Goal: Task Accomplishment & Management: Manage account settings

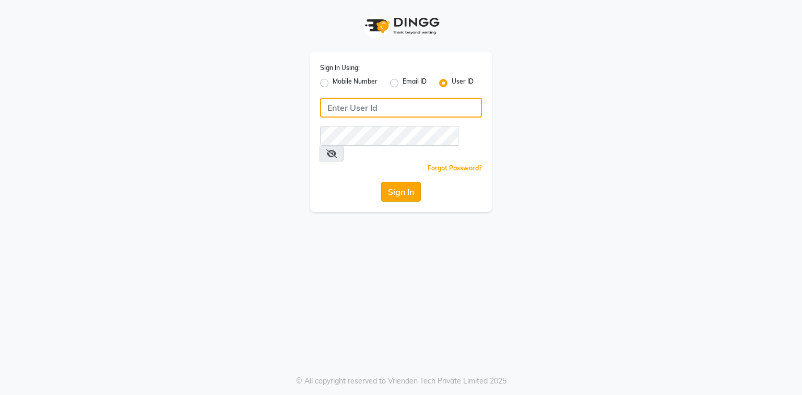
type input "e2296-01"
click at [387, 182] on button "Sign In" at bounding box center [401, 192] width 40 height 20
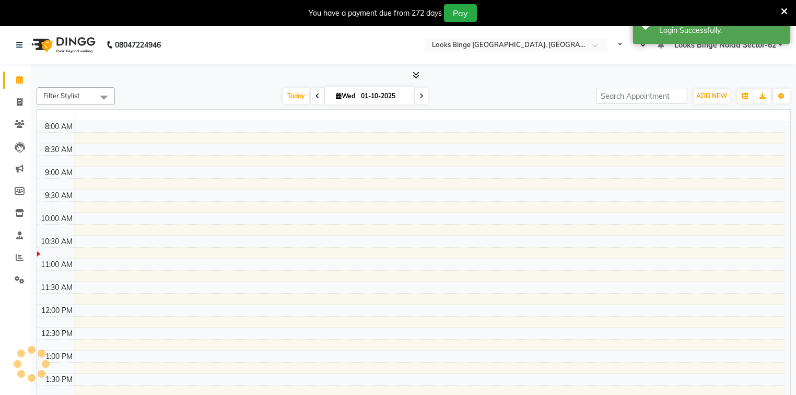
select select "en"
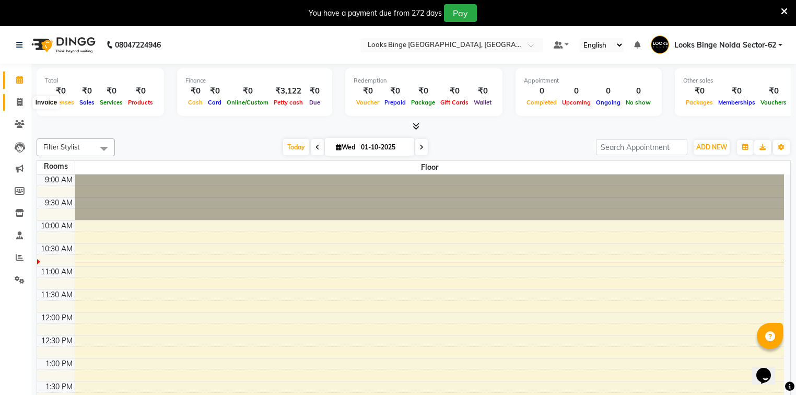
click at [19, 103] on icon at bounding box center [20, 102] width 6 height 8
select select "5378"
select select "service"
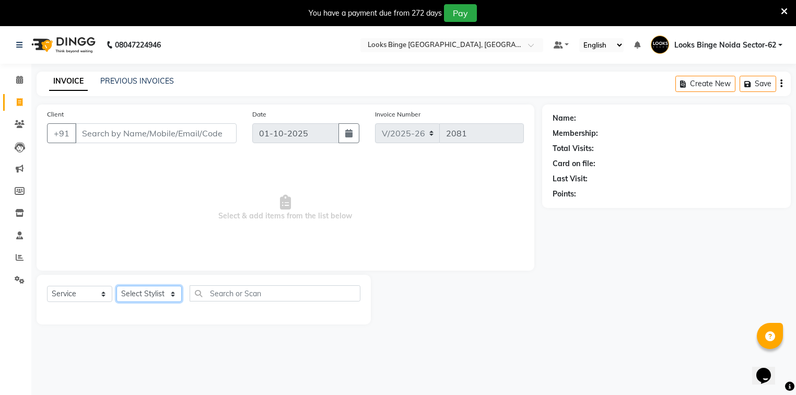
drag, startPoint x: 139, startPoint y: 293, endPoint x: 148, endPoint y: 290, distance: 8.9
click at [140, 293] on select "Select Stylist ANJALI [PERSON_NAME] [PERSON_NAME] Counter_Sales Kasim Looks Bin…" at bounding box center [148, 294] width 65 height 16
select select "37119"
click at [116, 286] on select "Select Stylist ANJALI [PERSON_NAME] [PERSON_NAME] Counter_Sales Kasim Looks Bin…" at bounding box center [148, 294] width 65 height 16
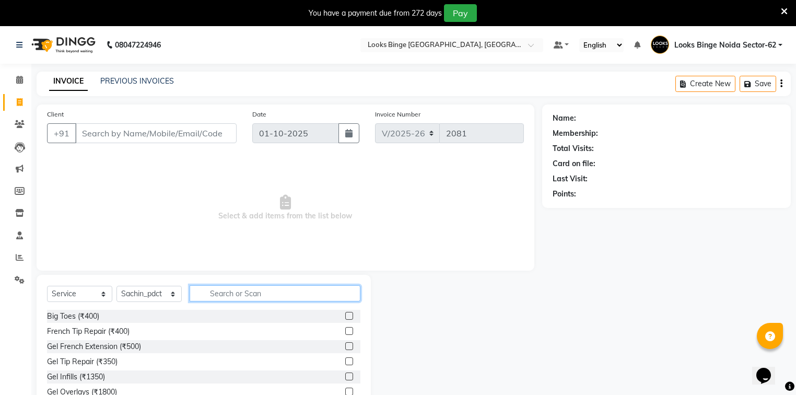
click at [259, 296] on input "text" at bounding box center [274, 293] width 171 height 16
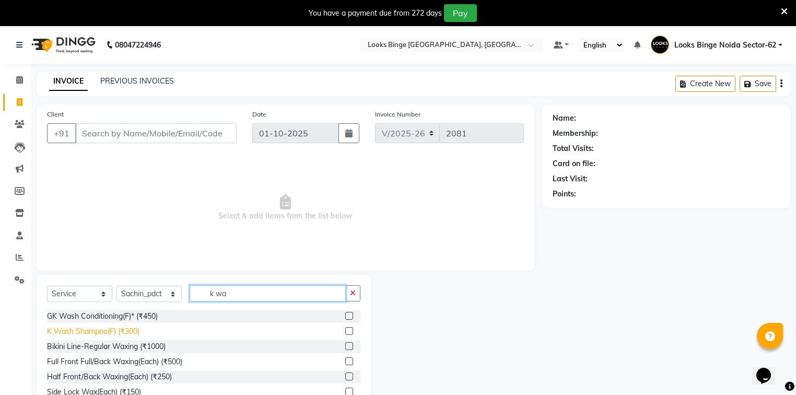
type input "k wa"
click at [86, 333] on div "K Wash Shampoo(F) (₹300)" at bounding box center [93, 331] width 92 height 11
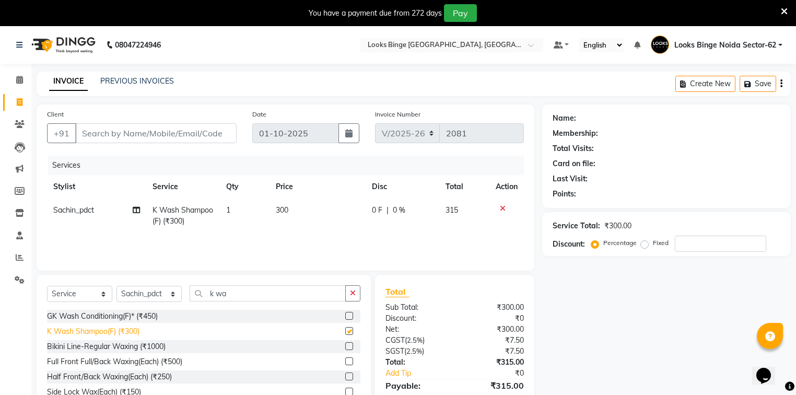
checkbox input "false"
click at [305, 213] on td "300" at bounding box center [317, 215] width 97 height 34
select select "37119"
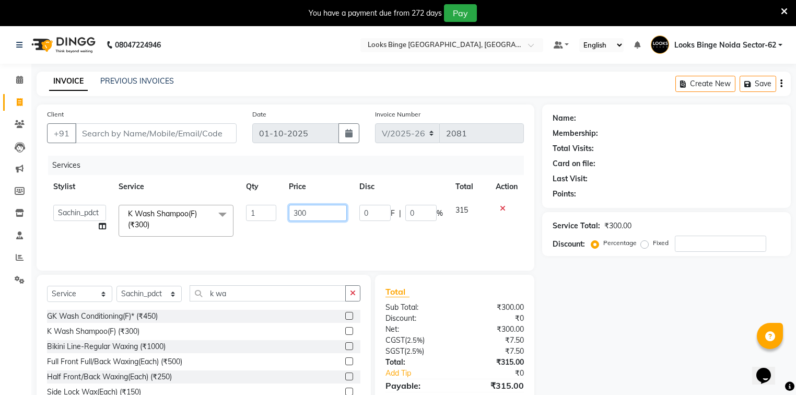
drag, startPoint x: 313, startPoint y: 217, endPoint x: 282, endPoint y: 216, distance: 31.3
click at [282, 216] on tr "[PERSON_NAME] [PERSON_NAME] Counter_Sales Kasim Looks Binge Noida Sector-62 Moh…" at bounding box center [285, 220] width 477 height 44
type input "500"
click at [600, 330] on div "Name: Membership: Total Visits: Card on file: Last Visit: Points: Service Total…" at bounding box center [670, 266] width 256 height 324
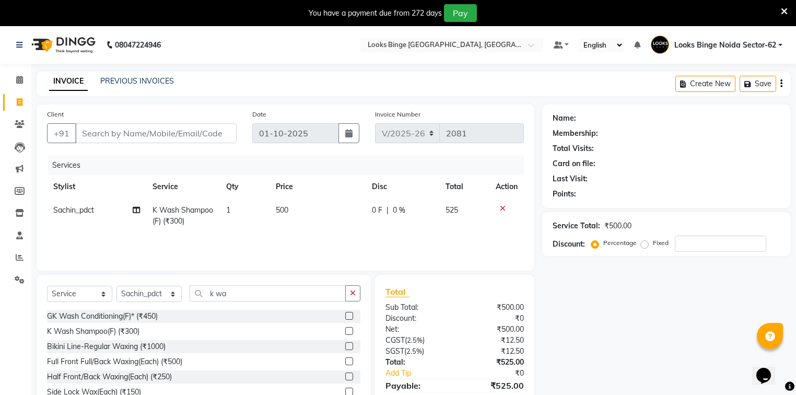
click at [668, 321] on div "Name: Membership: Total Visits: Card on file: Last Visit: Points: Service Total…" at bounding box center [670, 266] width 256 height 324
drag, startPoint x: 282, startPoint y: 290, endPoint x: 271, endPoint y: 295, distance: 12.8
click at [274, 295] on input "k wa" at bounding box center [267, 293] width 156 height 16
type input "k"
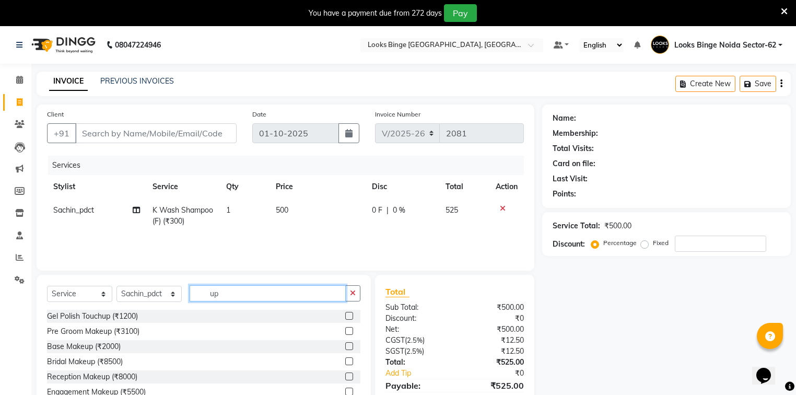
type input "u"
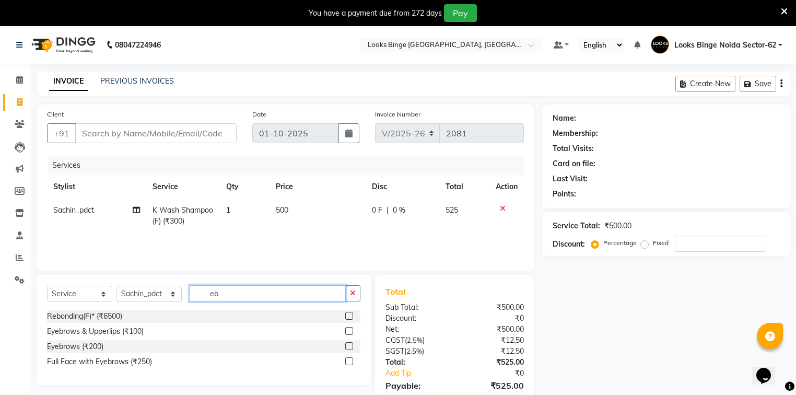
type input "e"
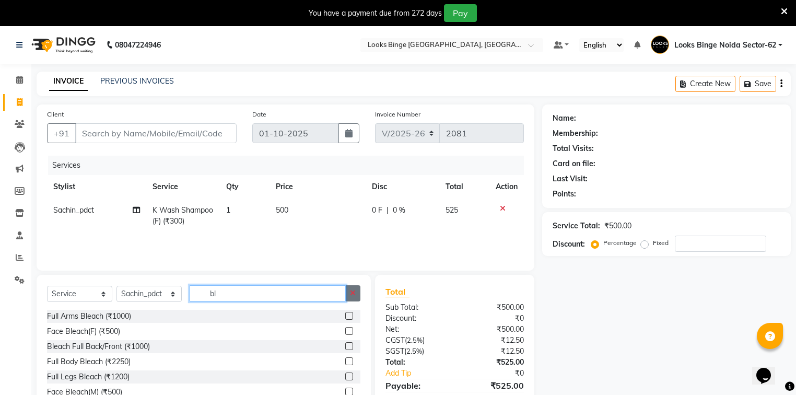
type input "bl"
click at [349, 295] on button "button" at bounding box center [352, 293] width 15 height 16
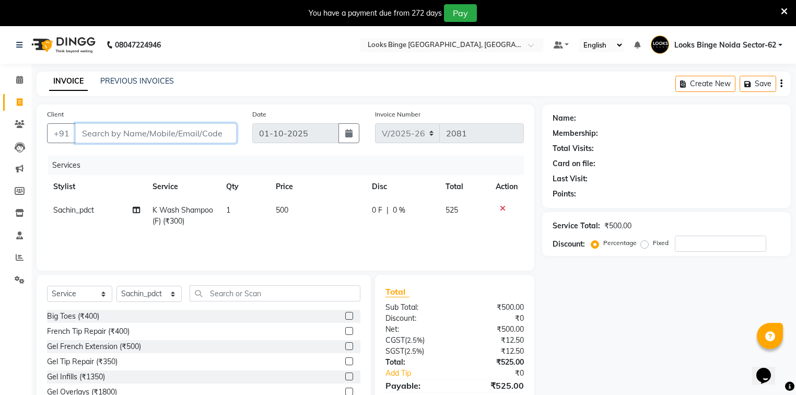
click at [142, 134] on input "Client" at bounding box center [155, 133] width 161 height 20
click at [110, 137] on input "Client" at bounding box center [155, 133] width 161 height 20
type input "9"
type input "0"
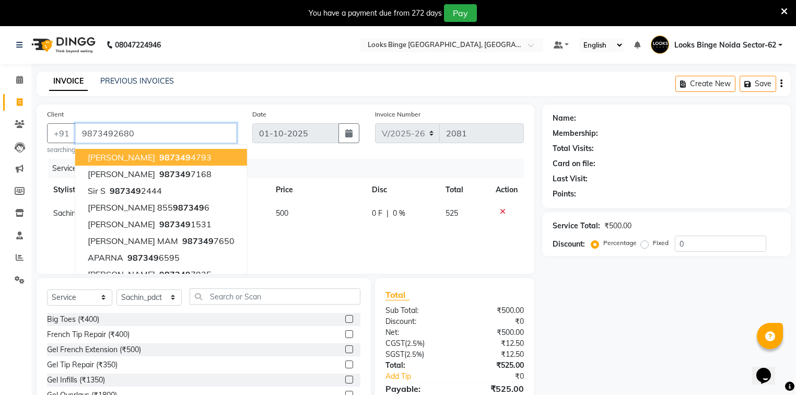
type input "9873492680"
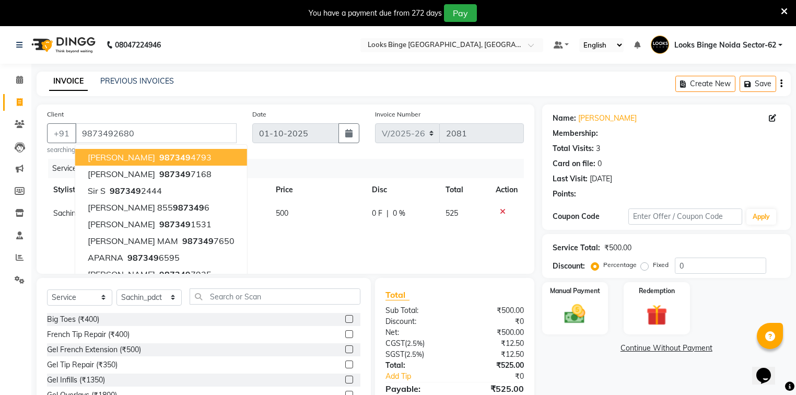
select select "1: Object"
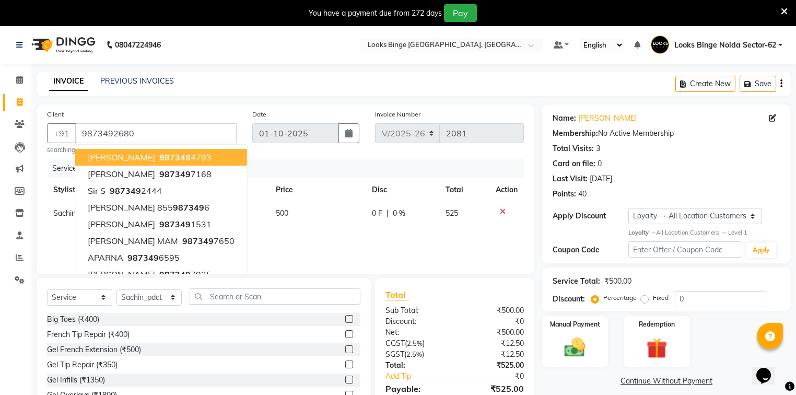
click at [255, 77] on div "INVOICE PREVIOUS INVOICES Create New Save" at bounding box center [414, 84] width 754 height 25
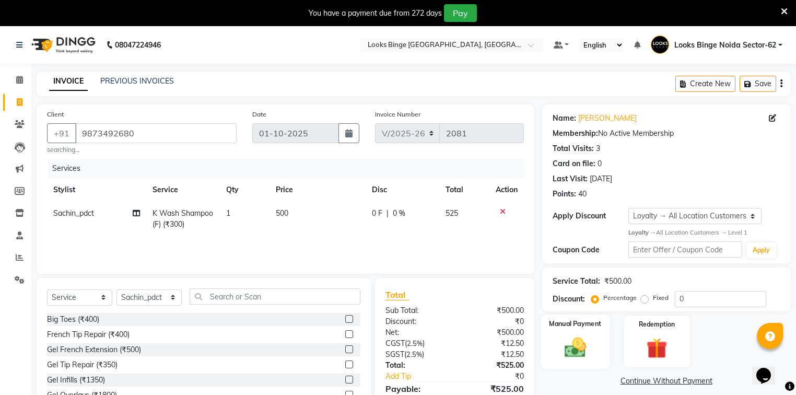
drag, startPoint x: 598, startPoint y: 344, endPoint x: 591, endPoint y: 345, distance: 6.8
click at [598, 344] on div "Manual Payment" at bounding box center [574, 341] width 69 height 54
click at [678, 382] on span "CARD" at bounding box center [675, 381] width 22 height 12
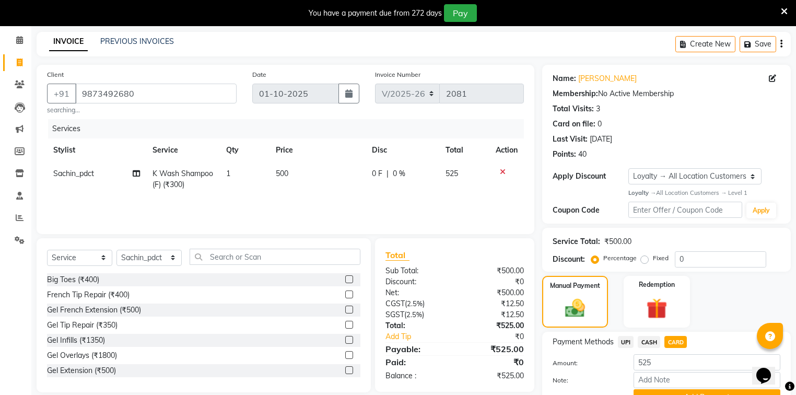
scroll to position [92, 0]
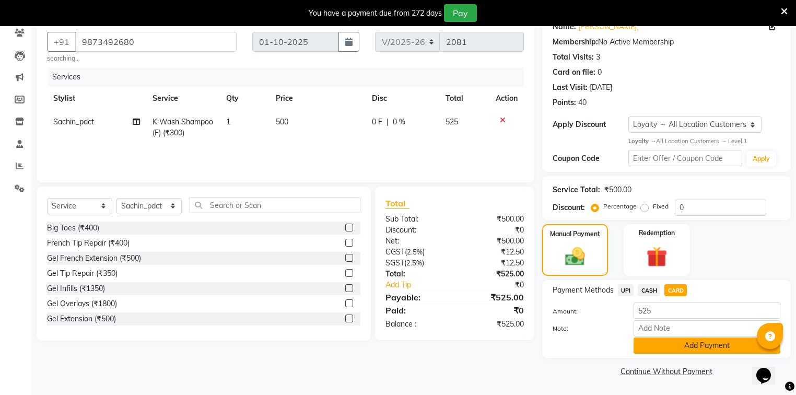
click at [701, 342] on button "Add Payment" at bounding box center [706, 345] width 147 height 16
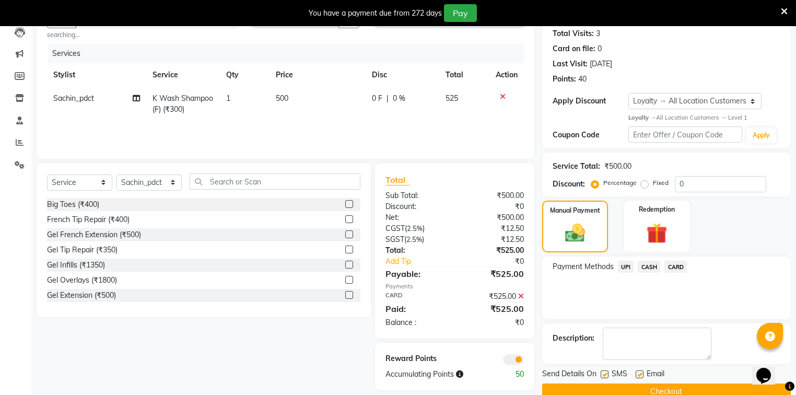
scroll to position [135, 0]
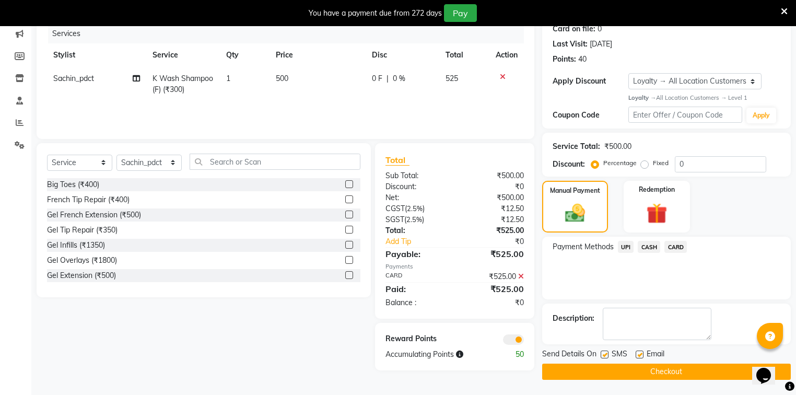
click at [643, 370] on button "Checkout" at bounding box center [666, 371] width 248 height 16
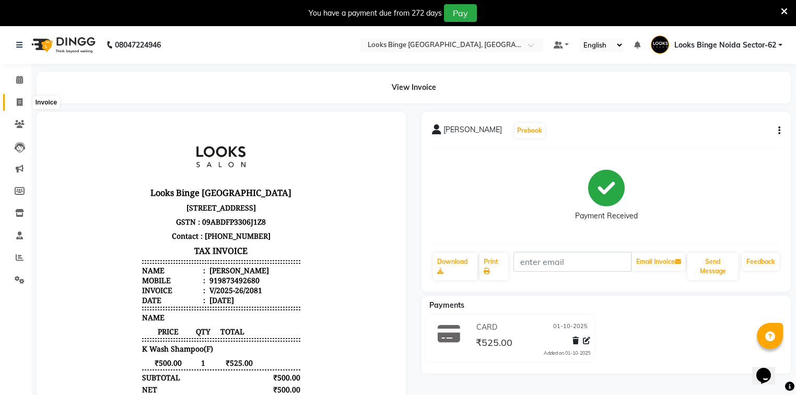
click at [21, 102] on icon at bounding box center [20, 102] width 6 height 8
select select "service"
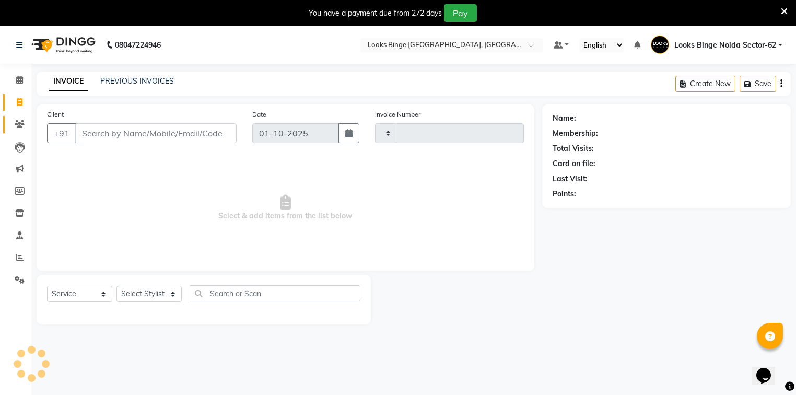
scroll to position [26, 0]
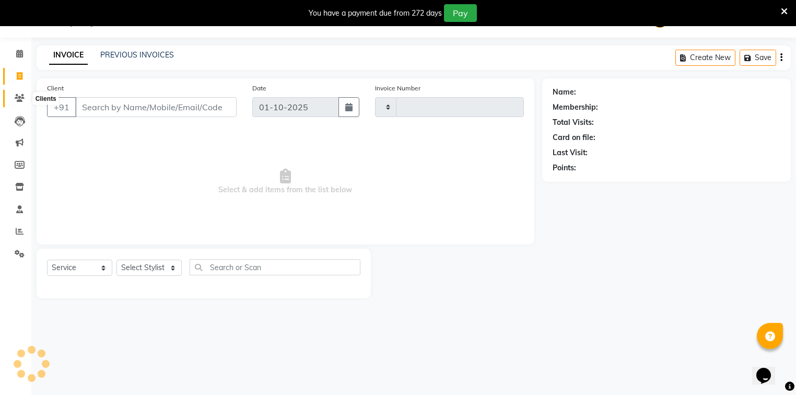
type input "2082"
select select "5378"
click at [136, 271] on select "Select Stylist ANJALI [PERSON_NAME] [PERSON_NAME] Counter_Sales Kasim Looks Bin…" at bounding box center [148, 267] width 65 height 16
select select "35558"
click at [116, 260] on select "Select Stylist ANJALI [PERSON_NAME] [PERSON_NAME] Counter_Sales Kasim Looks Bin…" at bounding box center [148, 267] width 65 height 16
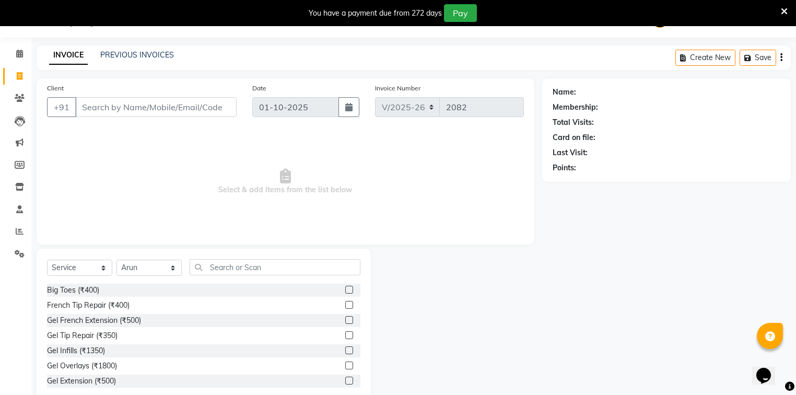
drag, startPoint x: 250, startPoint y: 242, endPoint x: 251, endPoint y: 270, distance: 28.2
click at [250, 244] on div "Client +91 Date [DATE] Invoice Number V/2025 V/[PHONE_NUMBER] Select & add item…" at bounding box center [285, 240] width 513 height 324
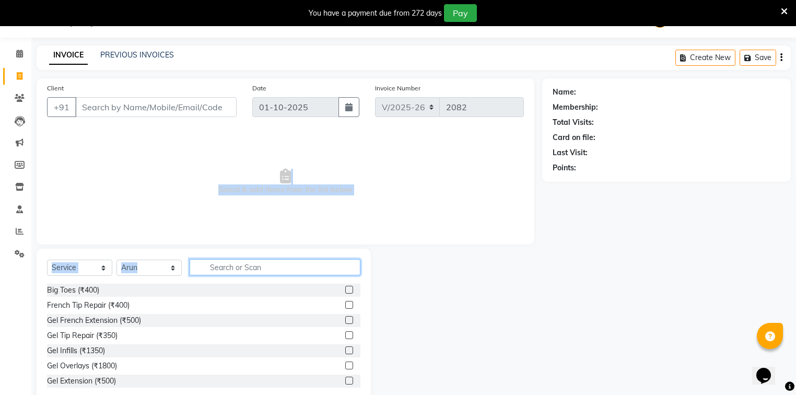
click at [251, 272] on input "text" at bounding box center [274, 267] width 171 height 16
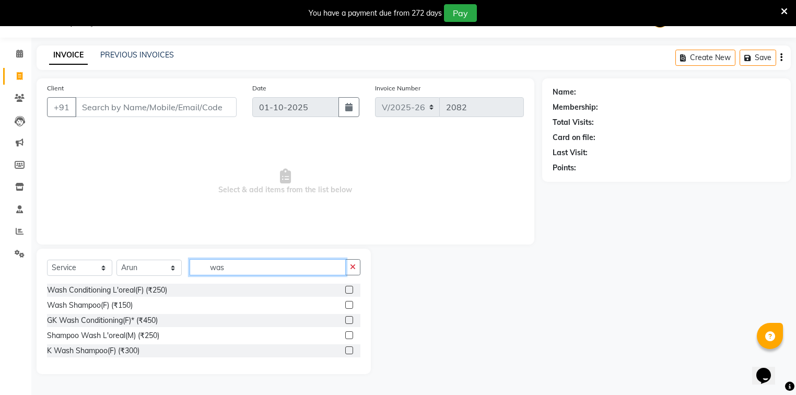
type input "was"
click at [64, 274] on div "Select Service Product Membership Package Voucher Prepaid Gift Card Select Styl…" at bounding box center [203, 271] width 313 height 25
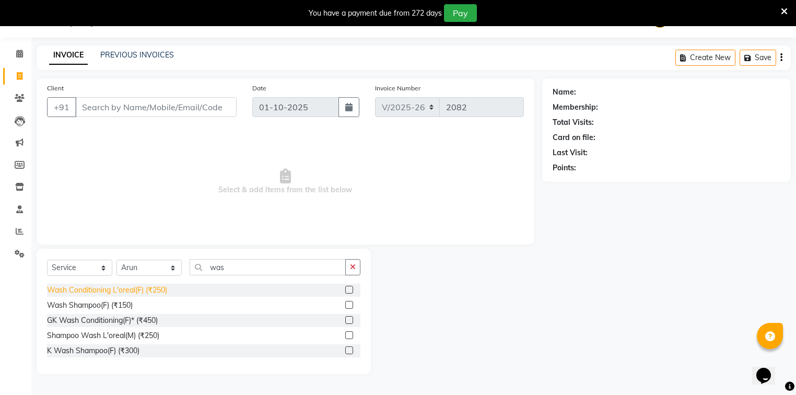
click at [126, 290] on div "Wash Conditioning L'oreal(F) (₹250)" at bounding box center [107, 289] width 120 height 11
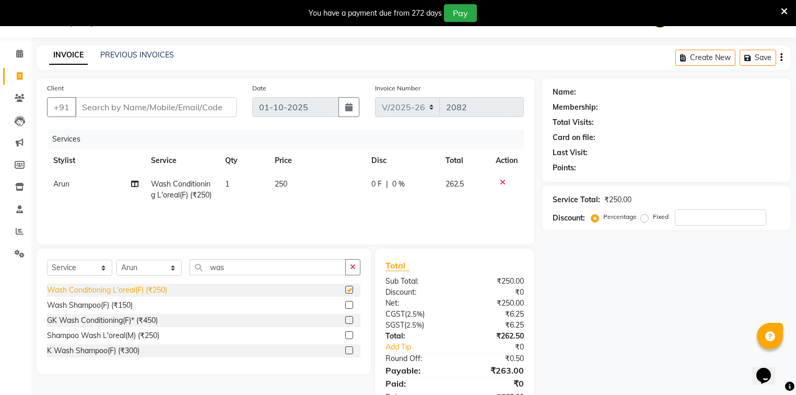
checkbox input "false"
click at [328, 184] on td "250" at bounding box center [316, 189] width 97 height 34
select select "35558"
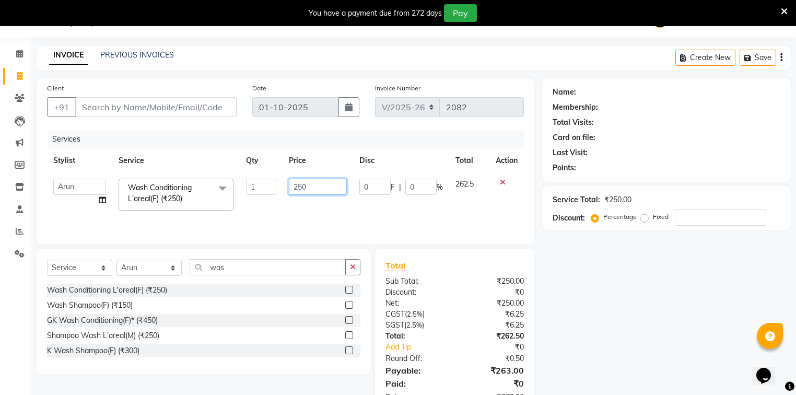
drag, startPoint x: 328, startPoint y: 184, endPoint x: 259, endPoint y: 191, distance: 68.8
click at [259, 191] on tr "ANJALI [PERSON_NAME] [PERSON_NAME] Counter_Sales Kasim Looks Binge Noida Sector…" at bounding box center [285, 194] width 477 height 44
type input "5"
type input "400"
click at [322, 208] on td "400" at bounding box center [317, 194] width 70 height 44
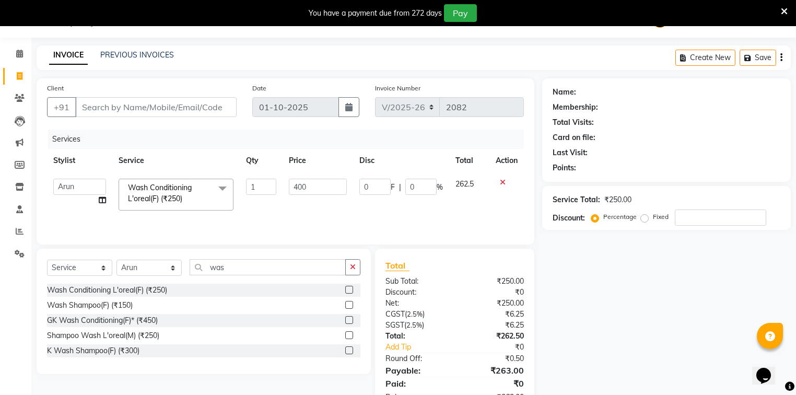
select select "35558"
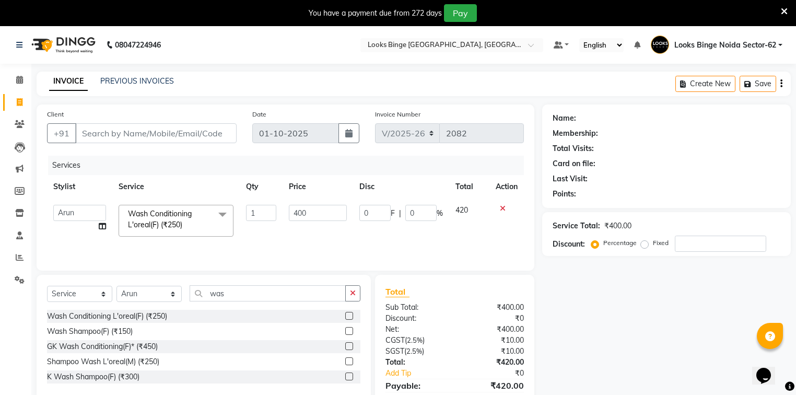
scroll to position [0, 0]
drag, startPoint x: 150, startPoint y: 296, endPoint x: 156, endPoint y: 294, distance: 5.6
click at [151, 296] on select "Select Stylist ANJALI [PERSON_NAME] [PERSON_NAME] Counter_Sales Kasim Looks Bin…" at bounding box center [148, 294] width 65 height 16
select select "37119"
click at [116, 286] on select "Select Stylist ANJALI [PERSON_NAME] [PERSON_NAME] Counter_Sales Kasim Looks Bin…" at bounding box center [148, 294] width 65 height 16
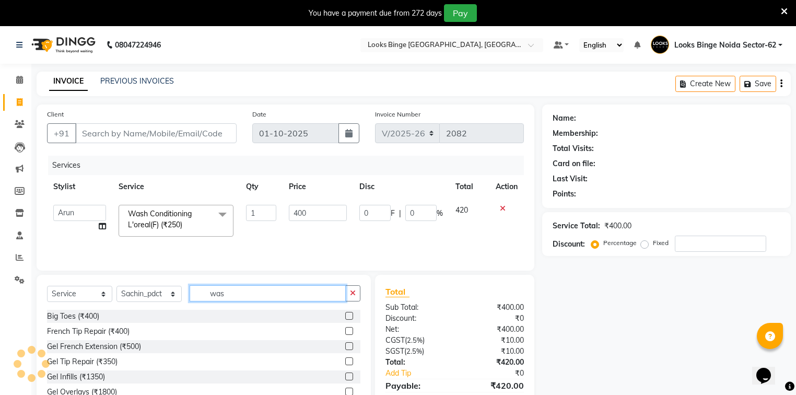
click at [225, 294] on input "was" at bounding box center [267, 293] width 156 height 16
type input "w"
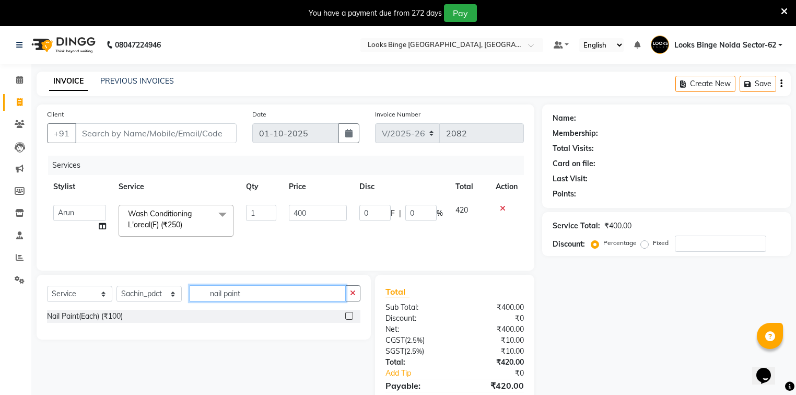
type input "nail paint"
click at [54, 316] on div "Nail Paint(Each) (₹100)" at bounding box center [85, 316] width 76 height 11
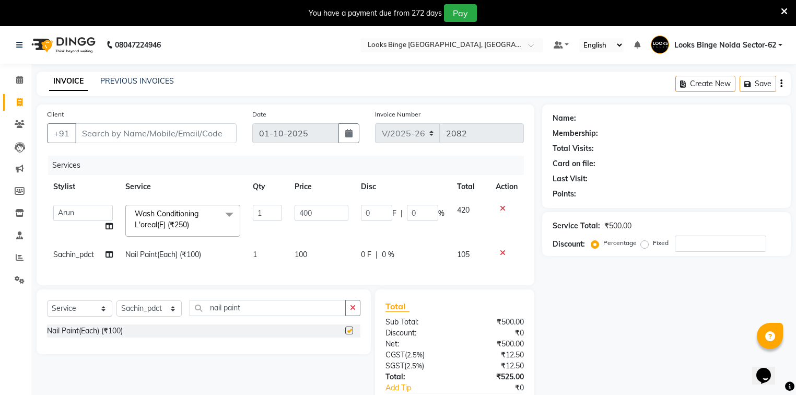
checkbox input "false"
click at [104, 132] on input "Client" at bounding box center [155, 133] width 161 height 20
click at [150, 129] on input "Client" at bounding box center [155, 133] width 161 height 20
type input "9"
type input "0"
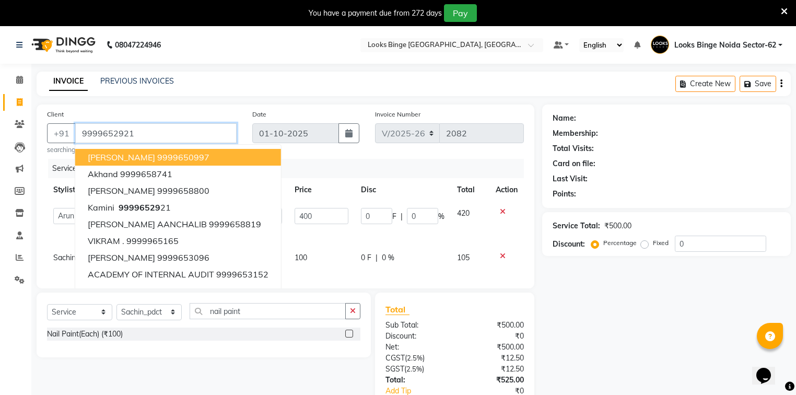
type input "9999652921"
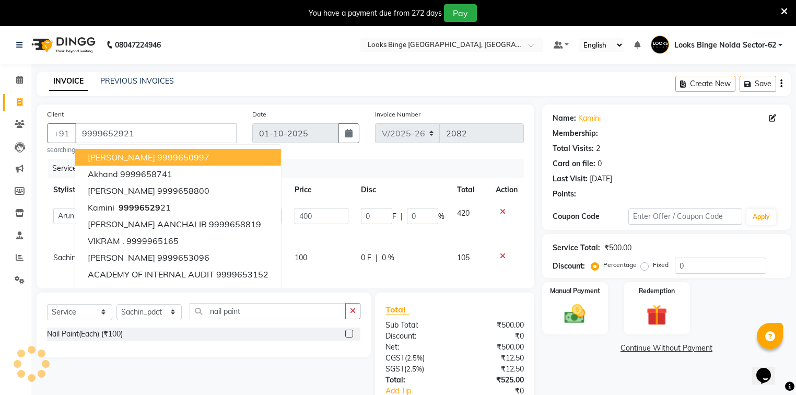
select select "1: Object"
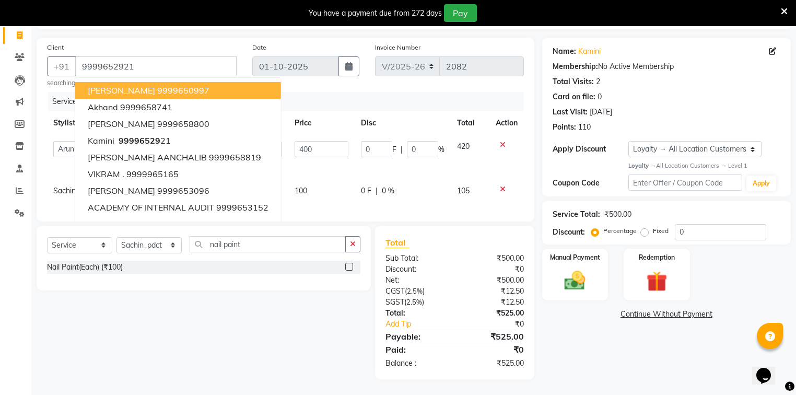
scroll to position [73, 0]
click at [591, 258] on div "Manual Payment" at bounding box center [574, 274] width 69 height 54
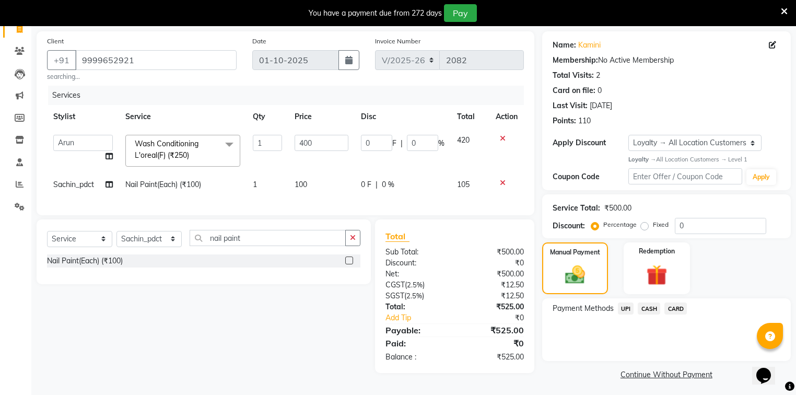
click at [680, 309] on span "CARD" at bounding box center [675, 308] width 22 height 12
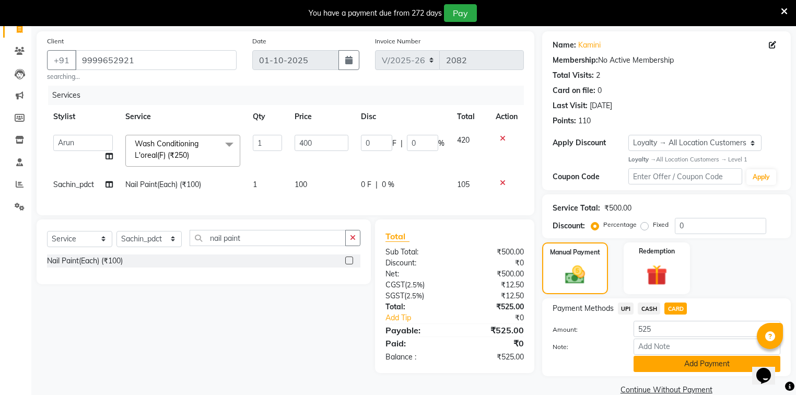
click at [685, 359] on button "Add Payment" at bounding box center [706, 363] width 147 height 16
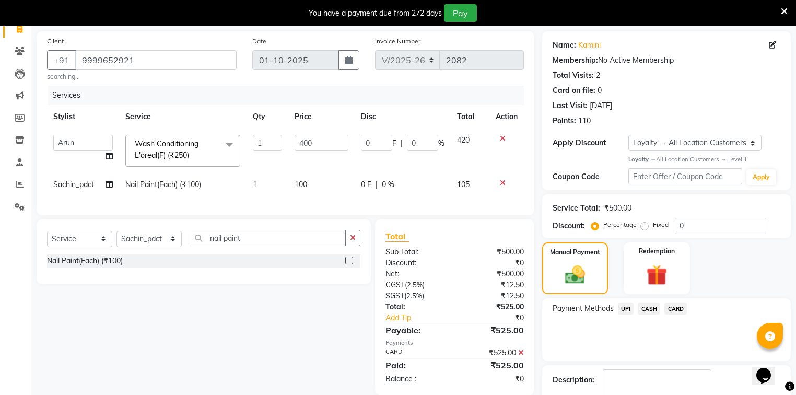
scroll to position [147, 0]
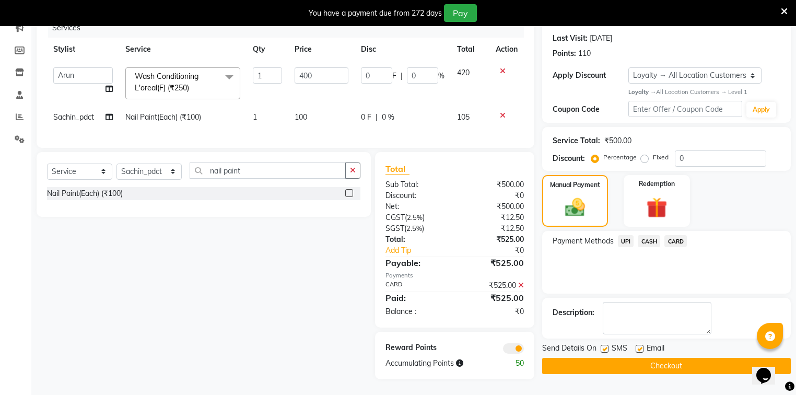
click at [694, 359] on button "Checkout" at bounding box center [666, 366] width 248 height 16
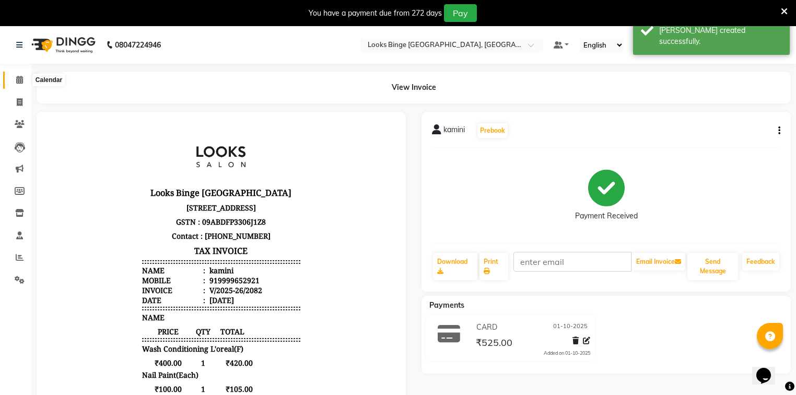
click at [17, 81] on icon at bounding box center [19, 80] width 7 height 8
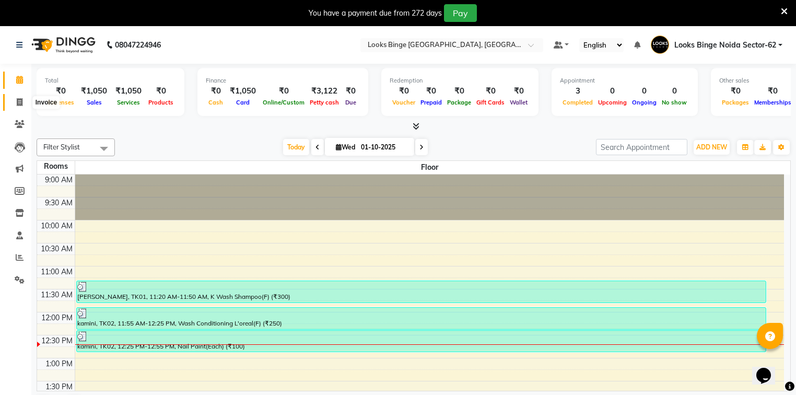
click at [20, 100] on icon at bounding box center [20, 102] width 6 height 8
select select "service"
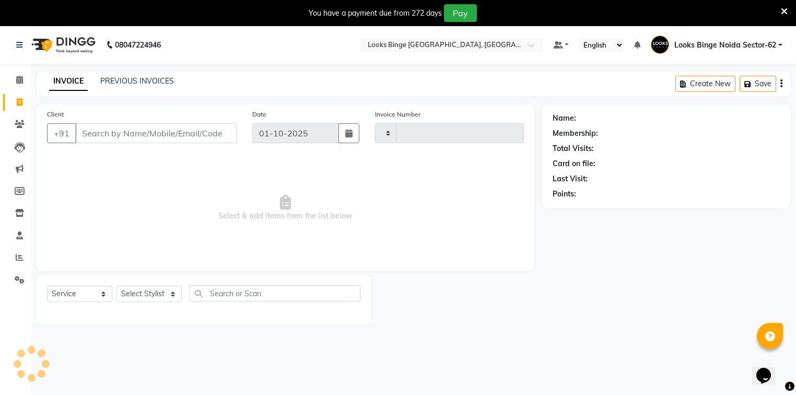
type input "2083"
select select "5378"
click at [137, 138] on input "Client" at bounding box center [155, 133] width 161 height 20
type input "981170556"
select select "1: Object"
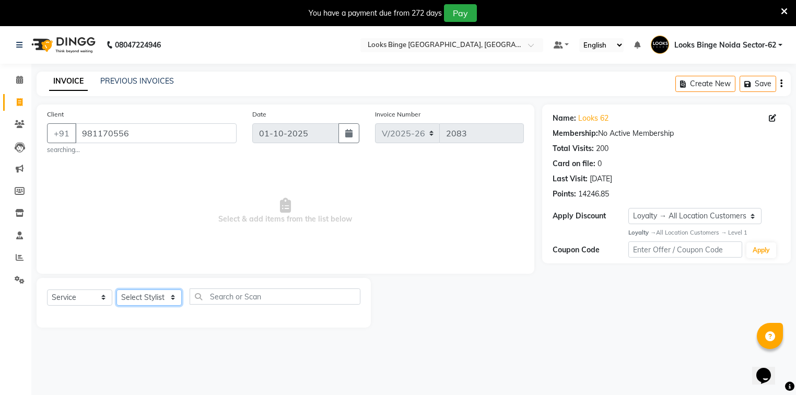
click at [135, 302] on select "Select Stylist ANJALI [PERSON_NAME] [PERSON_NAME] Counter_Sales Kasim Looks Bin…" at bounding box center [148, 297] width 65 height 16
select select "35558"
click at [116, 290] on select "Select Stylist ANJALI [PERSON_NAME] [PERSON_NAME] Counter_Sales Kasim Looks Bin…" at bounding box center [148, 297] width 65 height 16
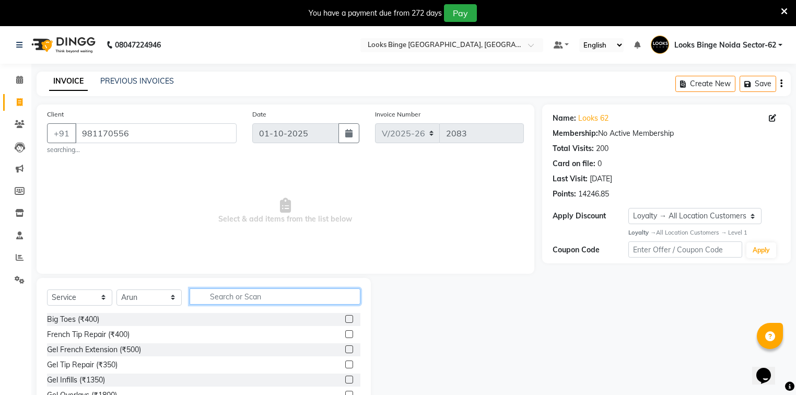
click at [259, 296] on input "text" at bounding box center [274, 296] width 171 height 16
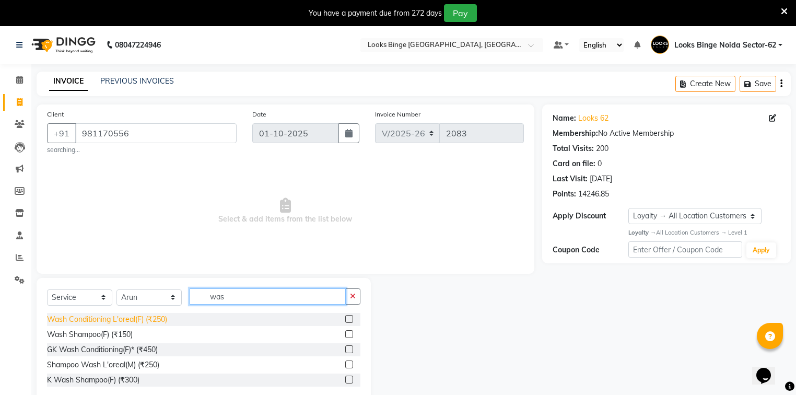
type input "was"
click at [85, 322] on div "Wash Conditioning L'oreal(F) (₹250)" at bounding box center [107, 319] width 120 height 11
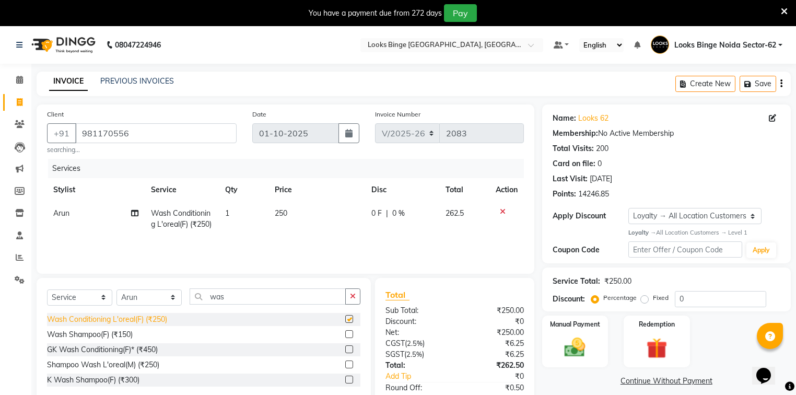
checkbox input "false"
click at [333, 214] on td "250" at bounding box center [316, 218] width 97 height 34
select select "35558"
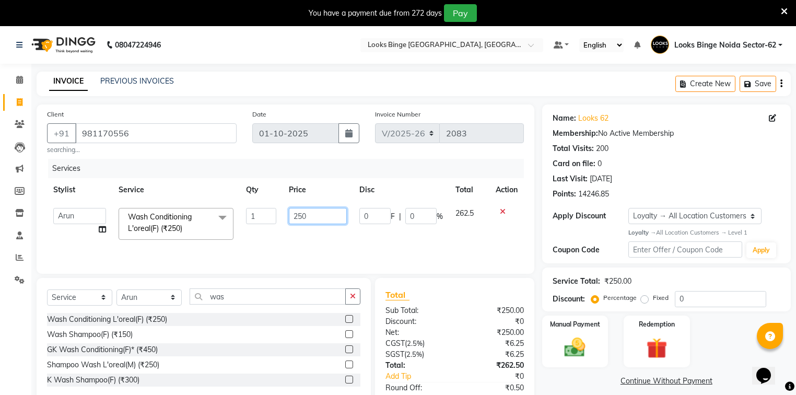
drag, startPoint x: 326, startPoint y: 215, endPoint x: 256, endPoint y: 220, distance: 70.1
click at [256, 221] on tr "ANJALI [PERSON_NAME] [PERSON_NAME] Counter_Sales Kasim Looks Binge Noida Sector…" at bounding box center [285, 223] width 477 height 44
type input "400"
click at [326, 228] on td "400" at bounding box center [317, 223] width 70 height 44
select select "35558"
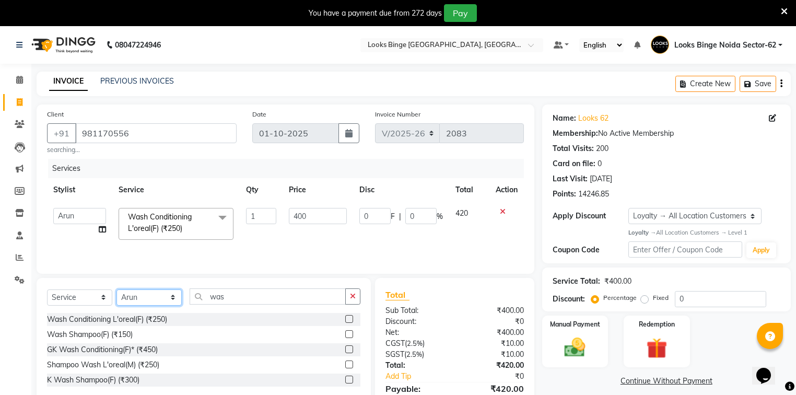
click at [136, 301] on select "Select Stylist ANJALI [PERSON_NAME] [PERSON_NAME] Counter_Sales Kasim Looks Bin…" at bounding box center [148, 297] width 65 height 16
select select "37119"
click at [116, 290] on select "Select Stylist ANJALI [PERSON_NAME] [PERSON_NAME] Counter_Sales Kasim Looks Bin…" at bounding box center [148, 297] width 65 height 16
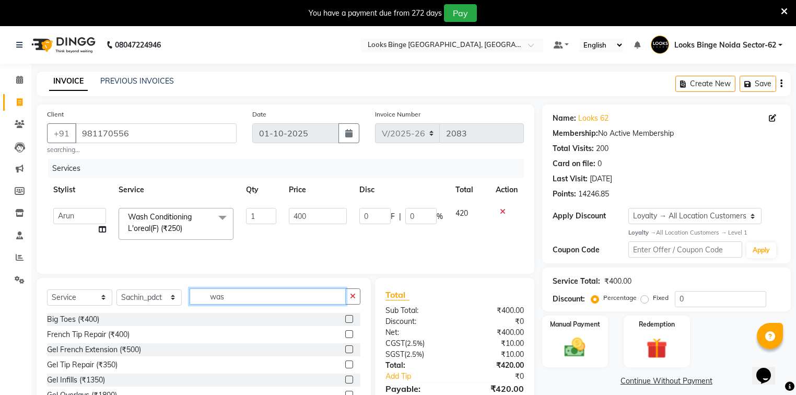
click at [236, 294] on input "was" at bounding box center [267, 296] width 156 height 16
type input "w"
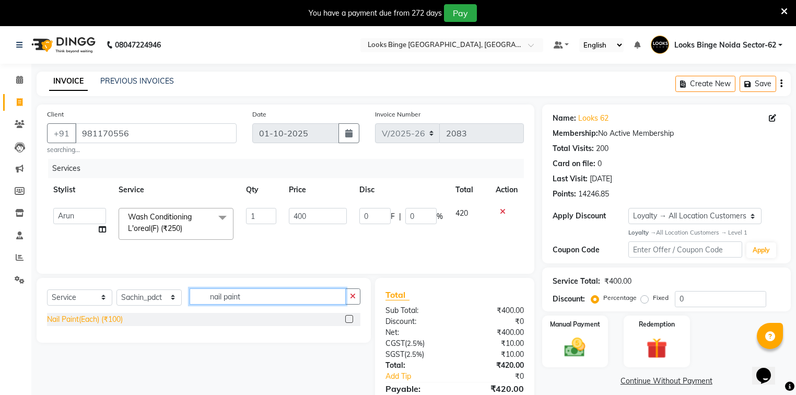
type input "nail paint"
click at [73, 322] on div "Nail Paint(Each) (₹100)" at bounding box center [85, 319] width 76 height 11
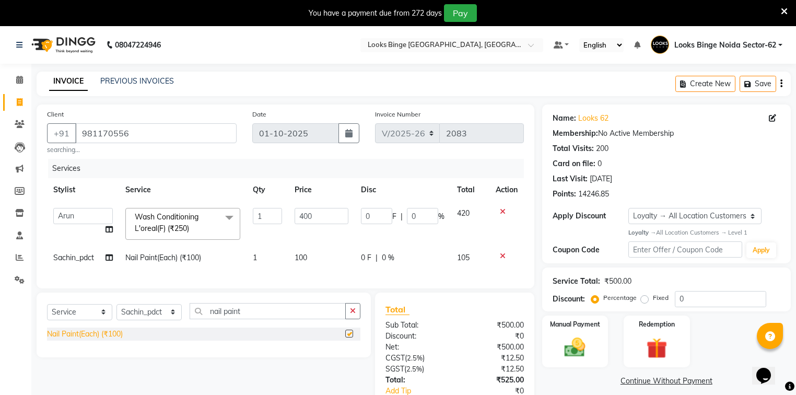
checkbox input "false"
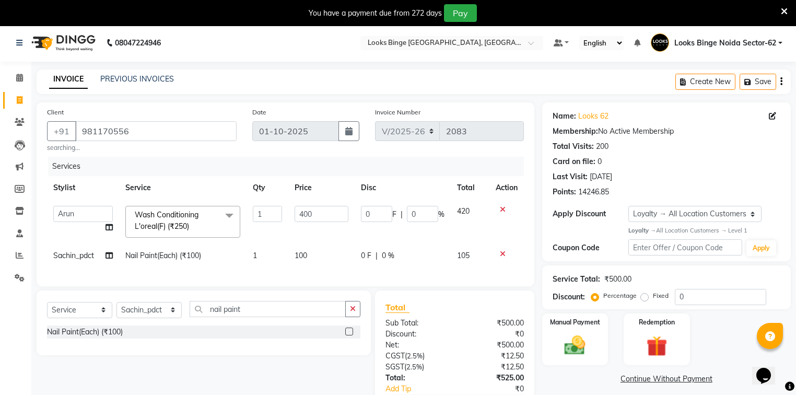
scroll to position [73, 0]
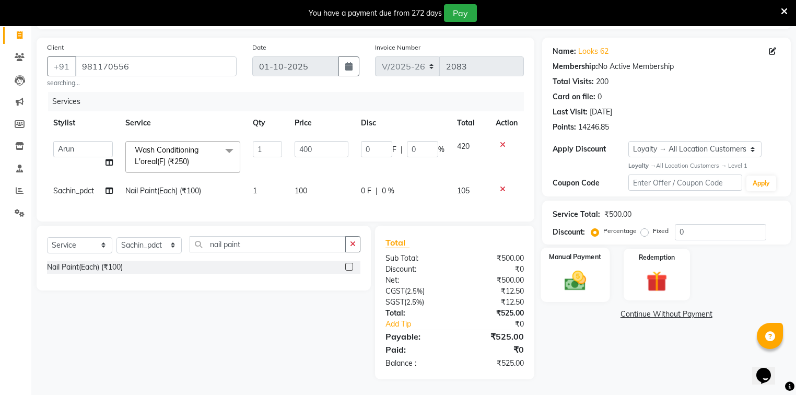
click at [586, 291] on div "Manual Payment" at bounding box center [574, 274] width 69 height 54
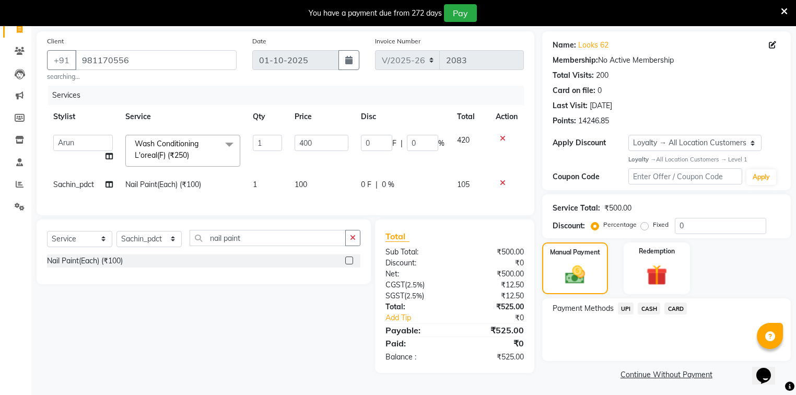
click at [628, 306] on span "UPI" at bounding box center [626, 308] width 16 height 12
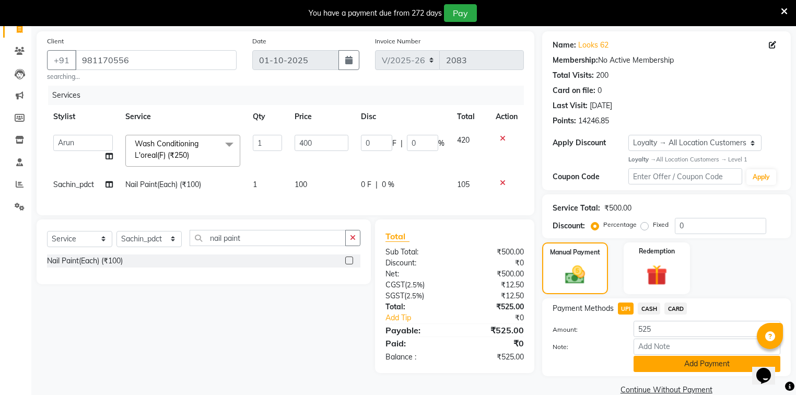
click at [645, 361] on button "Add Payment" at bounding box center [706, 363] width 147 height 16
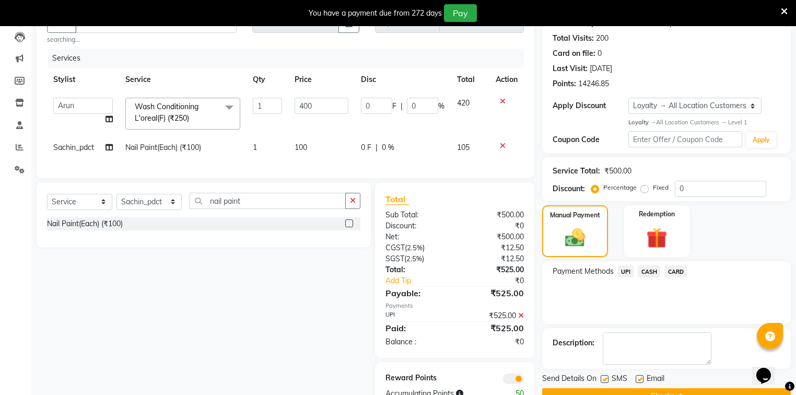
scroll to position [147, 0]
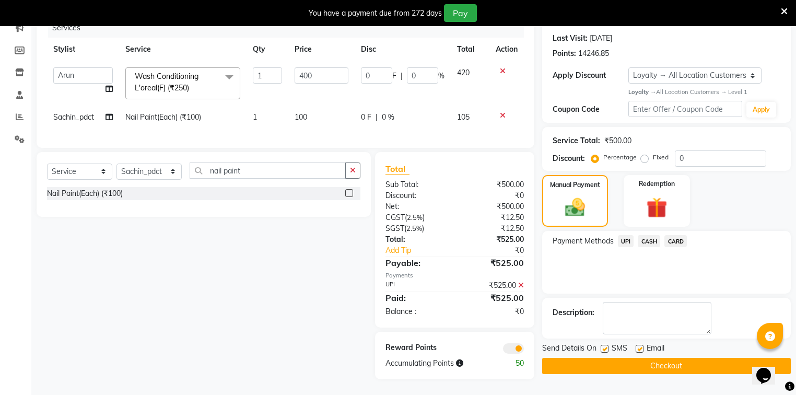
click at [641, 363] on button "Checkout" at bounding box center [666, 366] width 248 height 16
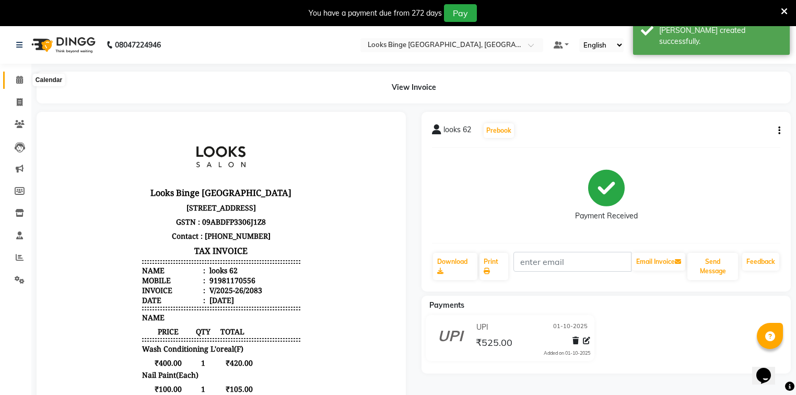
click at [16, 76] on icon at bounding box center [19, 80] width 7 height 8
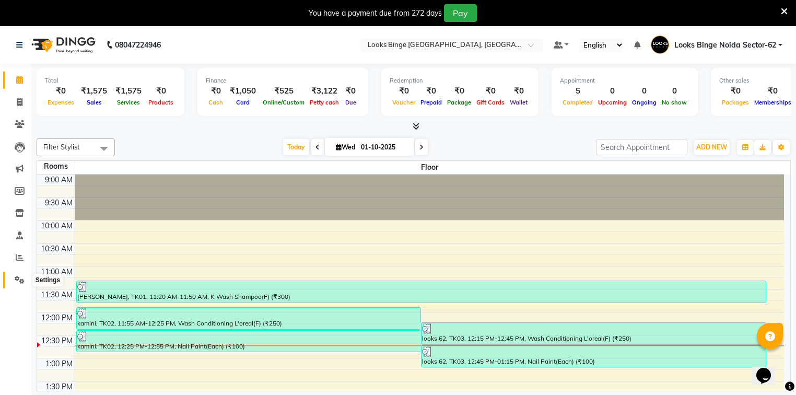
click at [22, 278] on icon at bounding box center [20, 280] width 10 height 8
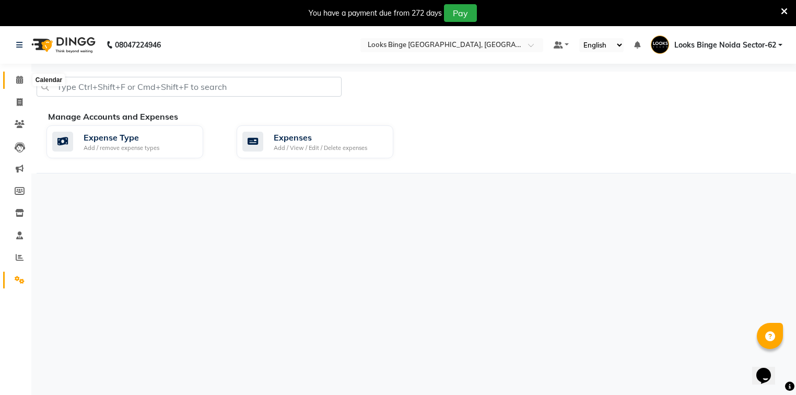
click at [18, 77] on icon at bounding box center [19, 80] width 7 height 8
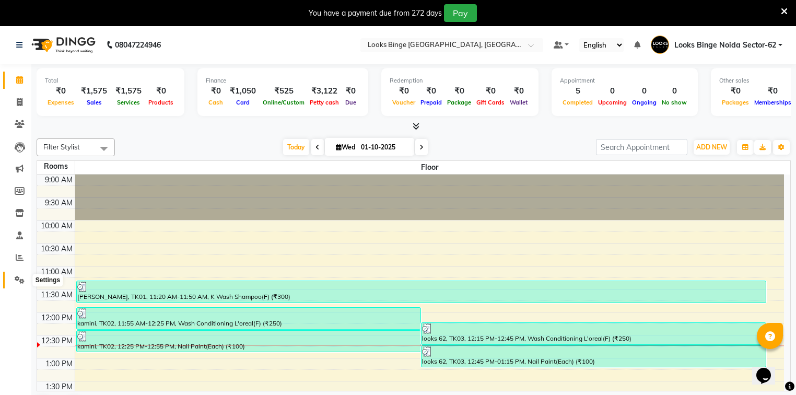
click at [13, 280] on span at bounding box center [19, 280] width 18 height 12
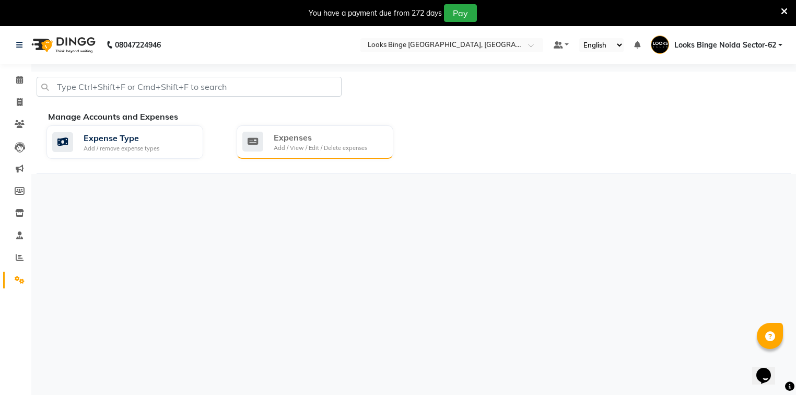
click at [288, 152] on div "Expenses Add / View / Edit / Delete expenses" at bounding box center [314, 141] width 157 height 33
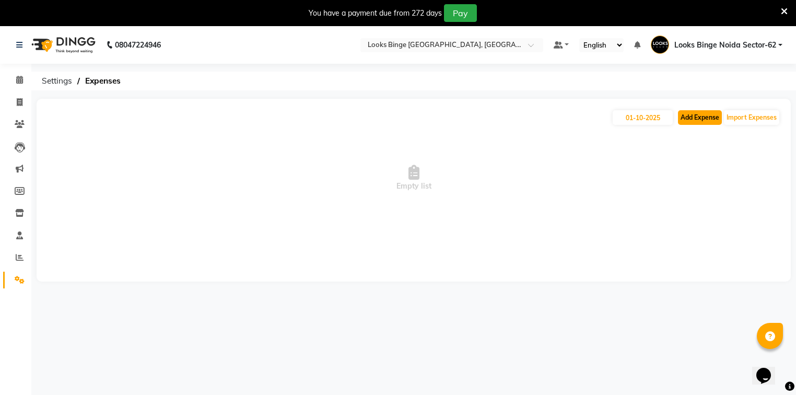
click at [688, 116] on button "Add Expense" at bounding box center [700, 117] width 44 height 15
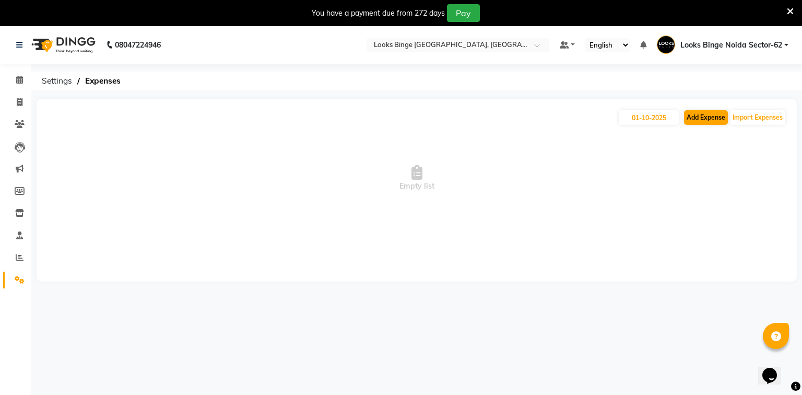
select select "1"
select select "4305"
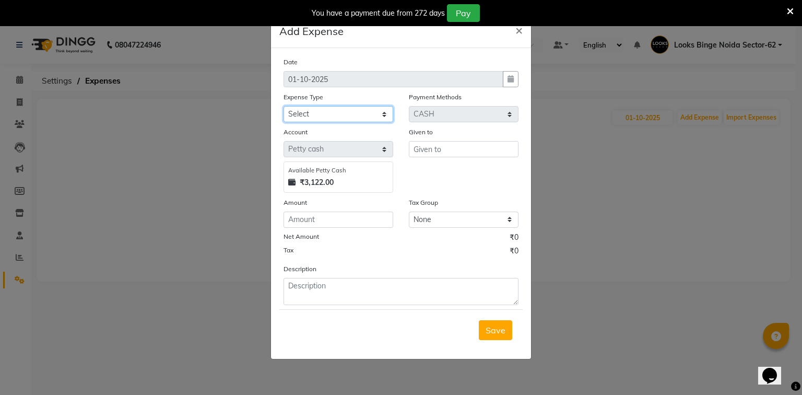
click at [293, 118] on select "Select Accommodation Aesthetics Bank Deposit BLINKIT Cash Handover Client Refun…" at bounding box center [338, 114] width 110 height 16
select select "24890"
click at [283, 107] on select "Select Accommodation Aesthetics Bank Deposit BLINKIT Cash Handover Client Refun…" at bounding box center [338, 114] width 110 height 16
click at [460, 153] on input "text" at bounding box center [464, 149] width 110 height 16
type input "salon"
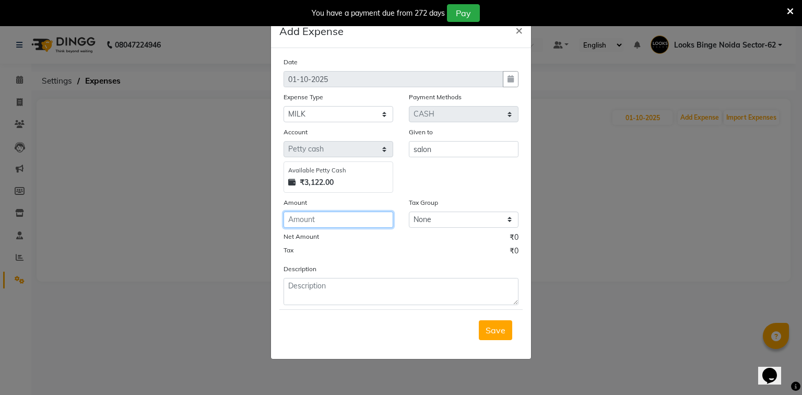
click at [351, 221] on input "number" at bounding box center [338, 219] width 110 height 16
type input "9"
type input "100"
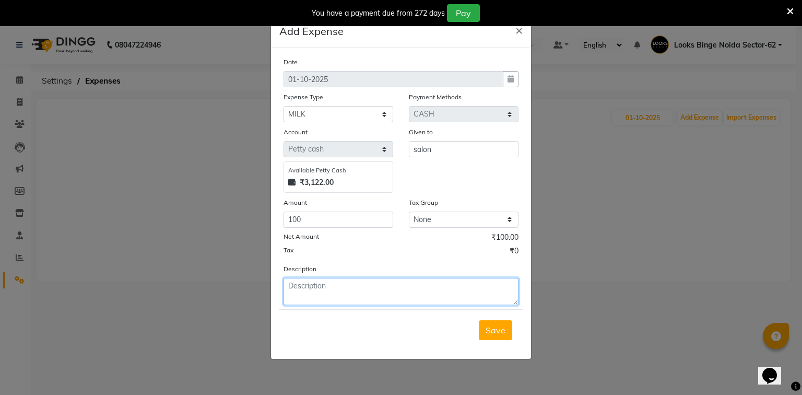
drag, startPoint x: 336, startPoint y: 289, endPoint x: 373, endPoint y: 275, distance: 39.2
click at [337, 289] on textarea at bounding box center [400, 291] width 235 height 27
type textarea "milk"
click at [500, 329] on span "Save" at bounding box center [495, 330] width 20 height 10
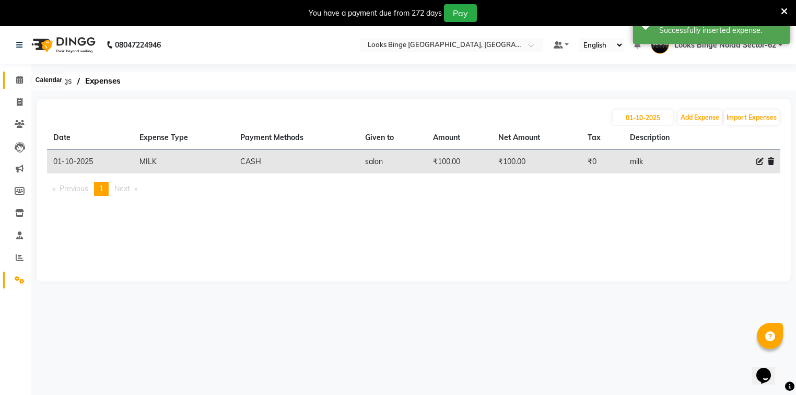
click at [19, 78] on icon at bounding box center [19, 80] width 7 height 8
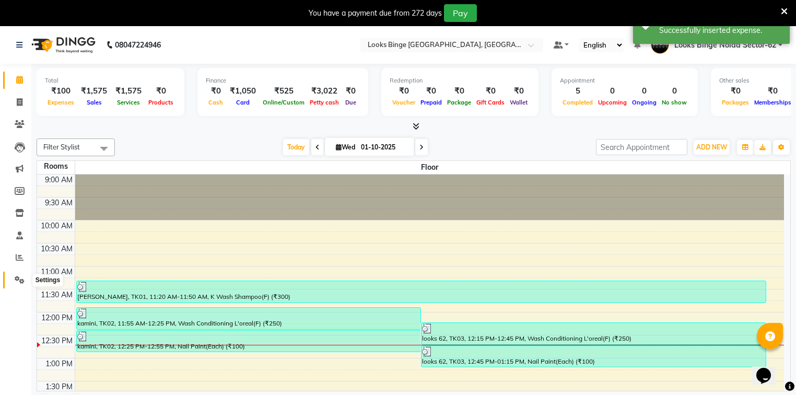
click at [22, 277] on icon at bounding box center [20, 280] width 10 height 8
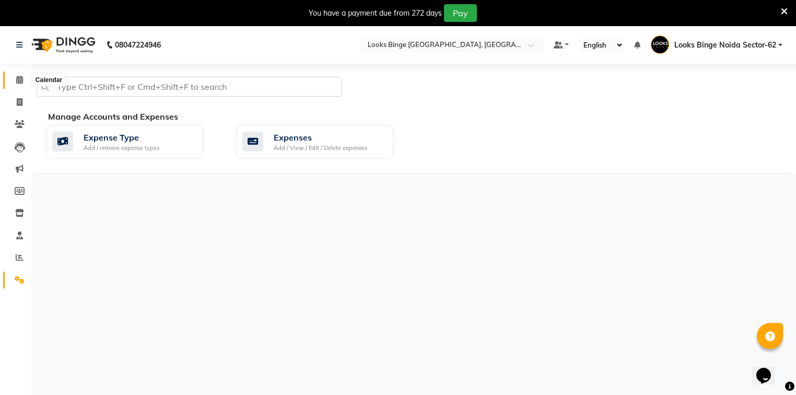
click at [19, 81] on icon at bounding box center [19, 80] width 7 height 8
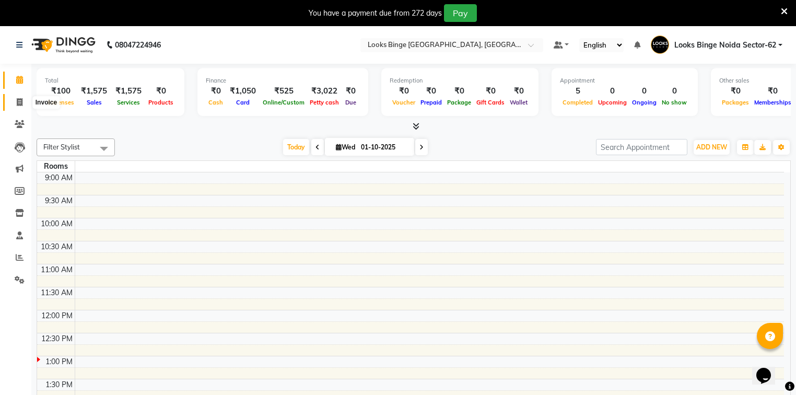
click at [27, 103] on span at bounding box center [19, 103] width 18 height 12
select select "service"
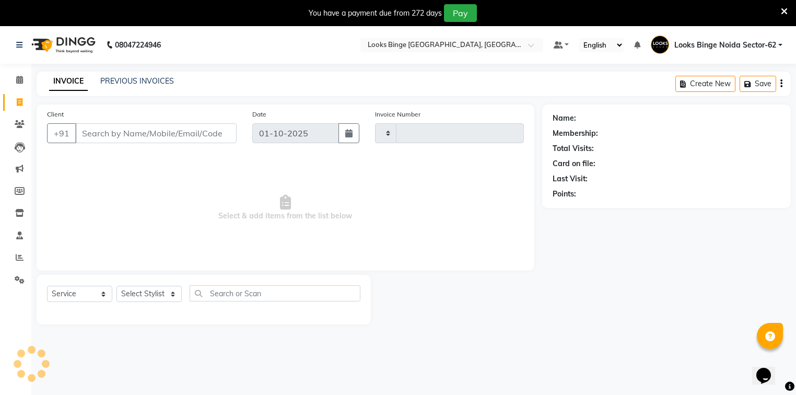
type input "2084"
select select "5378"
drag, startPoint x: 123, startPoint y: 303, endPoint x: 129, endPoint y: 299, distance: 7.5
click at [129, 299] on div "Select Service Product Membership Package Voucher Prepaid Gift Card Select Styl…" at bounding box center [203, 297] width 313 height 25
click at [131, 299] on select "Select Stylist ANJALI [PERSON_NAME] [PERSON_NAME] Counter_Sales Kasim Looks Bin…" at bounding box center [148, 294] width 65 height 16
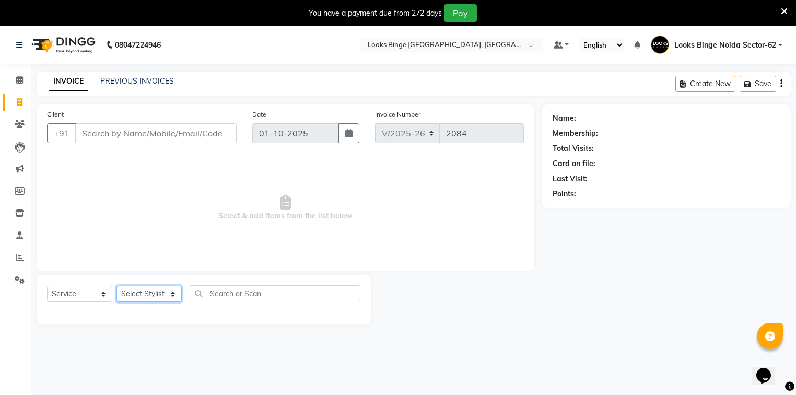
select select "35559"
click at [116, 286] on select "Select Stylist ANJALI [PERSON_NAME] [PERSON_NAME] Counter_Sales Kasim Looks Bin…" at bounding box center [148, 294] width 65 height 16
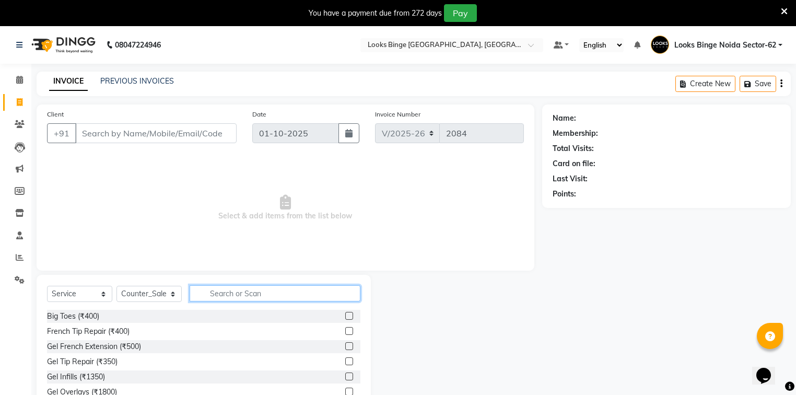
click at [226, 296] on input "text" at bounding box center [274, 293] width 171 height 16
click at [225, 295] on input "text" at bounding box center [274, 293] width 171 height 16
type input "u"
type input "arm"
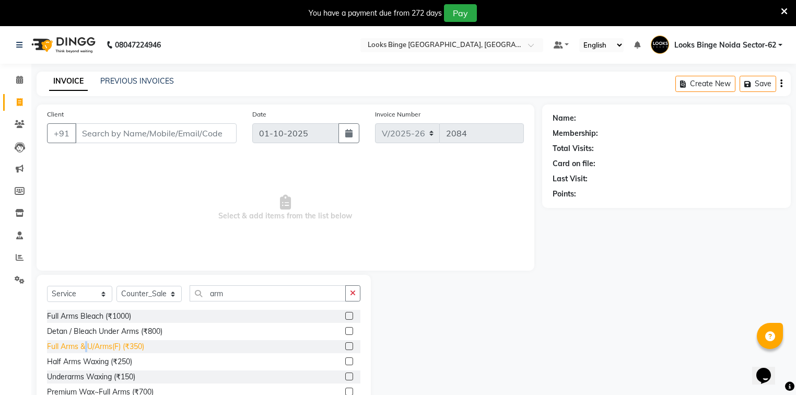
click at [87, 352] on div "Full Arms & U/Arms(F) (₹350)" at bounding box center [203, 346] width 313 height 13
click at [109, 345] on div "Full Arms & U/Arms(F) (₹350)" at bounding box center [95, 346] width 97 height 11
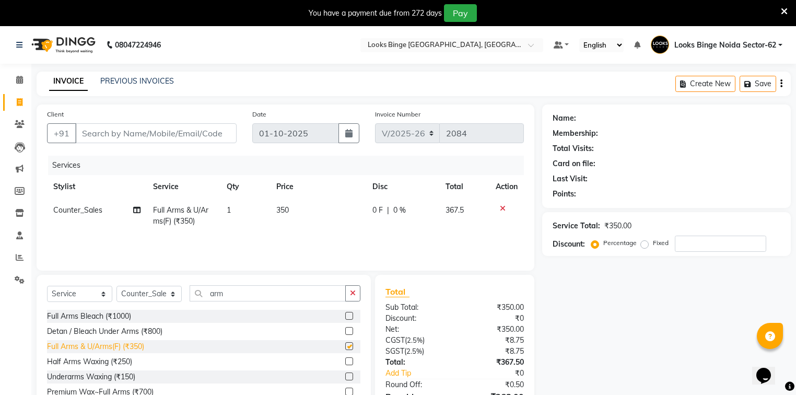
checkbox input "false"
click at [225, 294] on input "arm" at bounding box center [267, 293] width 156 height 16
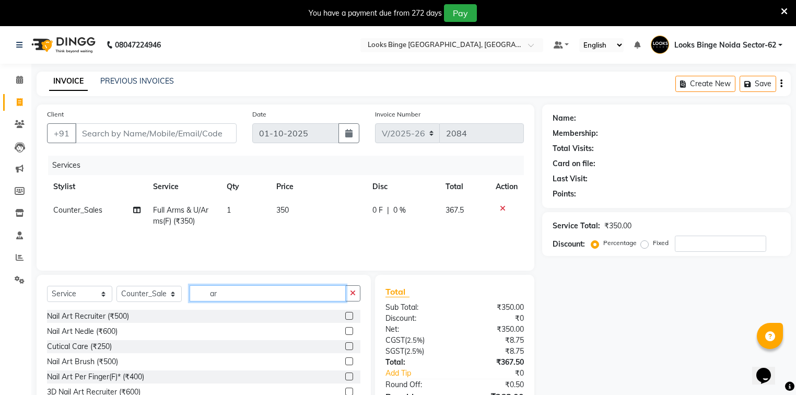
type input "a"
type input "u"
type input "full"
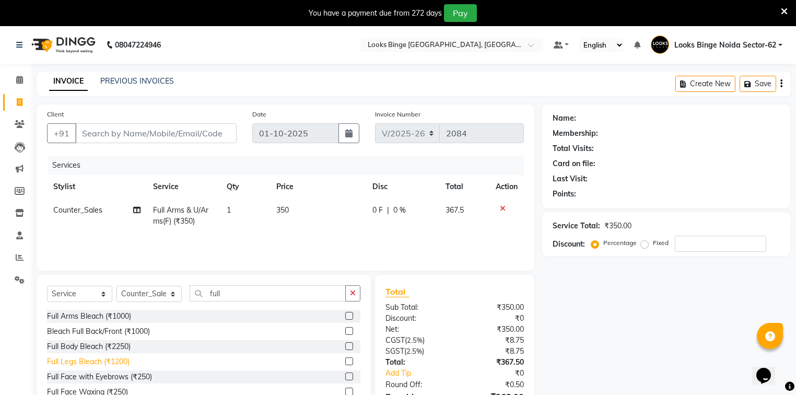
click at [81, 361] on div "Full Legs Bleach (₹1200)" at bounding box center [88, 361] width 82 height 11
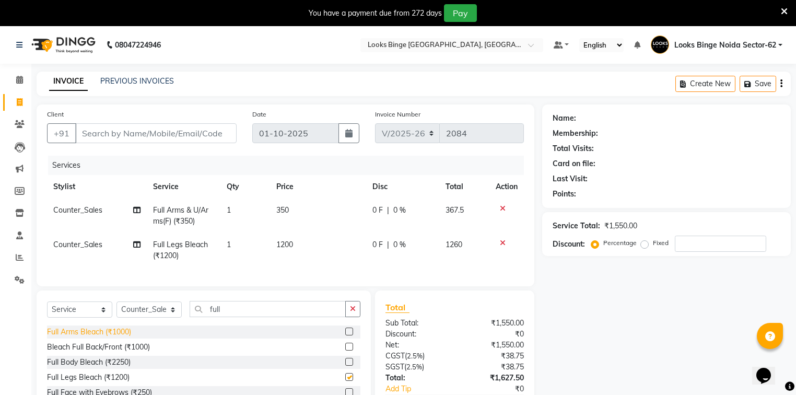
checkbox input "false"
click at [503, 242] on icon at bounding box center [503, 242] width 6 height 7
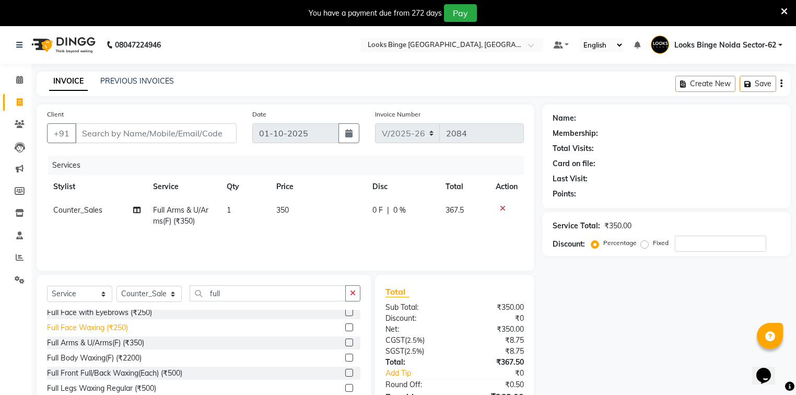
scroll to position [84, 0]
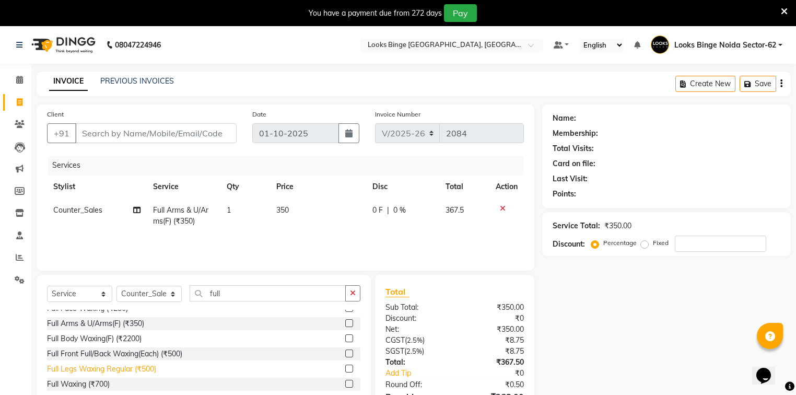
click at [113, 370] on div "Full Legs Waxing Regular (₹500)" at bounding box center [101, 368] width 109 height 11
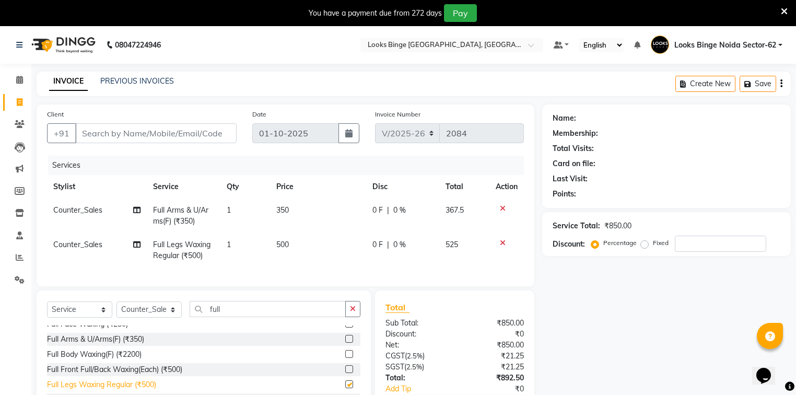
checkbox input "false"
click at [313, 269] on div "Client +91 Date [DATE] Invoice Number V/2025 V/[PHONE_NUMBER] Services Stylist …" at bounding box center [285, 195] width 497 height 182
click at [319, 239] on td "500" at bounding box center [318, 250] width 96 height 34
select select "35559"
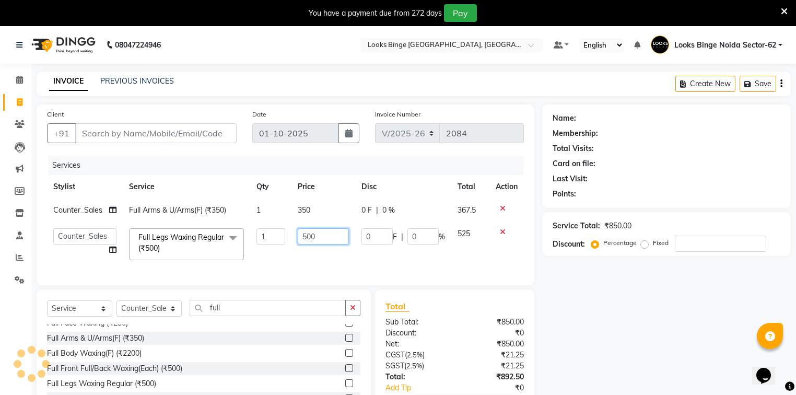
drag, startPoint x: 356, startPoint y: 229, endPoint x: 334, endPoint y: 241, distance: 25.2
click at [335, 240] on tr "ANJALI Annu [PERSON_NAME] [PERSON_NAME] Counter_Sales Kasim Looks Binge Noida S…" at bounding box center [285, 244] width 477 height 44
drag, startPoint x: 301, startPoint y: 238, endPoint x: 275, endPoint y: 234, distance: 26.3
click at [292, 237] on td "500" at bounding box center [323, 244] width 64 height 44
drag, startPoint x: 322, startPoint y: 236, endPoint x: 220, endPoint y: 263, distance: 105.3
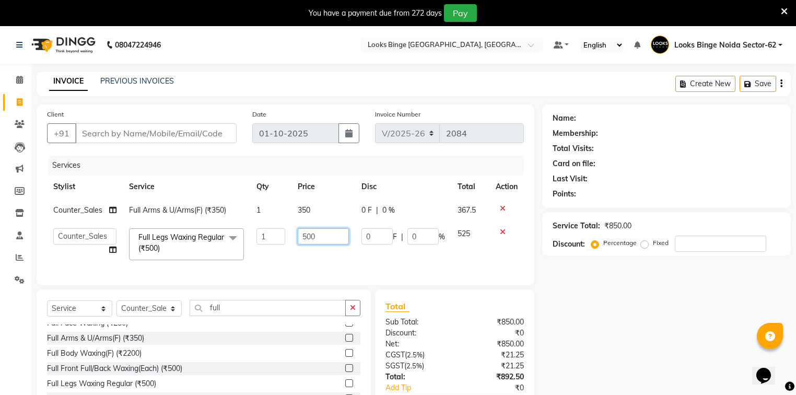
click at [220, 263] on tr "ANJALI Annu [PERSON_NAME] [PERSON_NAME] Counter_Sales Kasim Looks Binge Noida S…" at bounding box center [285, 244] width 477 height 44
type input "1000"
click at [381, 270] on div "Services Stylist Service Qty Price Disc Total Action Counter_Sales Full Arms & …" at bounding box center [285, 215] width 477 height 119
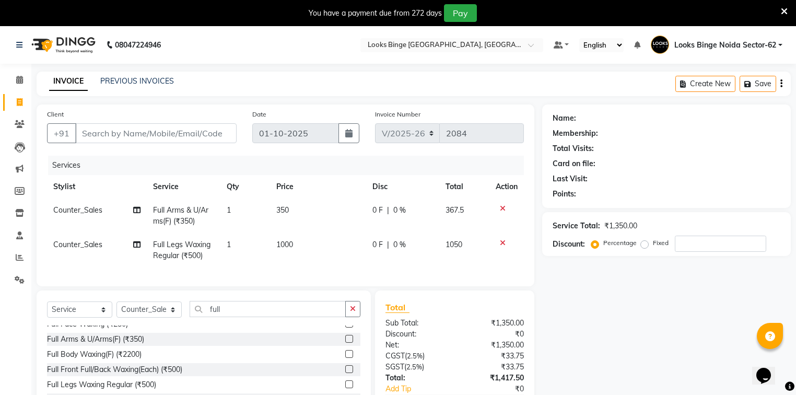
click at [337, 204] on td "350" at bounding box center [318, 215] width 96 height 34
select select "35559"
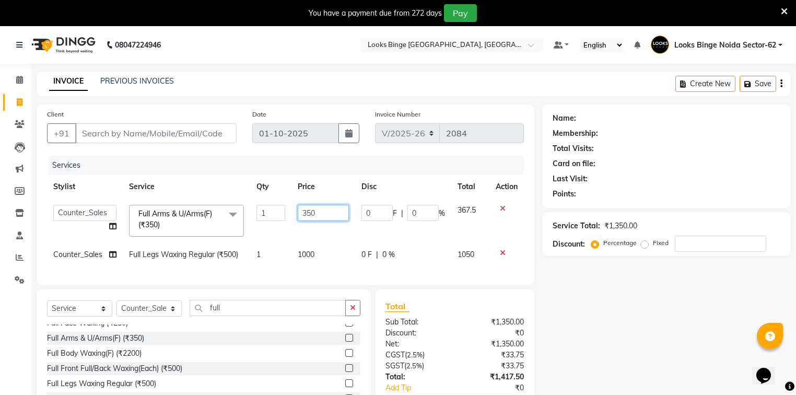
drag, startPoint x: 339, startPoint y: 212, endPoint x: 324, endPoint y: 265, distance: 55.2
click at [324, 266] on div "Services Stylist Service Qty Price Disc Total Action ANJALI Annu [PERSON_NAME] …" at bounding box center [285, 215] width 477 height 119
type input "3"
type input "900"
click at [421, 260] on td "0 F | 0 %" at bounding box center [403, 254] width 96 height 23
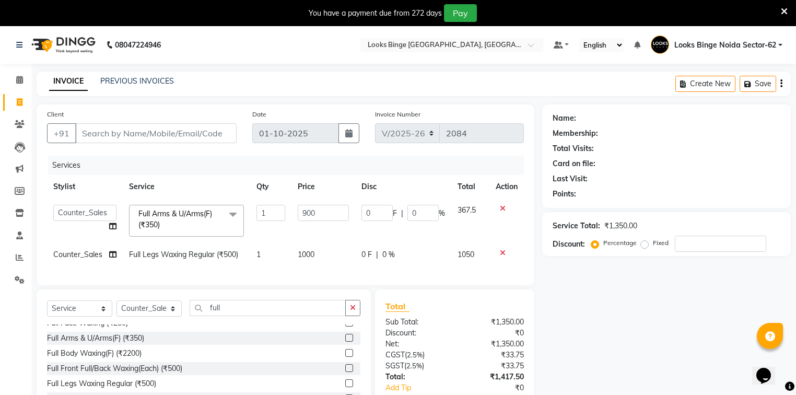
select select "35559"
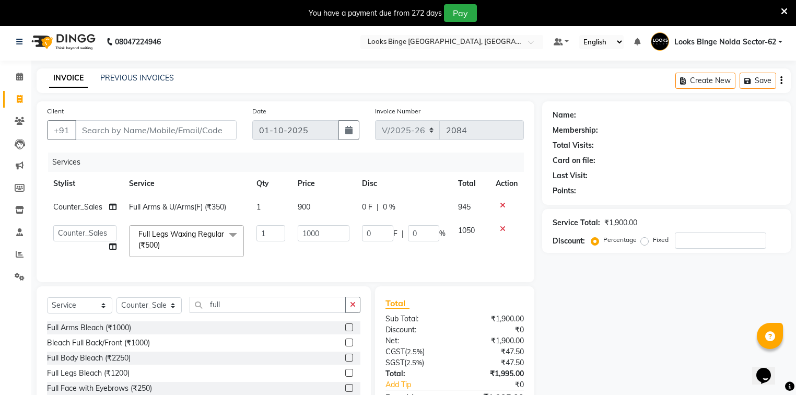
scroll to position [0, 0]
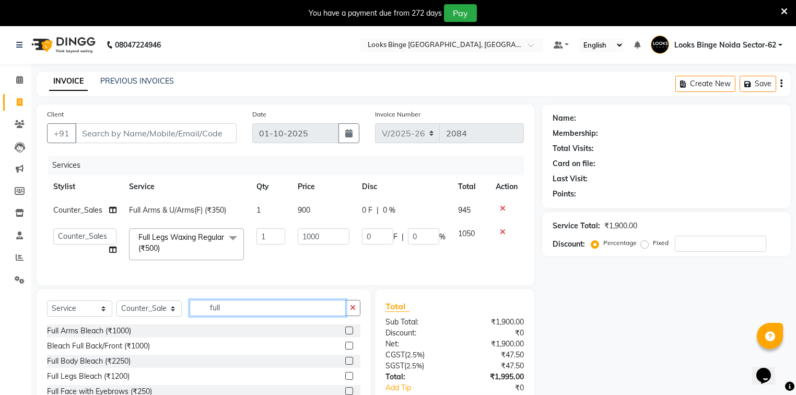
click at [242, 311] on input "full" at bounding box center [267, 308] width 156 height 16
type input "f"
type input "un"
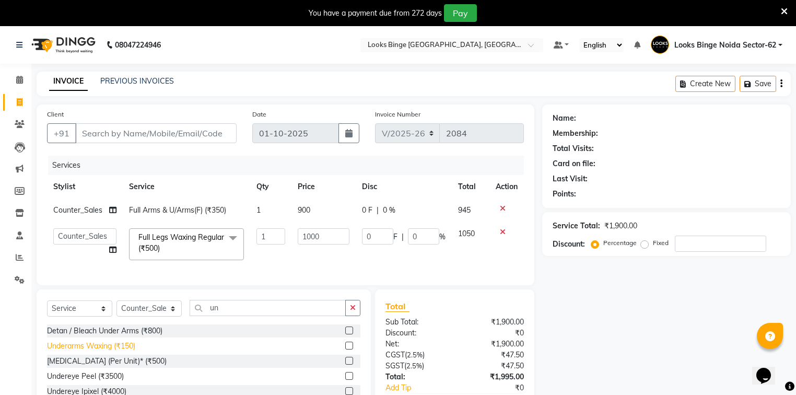
click at [69, 351] on div "Underarms Waxing (₹150)" at bounding box center [91, 345] width 88 height 11
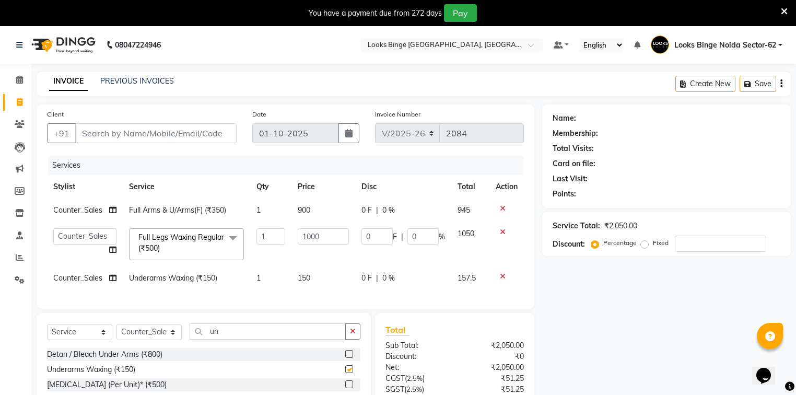
checkbox input "false"
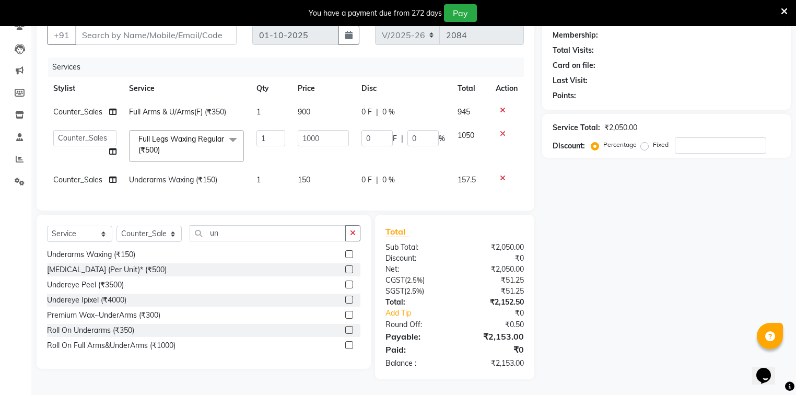
scroll to position [104, 0]
click at [113, 316] on div "Premium Wax~UnderArms (₹300)" at bounding box center [103, 315] width 113 height 11
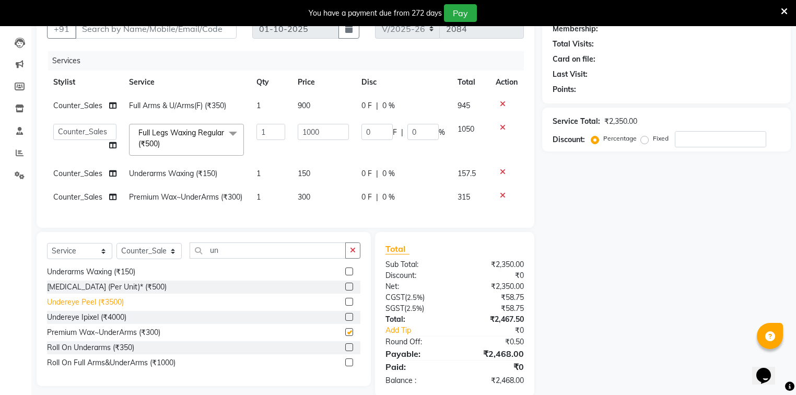
checkbox input "false"
click at [501, 170] on icon at bounding box center [503, 171] width 6 height 7
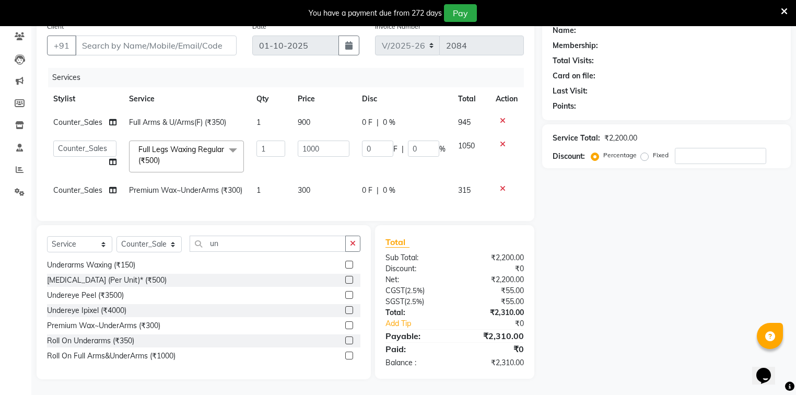
click at [322, 179] on td "300" at bounding box center [323, 190] width 64 height 23
select select "35559"
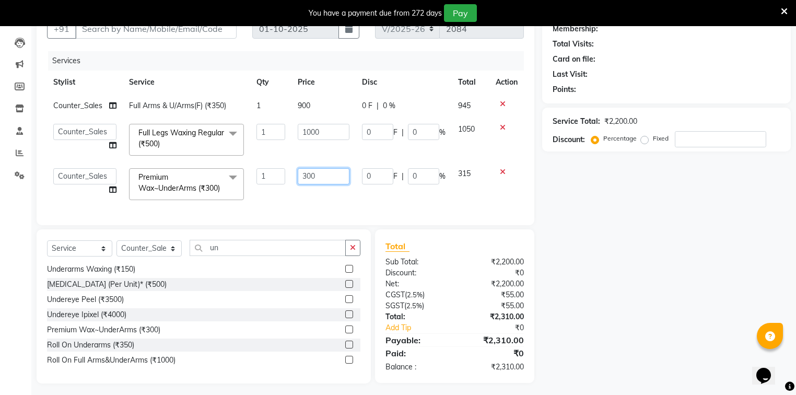
click at [281, 183] on tr "[PERSON_NAME] [PERSON_NAME] Counter_Sales Kasim Looks Binge Noida Sector-62 Moh…" at bounding box center [285, 184] width 477 height 44
type input "500"
click at [280, 213] on div "Client +91 Date [DATE] Invoice Number V/2025 V/[PHONE_NUMBER] Services Stylist …" at bounding box center [285, 112] width 497 height 225
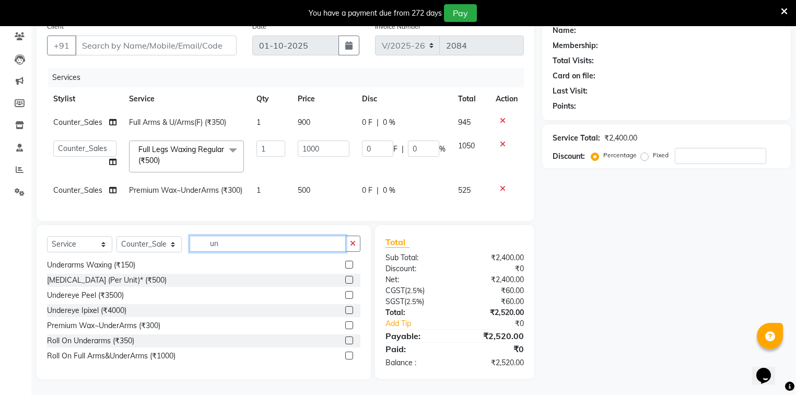
click at [223, 244] on input "un" at bounding box center [267, 243] width 156 height 16
type input "u"
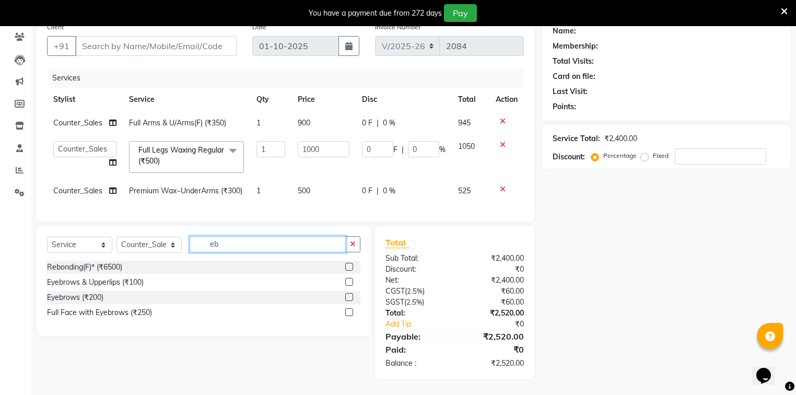
scroll to position [0, 0]
type input "e"
type input "eb"
click at [119, 284] on div "Eyebrows & Upperlips (₹100)" at bounding box center [95, 282] width 97 height 11
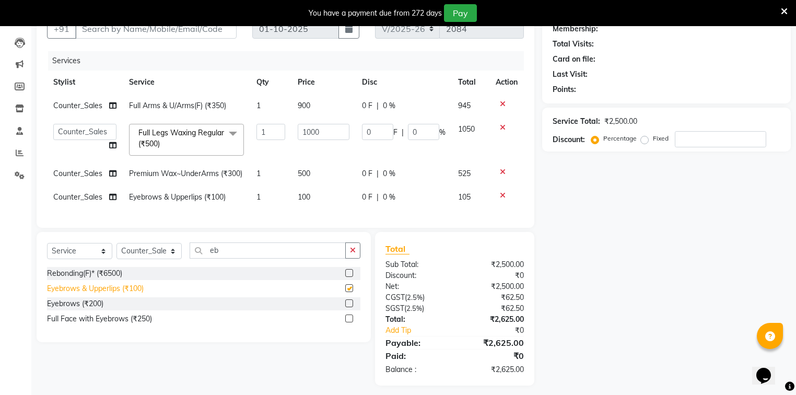
checkbox input "false"
click at [332, 207] on td "100" at bounding box center [323, 196] width 64 height 23
select select "35559"
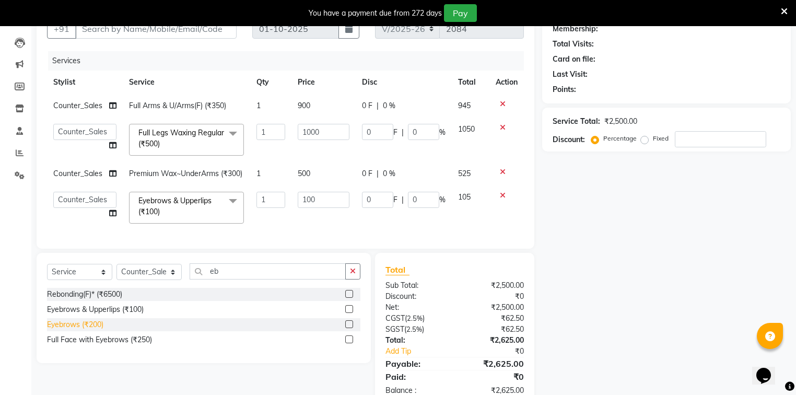
click at [102, 330] on div "Eyebrows (₹200)" at bounding box center [75, 324] width 56 height 11
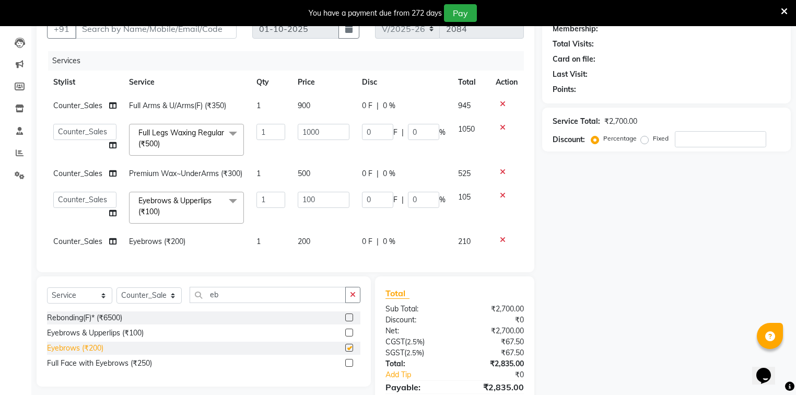
checkbox input "false"
click at [331, 251] on td "200" at bounding box center [323, 241] width 64 height 23
select select "35559"
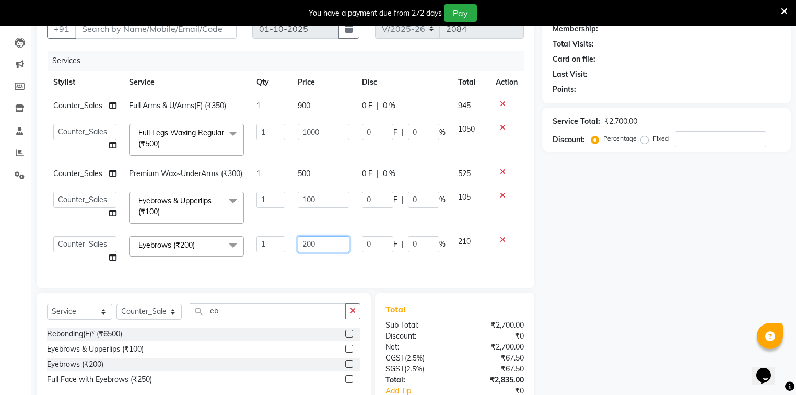
drag, startPoint x: 331, startPoint y: 251, endPoint x: 292, endPoint y: 267, distance: 42.6
click at [292, 267] on td "200" at bounding box center [323, 250] width 64 height 40
type input "150"
click at [498, 199] on div at bounding box center [506, 195] width 22 height 7
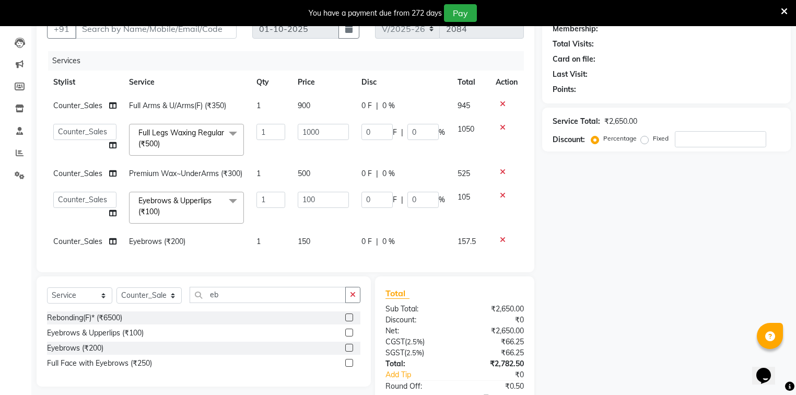
click at [501, 199] on icon at bounding box center [503, 195] width 6 height 7
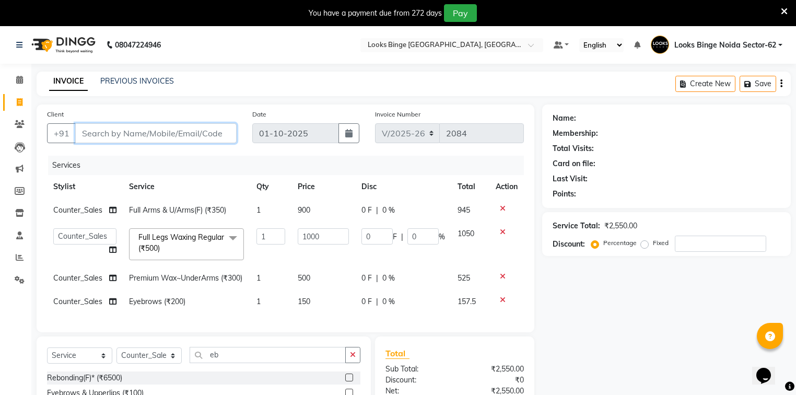
click at [121, 133] on input "Client" at bounding box center [155, 133] width 161 height 20
type input "7"
type input "0"
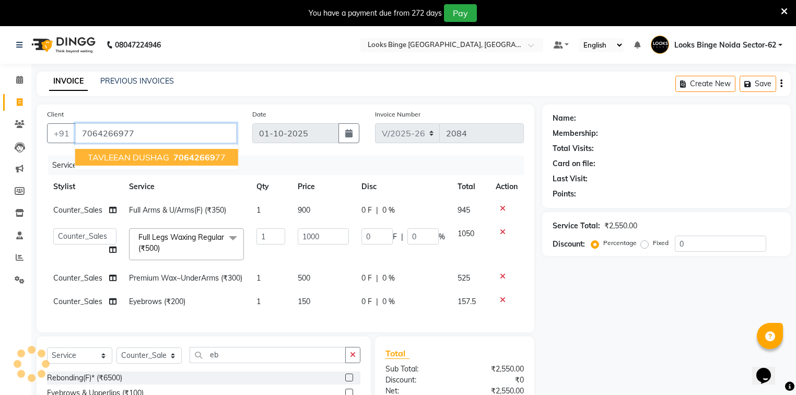
type input "7064266977"
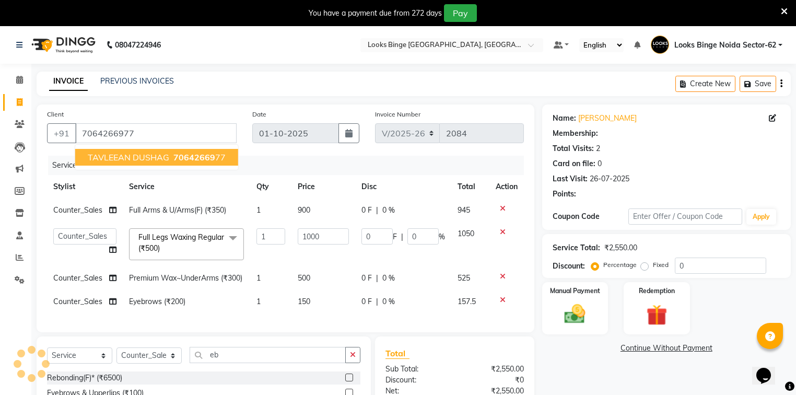
select select "1: Object"
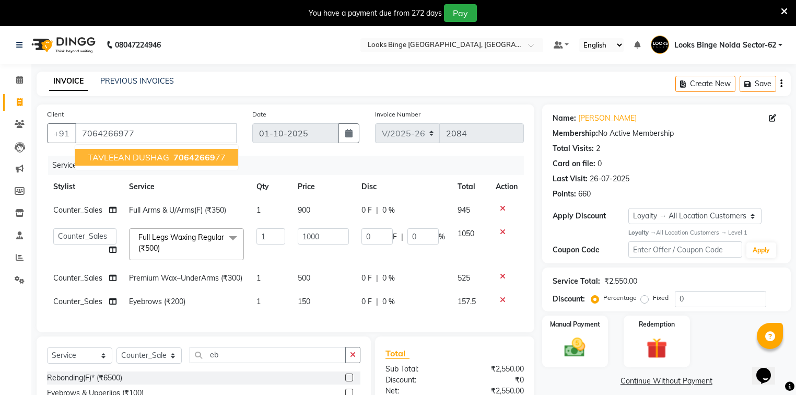
click at [270, 74] on div "INVOICE PREVIOUS INVOICES Create New Save" at bounding box center [414, 84] width 754 height 25
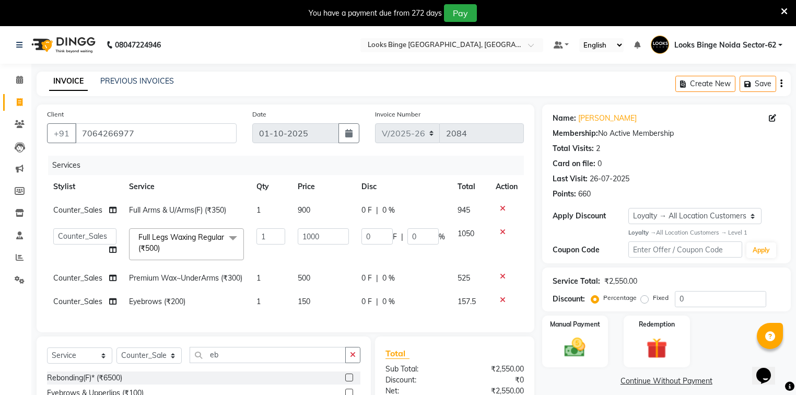
scroll to position [139, 0]
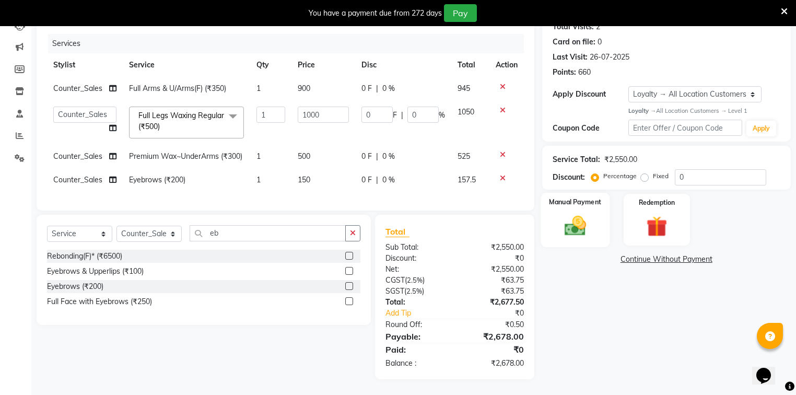
click at [576, 213] on img at bounding box center [574, 225] width 35 height 25
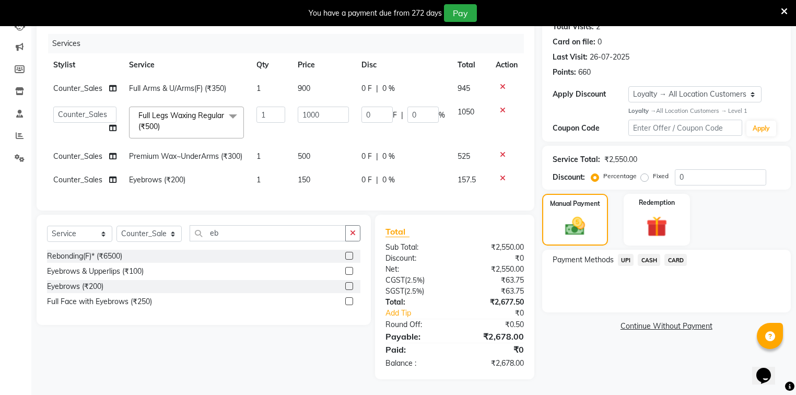
click at [649, 254] on span "CASH" at bounding box center [648, 260] width 22 height 12
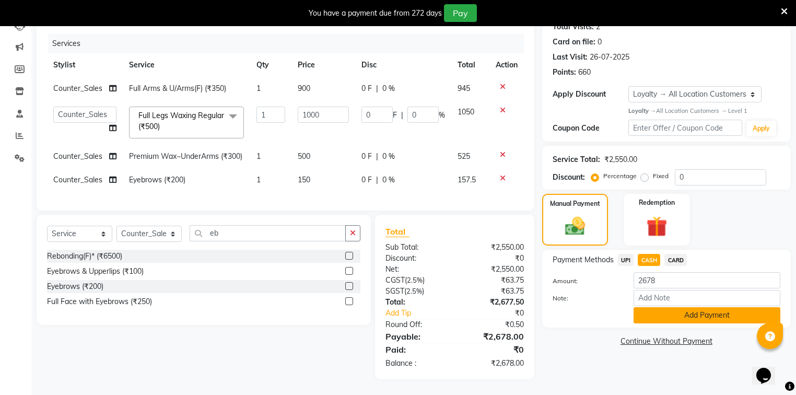
click at [689, 307] on button "Add Payment" at bounding box center [706, 315] width 147 height 16
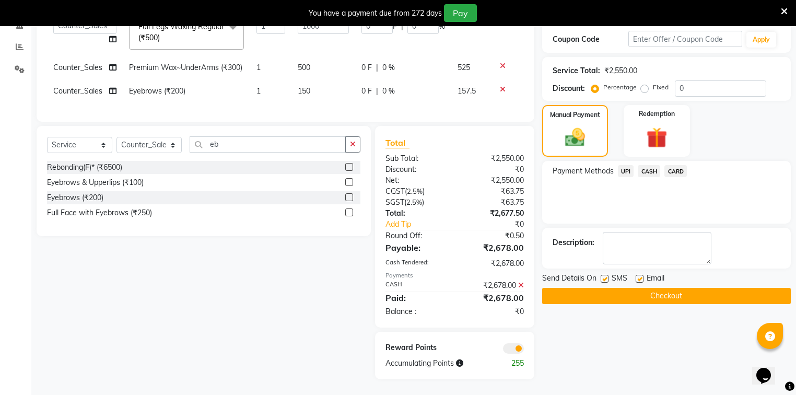
scroll to position [228, 0]
click at [707, 288] on button "Checkout" at bounding box center [666, 296] width 248 height 16
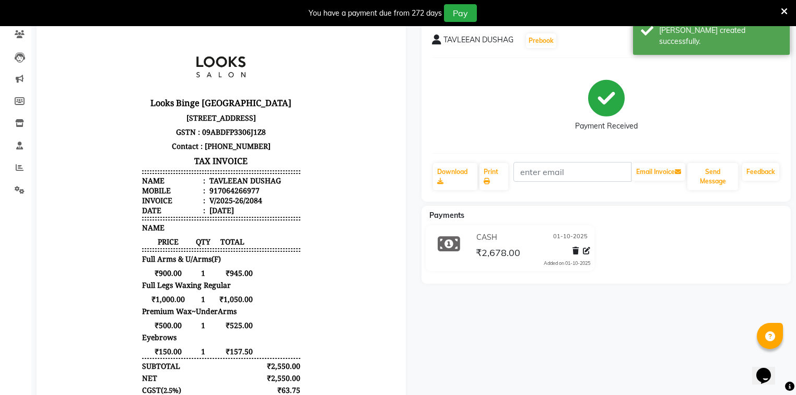
scroll to position [61, 0]
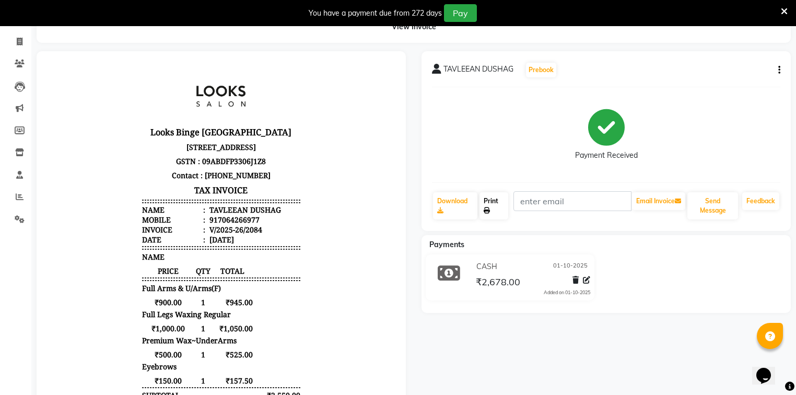
click at [491, 203] on link "Print" at bounding box center [493, 205] width 29 height 27
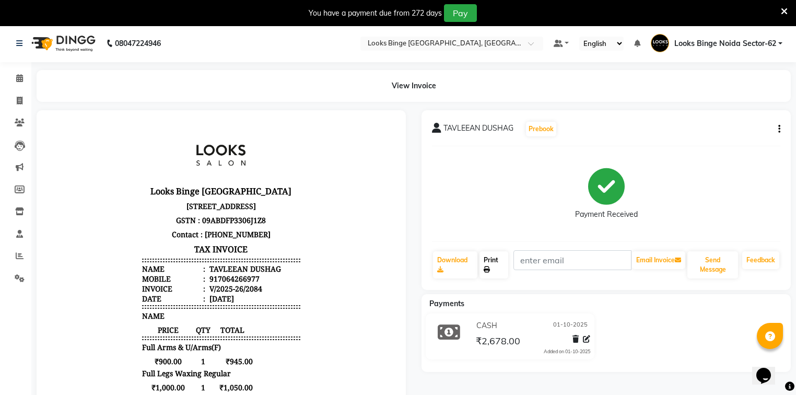
scroll to position [0, 0]
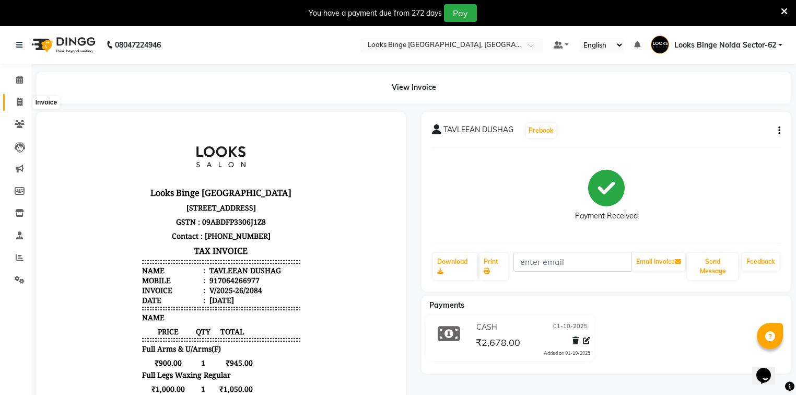
click at [20, 100] on icon at bounding box center [20, 102] width 6 height 8
select select "service"
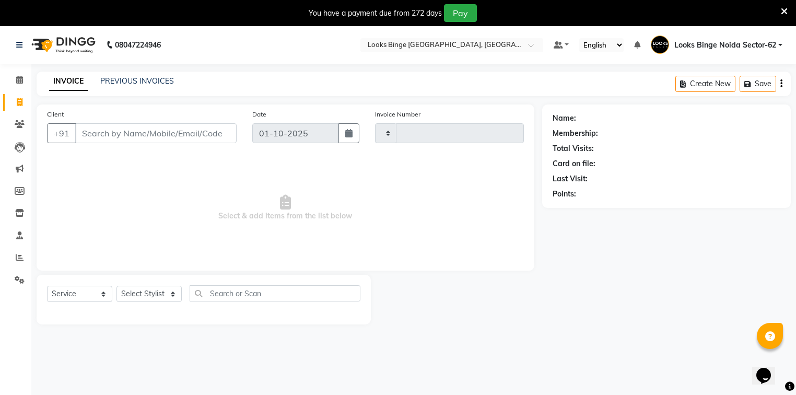
scroll to position [26, 0]
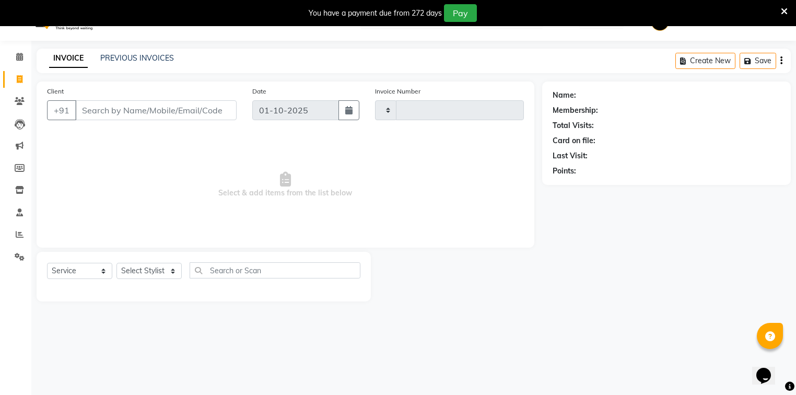
type input "2085"
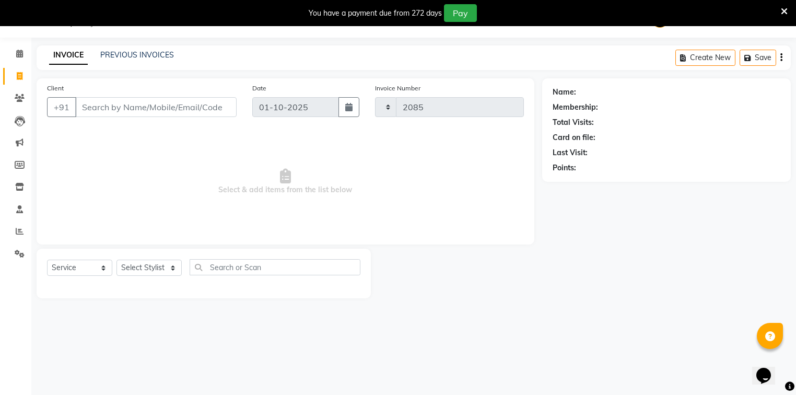
select select "5378"
drag, startPoint x: 126, startPoint y: 268, endPoint x: 121, endPoint y: 263, distance: 7.8
click at [127, 268] on select "Select Stylist ANJALI [PERSON_NAME] [PERSON_NAME] Counter_Sales Kasim Looks Bin…" at bounding box center [148, 267] width 65 height 16
select select "35559"
click at [116, 260] on select "Select Stylist ANJALI [PERSON_NAME] [PERSON_NAME] Counter_Sales Kasim Looks Bin…" at bounding box center [148, 267] width 65 height 16
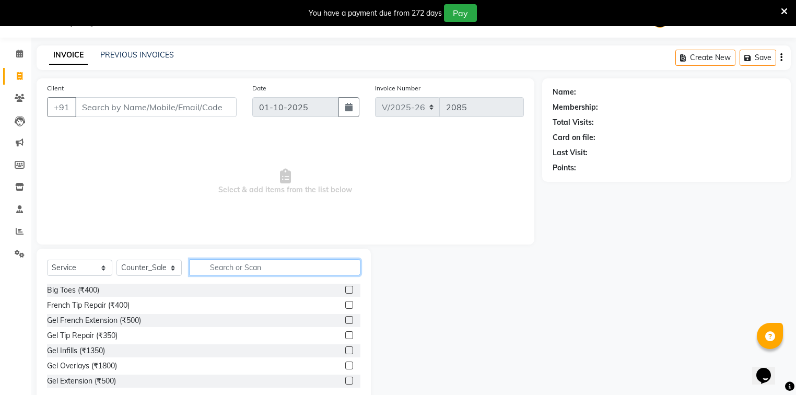
click at [212, 264] on input "text" at bounding box center [274, 267] width 171 height 16
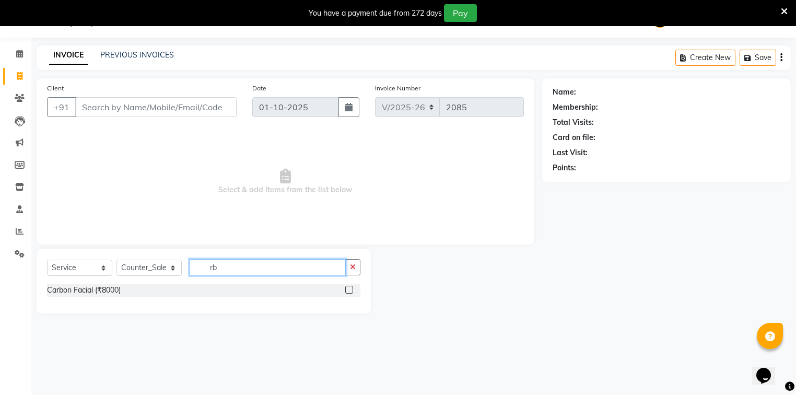
type input "r"
type input "eb"
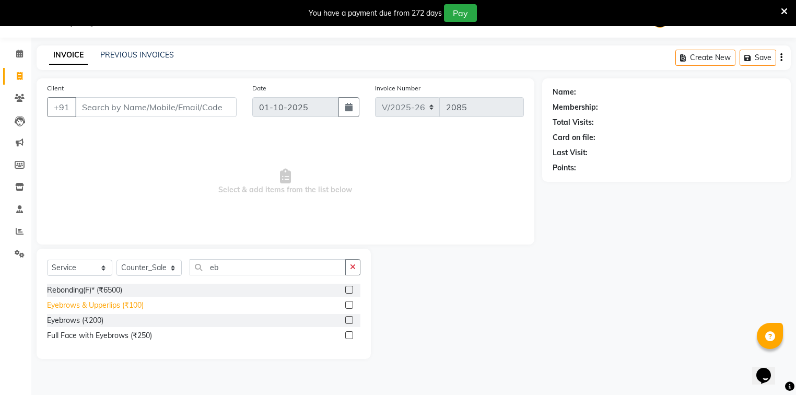
click at [112, 307] on div "Eyebrows & Upperlips (₹100)" at bounding box center [95, 305] width 97 height 11
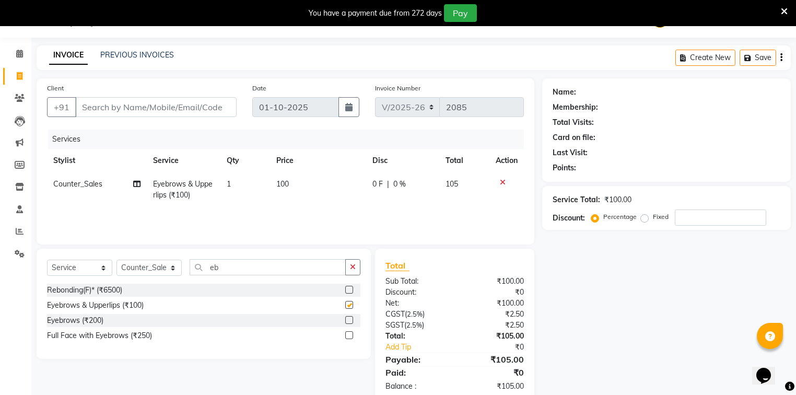
checkbox input "false"
click at [319, 190] on td "100" at bounding box center [318, 189] width 96 height 34
select select "35559"
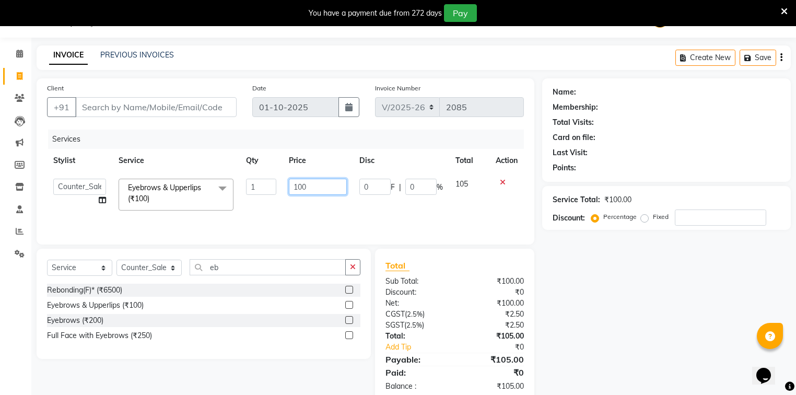
click at [284, 181] on td "100" at bounding box center [317, 194] width 70 height 44
type input "50"
click at [260, 208] on div "Services Stylist Service Qty Price Disc Total Action ANJALI Annu [PERSON_NAME] …" at bounding box center [285, 181] width 477 height 104
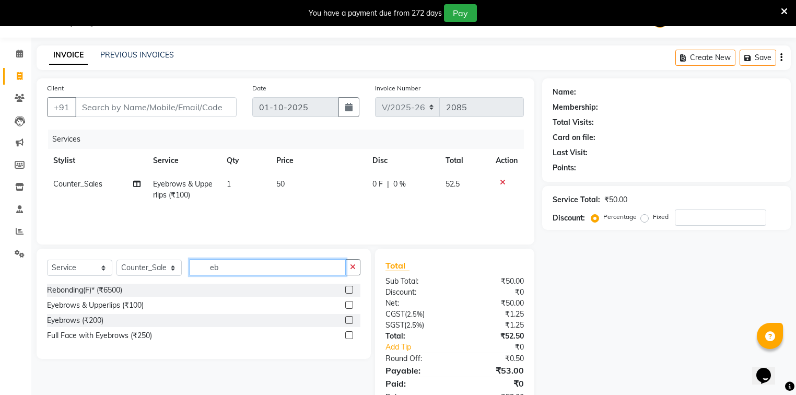
click at [225, 271] on input "eb" at bounding box center [267, 267] width 156 height 16
type input "e"
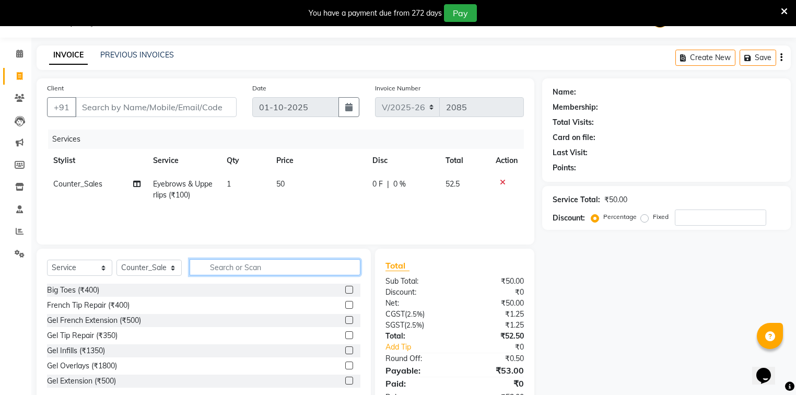
type input "u"
type input "cut"
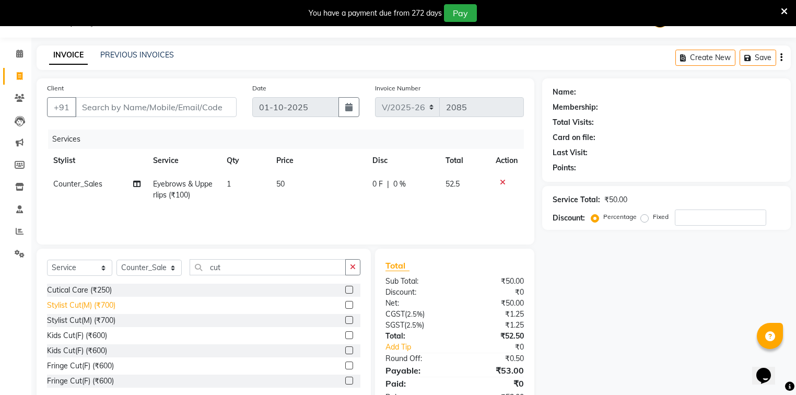
click at [77, 305] on div "Stylist Cut(M) (₹700)" at bounding box center [81, 305] width 68 height 11
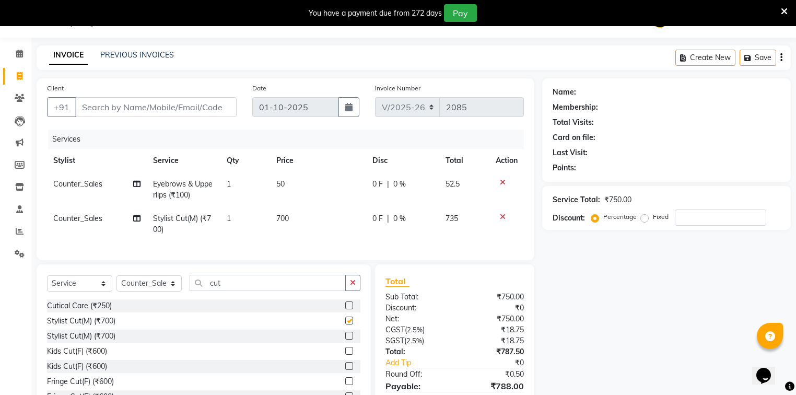
checkbox input "false"
click at [299, 227] on td "700" at bounding box center [318, 224] width 96 height 34
select select "35559"
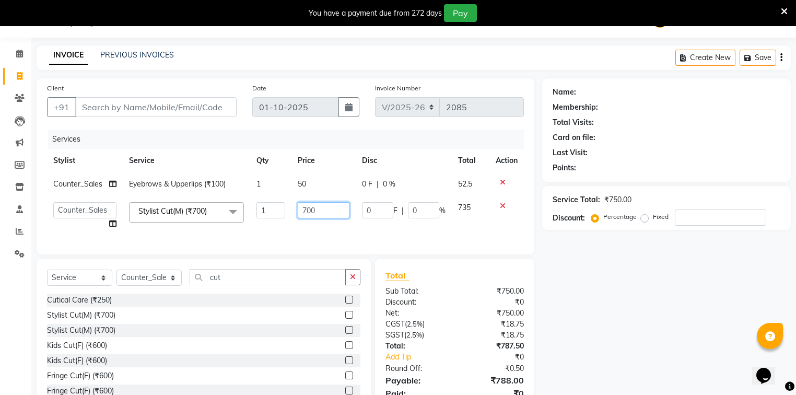
drag, startPoint x: 314, startPoint y: 212, endPoint x: 270, endPoint y: 206, distance: 44.9
click at [270, 206] on tr "[PERSON_NAME] [PERSON_NAME] Counter_Sales Kasim Looks Binge Noida Sector-62 Moh…" at bounding box center [285, 216] width 477 height 40
type input "300"
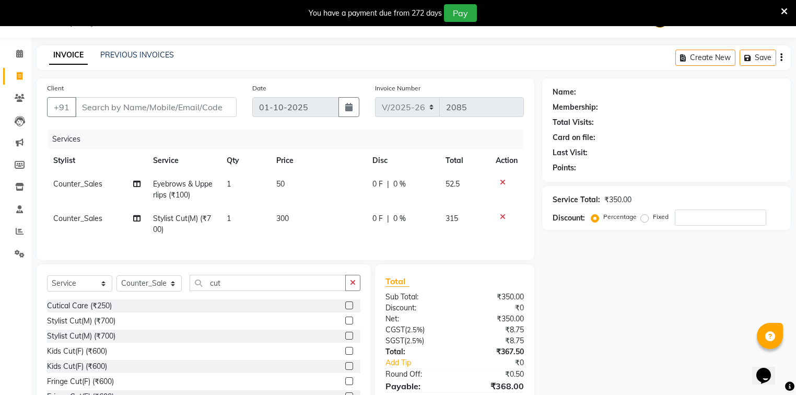
click at [68, 219] on span "Counter_Sales" at bounding box center [77, 217] width 49 height 9
select select "35559"
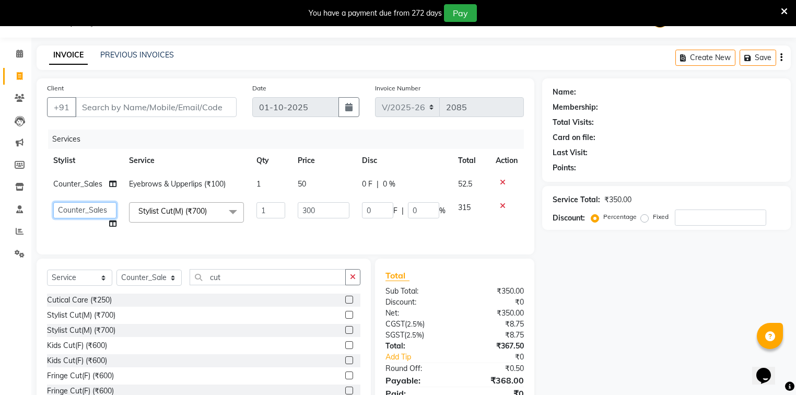
click at [87, 213] on select "[PERSON_NAME] [PERSON_NAME] Counter_Sales Kasim Looks Binge [GEOGRAPHIC_DATA] S…" at bounding box center [84, 210] width 63 height 16
select select "35556"
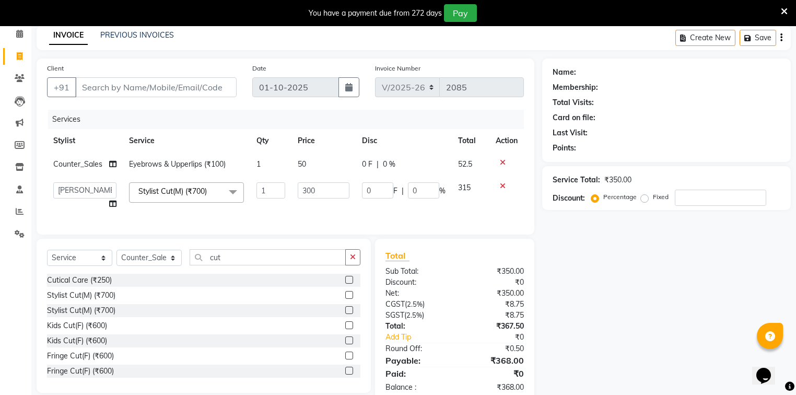
scroll to position [0, 0]
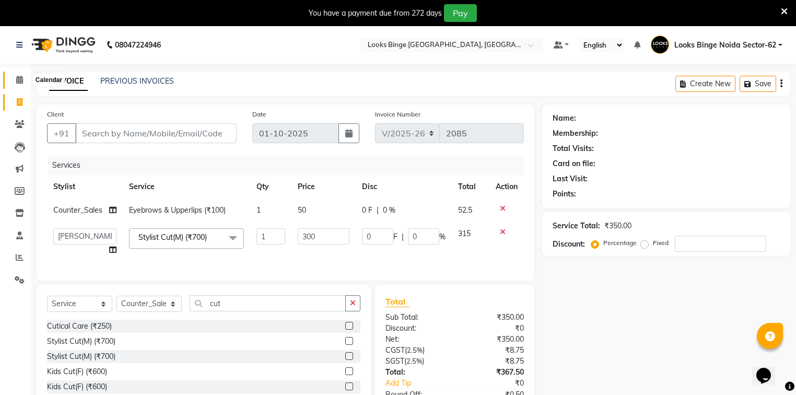
drag, startPoint x: 19, startPoint y: 80, endPoint x: 436, endPoint y: 58, distance: 418.2
click at [19, 80] on icon at bounding box center [19, 80] width 7 height 8
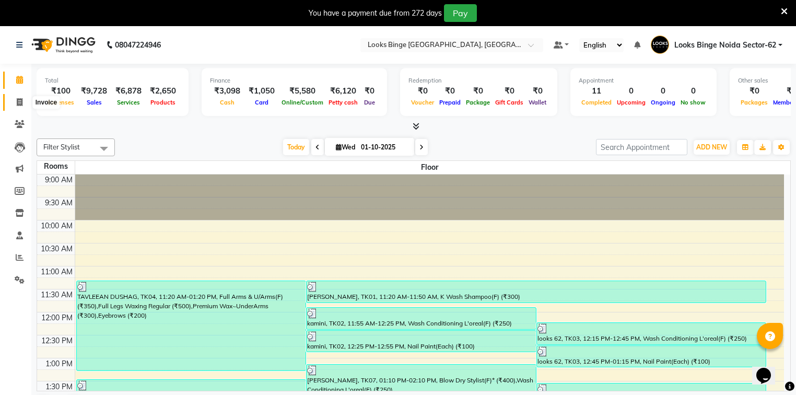
click at [18, 100] on icon at bounding box center [20, 102] width 6 height 8
select select "5378"
select select "service"
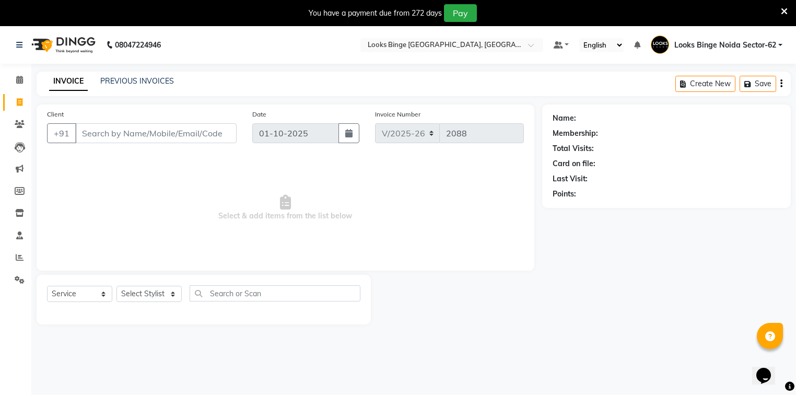
click at [124, 130] on input "Client" at bounding box center [155, 133] width 161 height 20
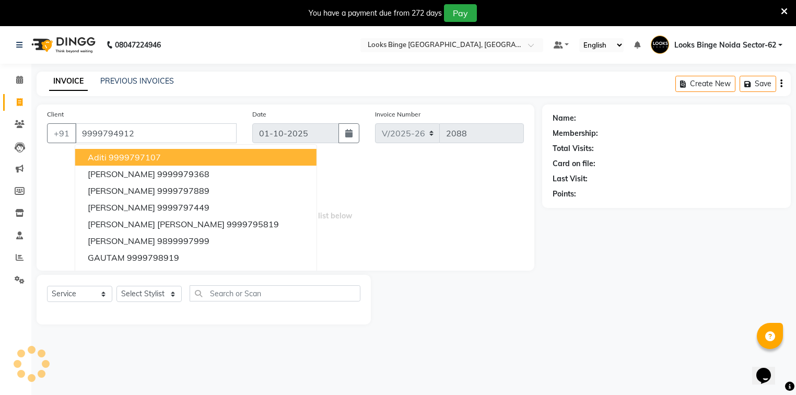
type input "9999794912"
select select "1: Object"
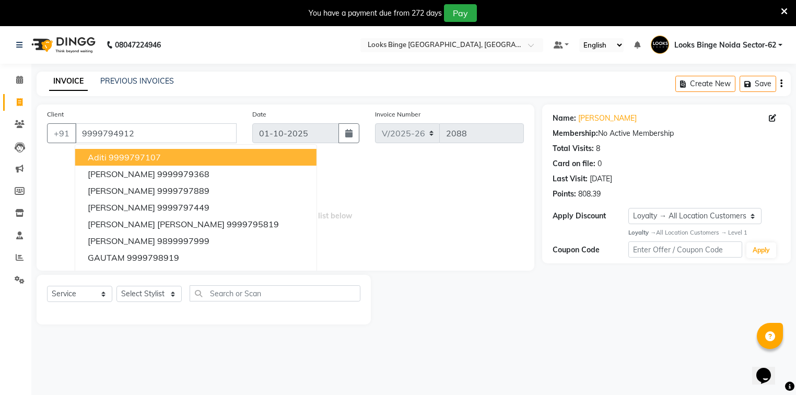
click at [489, 218] on span "Select & add items from the list below" at bounding box center [285, 208] width 477 height 104
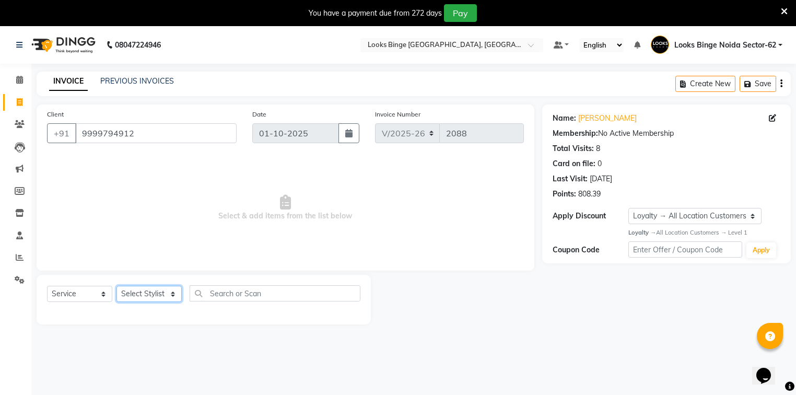
click at [145, 293] on select "Select Stylist ANJALI [PERSON_NAME] [PERSON_NAME] Counter_Sales Kasim Looks Bin…" at bounding box center [148, 294] width 65 height 16
select select "37119"
click at [116, 286] on select "Select Stylist ANJALI [PERSON_NAME] [PERSON_NAME] Counter_Sales Kasim Looks Bin…" at bounding box center [148, 294] width 65 height 16
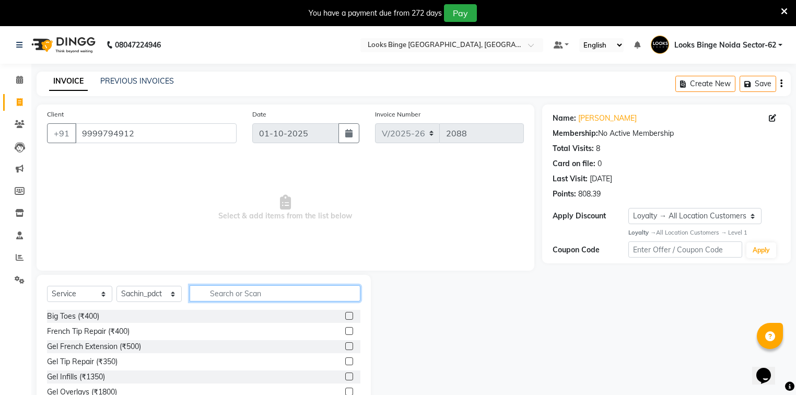
click at [242, 294] on input "text" at bounding box center [274, 293] width 171 height 16
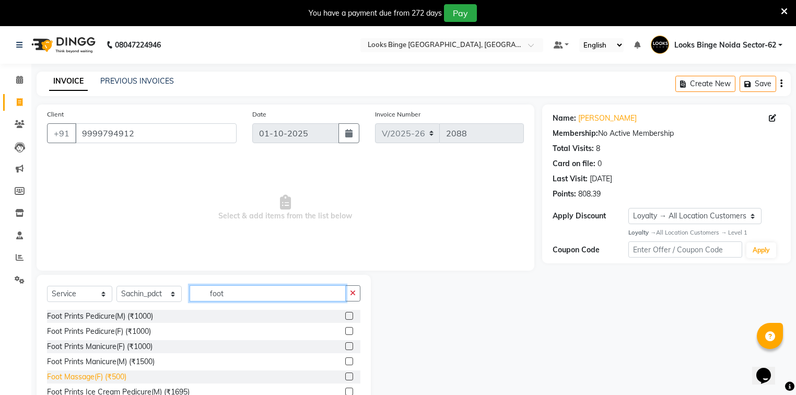
type input "foot"
click at [67, 377] on div "Foot Massage(F) (₹500)" at bounding box center [86, 376] width 79 height 11
checkbox input "false"
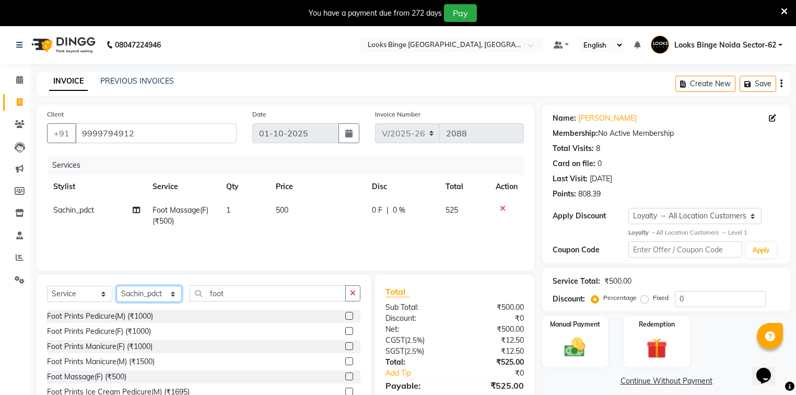
click at [159, 290] on select "Select Stylist ANJALI [PERSON_NAME] [PERSON_NAME] Counter_Sales Kasim Looks Bin…" at bounding box center [148, 294] width 65 height 16
drag, startPoint x: 307, startPoint y: 234, endPoint x: 301, endPoint y: 238, distance: 7.0
click at [307, 234] on div "Services Stylist Service Qty Price Disc Total Action Sachin_pdct Foot Massage(F…" at bounding box center [285, 208] width 477 height 104
click at [68, 209] on span "Sachin_pdct" at bounding box center [73, 209] width 41 height 9
select select "37119"
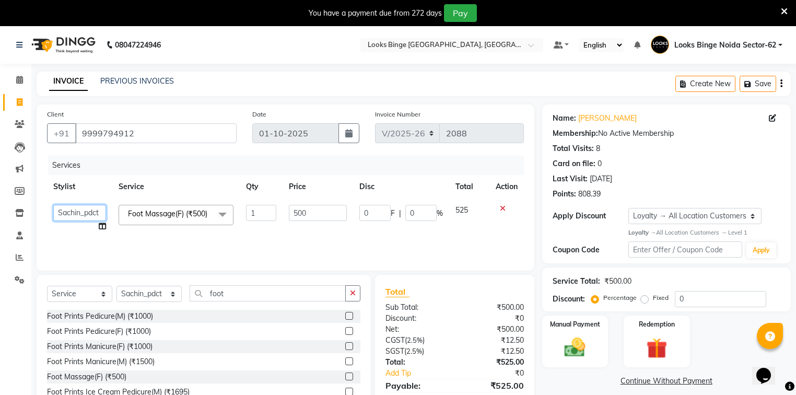
click at [82, 215] on select "[PERSON_NAME] [PERSON_NAME] Counter_Sales Kasim Looks Binge [GEOGRAPHIC_DATA] S…" at bounding box center [79, 213] width 53 height 16
select select "35558"
click at [151, 296] on select "Select Stylist ANJALI [PERSON_NAME] [PERSON_NAME] Counter_Sales Kasim Looks Bin…" at bounding box center [148, 294] width 65 height 16
click at [116, 286] on select "Select Stylist ANJALI [PERSON_NAME] [PERSON_NAME] Counter_Sales Kasim Looks Bin…" at bounding box center [148, 294] width 65 height 16
click at [248, 297] on input "foot" at bounding box center [267, 293] width 156 height 16
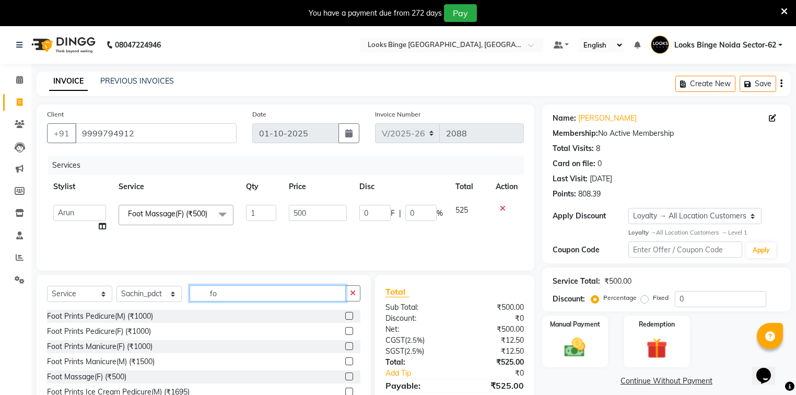
type input "f"
type input "cla"
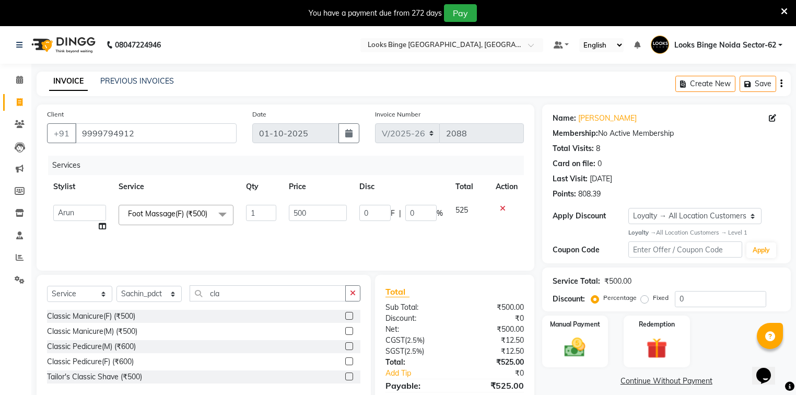
click at [80, 359] on div "Classic Pedicure(F) (₹600)" at bounding box center [90, 361] width 87 height 11
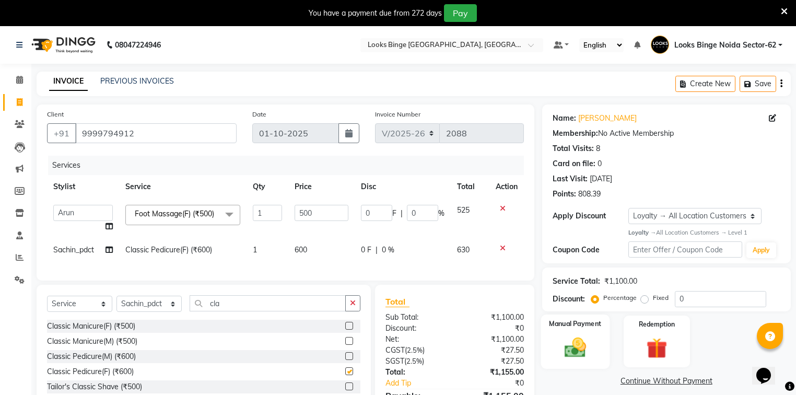
checkbox input "false"
click at [310, 253] on td "600" at bounding box center [321, 249] width 66 height 23
select select "37119"
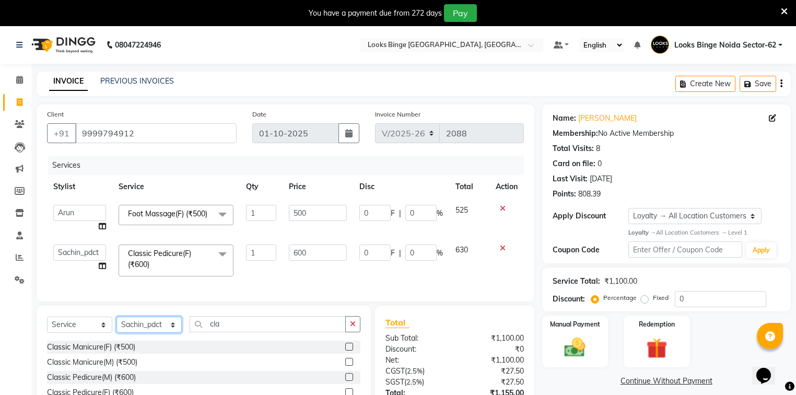
click at [152, 333] on select "Select Stylist ANJALI [PERSON_NAME] [PERSON_NAME] Counter_Sales Kasim Looks Bin…" at bounding box center [148, 324] width 65 height 16
select select "35559"
click at [116, 327] on select "Select Stylist ANJALI [PERSON_NAME] [PERSON_NAME] Counter_Sales Kasim Looks Bin…" at bounding box center [148, 324] width 65 height 16
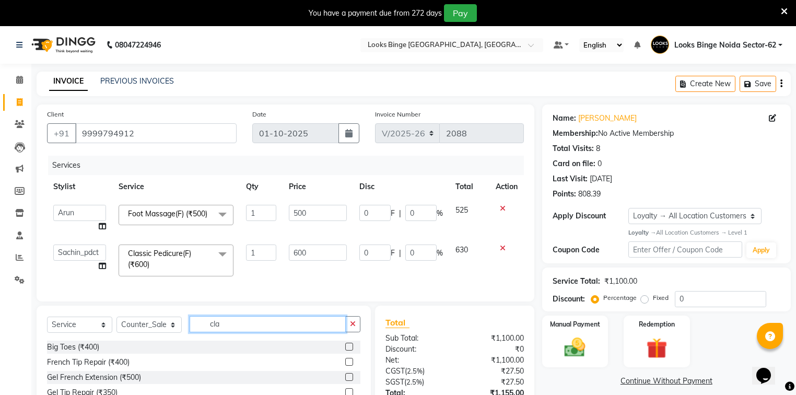
click at [242, 332] on input "cla" at bounding box center [267, 324] width 156 height 16
type input "c"
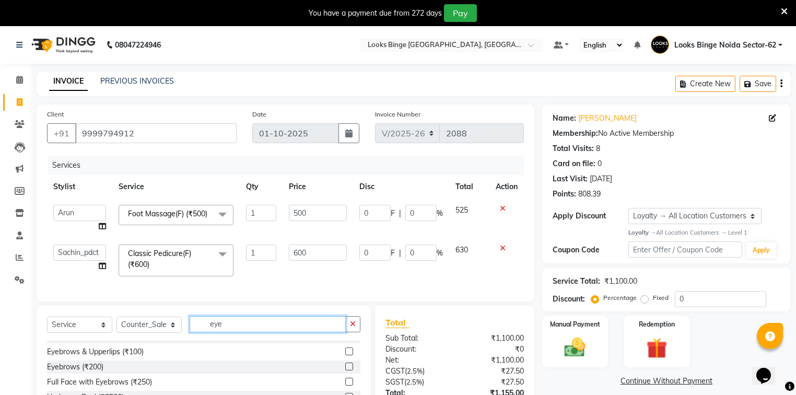
scroll to position [17, 0]
type input "eye"
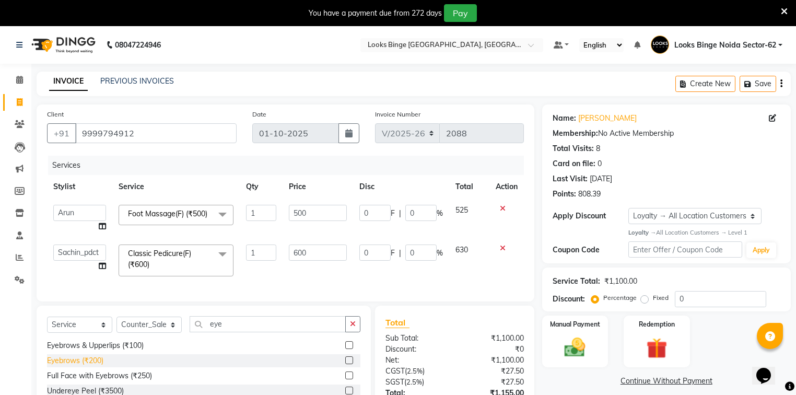
click at [67, 366] on div "Eyebrows (₹200)" at bounding box center [75, 360] width 56 height 11
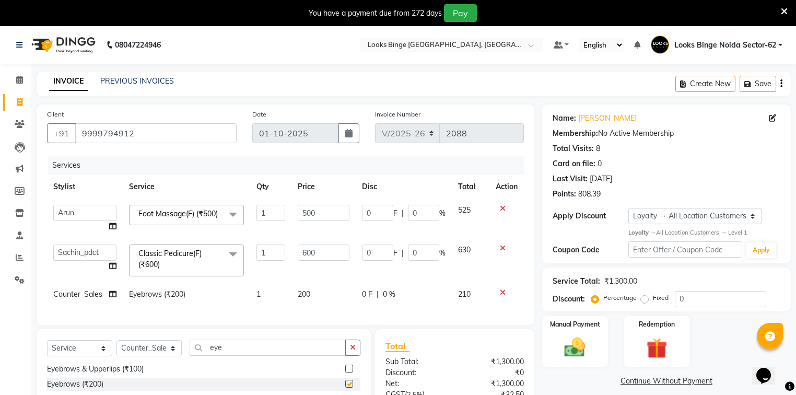
checkbox input "false"
click at [334, 300] on td "200" at bounding box center [323, 293] width 64 height 23
select select "35559"
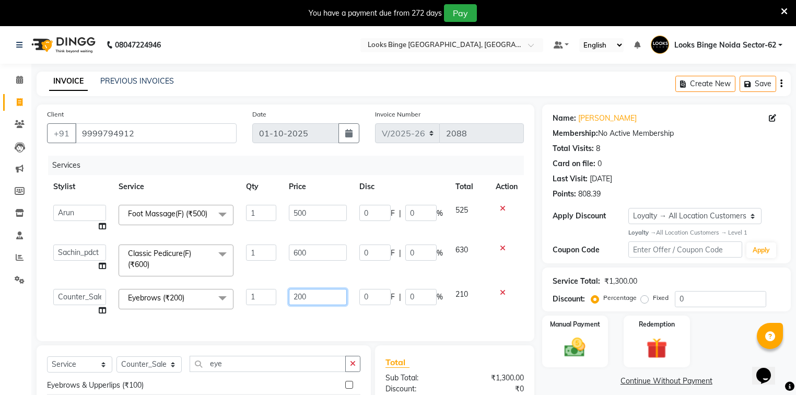
drag, startPoint x: 333, startPoint y: 299, endPoint x: 213, endPoint y: 305, distance: 120.2
click at [213, 305] on tr "ANJALI Annu [PERSON_NAME] [PERSON_NAME] Counter_Sales Kasim Looks Binge Noida S…" at bounding box center [285, 302] width 477 height 40
type input "50"
click at [336, 325] on div "Services Stylist Service Qty Price Disc Total Action ANJALI Annu [PERSON_NAME] …" at bounding box center [285, 243] width 477 height 175
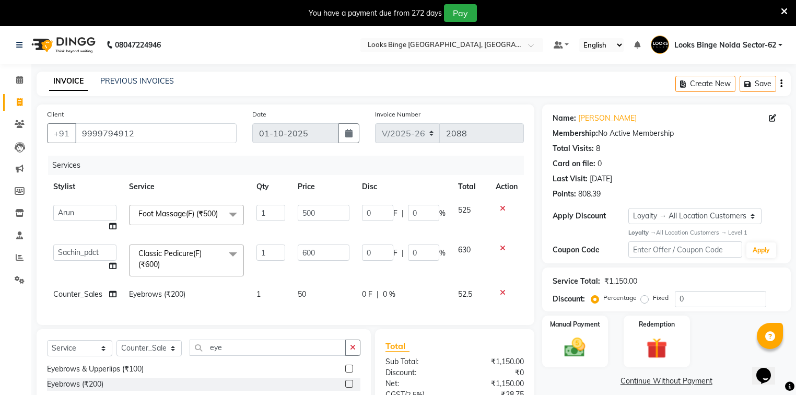
scroll to position [42, 0]
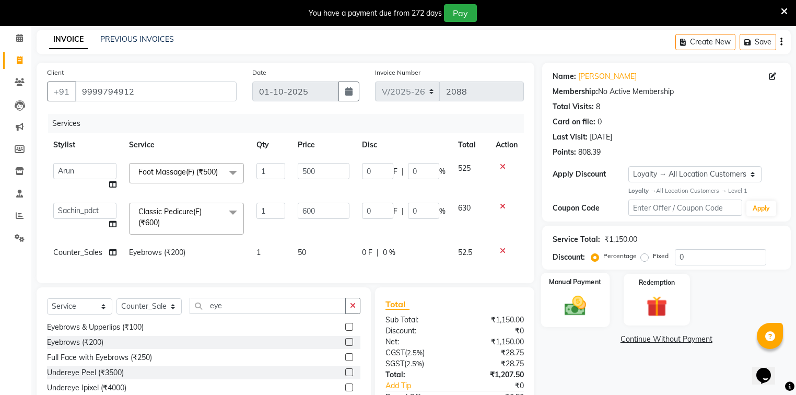
click at [588, 305] on img at bounding box center [574, 305] width 35 height 25
click at [626, 343] on span "UPI" at bounding box center [626, 340] width 16 height 12
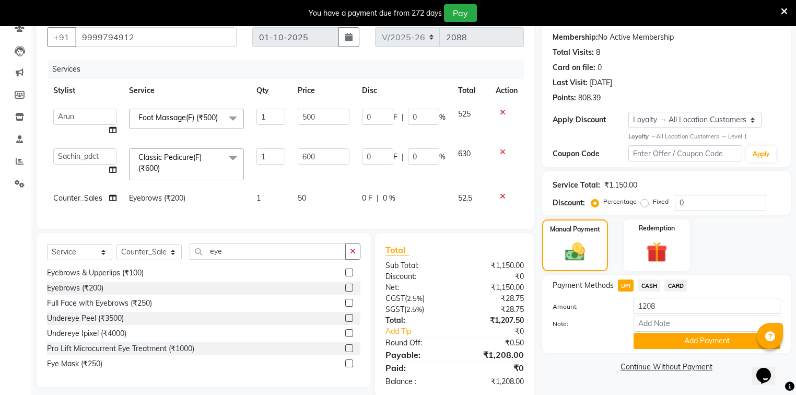
scroll to position [125, 0]
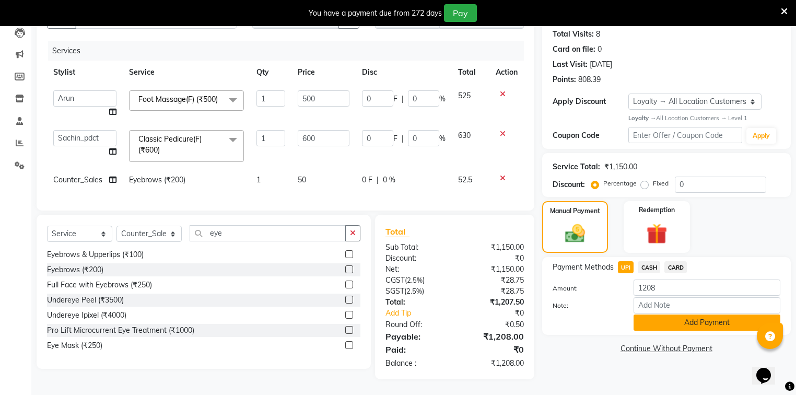
click at [681, 314] on button "Add Payment" at bounding box center [706, 322] width 147 height 16
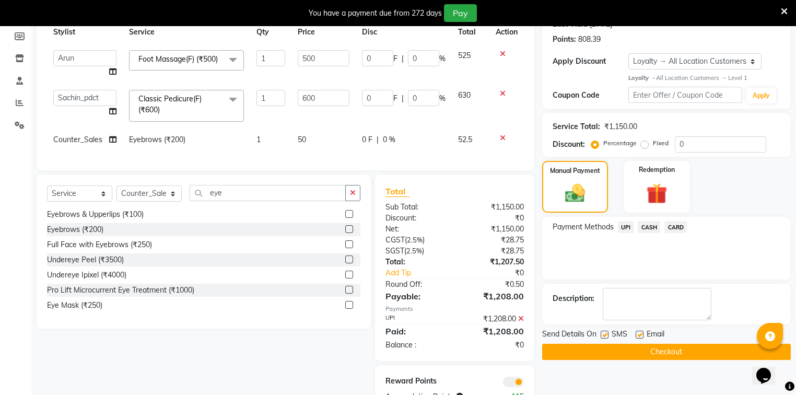
scroll to position [199, 0]
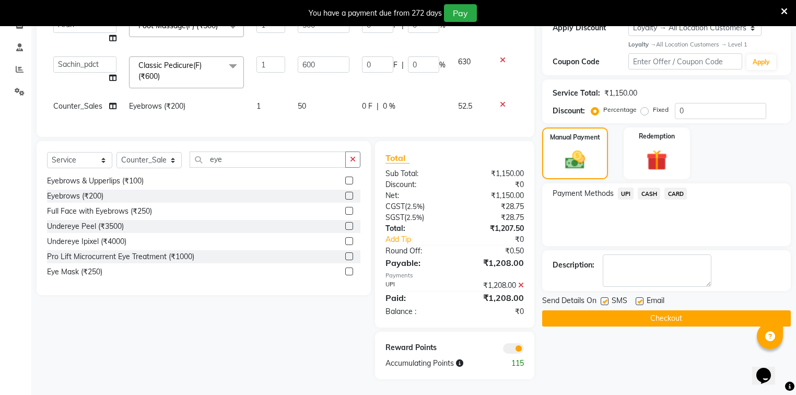
click at [669, 315] on div "Name: [PERSON_NAME] Membership: No Active Membership Total Visits: 8 Card on fi…" at bounding box center [670, 147] width 256 height 462
click at [669, 310] on button "Checkout" at bounding box center [666, 318] width 248 height 16
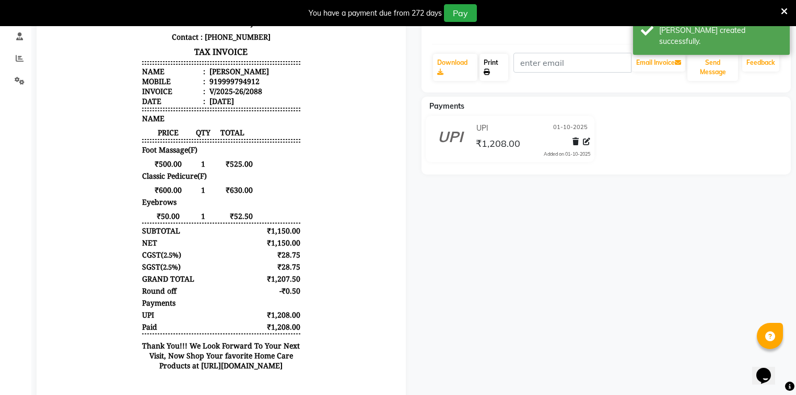
click at [494, 67] on link "Print" at bounding box center [493, 67] width 29 height 27
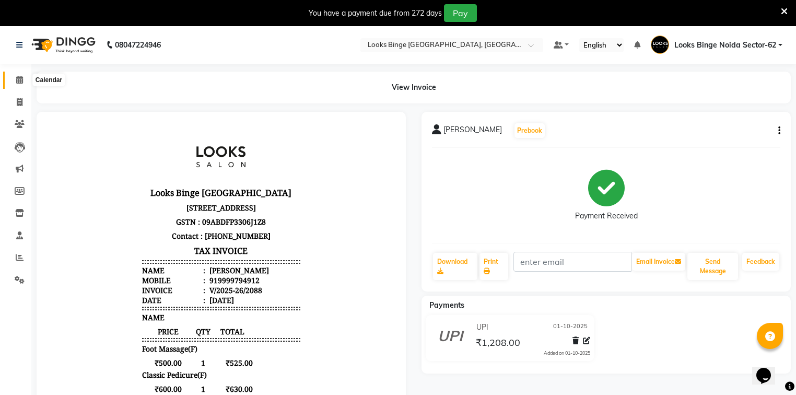
click at [16, 77] on icon at bounding box center [19, 80] width 7 height 8
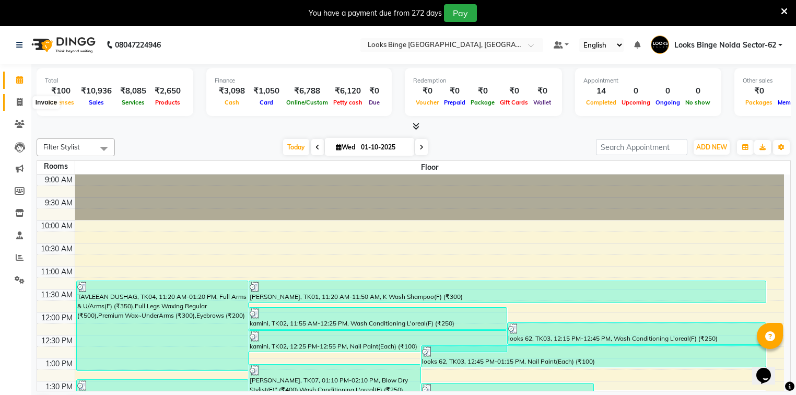
click at [20, 101] on icon at bounding box center [20, 102] width 6 height 8
select select "service"
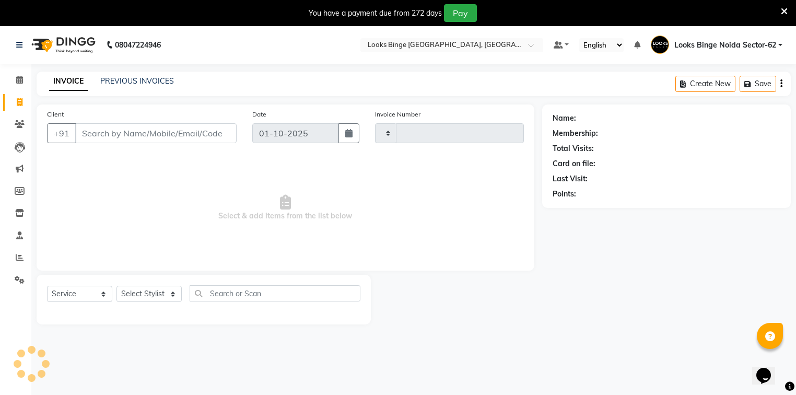
type input "2089"
select select "5378"
click at [127, 77] on link "PREVIOUS INVOICES" at bounding box center [137, 80] width 74 height 9
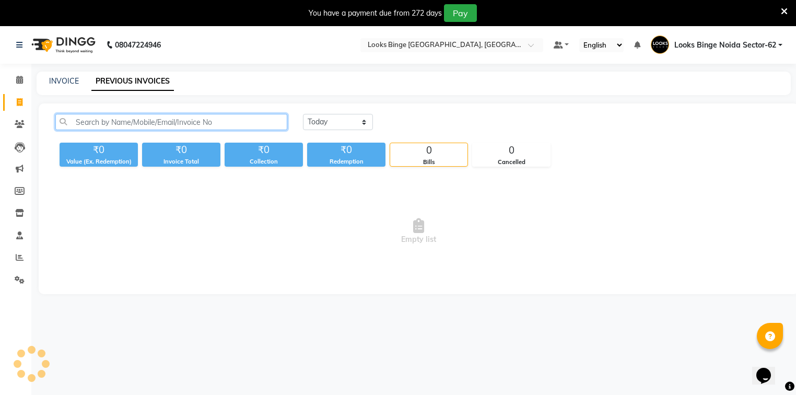
click at [138, 122] on input "text" at bounding box center [171, 122] width 232 height 16
paste input "8787082496"
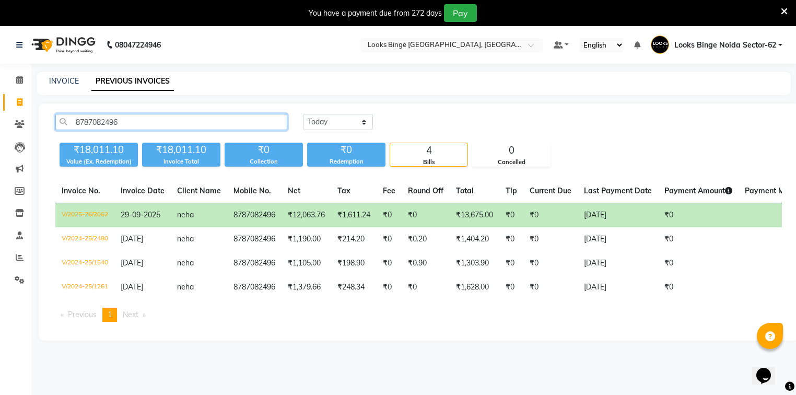
type input "8787082496"
click at [241, 216] on td "8787082496" at bounding box center [254, 215] width 54 height 25
click at [204, 212] on td "neha" at bounding box center [199, 215] width 56 height 25
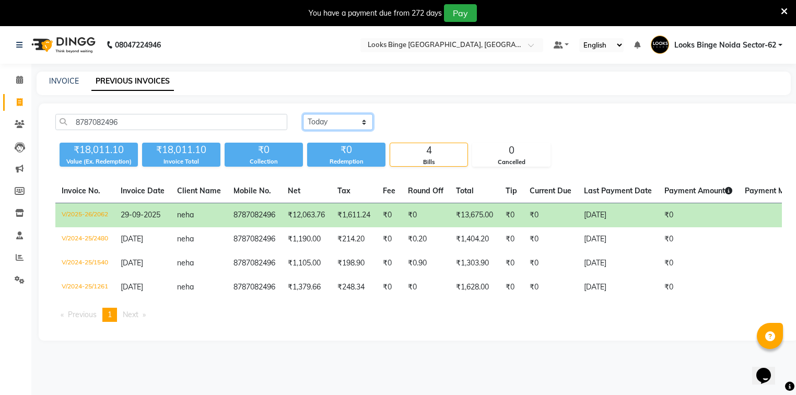
click at [327, 115] on select "[DATE] [DATE] Custom Range" at bounding box center [338, 122] width 70 height 16
select select "range"
click at [303, 114] on select "[DATE] [DATE] Custom Range" at bounding box center [338, 122] width 70 height 16
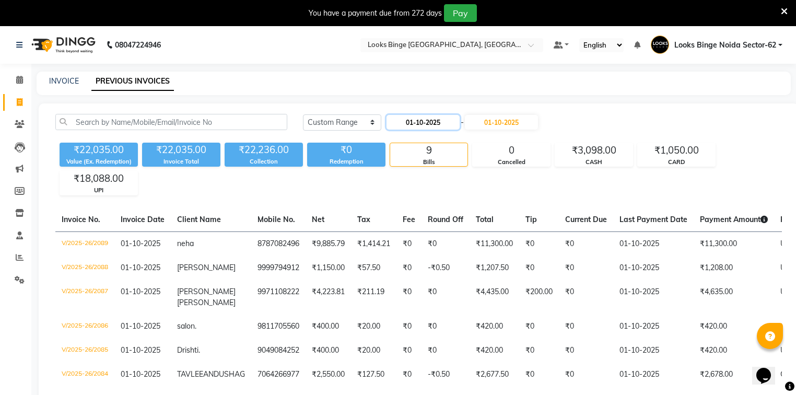
click at [410, 121] on input "01-10-2025" at bounding box center [422, 122] width 73 height 15
select select "10"
select select "2025"
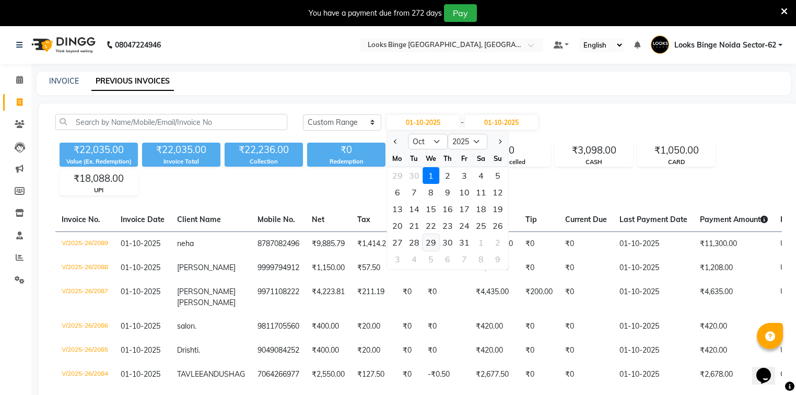
click at [429, 243] on div "29" at bounding box center [430, 242] width 17 height 17
type input "[DATE]"
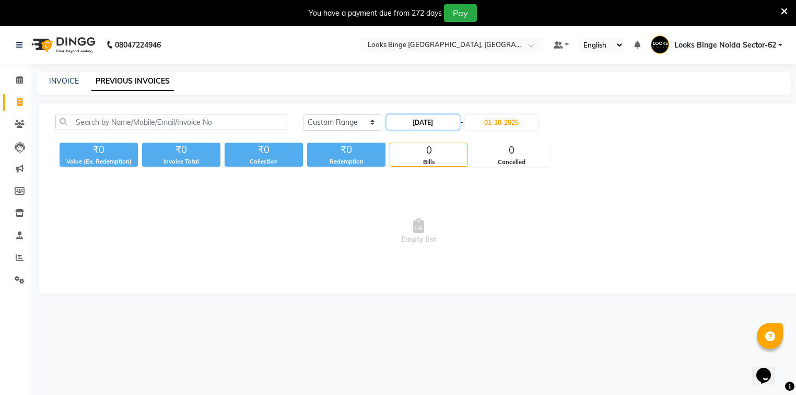
click at [420, 123] on input "[DATE]" at bounding box center [422, 122] width 73 height 15
select select "10"
select select "2025"
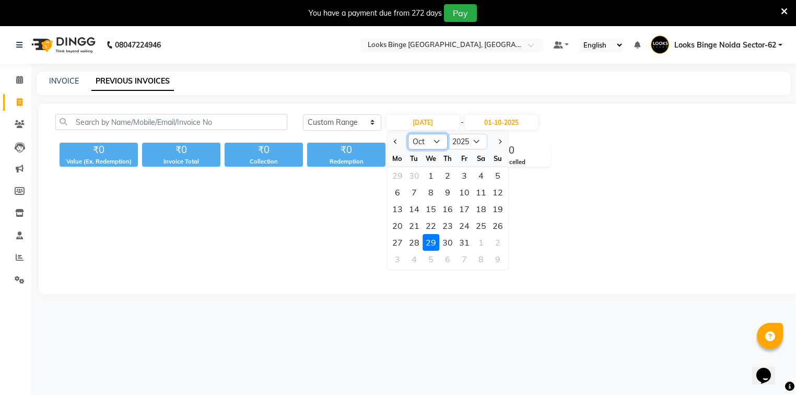
click at [438, 141] on select "Jan Feb Mar Apr May Jun [DATE] Aug Sep Oct Nov Dec" at bounding box center [428, 142] width 40 height 16
select select "9"
click at [408, 134] on select "Jan Feb Mar Apr May Jun [DATE] Aug Sep Oct Nov Dec" at bounding box center [428, 142] width 40 height 16
click at [407, 120] on input "[DATE]" at bounding box center [422, 122] width 73 height 15
click at [403, 240] on div "29" at bounding box center [397, 242] width 17 height 17
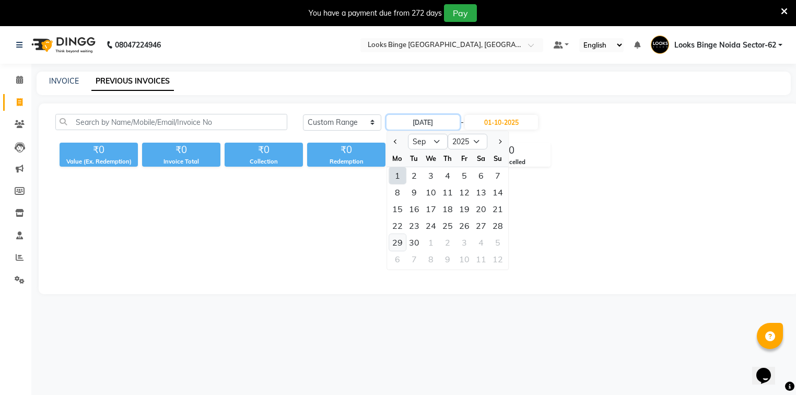
type input "29-09-2025"
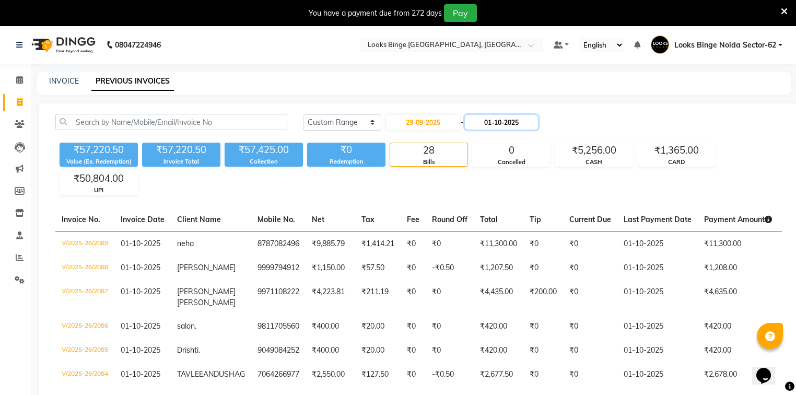
click at [495, 126] on input "01-10-2025" at bounding box center [501, 122] width 73 height 15
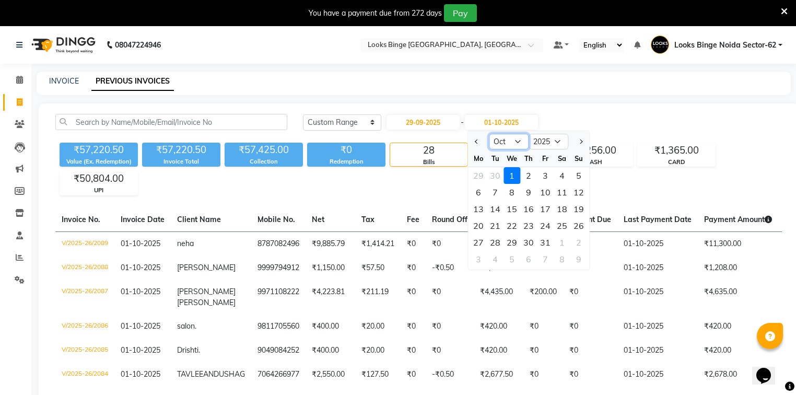
click at [512, 141] on select "Sep Oct Nov Dec" at bounding box center [509, 142] width 40 height 16
click at [511, 141] on select "Sep Oct Nov Dec" at bounding box center [509, 142] width 40 height 16
select select "9"
click at [489, 134] on select "Sep Oct Nov Dec" at bounding box center [509, 142] width 40 height 16
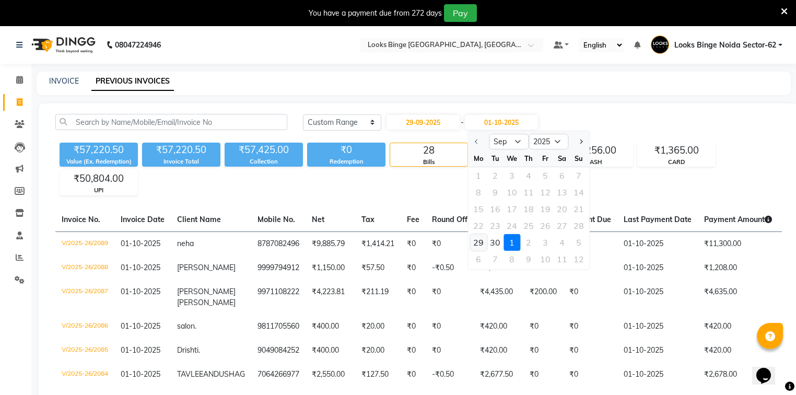
click at [478, 241] on div "29" at bounding box center [478, 242] width 17 height 17
type input "29-09-2025"
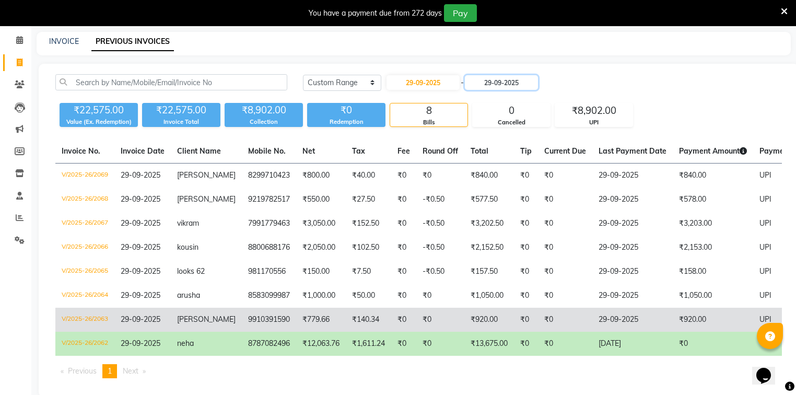
scroll to position [64, 0]
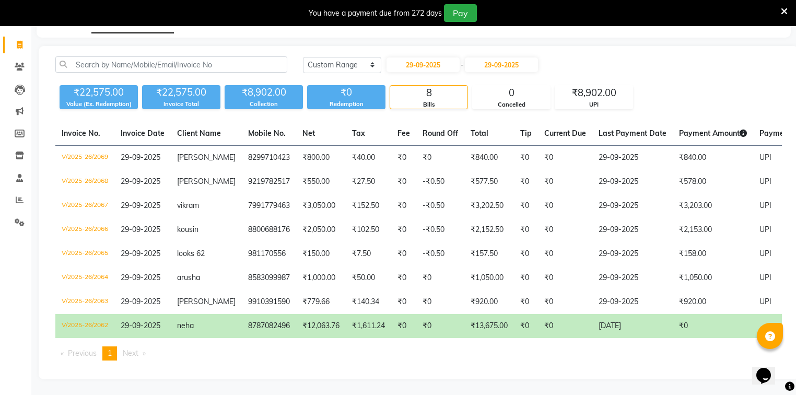
click at [608, 320] on td "[DATE]" at bounding box center [632, 326] width 80 height 24
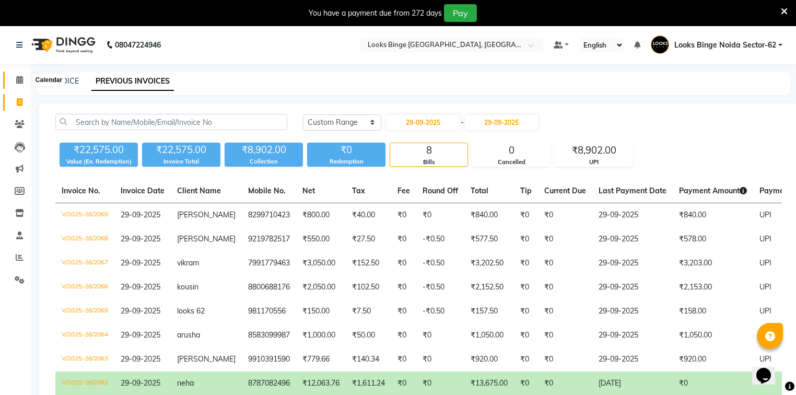
click at [17, 81] on icon at bounding box center [19, 80] width 7 height 8
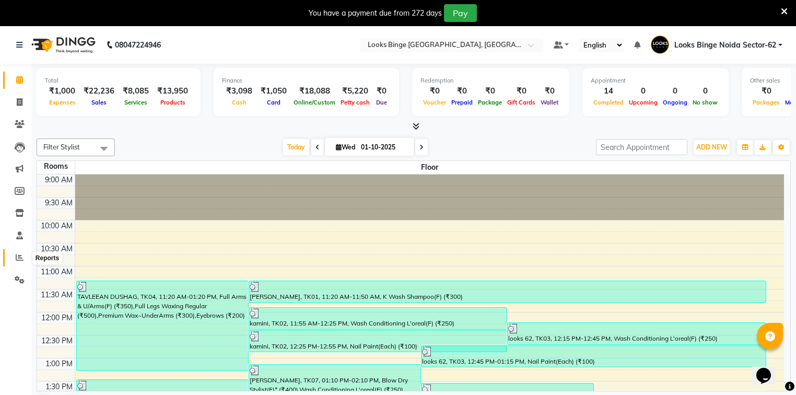
click at [20, 253] on span at bounding box center [19, 258] width 18 height 12
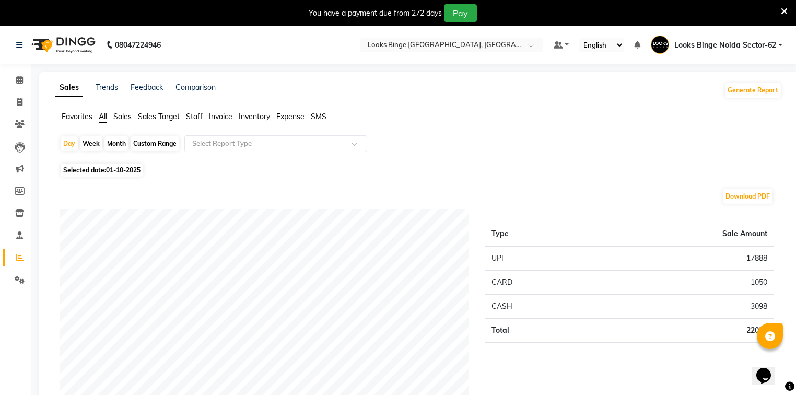
click at [196, 114] on span "Staff" at bounding box center [194, 116] width 17 height 9
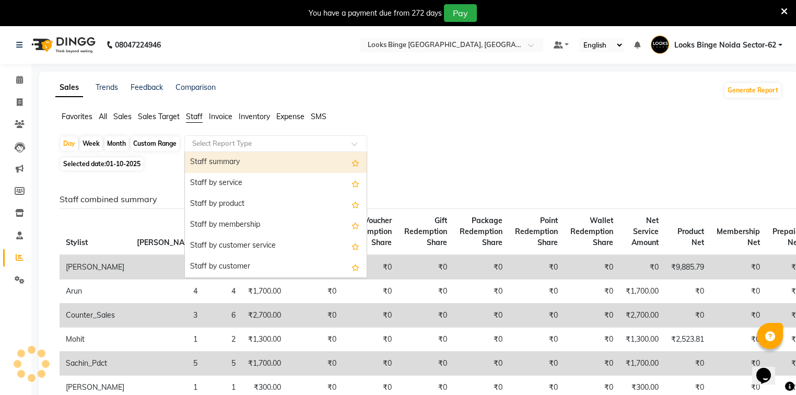
click at [232, 148] on div "Select Report Type" at bounding box center [275, 143] width 183 height 17
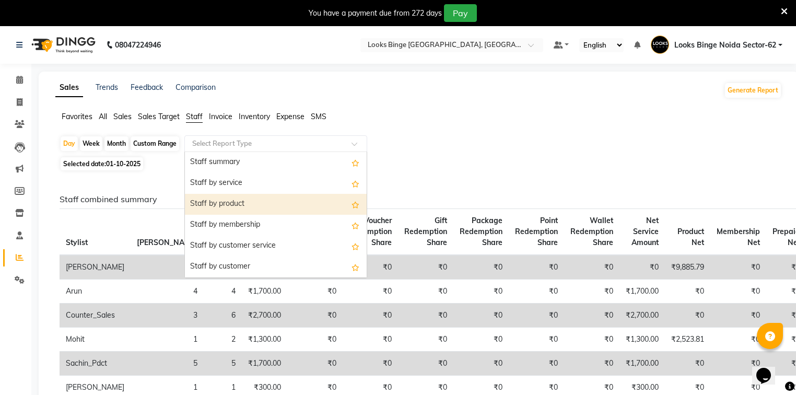
click at [229, 200] on div "Staff by product" at bounding box center [276, 204] width 182 height 21
select select "full_report"
select select "pdf"
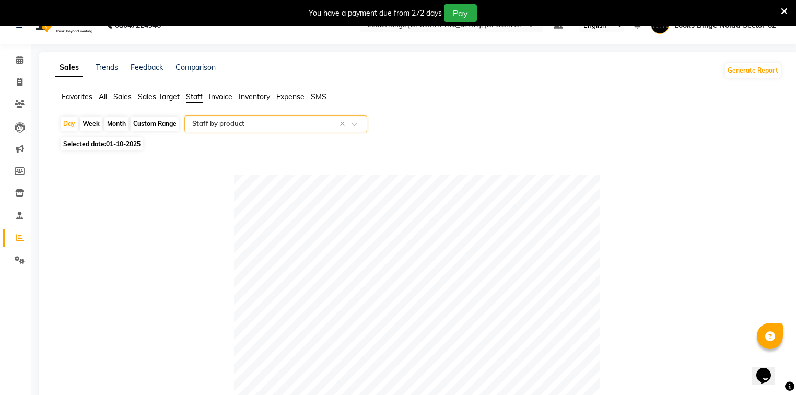
scroll to position [19, 0]
click at [18, 80] on icon at bounding box center [20, 83] width 6 height 8
select select "service"
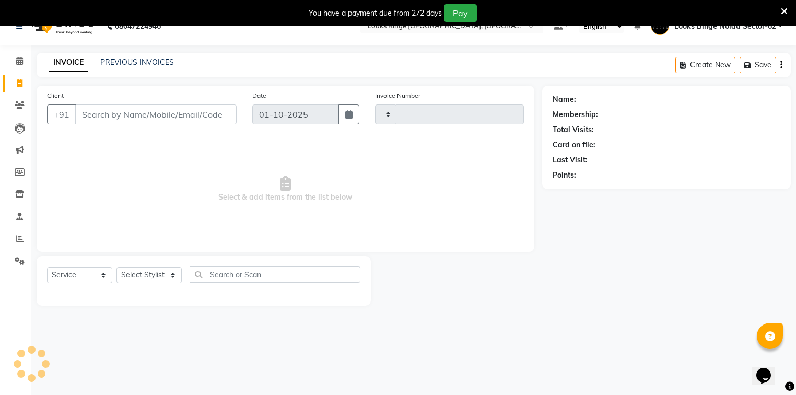
scroll to position [23, 0]
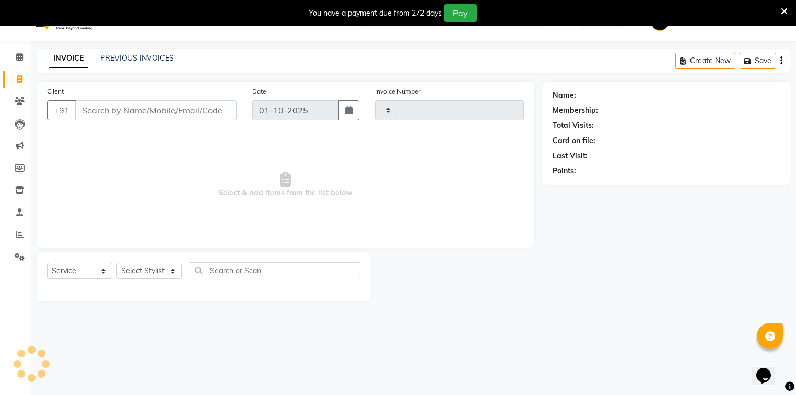
type input "2090"
select select "5378"
click at [159, 54] on link "PREVIOUS INVOICES" at bounding box center [137, 57] width 74 height 9
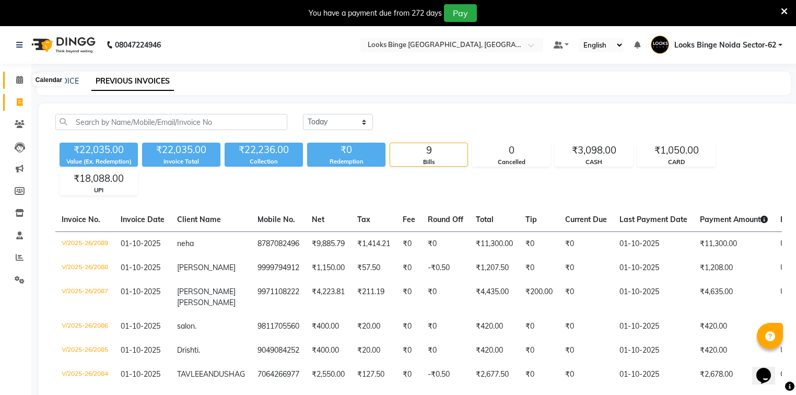
click at [21, 81] on icon at bounding box center [19, 80] width 7 height 8
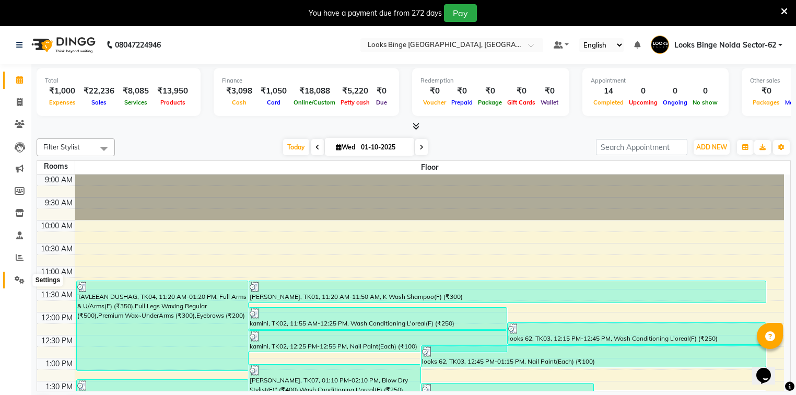
click at [15, 276] on icon at bounding box center [20, 280] width 10 height 8
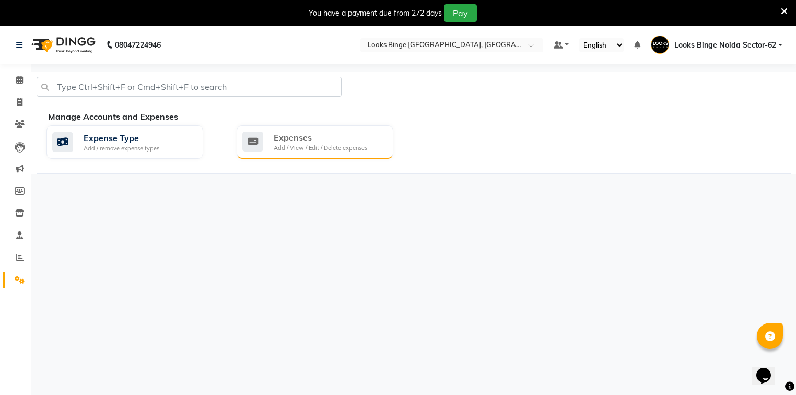
click at [324, 149] on div "Add / View / Edit / Delete expenses" at bounding box center [320, 148] width 93 height 9
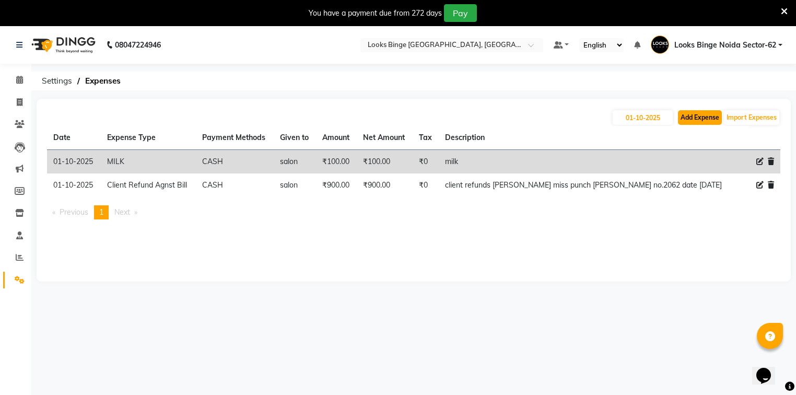
click at [692, 119] on button "Add Expense" at bounding box center [700, 117] width 44 height 15
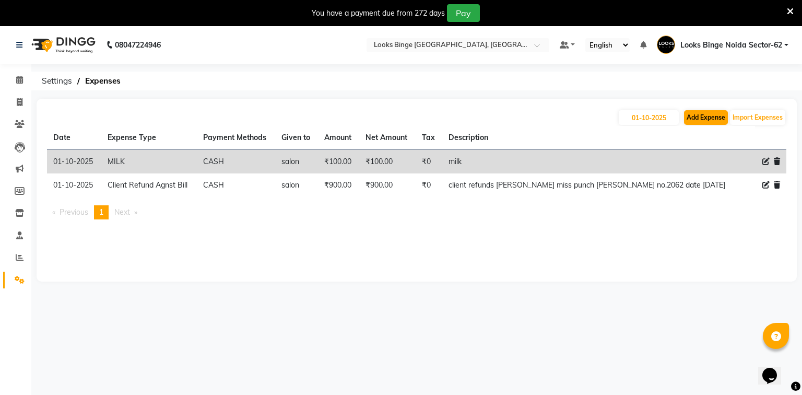
select select "1"
select select "4305"
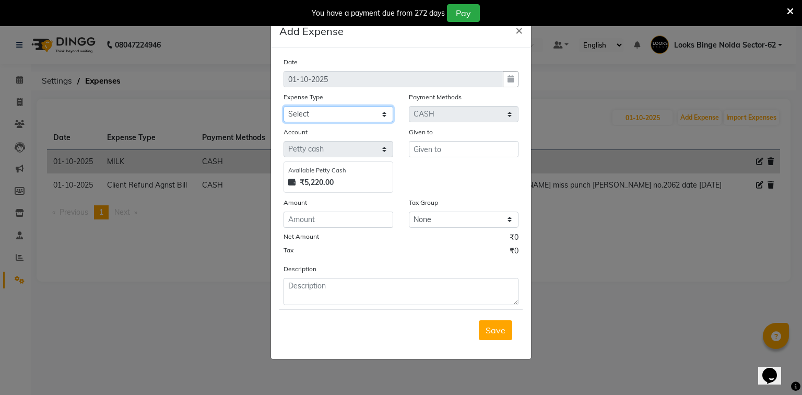
click at [342, 115] on select "Select Accommodation Aesthetics Bank Deposit BLINKIT Cash Handover Client Refun…" at bounding box center [338, 114] width 110 height 16
select select "24888"
click at [283, 107] on select "Select Accommodation Aesthetics Bank Deposit BLINKIT Cash Handover Client Refun…" at bounding box center [338, 114] width 110 height 16
click at [474, 151] on input "text" at bounding box center [464, 149] width 110 height 16
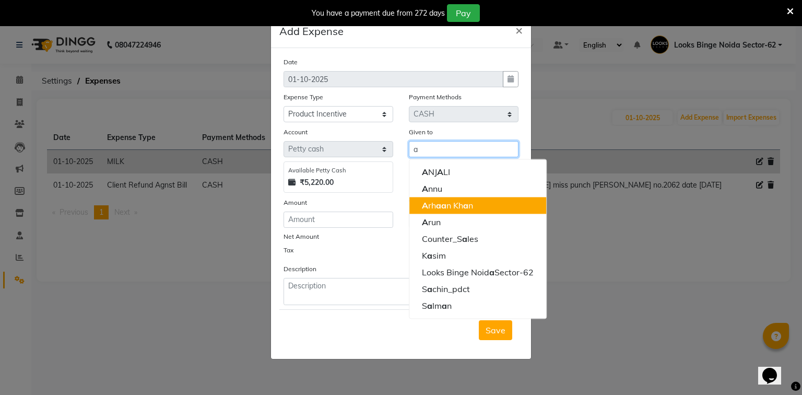
click at [445, 208] on span "a" at bounding box center [443, 205] width 5 height 10
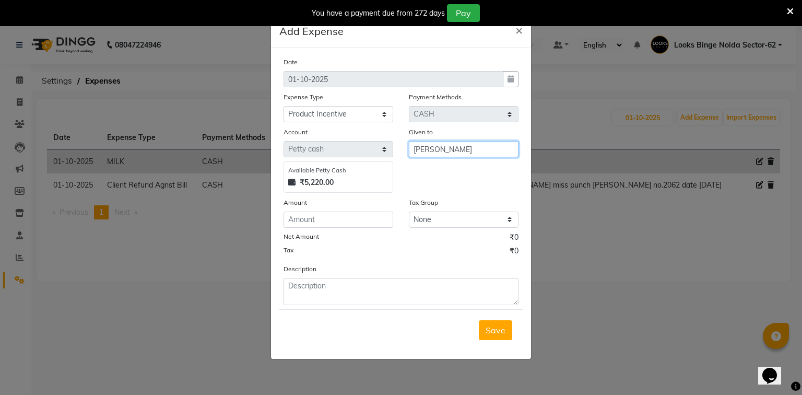
type input "[PERSON_NAME]"
click at [339, 224] on input "number" at bounding box center [338, 219] width 110 height 16
type input "448"
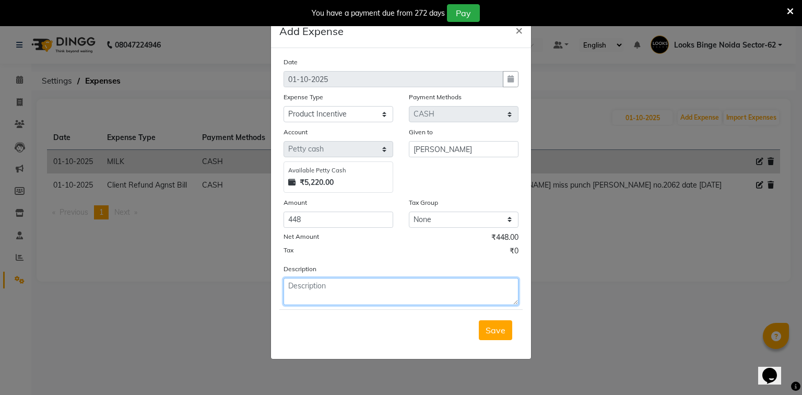
click at [321, 296] on textarea at bounding box center [400, 291] width 235 height 27
type textarea "dp shampoo + massk and elixir oil 2995-3850-4500 ="
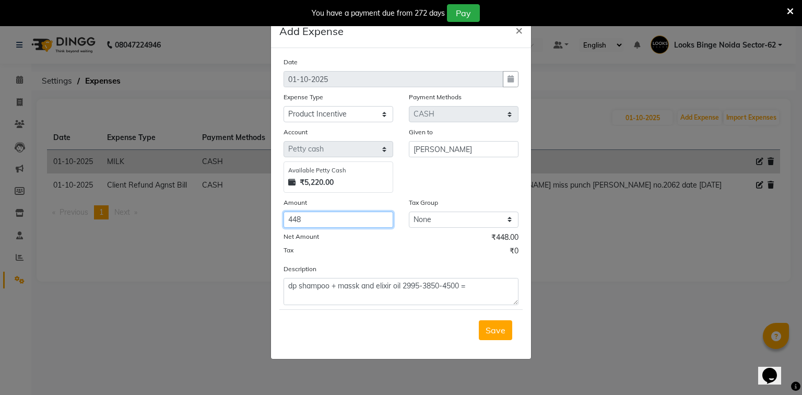
click at [313, 221] on input "448" at bounding box center [338, 219] width 110 height 16
type input "4"
type input "452"
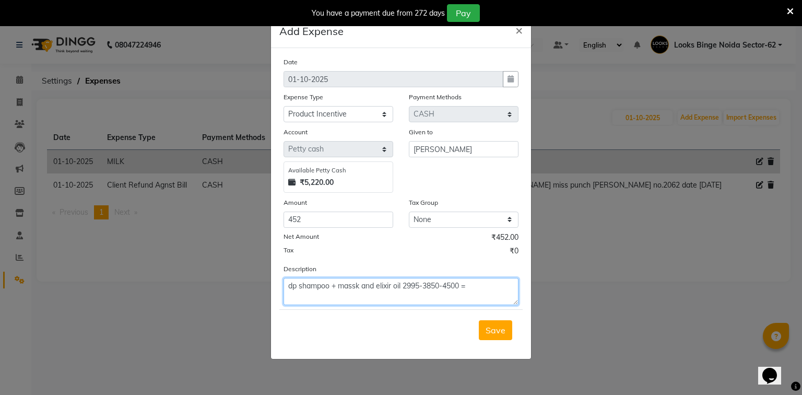
click at [488, 285] on textarea "dp shampoo + massk and elixir oil 2995-3850-4500 =" at bounding box center [400, 291] width 235 height 27
type textarea "dp shampoo + massk and elixir oil 2995-3850-4500 =11300 bill , no 2089 date [DA…"
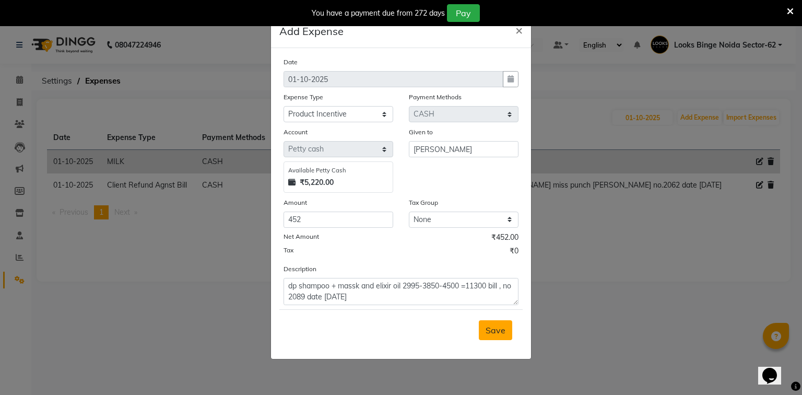
click at [500, 326] on button "Save" at bounding box center [495, 330] width 33 height 20
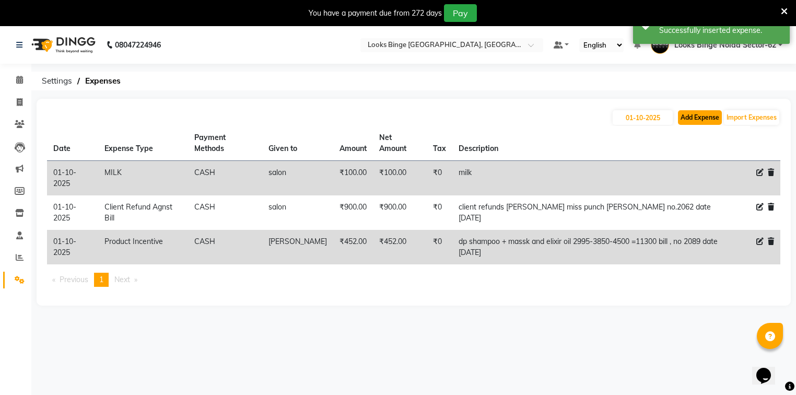
click at [692, 113] on button "Add Expense" at bounding box center [700, 117] width 44 height 15
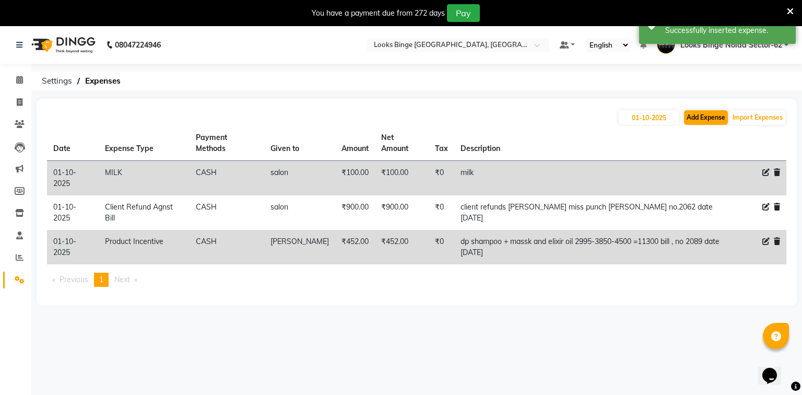
select select "1"
select select "4305"
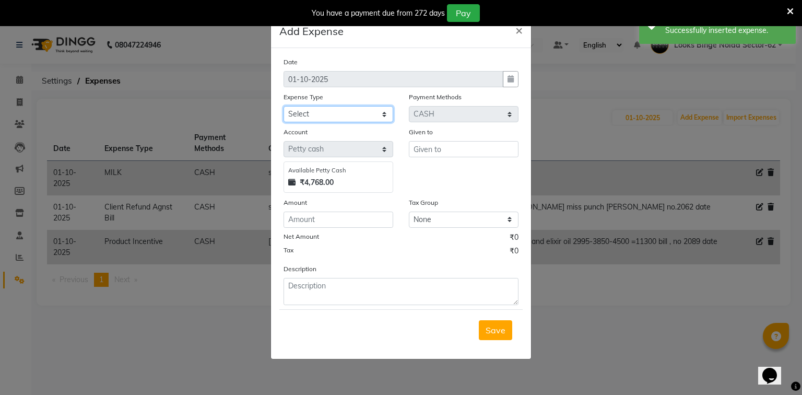
click at [330, 109] on select "Select Accommodation Aesthetics Bank Deposit BLINKIT Cash Handover Client Refun…" at bounding box center [338, 114] width 110 height 16
select select "24888"
click at [283, 107] on select "Select Accommodation Aesthetics Bank Deposit BLINKIT Cash Handover Client Refun…" at bounding box center [338, 114] width 110 height 16
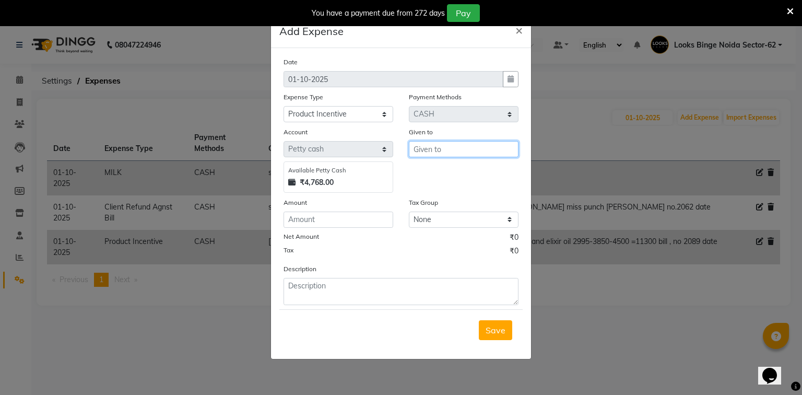
click at [460, 146] on input "text" at bounding box center [464, 149] width 110 height 16
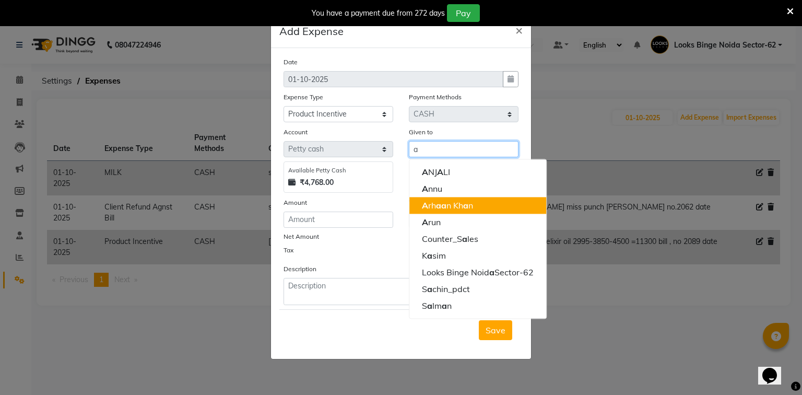
click at [447, 204] on ngb-highlight "A rh a a n Kh a n" at bounding box center [447, 205] width 51 height 10
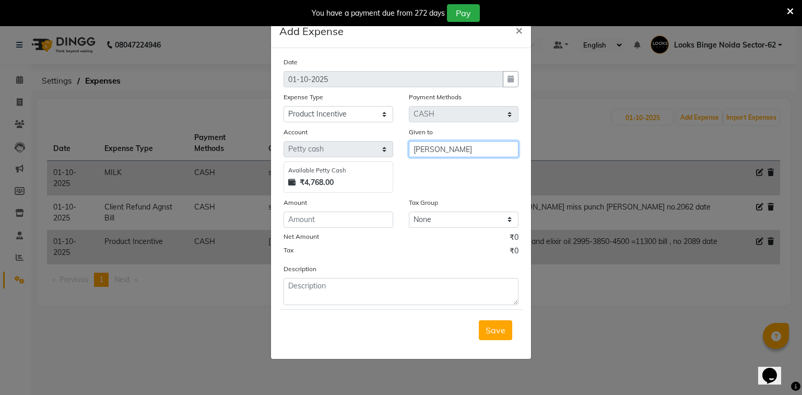
type input "[PERSON_NAME]"
click at [297, 228] on input "number" at bounding box center [338, 219] width 110 height 16
type input "36"
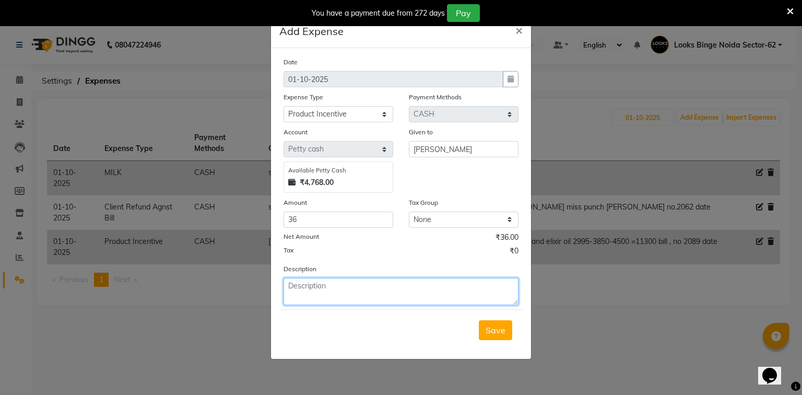
click at [328, 290] on textarea at bounding box center [400, 291] width 235 height 27
type textarea "abslut repair massk 920 4% 36 bill no. 2063 date [DATE]"
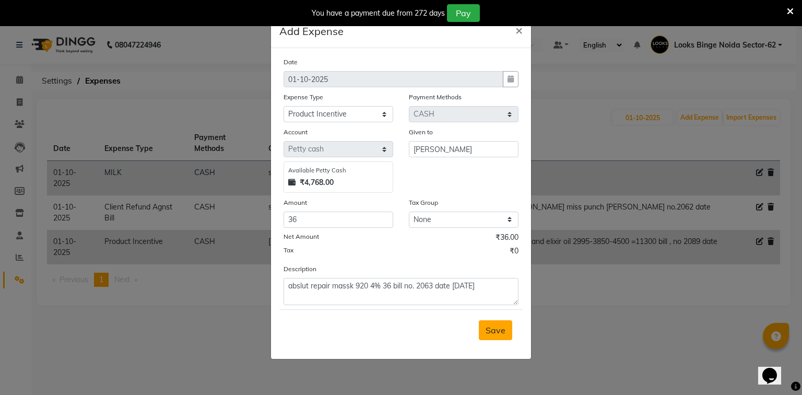
click at [506, 338] on button "Save" at bounding box center [495, 330] width 33 height 20
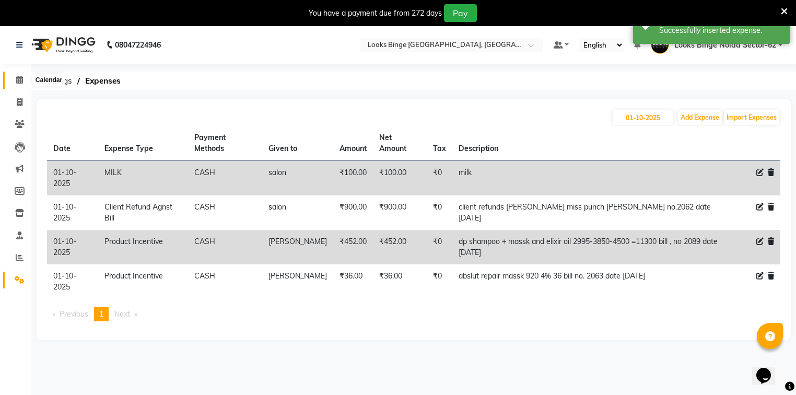
click at [18, 82] on icon at bounding box center [19, 80] width 7 height 8
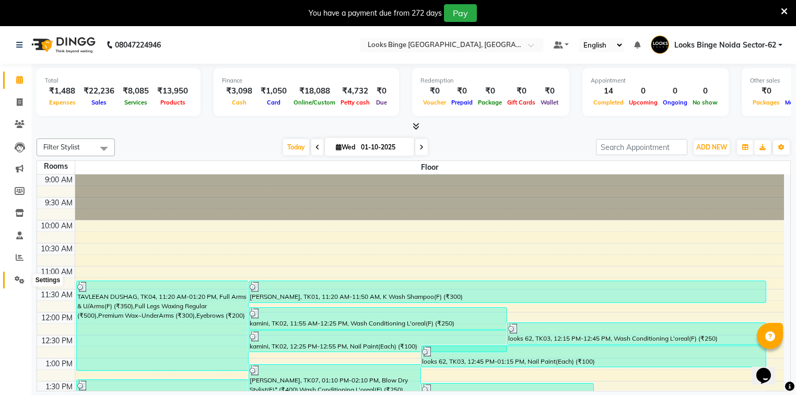
click at [15, 277] on icon at bounding box center [20, 280] width 10 height 8
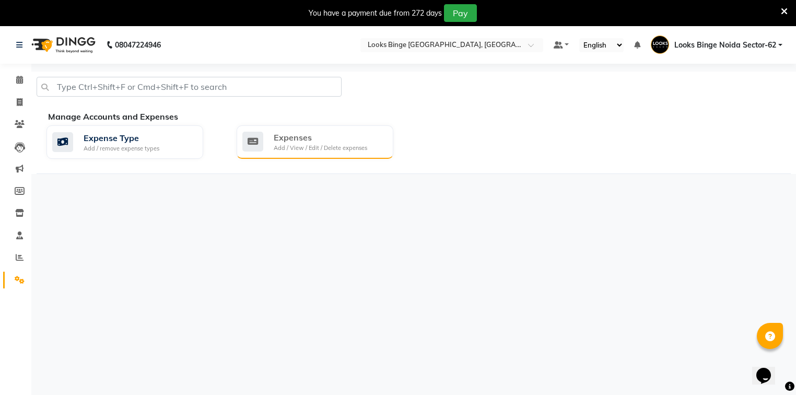
click at [329, 138] on div "Expenses" at bounding box center [320, 137] width 93 height 13
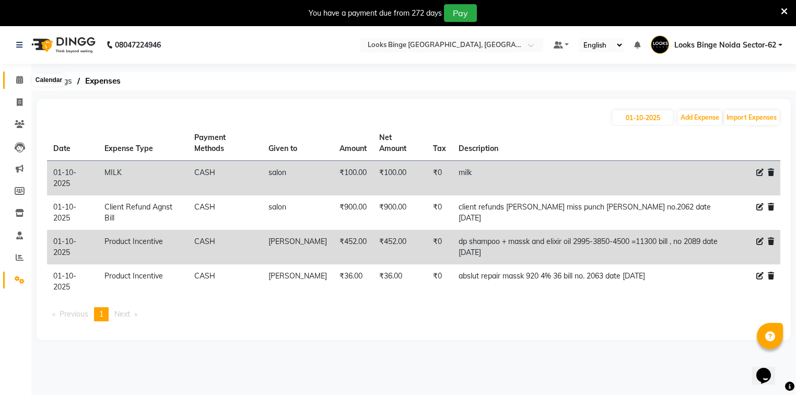
click at [18, 78] on icon at bounding box center [19, 80] width 7 height 8
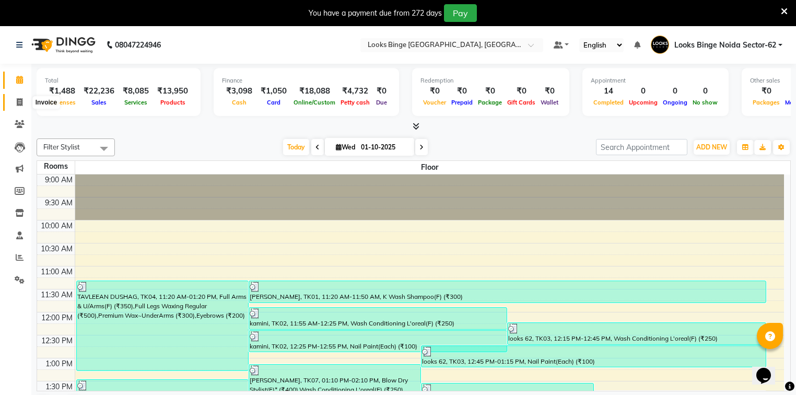
click at [17, 100] on icon at bounding box center [20, 102] width 6 height 8
select select "service"
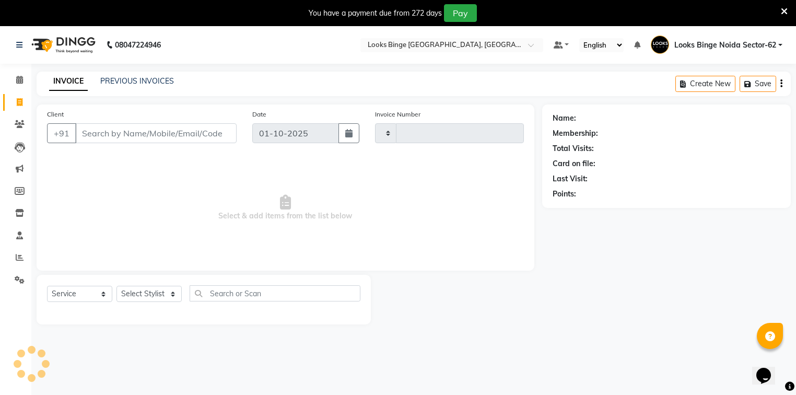
type input "2090"
select select "5378"
click at [124, 78] on link "PREVIOUS INVOICES" at bounding box center [137, 80] width 74 height 9
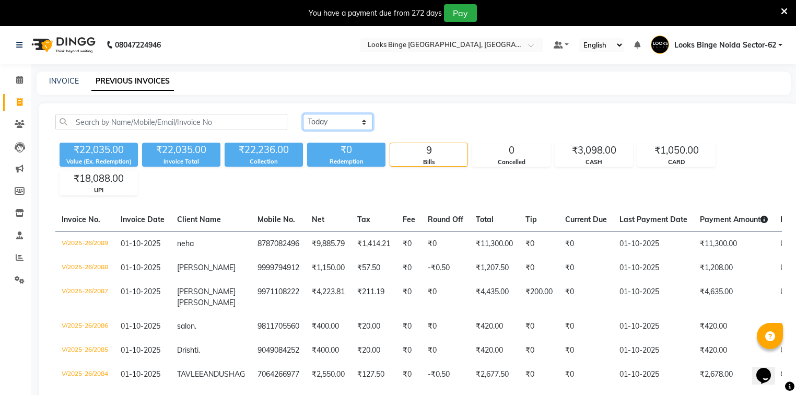
click at [319, 121] on select "[DATE] [DATE] Custom Range" at bounding box center [338, 122] width 70 height 16
select select "range"
click at [303, 114] on select "[DATE] [DATE] Custom Range" at bounding box center [338, 122] width 70 height 16
click at [410, 125] on input "01-10-2025" at bounding box center [422, 122] width 73 height 15
select select "10"
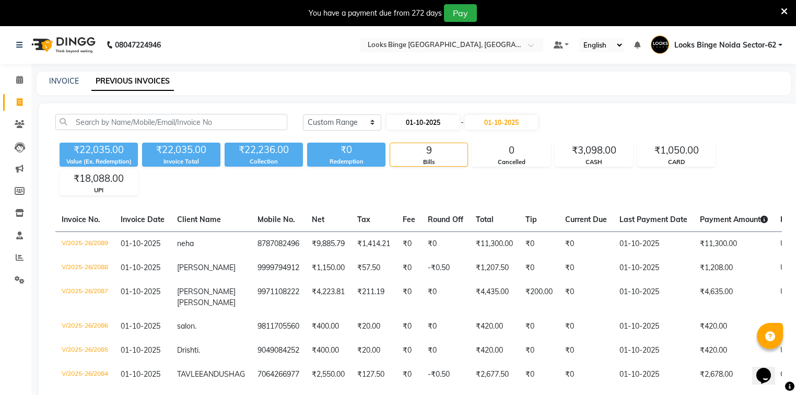
select select "2025"
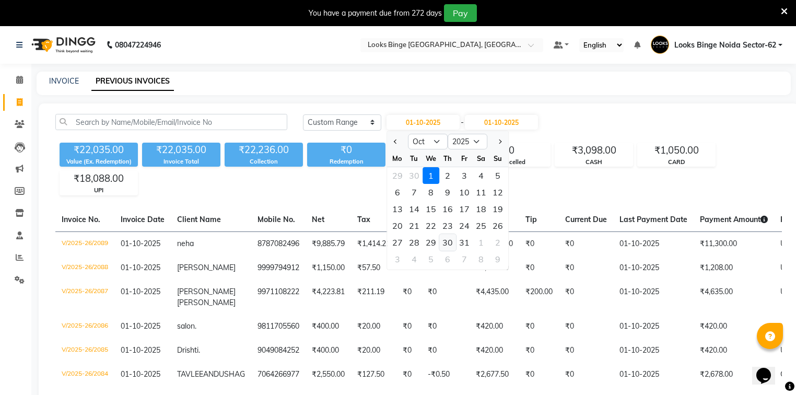
click at [449, 241] on div "30" at bounding box center [447, 242] width 17 height 17
type input "[DATE]"
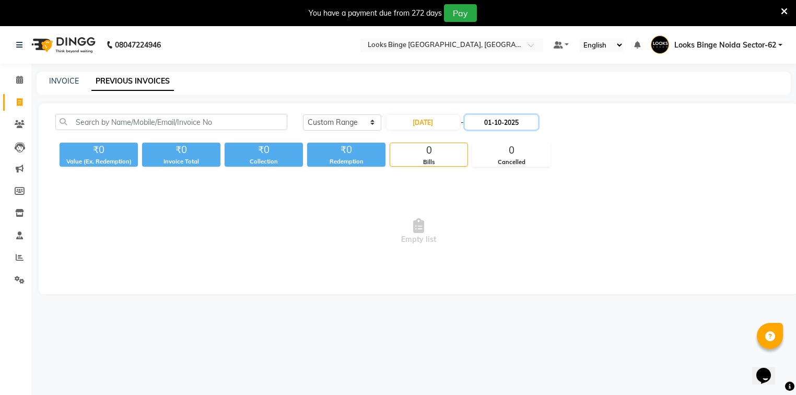
click at [494, 123] on input "01-10-2025" at bounding box center [501, 122] width 73 height 15
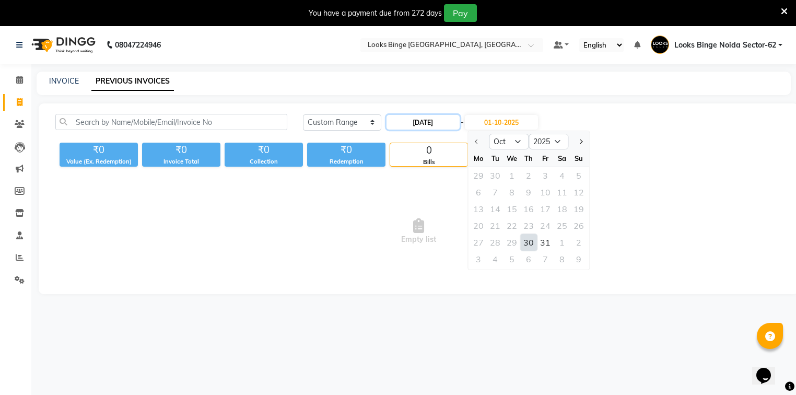
click at [411, 123] on input "[DATE]" at bounding box center [422, 122] width 73 height 15
select select "10"
select select "2025"
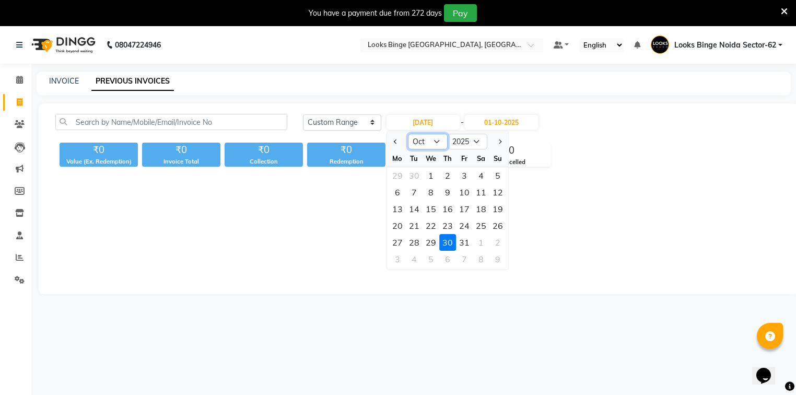
click at [426, 142] on select "Jan Feb Mar Apr May Jun [DATE] Aug Sep Oct Nov Dec" at bounding box center [428, 142] width 40 height 16
select select "9"
click at [408, 134] on select "Jan Feb Mar Apr May Jun [DATE] Aug Sep Oct Nov Dec" at bounding box center [428, 142] width 40 height 16
click at [489, 122] on input "01-10-2025" at bounding box center [501, 122] width 73 height 15
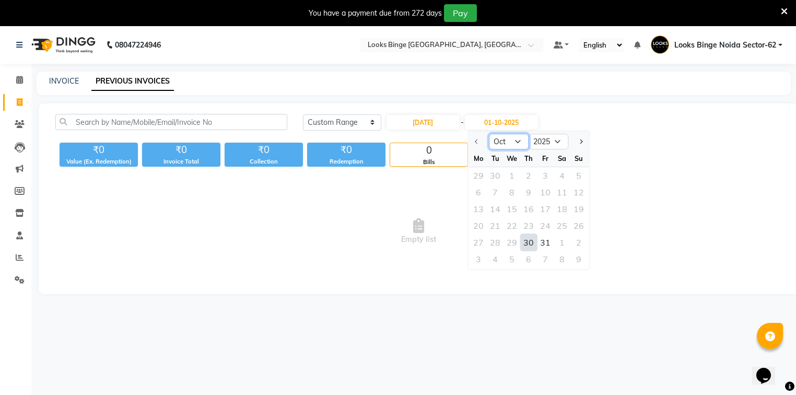
click at [511, 144] on select "Oct Nov Dec" at bounding box center [509, 142] width 40 height 16
click at [429, 200] on span "Empty list" at bounding box center [418, 231] width 726 height 104
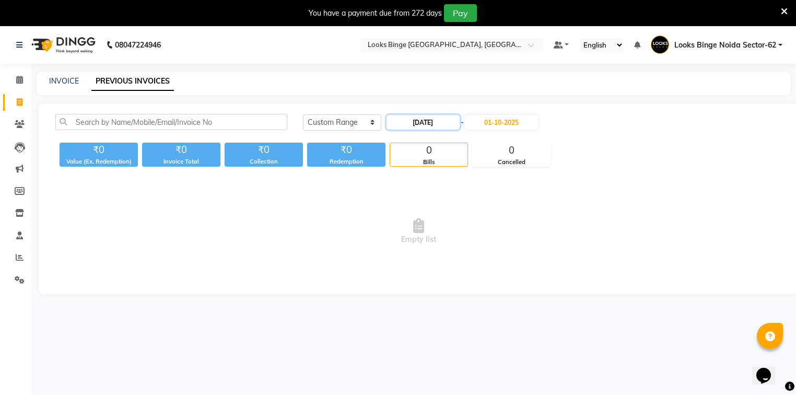
click at [411, 123] on input "[DATE]" at bounding box center [422, 122] width 73 height 15
select select "10"
select select "2025"
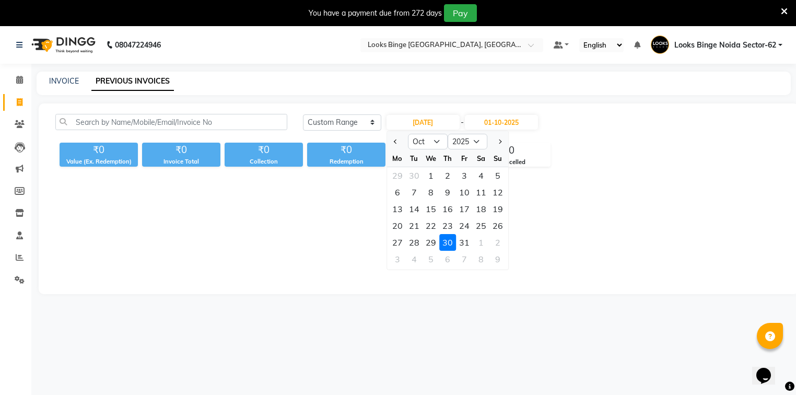
click at [444, 242] on div "30" at bounding box center [447, 242] width 17 height 17
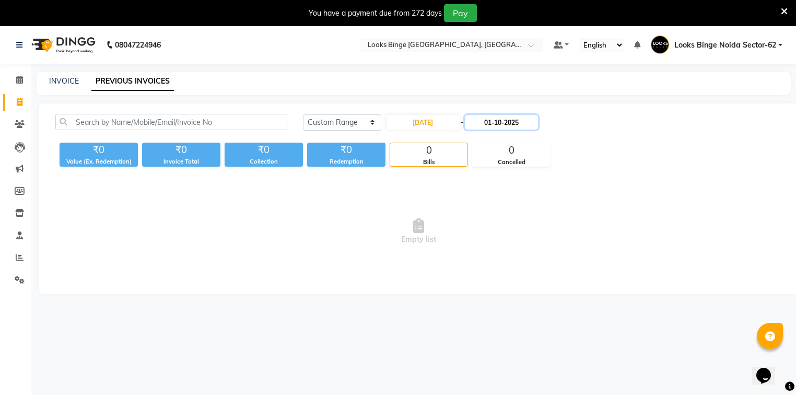
click at [487, 123] on input "01-10-2025" at bounding box center [501, 122] width 73 height 15
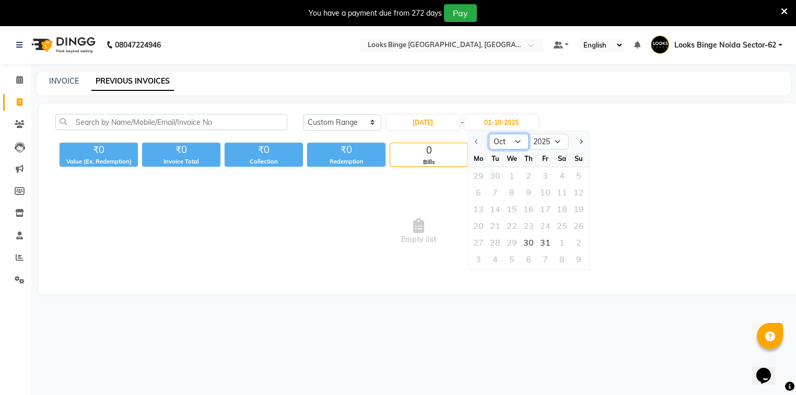
click at [503, 143] on select "Oct Nov Dec" at bounding box center [509, 142] width 40 height 16
click at [518, 139] on select "Oct Nov Dec" at bounding box center [509, 142] width 40 height 16
click at [477, 142] on div at bounding box center [478, 141] width 21 height 17
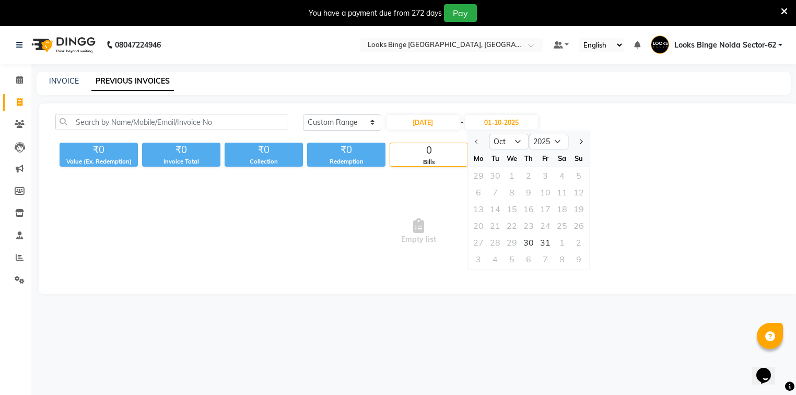
click at [479, 141] on div at bounding box center [478, 141] width 21 height 17
click at [756, 206] on span "Empty list" at bounding box center [418, 231] width 726 height 104
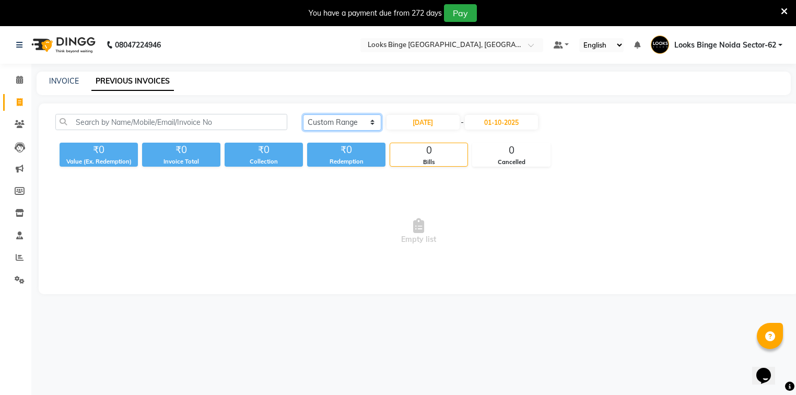
click at [353, 122] on select "[DATE] [DATE] Custom Range" at bounding box center [342, 122] width 78 height 16
click at [303, 114] on select "[DATE] [DATE] Custom Range" at bounding box center [342, 122] width 78 height 16
click at [409, 124] on input "[DATE]" at bounding box center [422, 122] width 73 height 15
select select "10"
select select "2025"
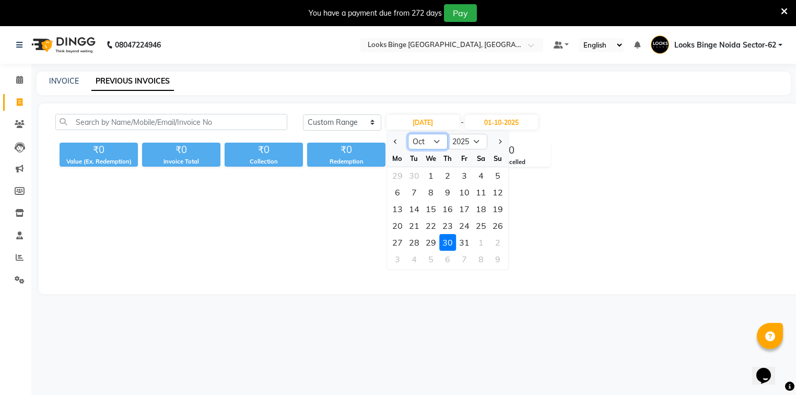
click at [431, 142] on select "Jan Feb Mar Apr May Jun [DATE] Aug Sep Oct Nov Dec" at bounding box center [428, 142] width 40 height 16
select select "9"
click at [408, 134] on select "Jan Feb Mar Apr May Jun [DATE] Aug Sep Oct Nov Dec" at bounding box center [428, 142] width 40 height 16
click at [417, 242] on div "30" at bounding box center [414, 242] width 17 height 17
type input "[DATE]"
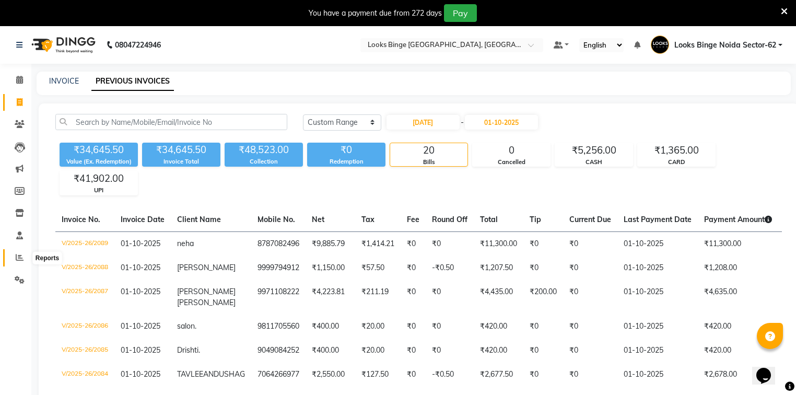
click at [21, 260] on icon at bounding box center [20, 257] width 8 height 8
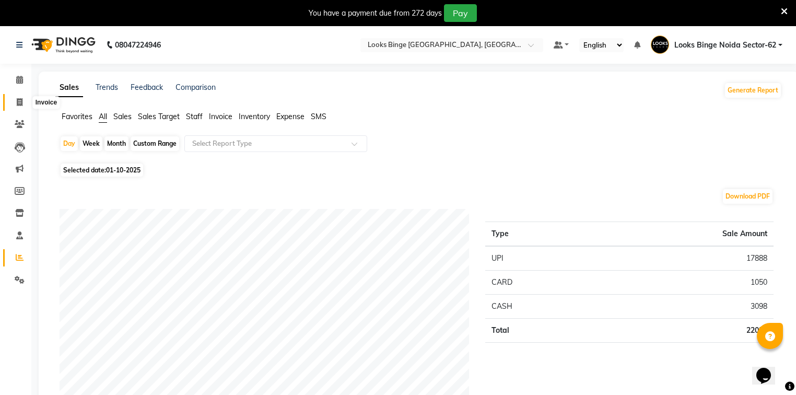
click at [20, 97] on span at bounding box center [19, 103] width 18 height 12
select select "service"
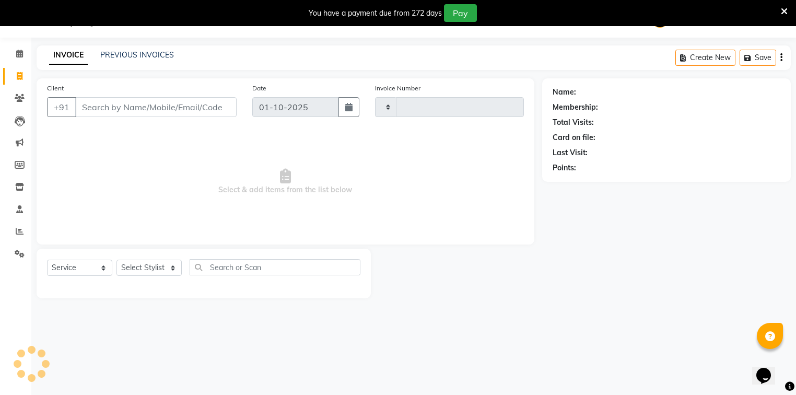
type input "2090"
select select "5378"
click at [121, 53] on link "PREVIOUS INVOICES" at bounding box center [137, 54] width 74 height 9
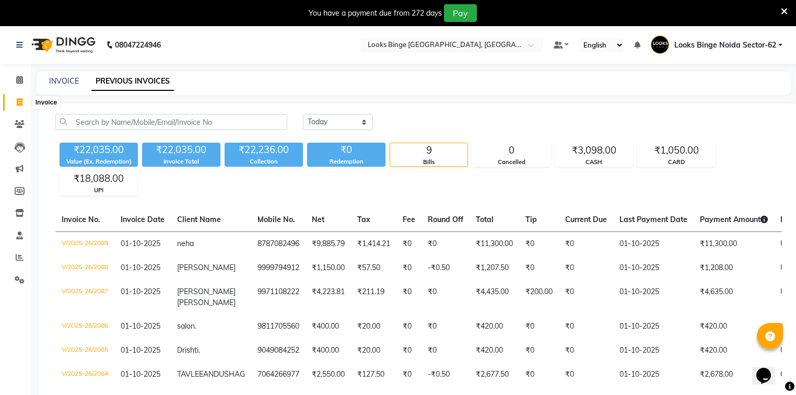
click at [17, 97] on span at bounding box center [19, 103] width 18 height 12
select select "service"
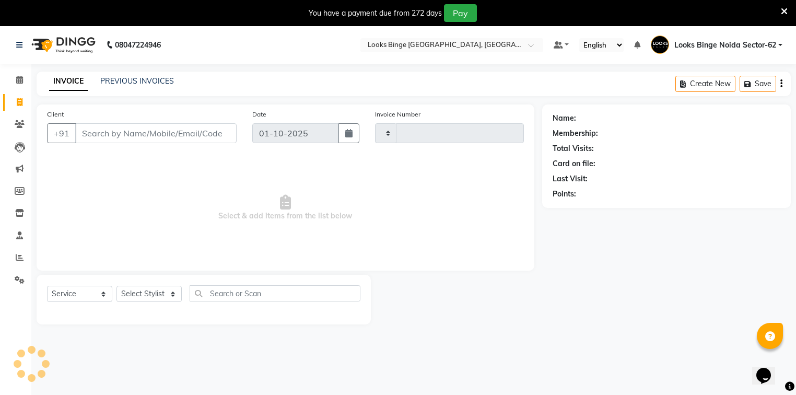
scroll to position [26, 0]
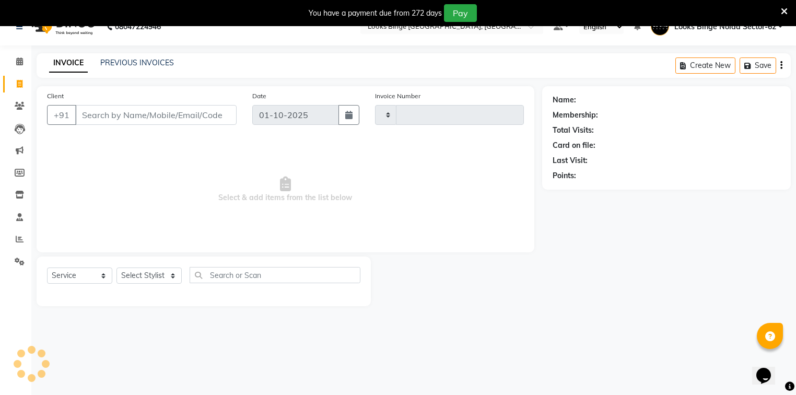
type input "2090"
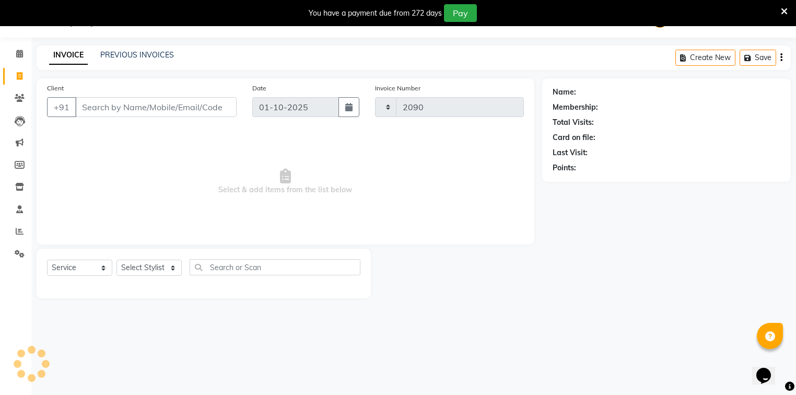
select select "5378"
click at [17, 50] on icon at bounding box center [19, 54] width 7 height 8
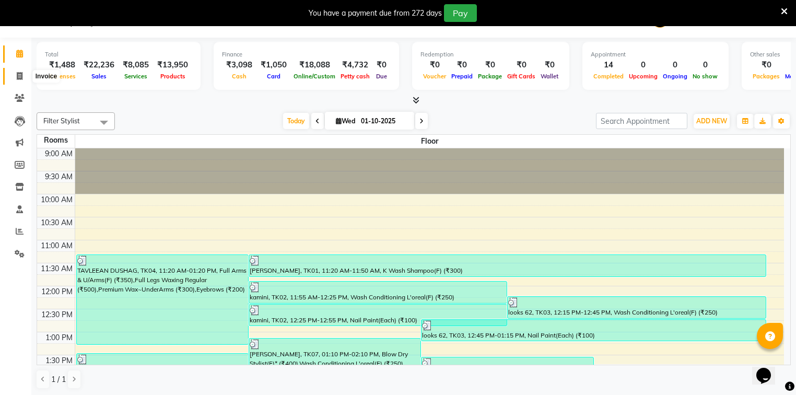
click at [19, 75] on icon at bounding box center [20, 76] width 6 height 8
select select "service"
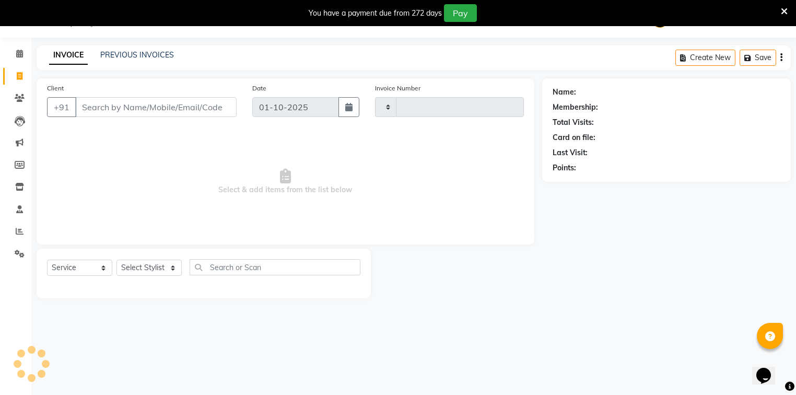
type input "2090"
select select "5378"
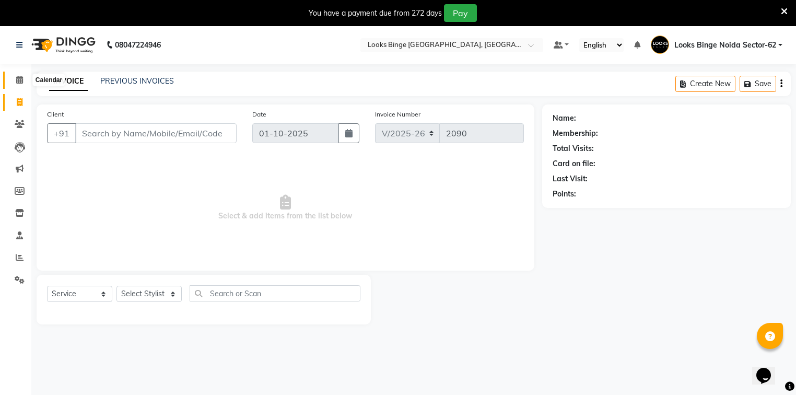
click at [21, 82] on icon at bounding box center [19, 80] width 7 height 8
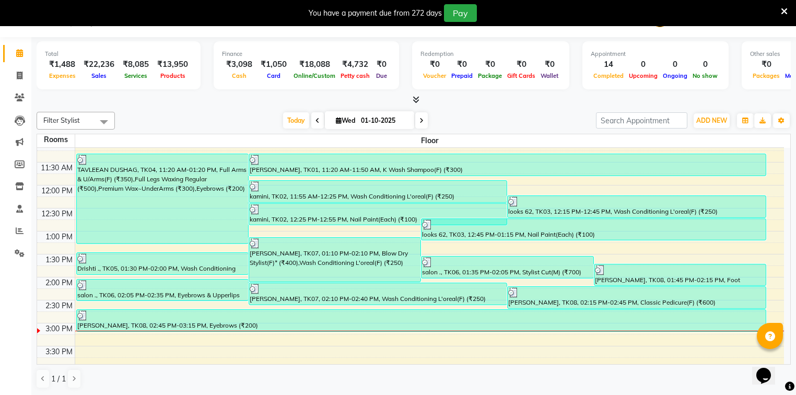
scroll to position [125, 0]
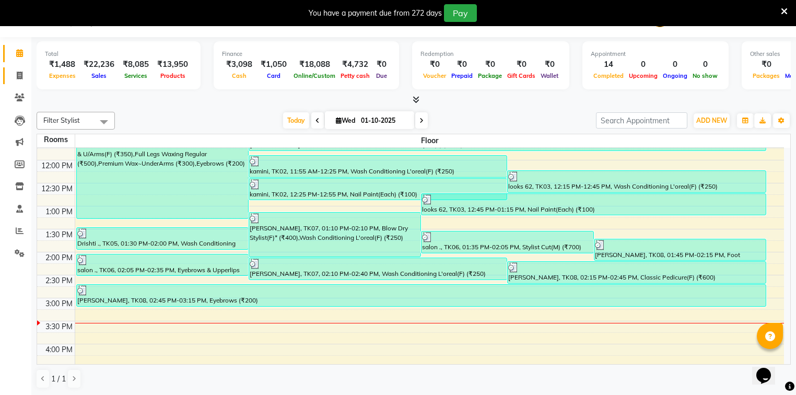
click at [14, 82] on link "Invoice" at bounding box center [15, 75] width 25 height 17
select select "5378"
select select "service"
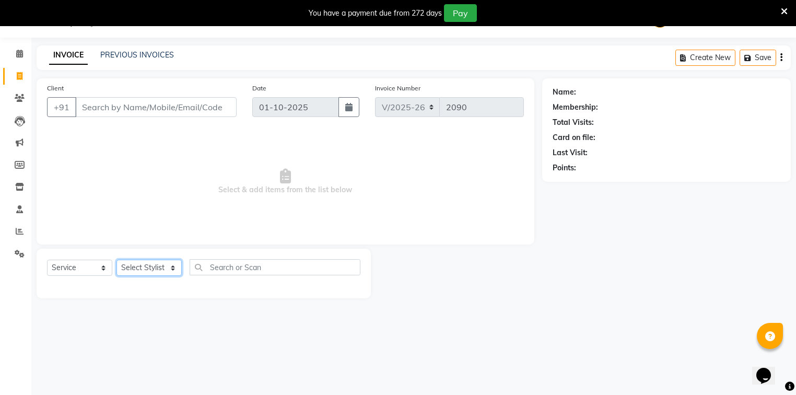
click at [125, 272] on select "Select Stylist" at bounding box center [148, 267] width 65 height 16
select select "37119"
click at [116, 260] on select "Select Stylist ANJALI [PERSON_NAME] [PERSON_NAME] Counter_Sales Kasim Looks Bin…" at bounding box center [148, 267] width 65 height 16
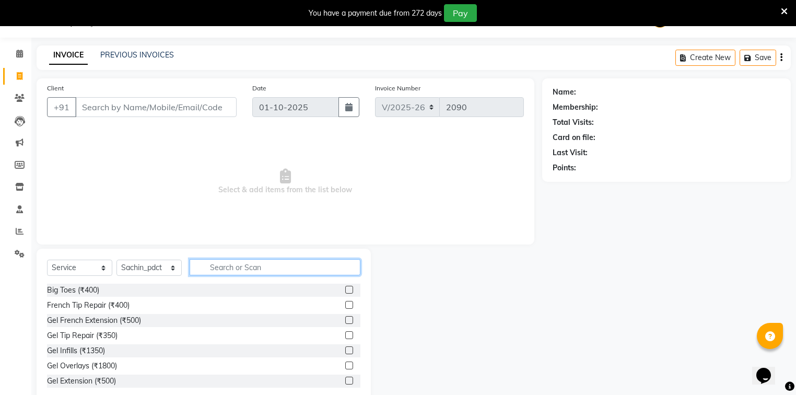
click at [212, 268] on input "text" at bounding box center [274, 267] width 171 height 16
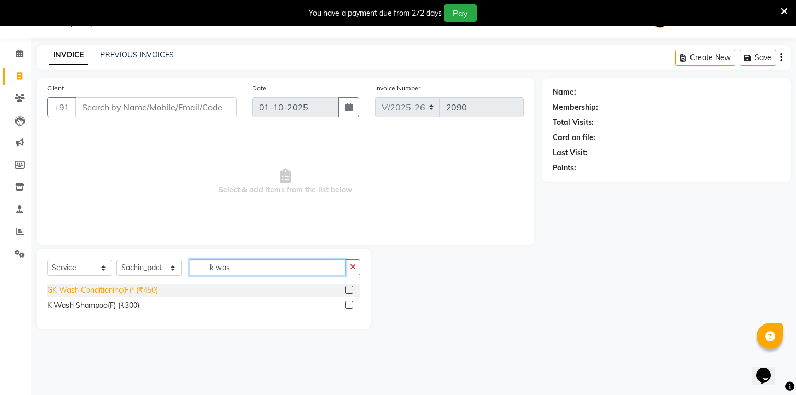
type input "k was"
click at [118, 293] on div "GK Wash Conditioning(F)* (₹450)" at bounding box center [102, 289] width 111 height 11
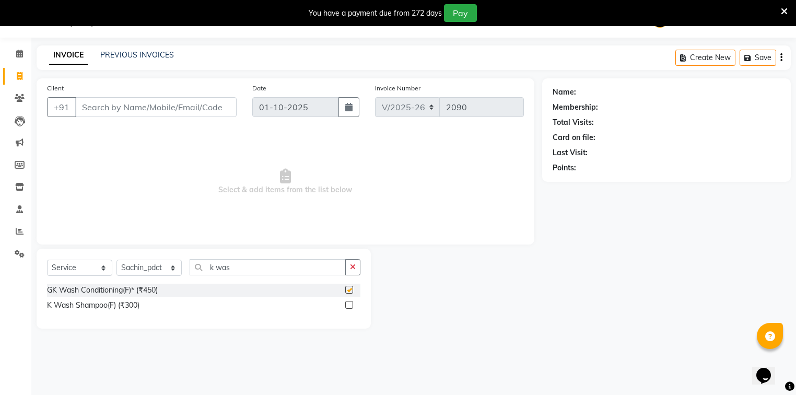
checkbox input "false"
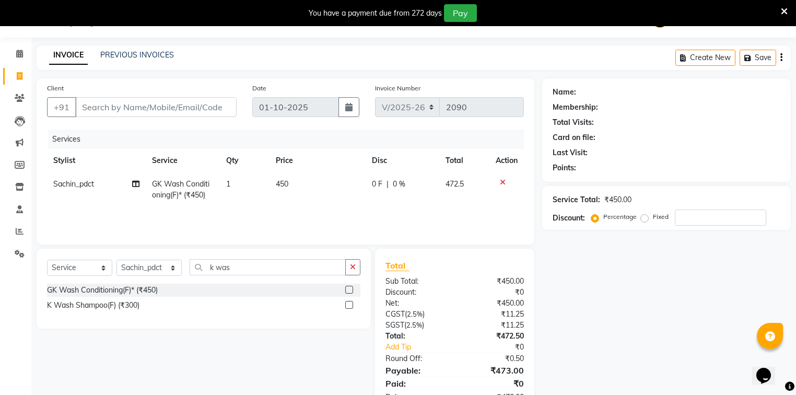
drag, startPoint x: 305, startPoint y: 234, endPoint x: 307, endPoint y: 176, distance: 57.5
click at [305, 217] on div "Client +91 Date [DATE] Invoice Number V/2025 V/[PHONE_NUMBER] Services Stylist …" at bounding box center [285, 161] width 497 height 166
click at [301, 183] on td "450" at bounding box center [317, 189] width 97 height 34
select select "37119"
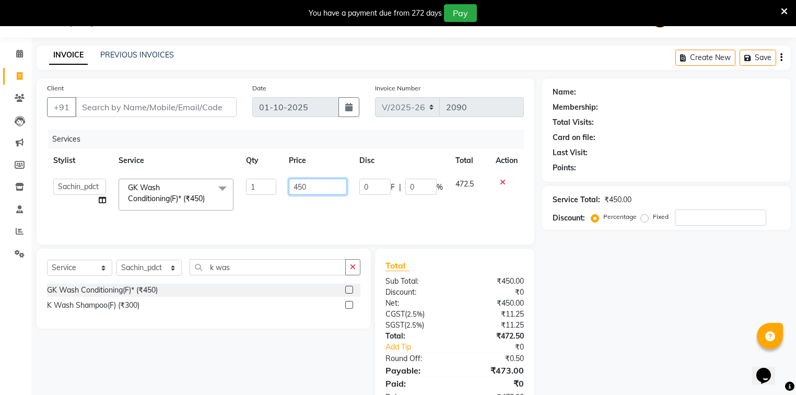
drag, startPoint x: 316, startPoint y: 186, endPoint x: 199, endPoint y: 202, distance: 118.6
click at [199, 202] on tr "[PERSON_NAME] [PERSON_NAME] Counter_Sales Kasim Looks Binge Noida Sector-62 Moh…" at bounding box center [285, 194] width 477 height 44
type input "1"
type input "900"
click at [289, 213] on div "Services Stylist Service Qty Price Disc Total Action ANJALI [PERSON_NAME] [PERS…" at bounding box center [285, 181] width 477 height 104
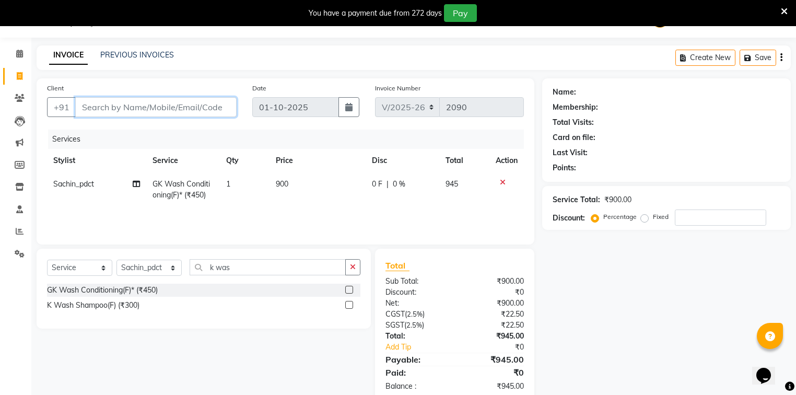
click at [138, 110] on input "Client" at bounding box center [155, 107] width 161 height 20
type input "9"
type input "0"
click at [108, 110] on input "99990034469" at bounding box center [129, 107] width 108 height 20
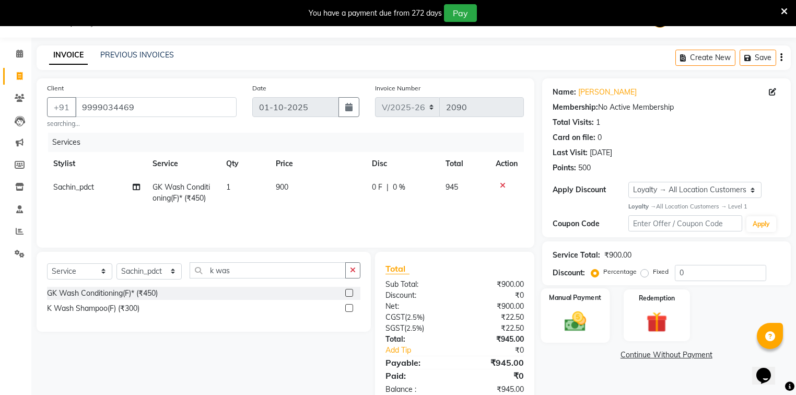
click at [587, 315] on img at bounding box center [574, 320] width 35 height 25
click at [624, 356] on span "UPI" at bounding box center [626, 355] width 16 height 12
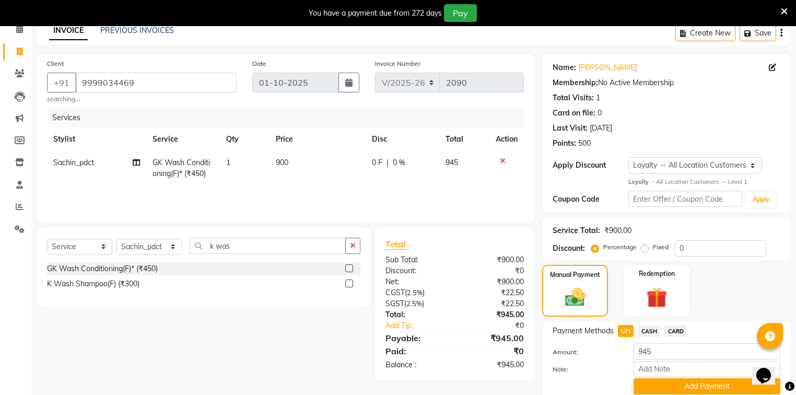
scroll to position [92, 0]
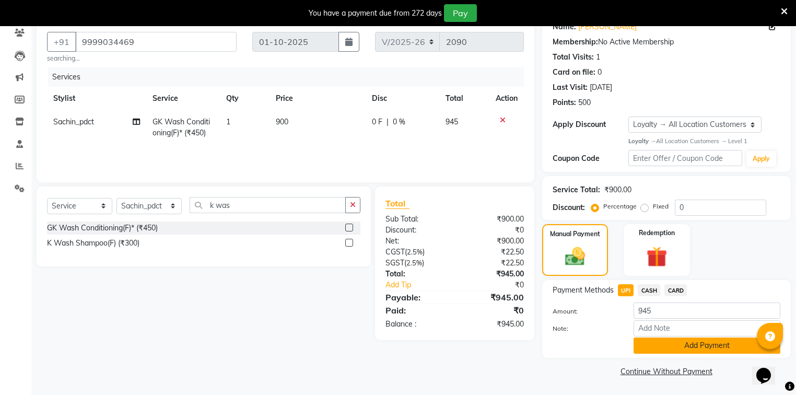
click at [676, 341] on button "Add Payment" at bounding box center [706, 345] width 147 height 16
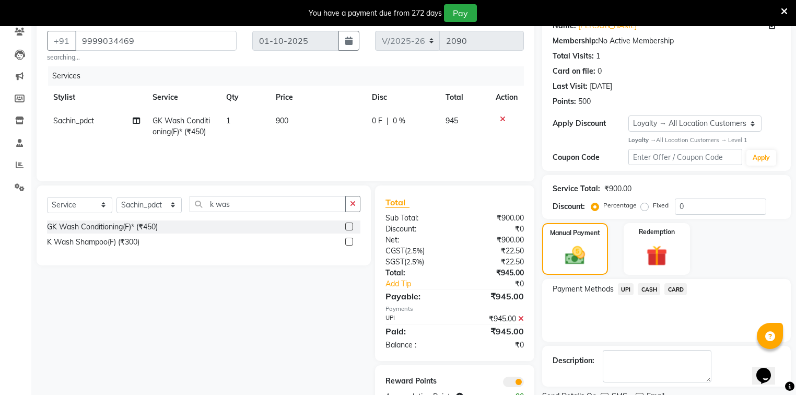
scroll to position [135, 0]
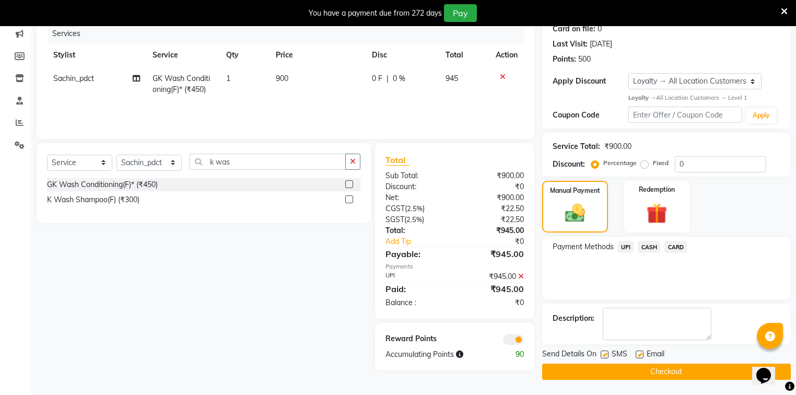
click at [649, 370] on button "Checkout" at bounding box center [666, 371] width 248 height 16
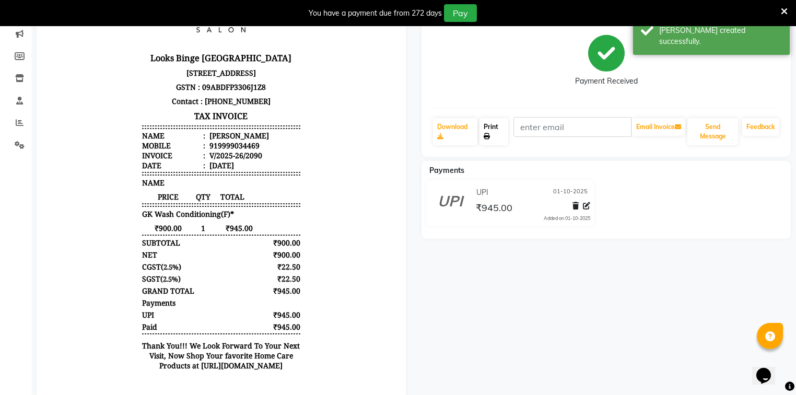
click at [498, 127] on link "Print" at bounding box center [493, 131] width 29 height 27
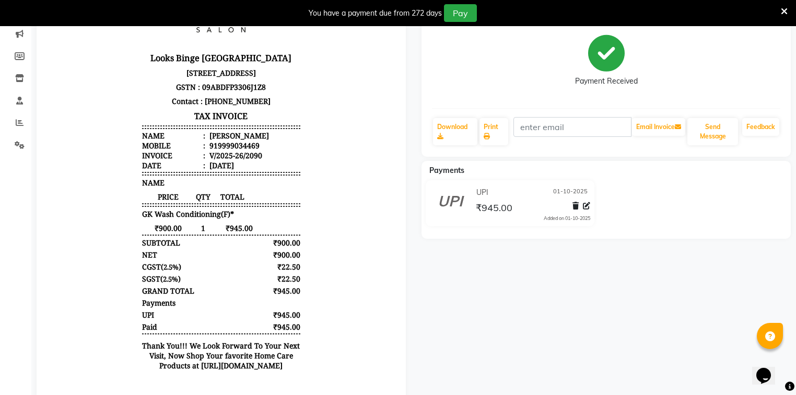
scroll to position [26, 0]
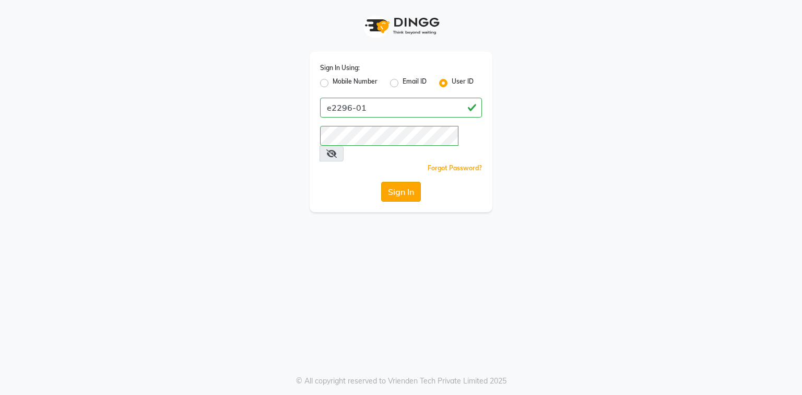
click at [397, 169] on div "Sign In Using: Mobile Number Email ID User ID e2296-01 Remember me Forgot Passw…" at bounding box center [401, 132] width 183 height 160
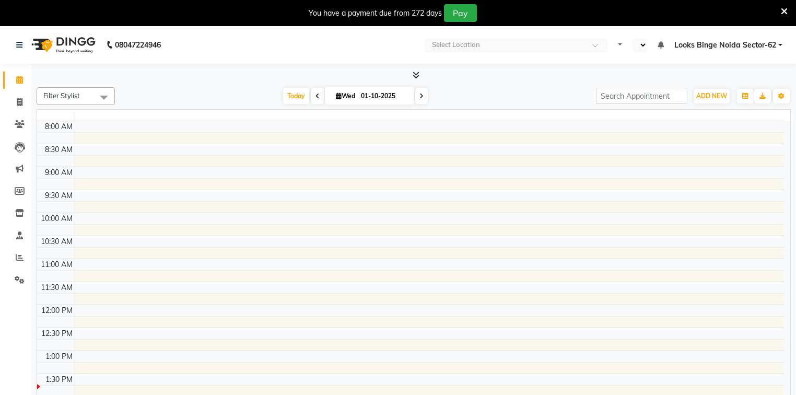
select select "en"
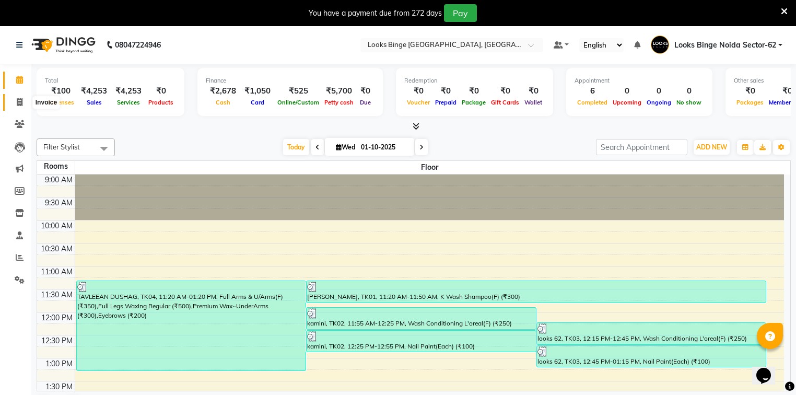
click at [23, 104] on span at bounding box center [19, 103] width 18 height 12
select select "service"
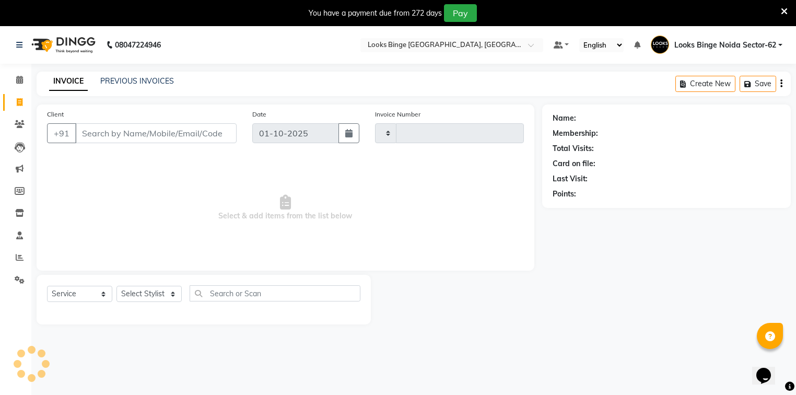
type input "2085"
select select "5378"
click at [141, 292] on select "Select Stylist ANJALI [PERSON_NAME] [PERSON_NAME] Counter_Sales Kasim Looks Bin…" at bounding box center [148, 294] width 65 height 16
select select "37119"
click at [116, 286] on select "Select Stylist ANJALI [PERSON_NAME] [PERSON_NAME] Counter_Sales Kasim Looks Bin…" at bounding box center [148, 294] width 65 height 16
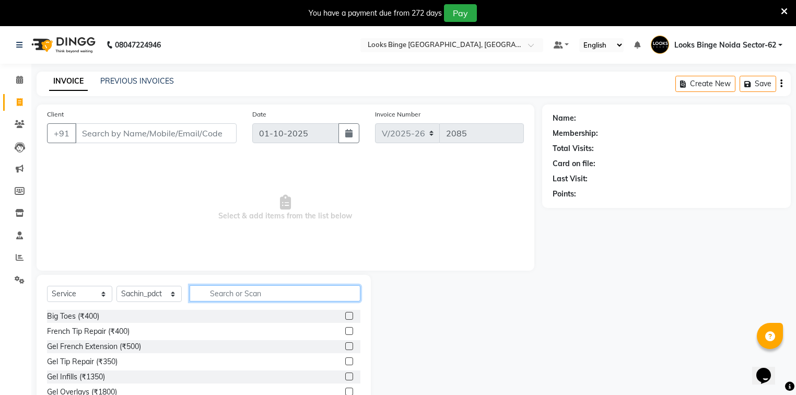
click at [235, 291] on input "text" at bounding box center [274, 293] width 171 height 16
type input "was"
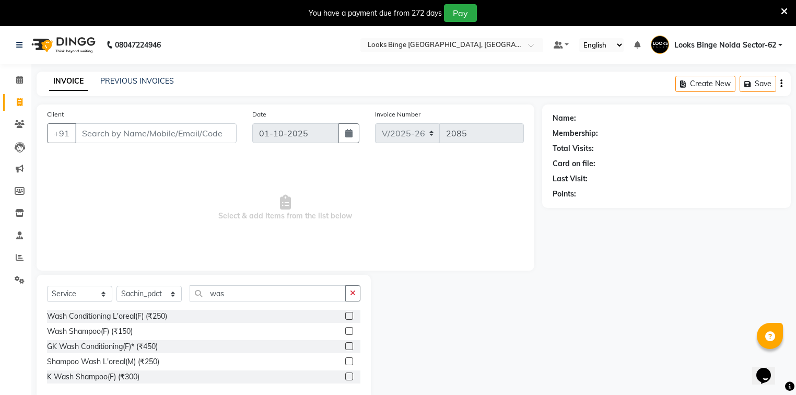
click at [99, 322] on div "Wash Conditioning L'oreal(F) (₹250)" at bounding box center [203, 316] width 313 height 13
drag, startPoint x: 75, startPoint y: 317, endPoint x: 170, endPoint y: 306, distance: 95.7
click at [76, 317] on div "Wash Conditioning L'oreal(F) (₹250)" at bounding box center [107, 316] width 120 height 11
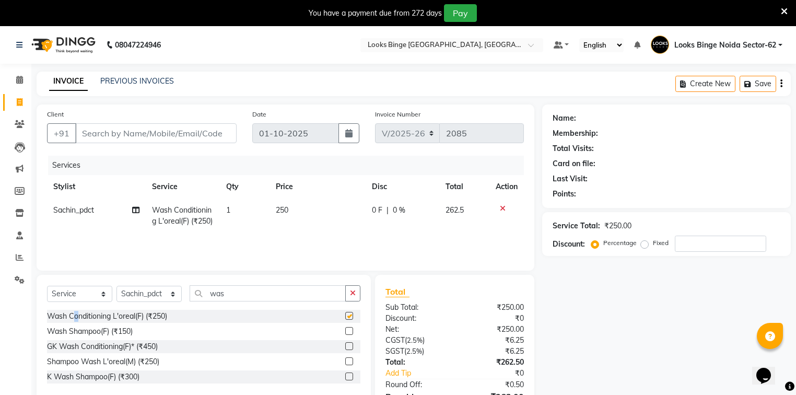
checkbox input "false"
drag, startPoint x: 312, startPoint y: 240, endPoint x: 318, endPoint y: 232, distance: 9.6
click at [318, 232] on td "250" at bounding box center [317, 215] width 97 height 34
select select "37119"
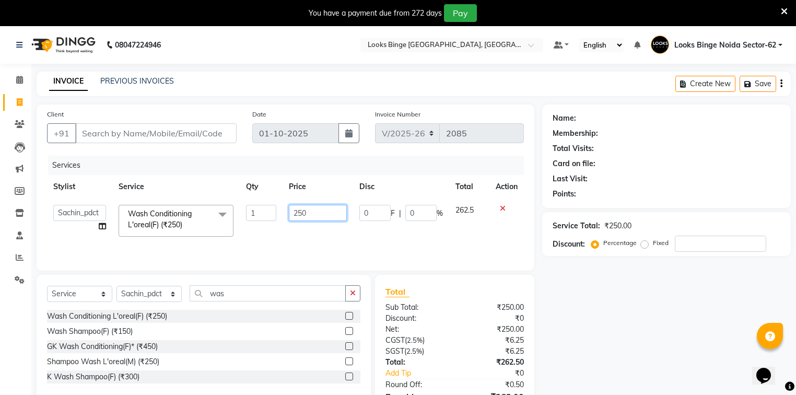
drag, startPoint x: 334, startPoint y: 208, endPoint x: 271, endPoint y: 219, distance: 63.1
click at [272, 219] on tr "ANJALI [PERSON_NAME] [PERSON_NAME] Counter_Sales Kasim Looks Binge Noida Sector…" at bounding box center [285, 220] width 477 height 44
type input "400"
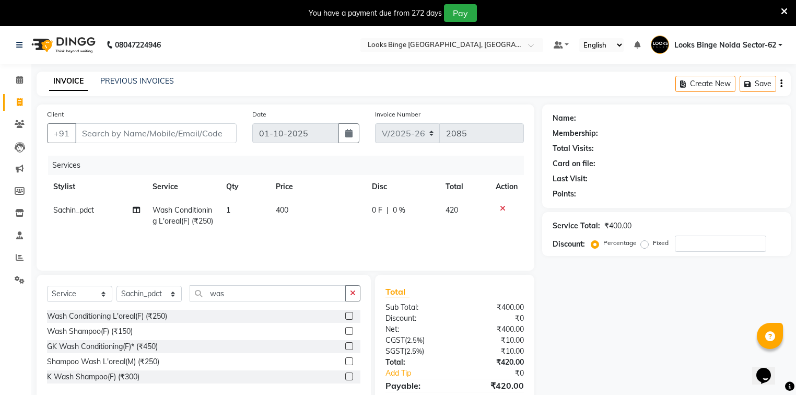
click at [310, 233] on td "400" at bounding box center [317, 215] width 97 height 34
select select "37119"
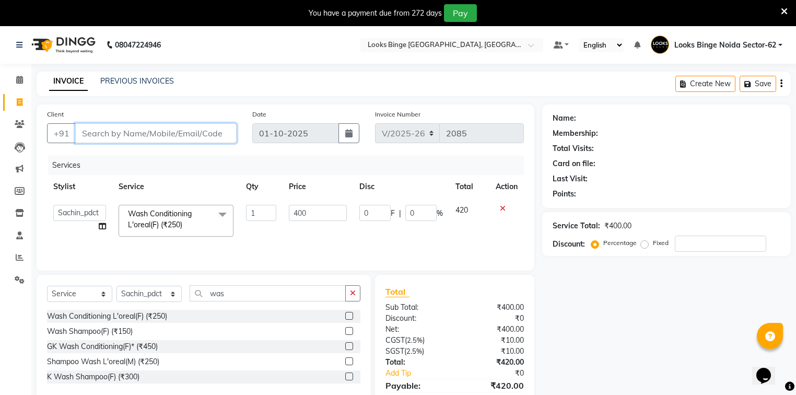
click at [147, 136] on input "Client" at bounding box center [155, 133] width 161 height 20
type input "9"
type input "0"
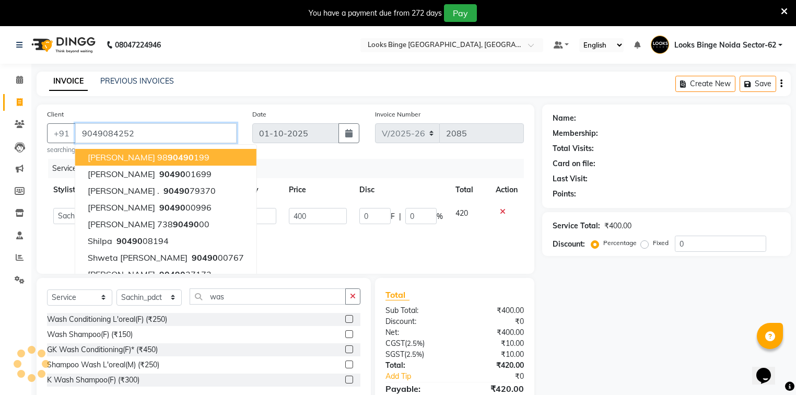
type input "9049084252"
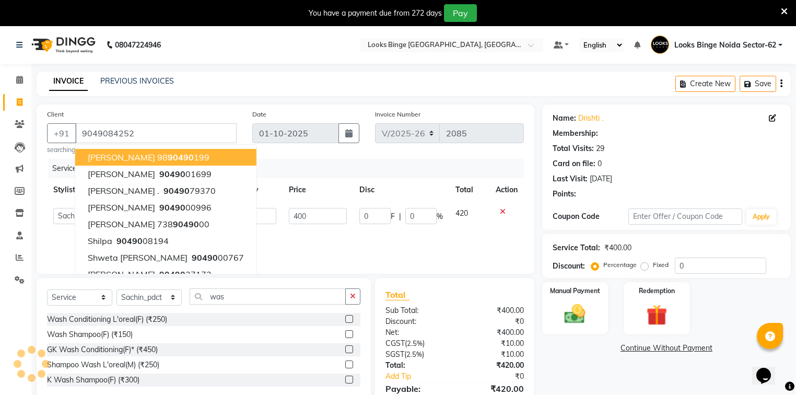
select select "1: Object"
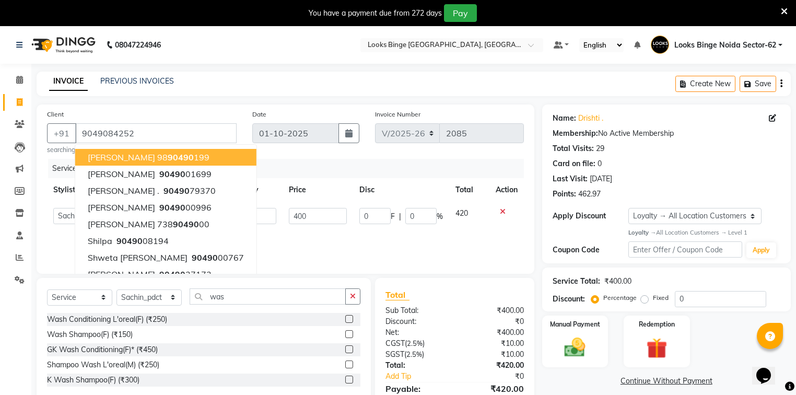
click at [747, 130] on div "Membership: No Active Membership" at bounding box center [666, 133] width 228 height 11
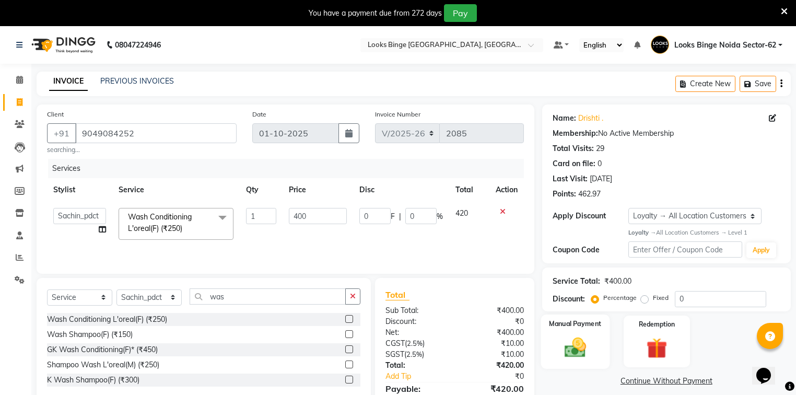
click at [576, 328] on div "Manual Payment" at bounding box center [574, 341] width 69 height 54
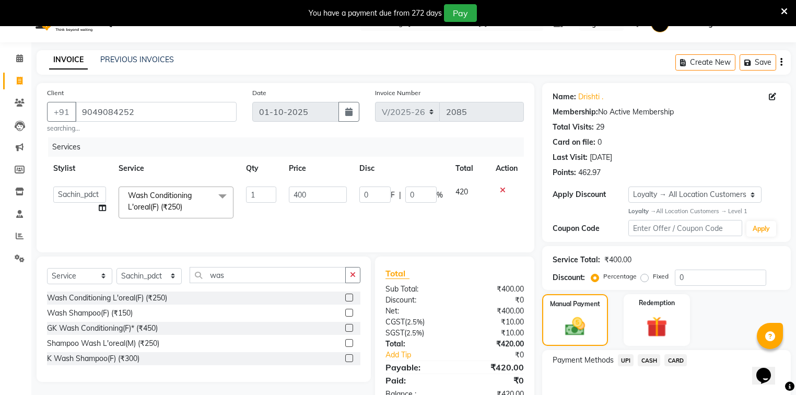
scroll to position [42, 0]
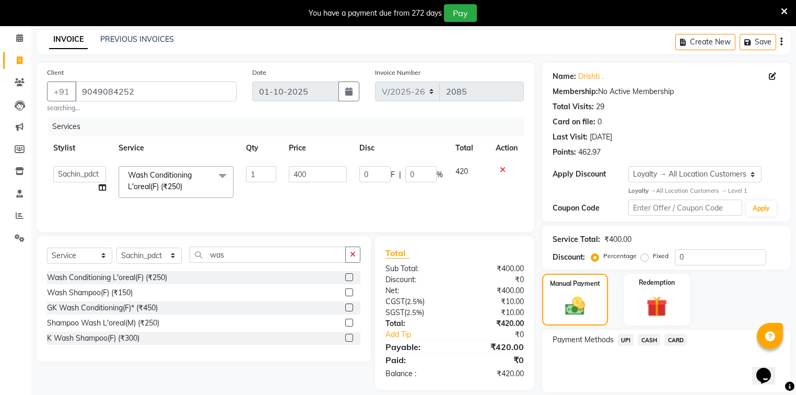
click at [629, 341] on span "UPI" at bounding box center [626, 340] width 16 height 12
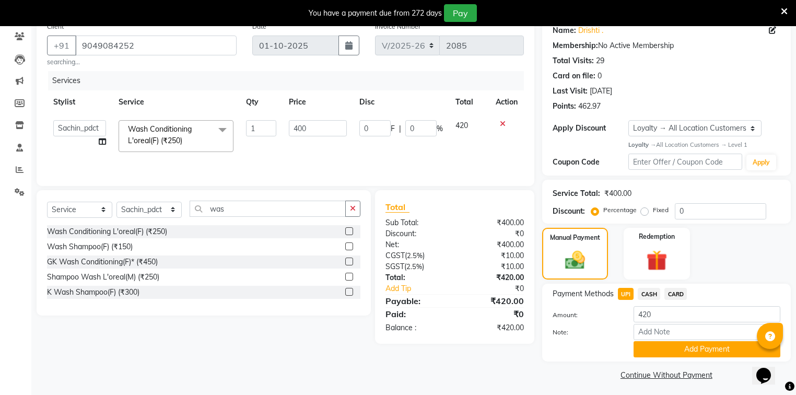
scroll to position [92, 0]
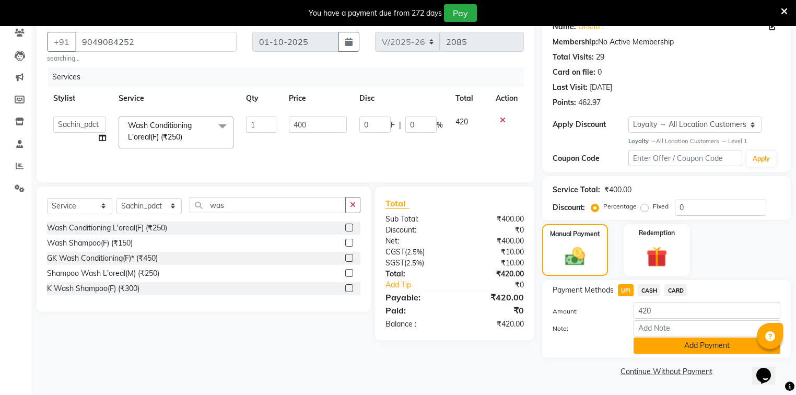
click at [671, 344] on button "Add Payment" at bounding box center [706, 345] width 147 height 16
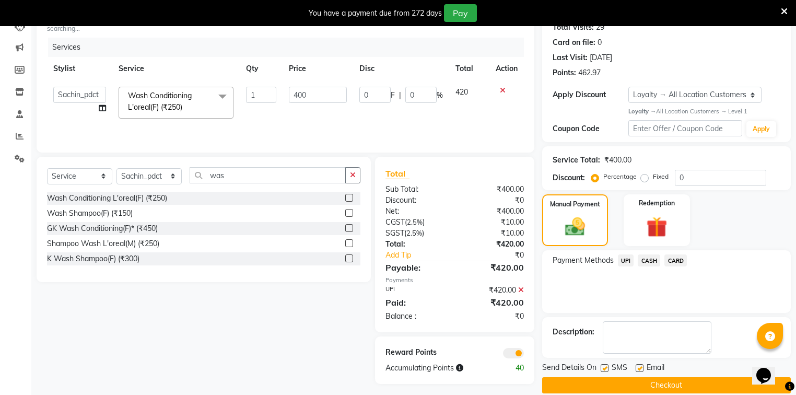
scroll to position [135, 0]
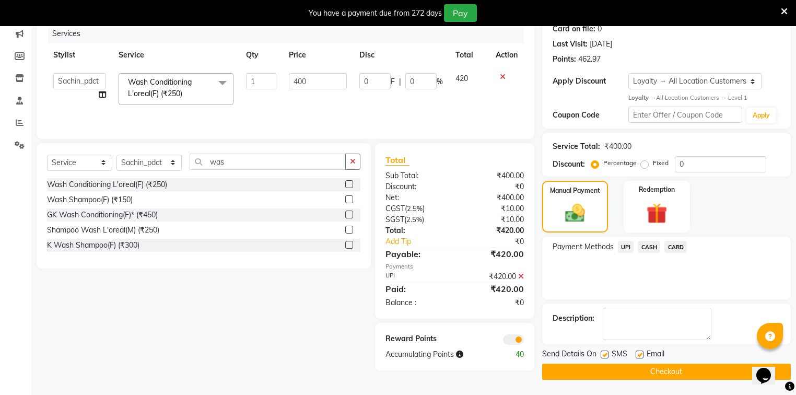
click at [655, 365] on button "Checkout" at bounding box center [666, 371] width 248 height 16
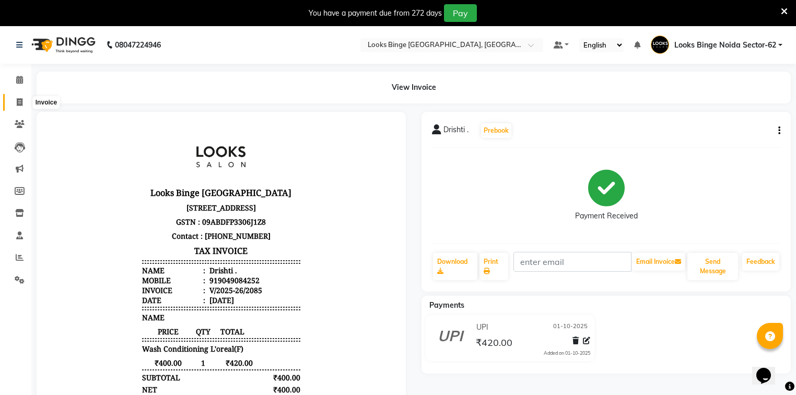
click at [22, 100] on icon at bounding box center [20, 102] width 6 height 8
select select "service"
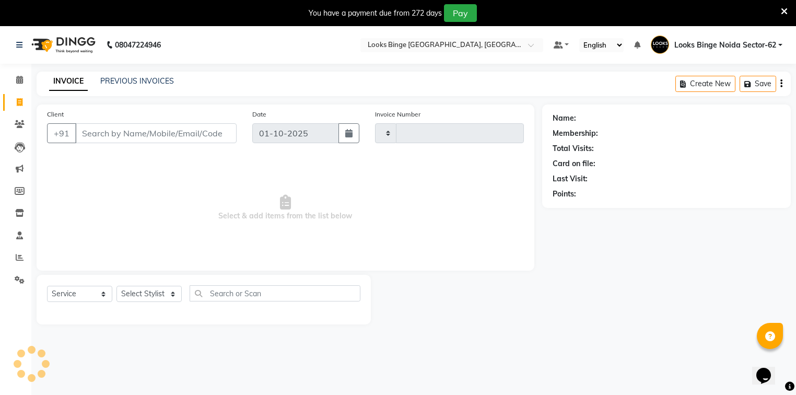
scroll to position [26, 0]
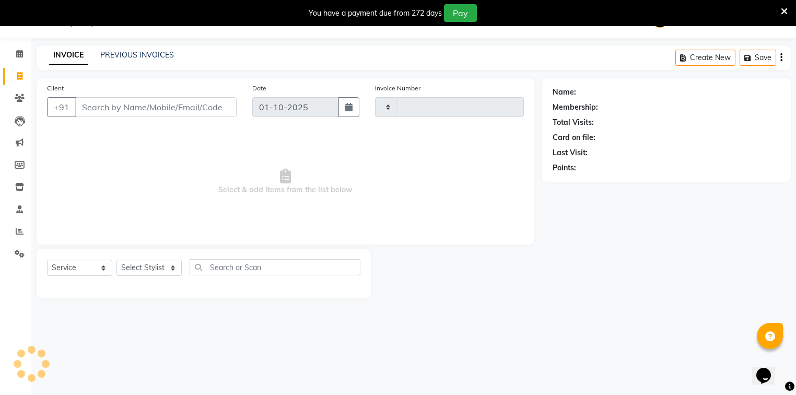
type input "2086"
select select "5378"
click at [143, 106] on input "Client" at bounding box center [155, 107] width 161 height 20
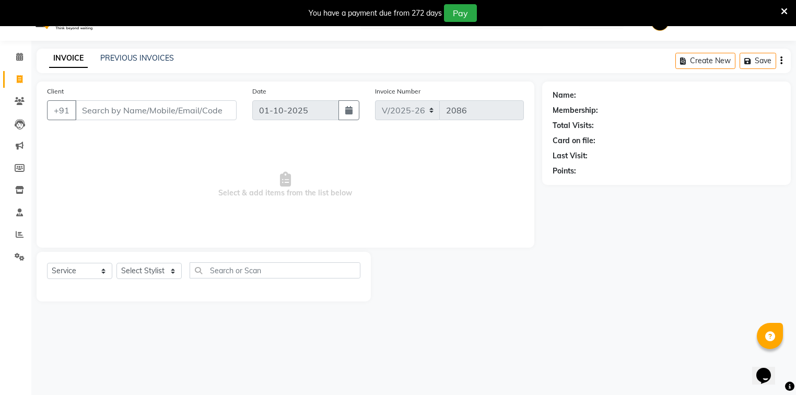
scroll to position [0, 0]
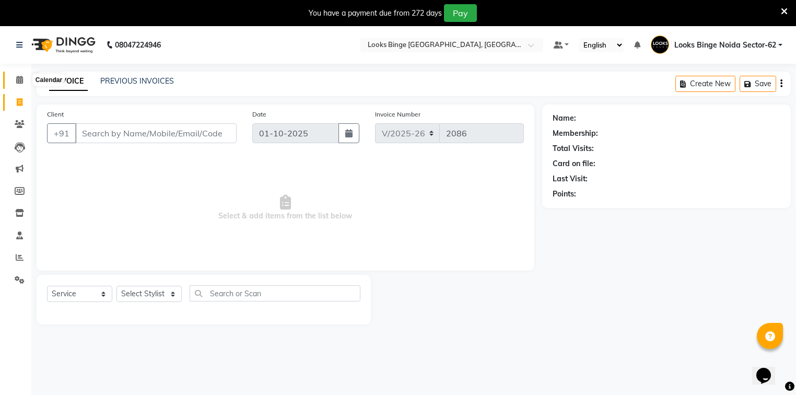
click at [21, 80] on icon at bounding box center [19, 80] width 7 height 8
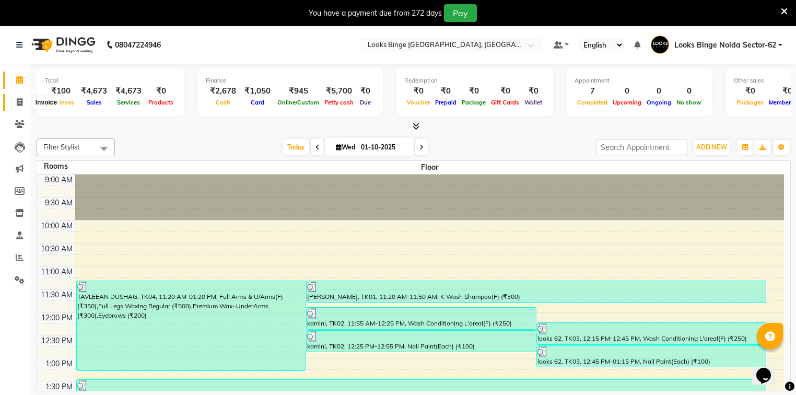
click at [17, 102] on icon at bounding box center [20, 102] width 6 height 8
select select "service"
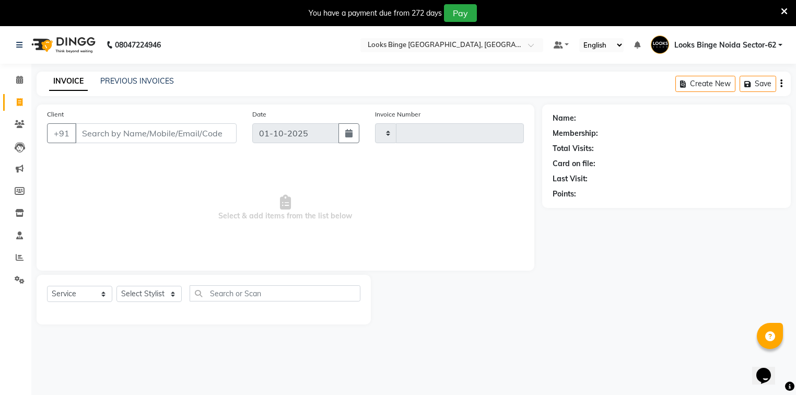
type input "2086"
select select "5378"
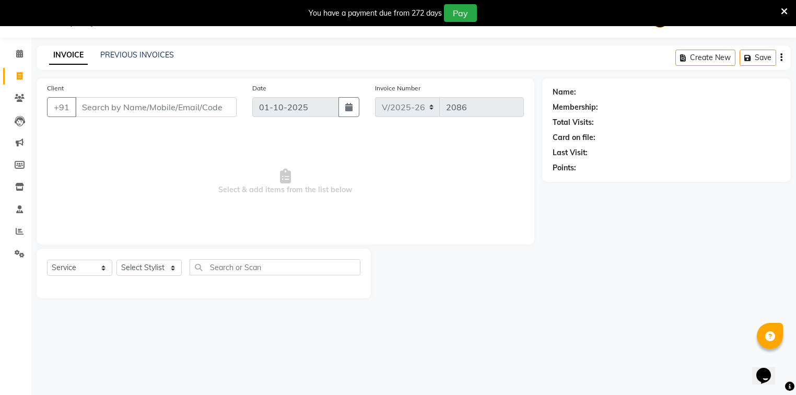
drag, startPoint x: 137, startPoint y: 109, endPoint x: 143, endPoint y: 109, distance: 5.8
click at [140, 109] on input "Client" at bounding box center [155, 107] width 161 height 20
type input "9811705560"
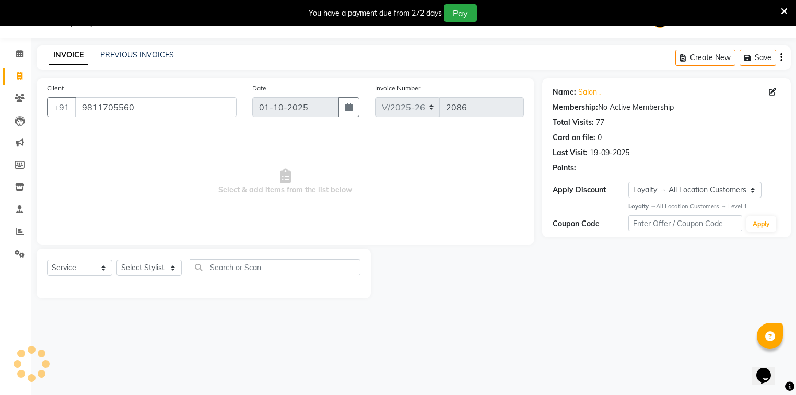
select select "1: Object"
drag, startPoint x: 123, startPoint y: 270, endPoint x: 117, endPoint y: 271, distance: 6.4
click at [124, 270] on select "Select Stylist ANJALI [PERSON_NAME] [PERSON_NAME] Counter_Sales Kasim Looks Bin…" at bounding box center [148, 267] width 65 height 16
select select "35556"
click at [116, 260] on select "Select Stylist ANJALI [PERSON_NAME] [PERSON_NAME] Counter_Sales Kasim Looks Bin…" at bounding box center [148, 267] width 65 height 16
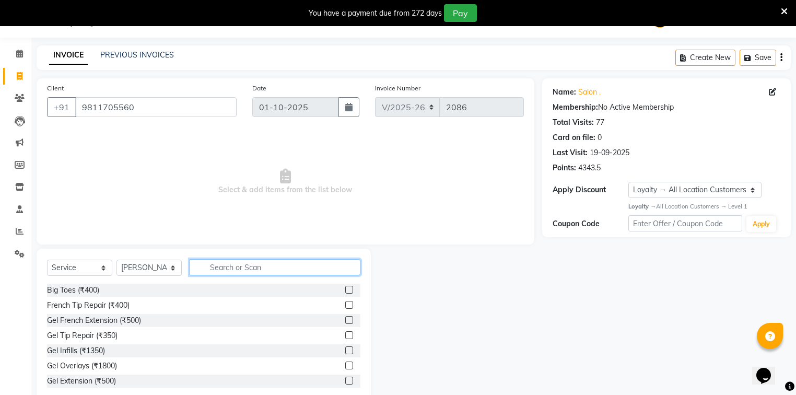
click at [223, 264] on input "text" at bounding box center [274, 267] width 171 height 16
type input "cut"
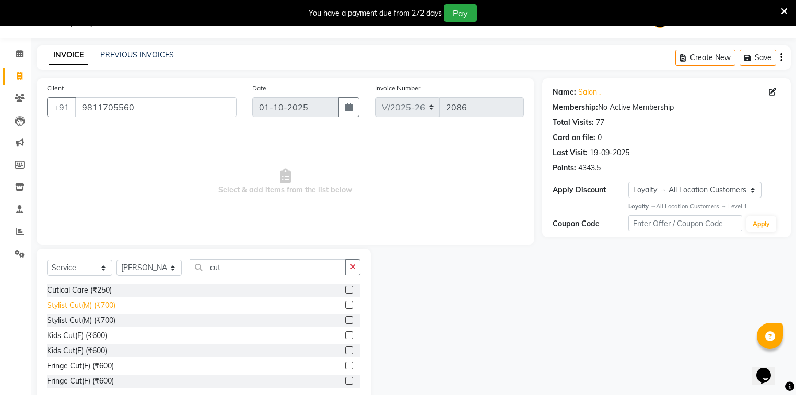
drag, startPoint x: 82, startPoint y: 305, endPoint x: 88, endPoint y: 303, distance: 5.4
click at [82, 305] on div "Stylist Cut(M) (₹700)" at bounding box center [81, 305] width 68 height 11
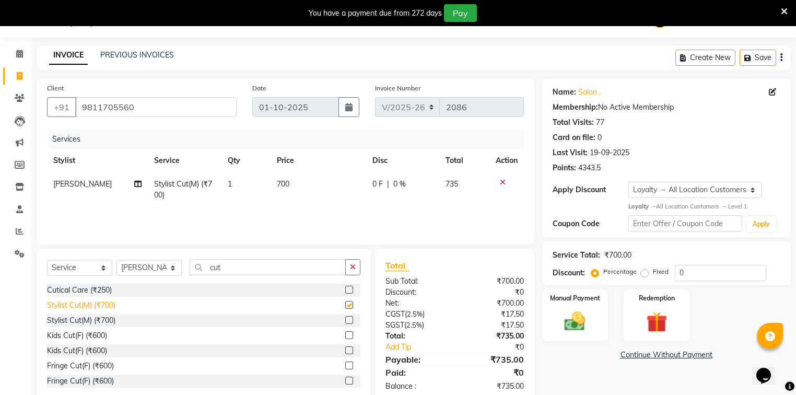
checkbox input "false"
click at [330, 186] on td "700" at bounding box center [318, 189] width 96 height 34
select select "35556"
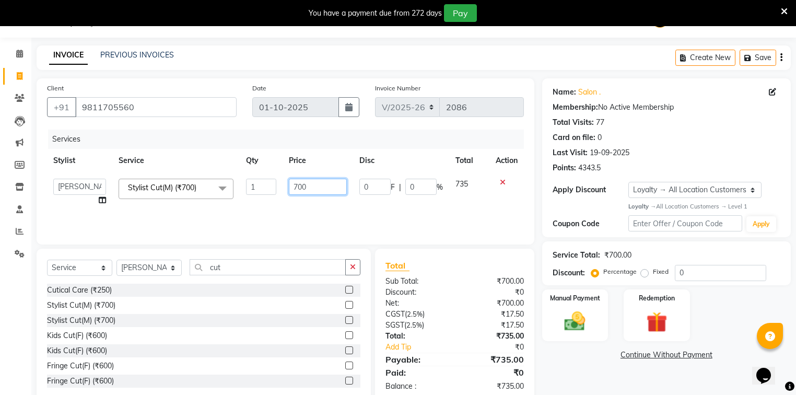
drag, startPoint x: 329, startPoint y: 185, endPoint x: 243, endPoint y: 185, distance: 85.6
click at [243, 185] on tr "[PERSON_NAME] [PERSON_NAME] Counter_Sales Kasim Looks Binge Noida Sector-62 Moh…" at bounding box center [285, 192] width 477 height 40
type input "300"
click at [295, 209] on div "Services Stylist Service Qty Price Disc Total Action ANJALI Annu Arhaan Khan Ar…" at bounding box center [285, 181] width 477 height 104
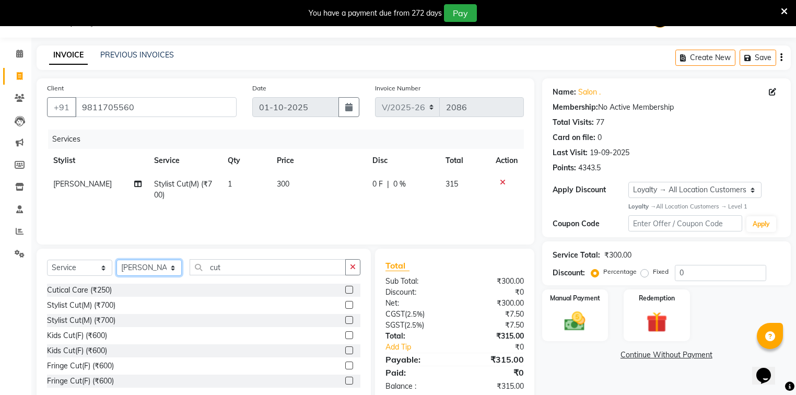
click at [138, 275] on select "Select Stylist ANJALI [PERSON_NAME] [PERSON_NAME] Counter_Sales Kasim Looks Bin…" at bounding box center [148, 267] width 65 height 16
click at [116, 260] on select "Select Stylist ANJALI [PERSON_NAME] [PERSON_NAME] Counter_Sales Kasim Looks Bin…" at bounding box center [148, 267] width 65 height 16
click at [235, 269] on input "cut" at bounding box center [267, 267] width 156 height 16
type input "c"
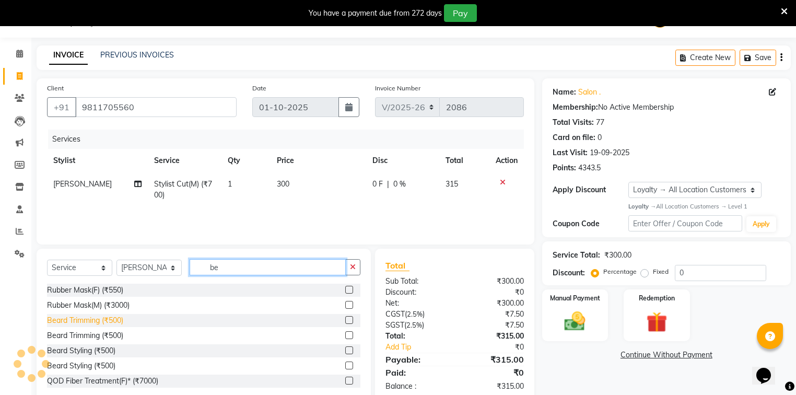
type input "be"
click at [63, 323] on div "Beard Trimming (₹500)" at bounding box center [85, 320] width 76 height 11
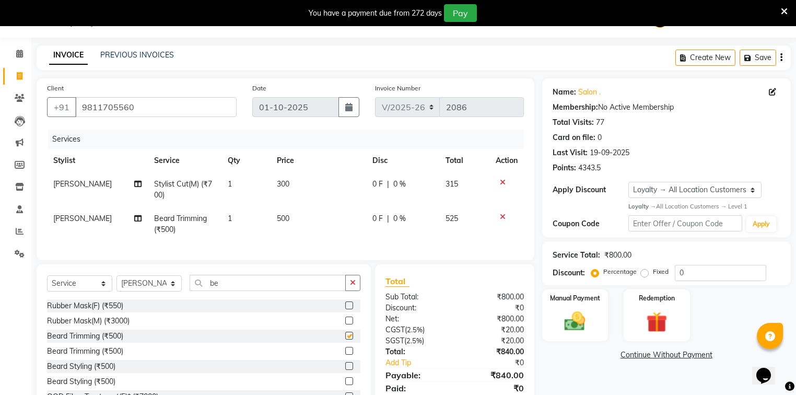
checkbox input "false"
click at [313, 219] on td "500" at bounding box center [318, 224] width 96 height 34
select select "35556"
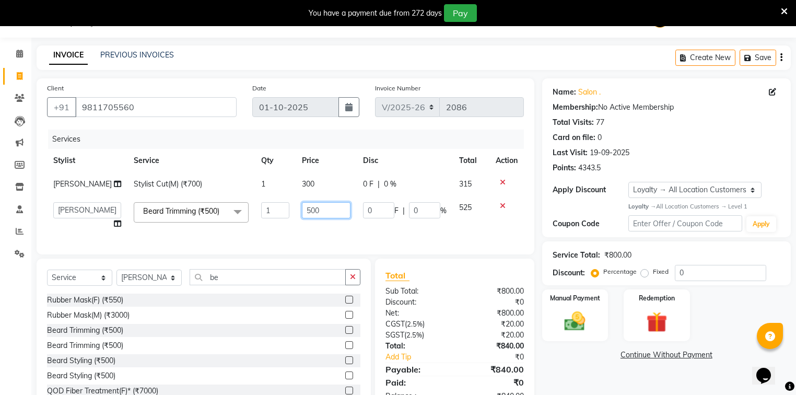
drag, startPoint x: 323, startPoint y: 211, endPoint x: 136, endPoint y: 200, distance: 187.2
click at [136, 200] on tr "ANJALI Annu Arhaan Khan Arun Counter_Sales Kasim Looks Binge Noida Sector-62 Mo…" at bounding box center [285, 216] width 477 height 40
type input "250"
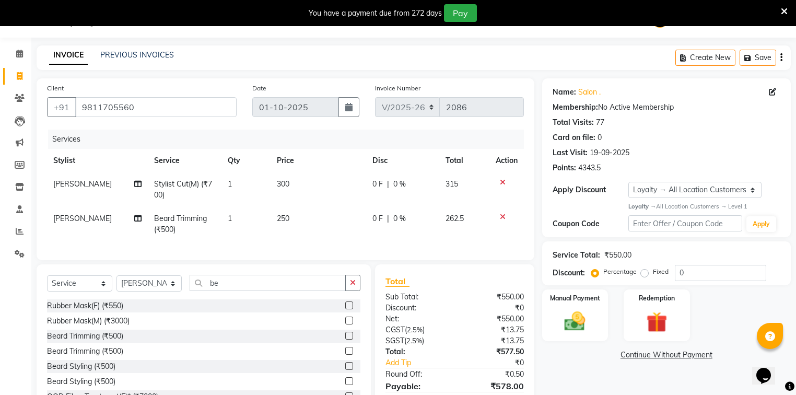
click at [314, 234] on td "250" at bounding box center [318, 224] width 96 height 34
select select "35556"
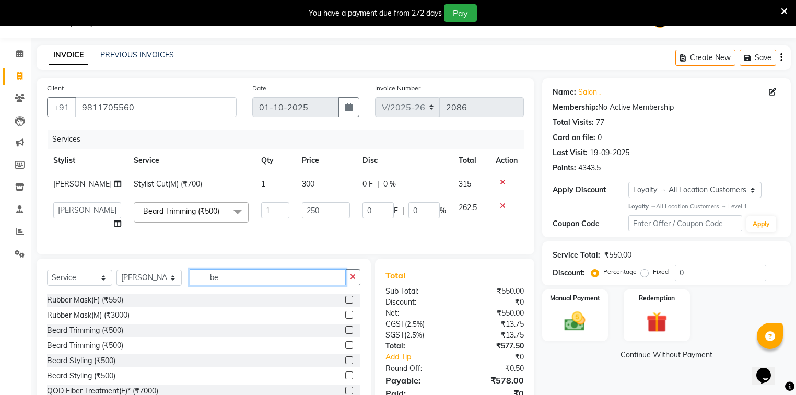
click at [227, 276] on input "be" at bounding box center [267, 277] width 156 height 16
type input "b"
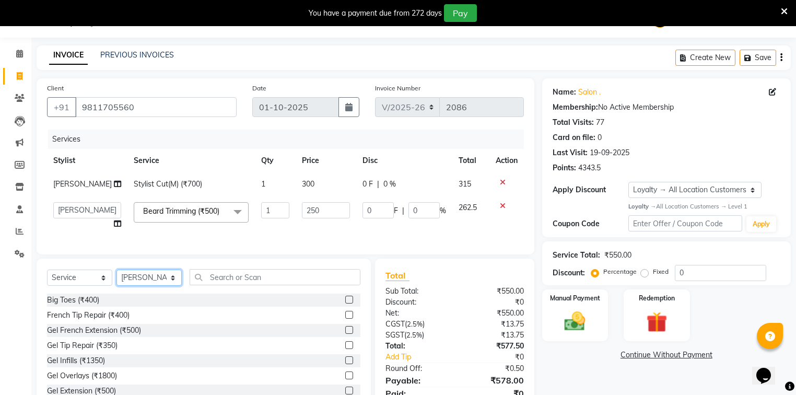
drag, startPoint x: 152, startPoint y: 282, endPoint x: 146, endPoint y: 278, distance: 7.3
click at [152, 282] on select "Select Stylist ANJALI [PERSON_NAME] [PERSON_NAME] Counter_Sales Kasim Looks Bin…" at bounding box center [148, 277] width 65 height 16
select select "35559"
click at [116, 276] on select "Select Stylist ANJALI [PERSON_NAME] [PERSON_NAME] Counter_Sales Kasim Looks Bin…" at bounding box center [148, 277] width 65 height 16
click at [294, 285] on input "text" at bounding box center [274, 277] width 171 height 16
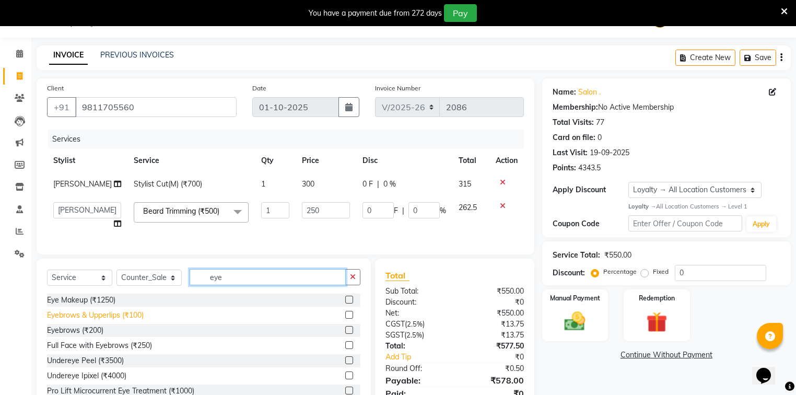
type input "eye"
click at [93, 317] on div "Eyebrows & Upperlips (₹100)" at bounding box center [95, 315] width 97 height 11
checkbox input "false"
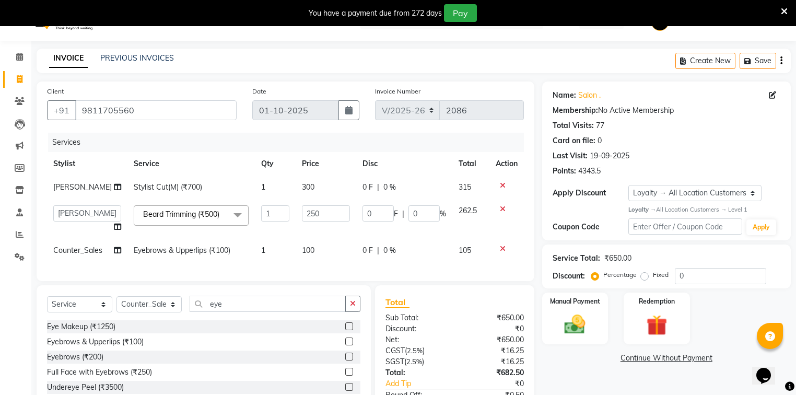
scroll to position [42, 0]
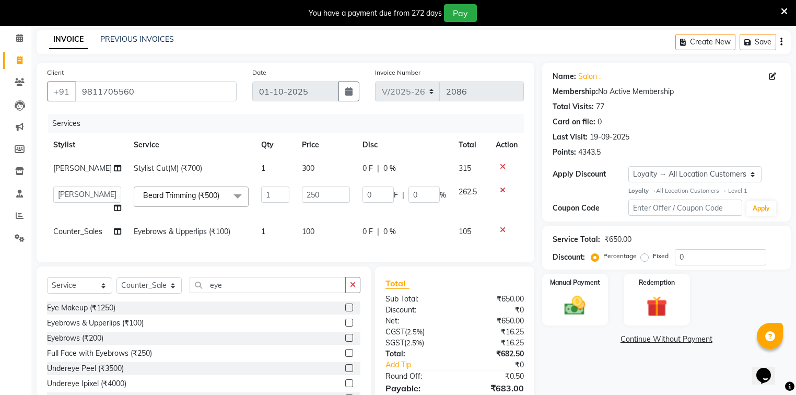
click at [501, 189] on icon at bounding box center [503, 189] width 6 height 7
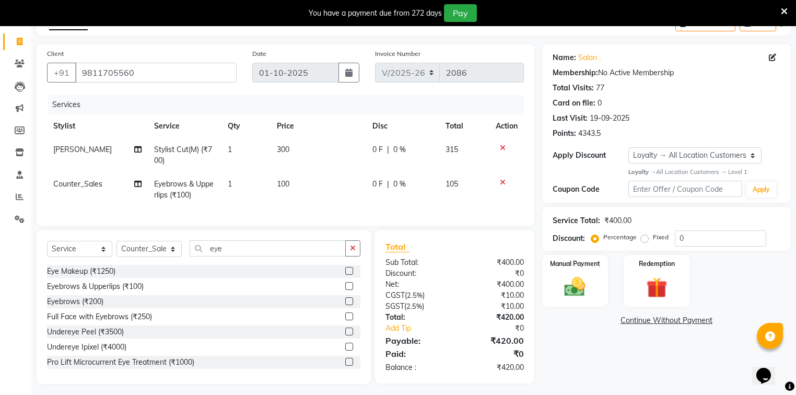
scroll to position [72, 0]
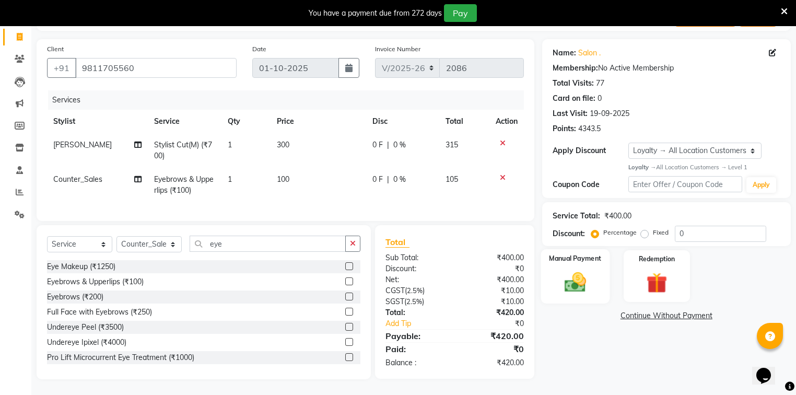
click at [560, 275] on img at bounding box center [574, 281] width 35 height 25
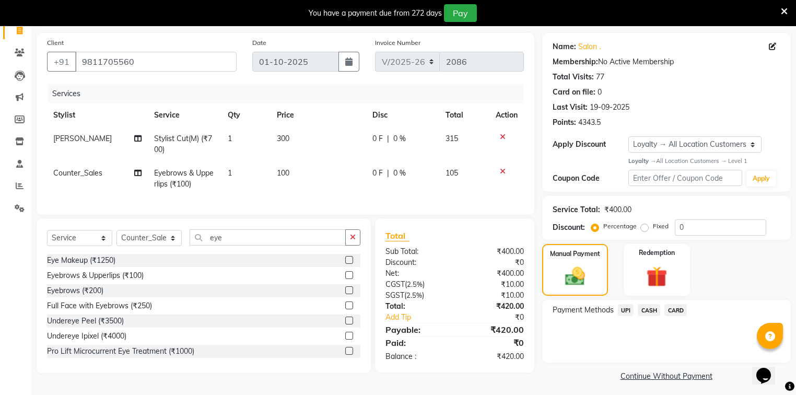
click at [624, 312] on span "UPI" at bounding box center [626, 310] width 16 height 12
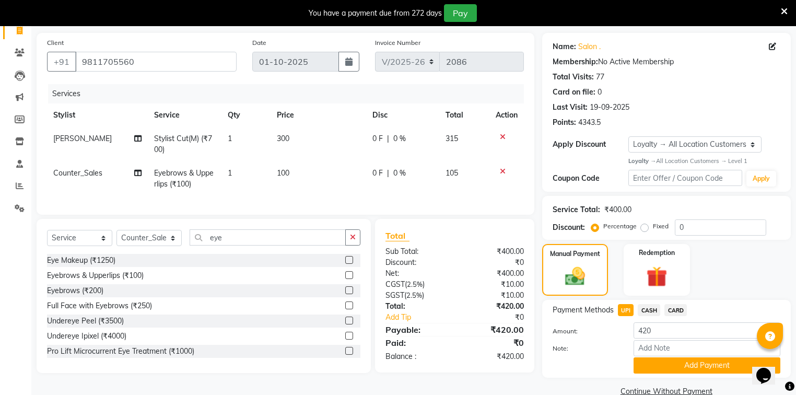
click at [651, 308] on span "CASH" at bounding box center [648, 310] width 22 height 12
click at [666, 363] on button "Add Payment" at bounding box center [706, 365] width 147 height 16
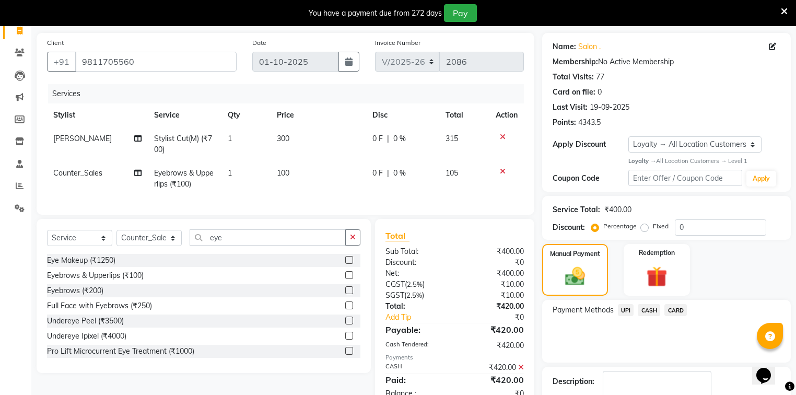
scroll to position [161, 0]
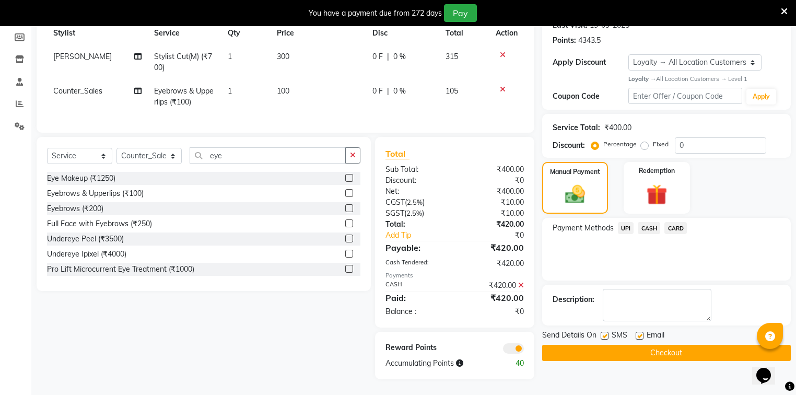
click at [666, 348] on button "Checkout" at bounding box center [666, 353] width 248 height 16
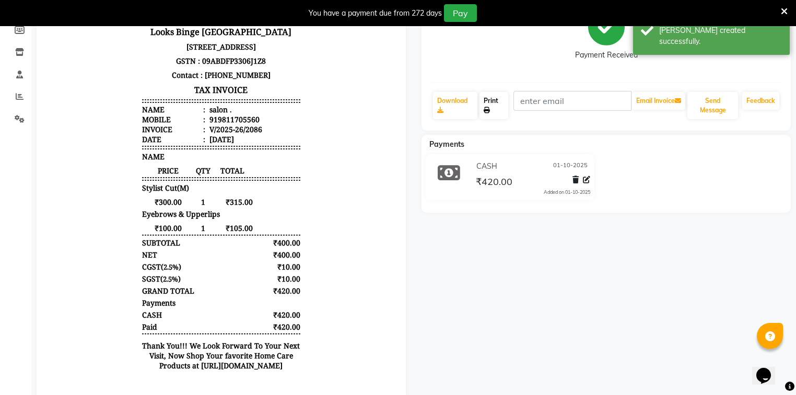
click at [499, 108] on link "Print" at bounding box center [493, 105] width 29 height 27
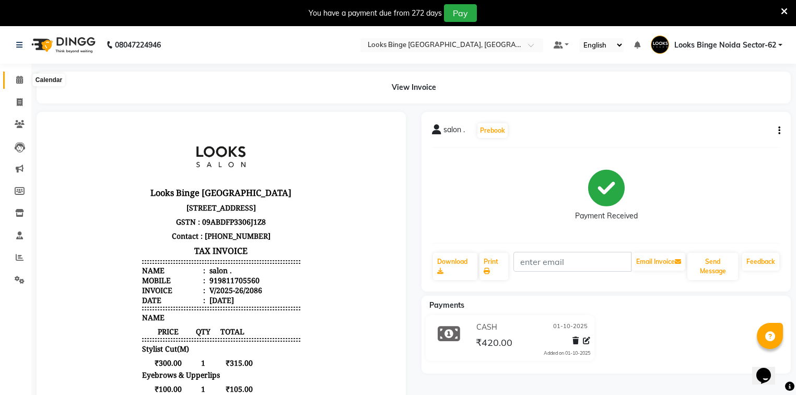
click at [20, 79] on icon at bounding box center [19, 80] width 7 height 8
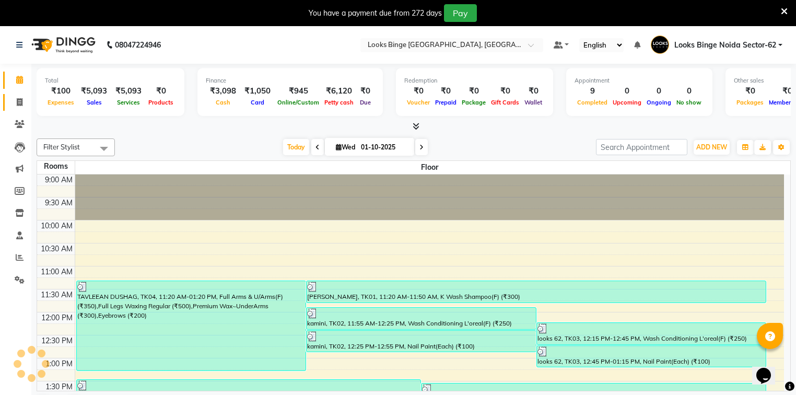
click at [8, 100] on link "Invoice" at bounding box center [15, 102] width 25 height 17
select select "service"
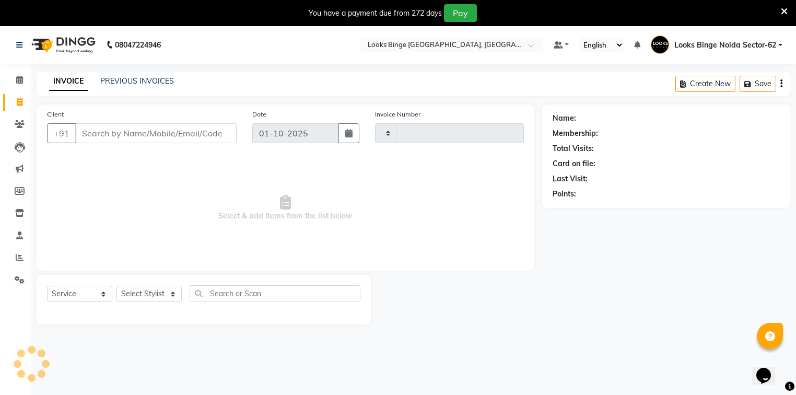
type input "2087"
select select "5378"
click at [15, 102] on span at bounding box center [19, 103] width 18 height 12
select select "service"
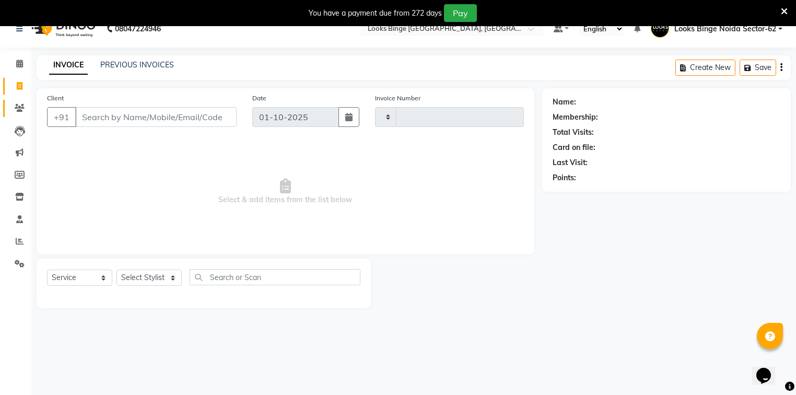
type input "2087"
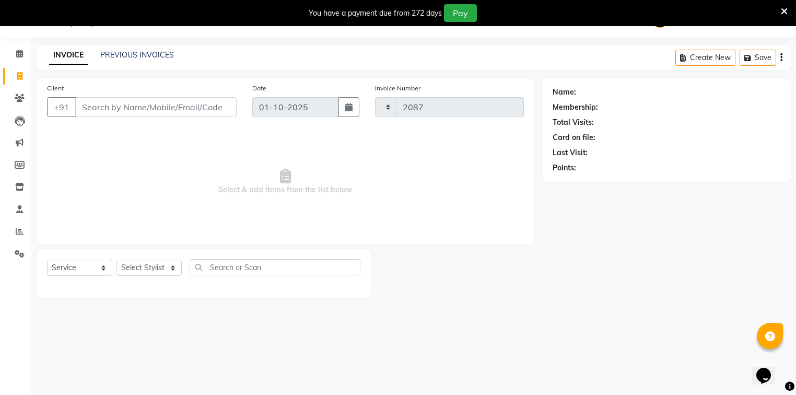
select select "5378"
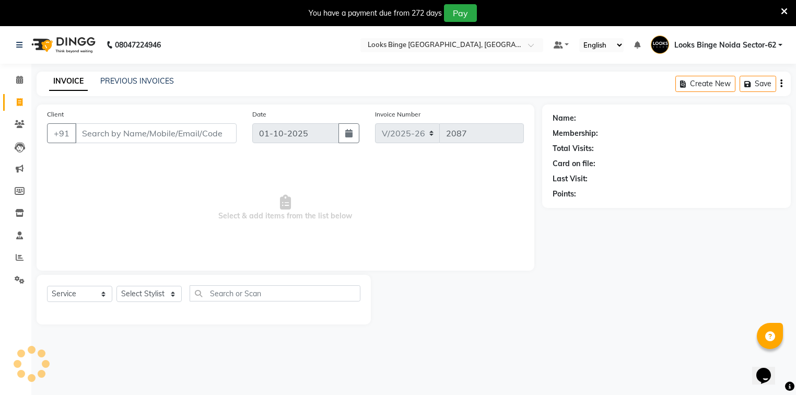
drag, startPoint x: 158, startPoint y: 132, endPoint x: 603, endPoint y: 187, distance: 448.6
click at [169, 129] on input "Client" at bounding box center [155, 133] width 161 height 20
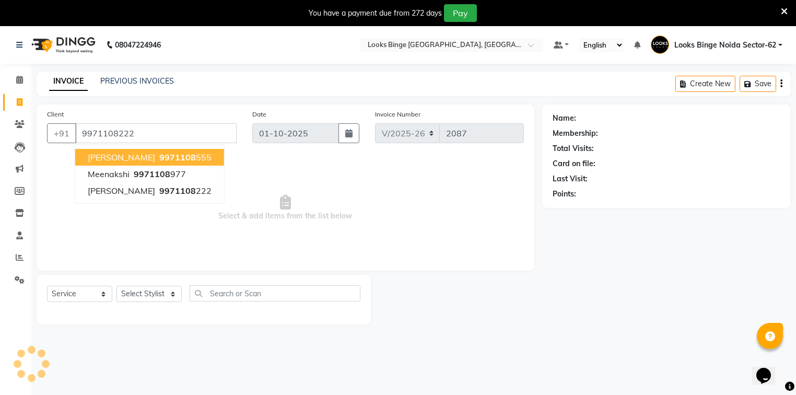
type input "9971108222"
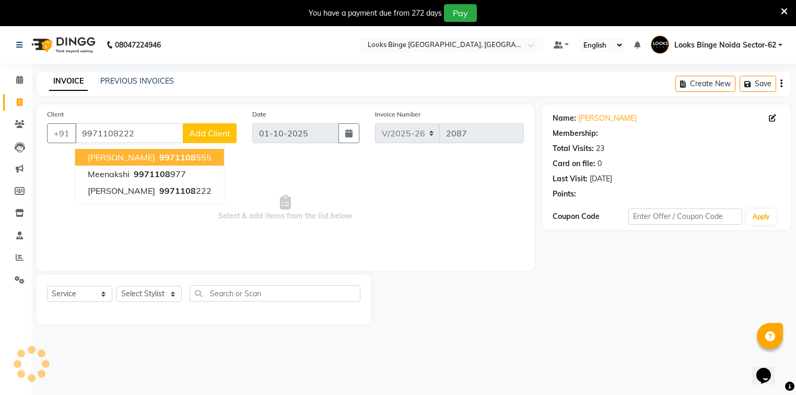
select select "1: Object"
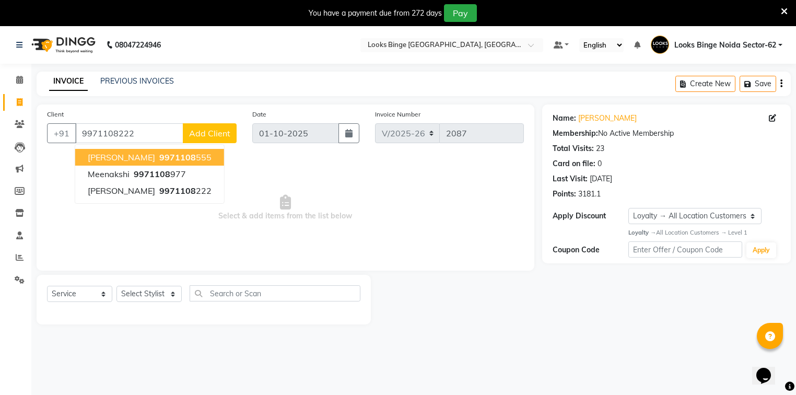
click at [411, 171] on span "Select & add items from the list below" at bounding box center [285, 208] width 477 height 104
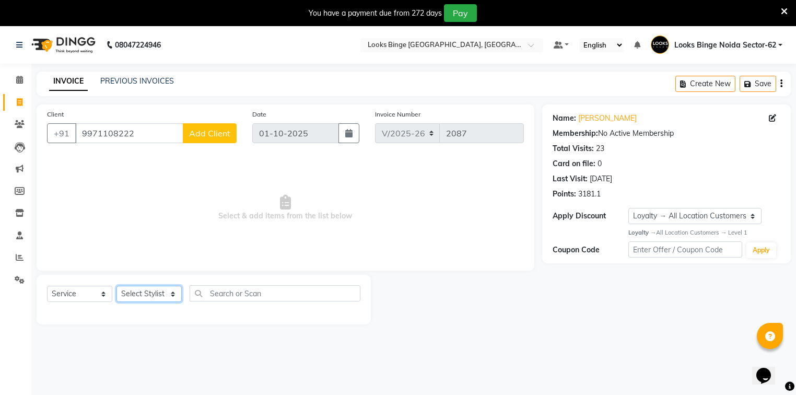
click at [136, 294] on select "Select Stylist ANJALI [PERSON_NAME] [PERSON_NAME] Counter_Sales Kasim Looks Bin…" at bounding box center [148, 294] width 65 height 16
select select "35553"
click at [116, 286] on select "Select Stylist ANJALI [PERSON_NAME] [PERSON_NAME] Counter_Sales Kasim Looks Bin…" at bounding box center [148, 294] width 65 height 16
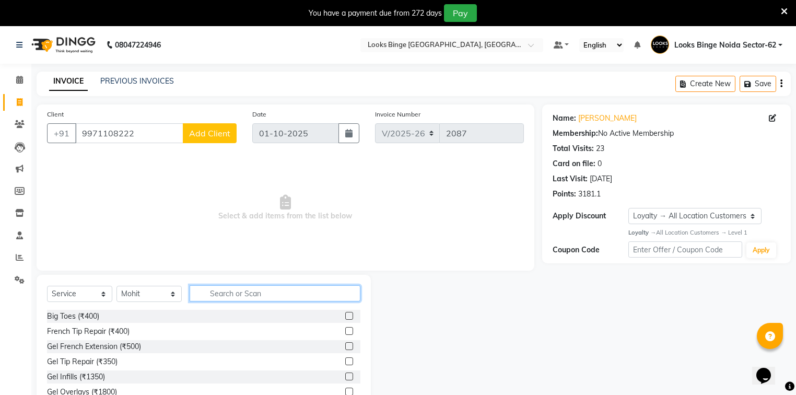
click at [243, 294] on input "text" at bounding box center [274, 293] width 171 height 16
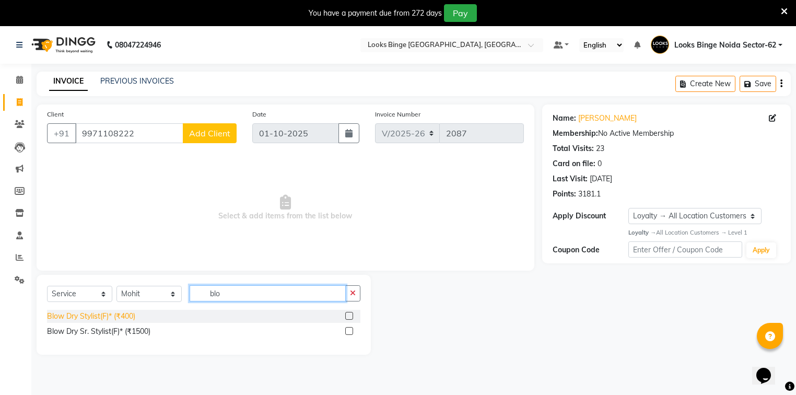
type input "blo"
click at [87, 320] on div "Blow Dry Stylist(F)* (₹400)" at bounding box center [91, 316] width 88 height 11
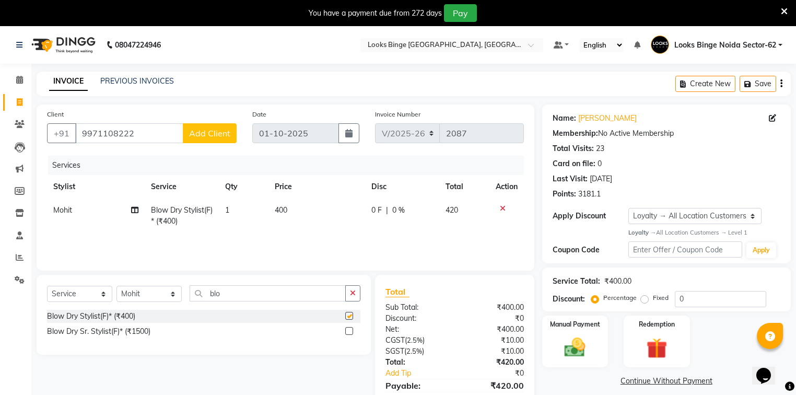
checkbox input "false"
click at [337, 216] on td "400" at bounding box center [316, 215] width 97 height 34
select select "35553"
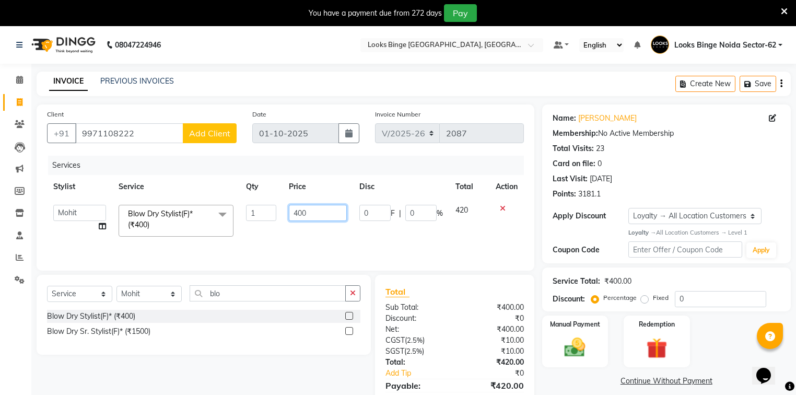
drag, startPoint x: 342, startPoint y: 213, endPoint x: 112, endPoint y: 167, distance: 234.8
click at [112, 167] on div "Services Stylist Service Qty Price Disc Total Action ANJALI Annu Arhaan Khan Ar…" at bounding box center [285, 208] width 477 height 104
type input "800"
click at [346, 244] on div "Services Stylist Service Qty Price Disc Total Action ANJALI Annu Arhaan Khan Ar…" at bounding box center [285, 208] width 477 height 104
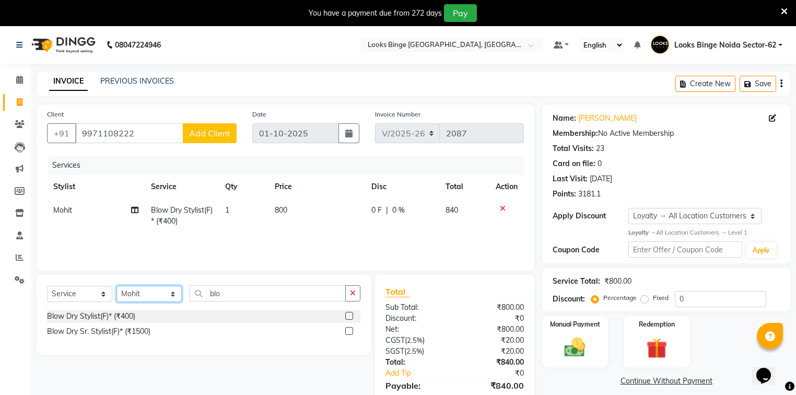
click at [148, 295] on select "Select Stylist ANJALI [PERSON_NAME] [PERSON_NAME] Counter_Sales Kasim Looks Bin…" at bounding box center [148, 294] width 65 height 16
select select "35558"
click at [116, 286] on select "Select Stylist ANJALI [PERSON_NAME] [PERSON_NAME] Counter_Sales Kasim Looks Bin…" at bounding box center [148, 294] width 65 height 16
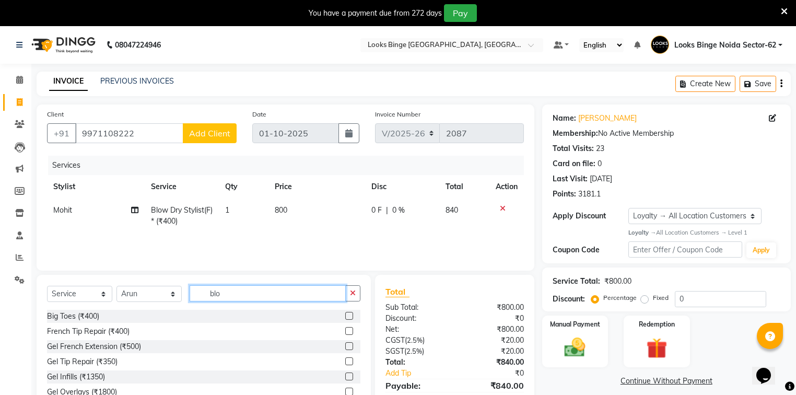
click at [238, 291] on input "blo" at bounding box center [267, 293] width 156 height 16
type input "b"
type input "was"
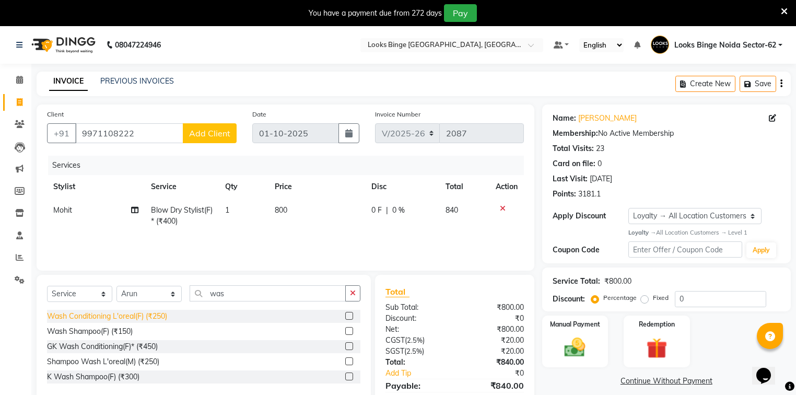
click at [88, 319] on div "Wash Conditioning L'oreal(F) (₹250)" at bounding box center [107, 316] width 120 height 11
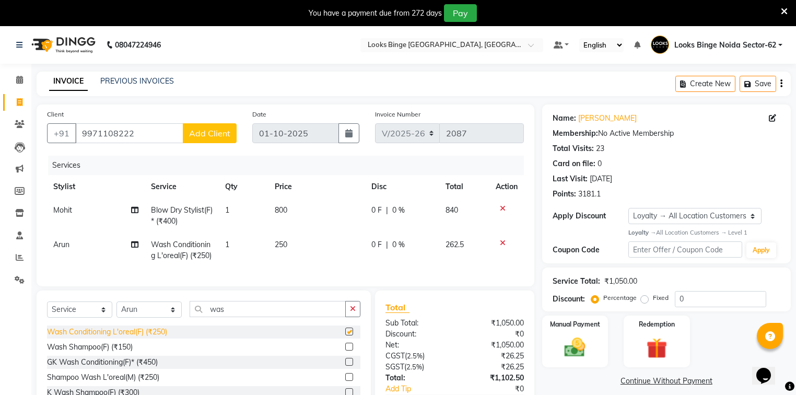
checkbox input "false"
click at [324, 246] on td "250" at bounding box center [316, 250] width 97 height 34
select select "35558"
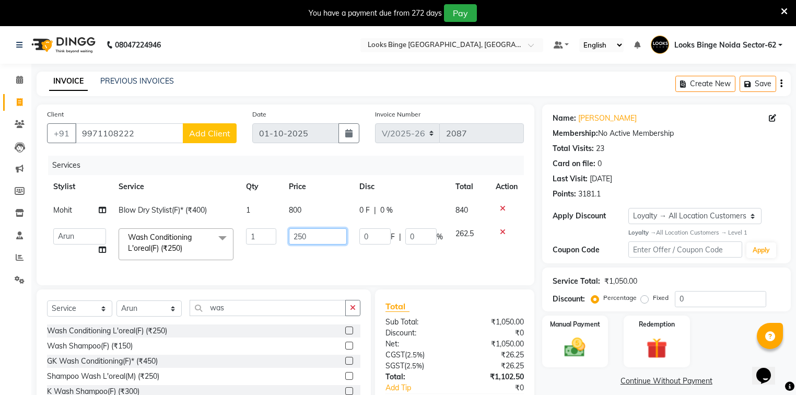
drag, startPoint x: 328, startPoint y: 233, endPoint x: 88, endPoint y: 188, distance: 244.4
click at [88, 188] on table "Stylist Service Qty Price Disc Total Action Mohit Blow Dry Stylist(F)* (₹400) 1…" at bounding box center [285, 220] width 477 height 91
type input "400"
click at [294, 260] on td "400" at bounding box center [317, 244] width 70 height 44
select select "35558"
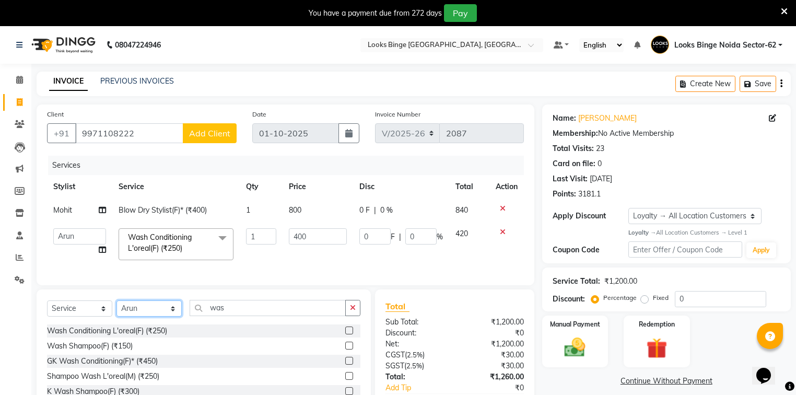
click at [134, 316] on select "Select Stylist ANJALI [PERSON_NAME] [PERSON_NAME] Counter_Sales Kasim Looks Bin…" at bounding box center [148, 308] width 65 height 16
click at [141, 315] on select "Select Stylist ANJALI [PERSON_NAME] [PERSON_NAME] Counter_Sales Kasim Looks Bin…" at bounding box center [148, 308] width 65 height 16
click at [149, 315] on select "Select Stylist ANJALI [PERSON_NAME] [PERSON_NAME] Counter_Sales Kasim Looks Bin…" at bounding box center [148, 308] width 65 height 16
select select "35553"
click at [116, 307] on select "Select Stylist ANJALI [PERSON_NAME] [PERSON_NAME] Counter_Sales Kasim Looks Bin…" at bounding box center [148, 308] width 65 height 16
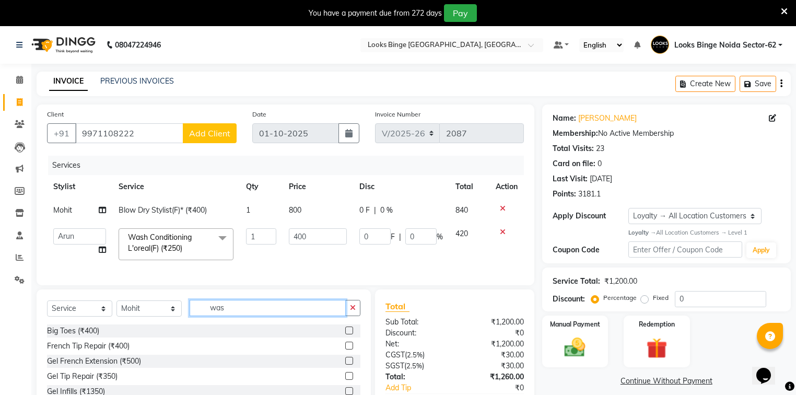
click at [232, 313] on input "was" at bounding box center [267, 308] width 156 height 16
type input "w"
type input "was"
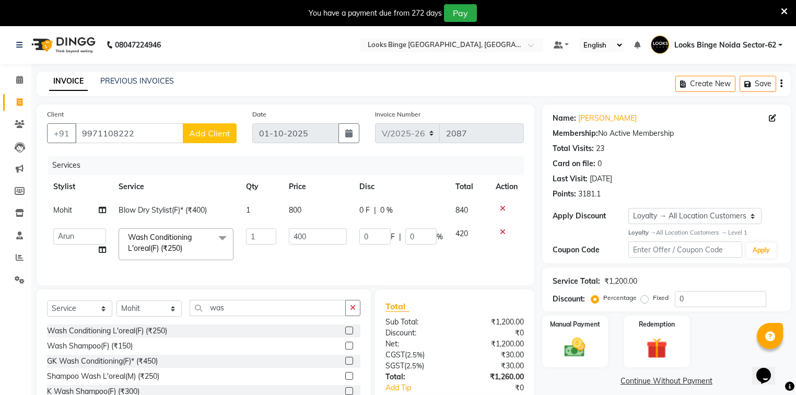
click at [84, 331] on div "Wash Conditioning L'oreal(F) (₹250)" at bounding box center [203, 330] width 313 height 13
click at [86, 336] on div "Wash Conditioning L'oreal(F) (₹250)" at bounding box center [107, 330] width 120 height 11
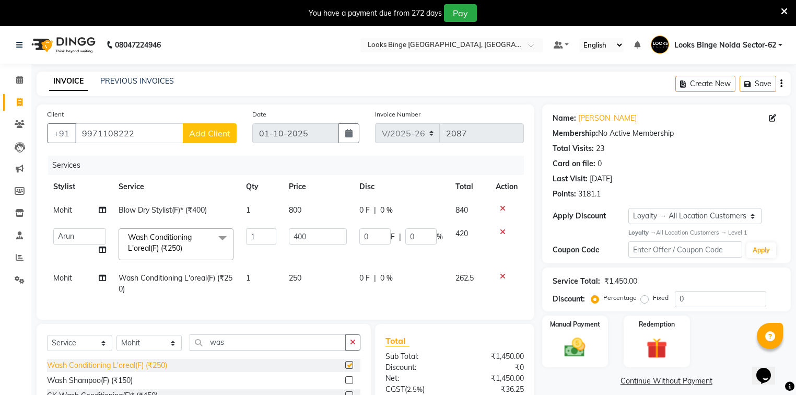
checkbox input "false"
click at [309, 271] on td "250" at bounding box center [317, 283] width 70 height 34
select select "35553"
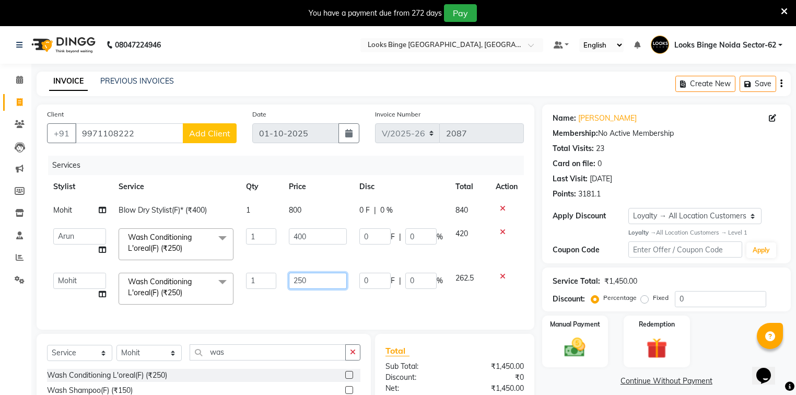
drag, startPoint x: 328, startPoint y: 279, endPoint x: 132, endPoint y: 251, distance: 198.8
click at [132, 251] on tbody "Mohit Blow Dry Stylist(F)* (₹400) 1 800 0 F | 0 % 840 ANJALI Annu Arhaan Khan A…" at bounding box center [285, 254] width 477 height 112
type input "500"
click at [287, 305] on div "Services Stylist Service Qty Price Disc Total Action Mohit Blow Dry Stylist(F)*…" at bounding box center [285, 237] width 477 height 163
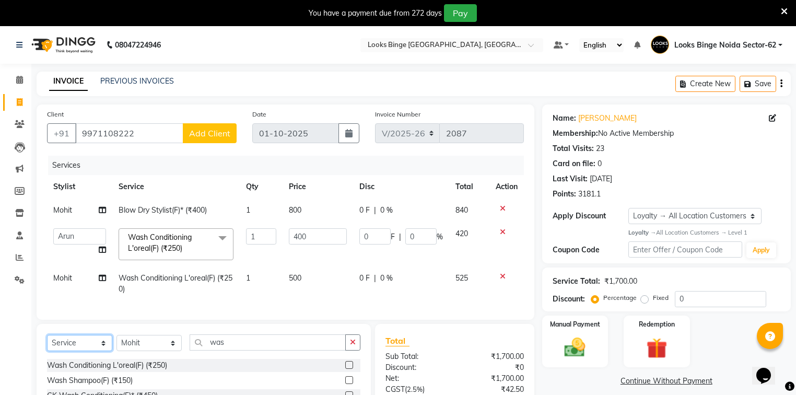
click at [68, 351] on select "Select Service Product Membership Package Voucher Prepaid Gift Card" at bounding box center [79, 343] width 65 height 16
select select "product"
click at [47, 341] on select "Select Service Product Membership Package Voucher Prepaid Gift Card" at bounding box center [79, 343] width 65 height 16
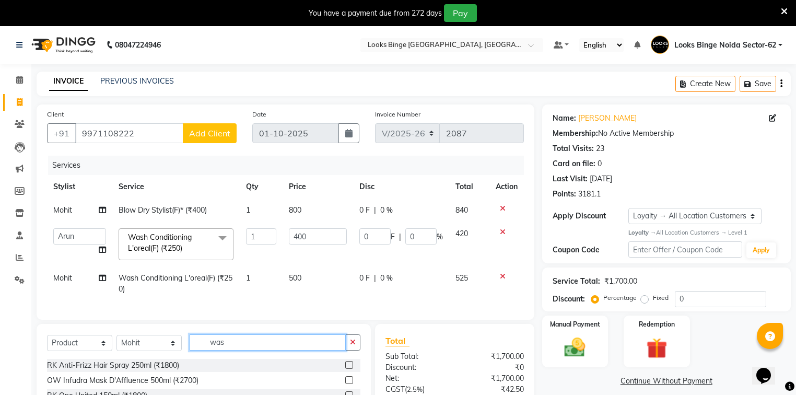
click at [250, 344] on input "was" at bounding box center [267, 342] width 156 height 16
type input "w"
type input "3474636968688"
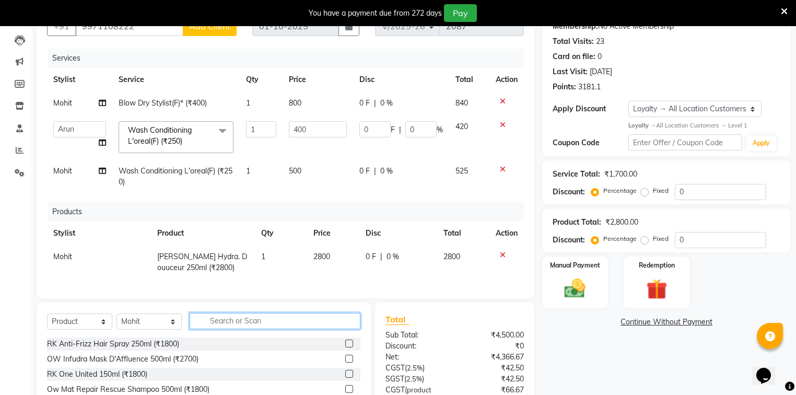
scroll to position [209, 0]
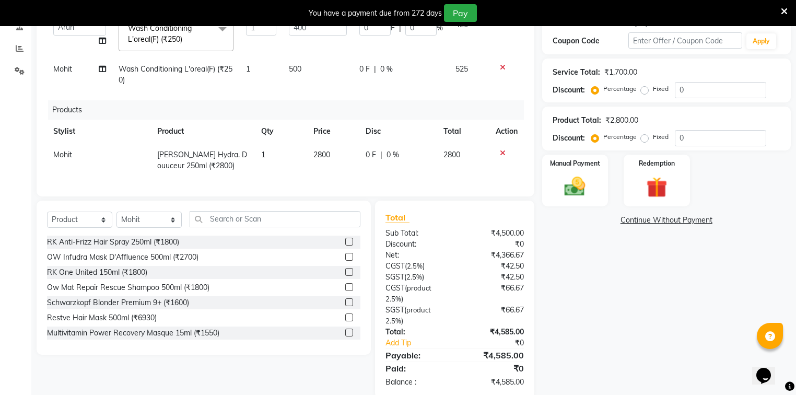
click at [337, 159] on td "2800" at bounding box center [333, 160] width 52 height 34
select select "35553"
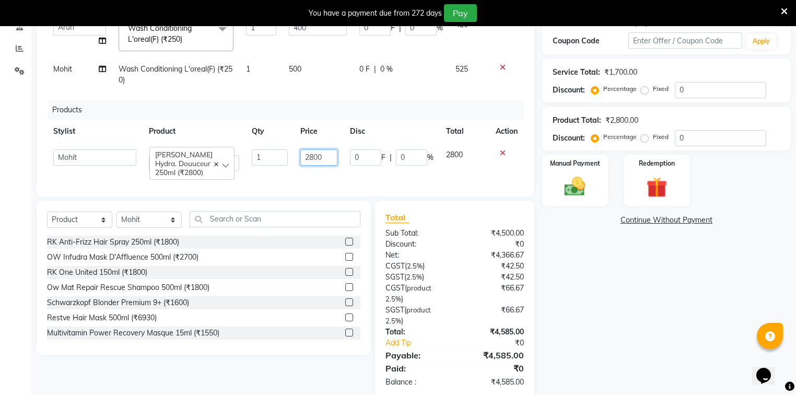
drag, startPoint x: 321, startPoint y: 157, endPoint x: 204, endPoint y: 154, distance: 117.5
click at [204, 154] on tr "ANJALI Annu Arhaan Khan Arun Counter_Sales Kasim Looks Binge Noida Sector-62 Mo…" at bounding box center [285, 160] width 477 height 34
type input "2650"
click at [301, 177] on div "Services Stylist Service Qty Price Disc Total Action Mohit Blow Dry Stylist(F)*…" at bounding box center [285, 66] width 477 height 239
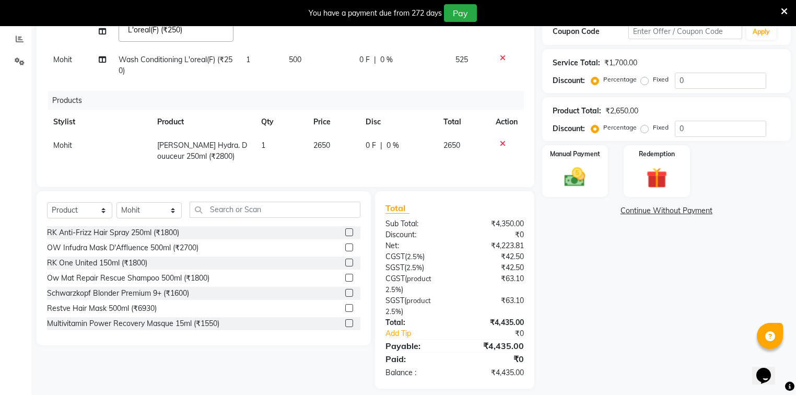
scroll to position [234, 0]
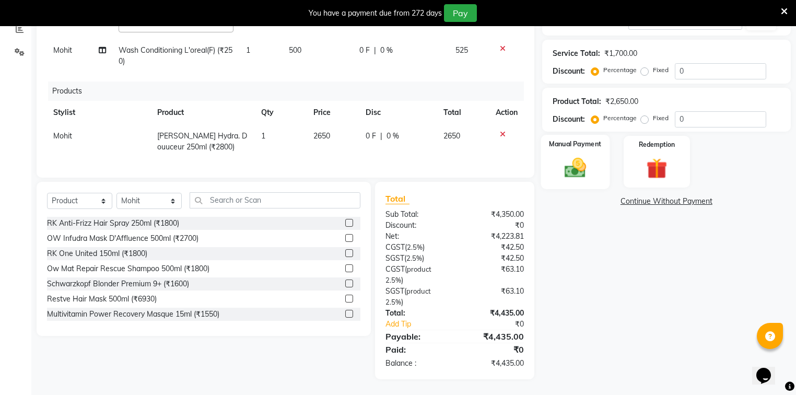
click at [576, 161] on img at bounding box center [574, 167] width 35 height 25
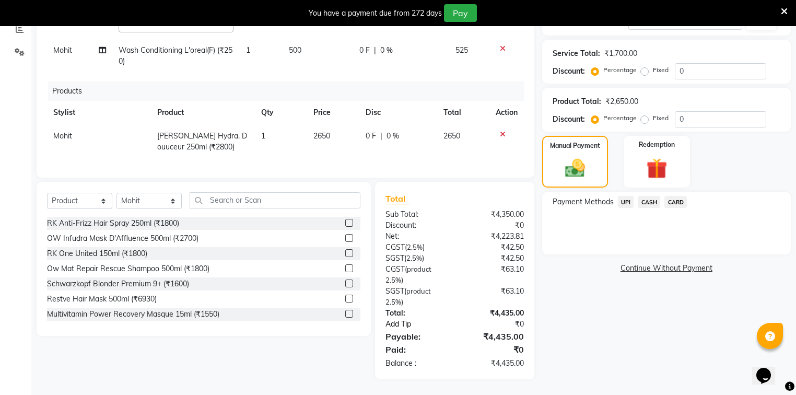
click at [395, 324] on link "Add Tip" at bounding box center [422, 323] width 90 height 11
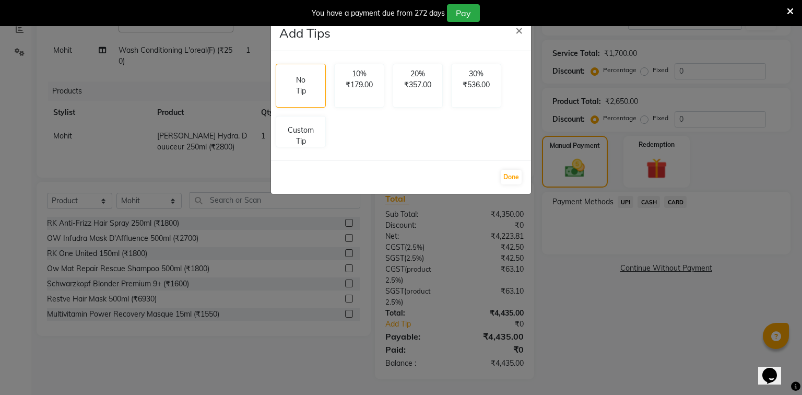
click at [271, 123] on div "No Tip 10% ₹179.00 20% ₹357.00 30% ₹536.00 Custom Tip" at bounding box center [400, 106] width 259 height 92
click at [296, 134] on p "Custom Tip" at bounding box center [300, 134] width 37 height 22
select select "35553"
select select "35558"
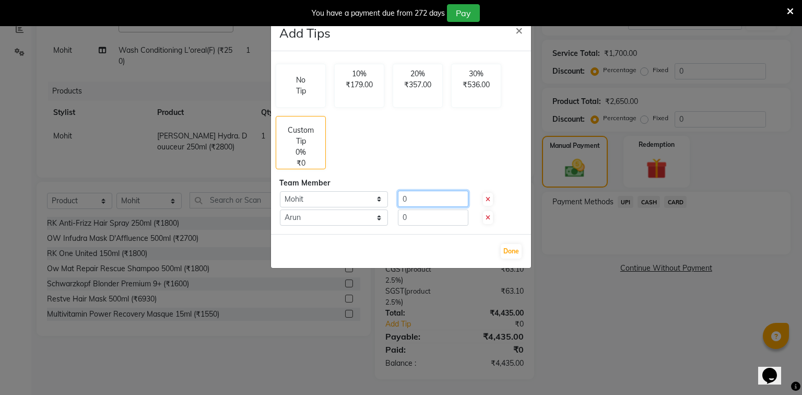
click at [424, 203] on input "0" at bounding box center [433, 199] width 70 height 16
type input "0100"
click at [420, 220] on input "0" at bounding box center [433, 217] width 70 height 16
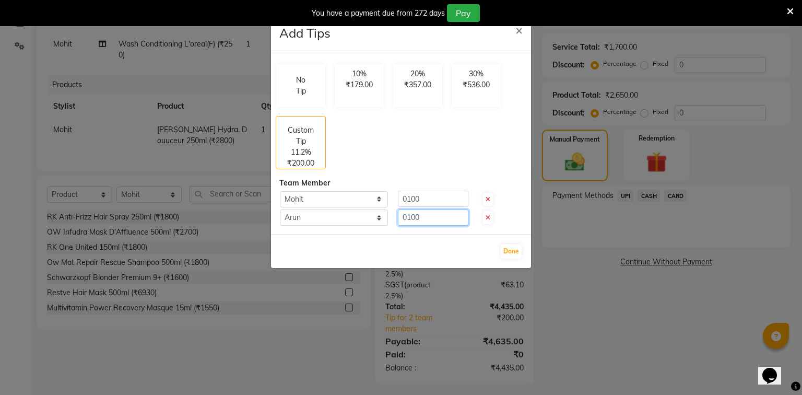
type input "0100"
click at [521, 254] on div "Done" at bounding box center [401, 251] width 260 height 34
click at [516, 252] on button "Done" at bounding box center [511, 251] width 21 height 15
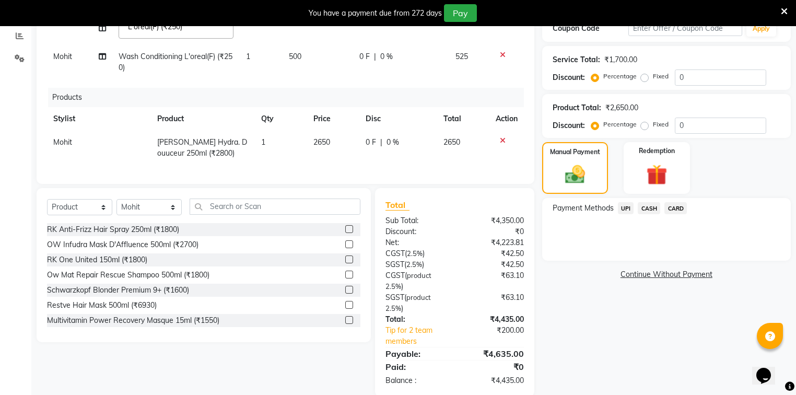
scroll to position [245, 0]
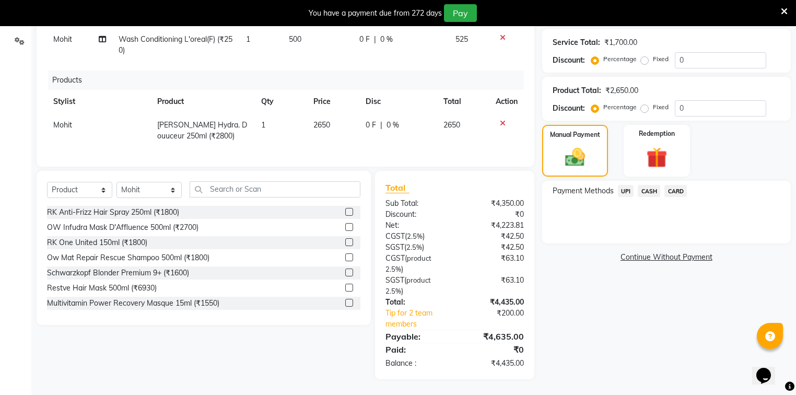
click at [620, 187] on span "UPI" at bounding box center [626, 191] width 16 height 12
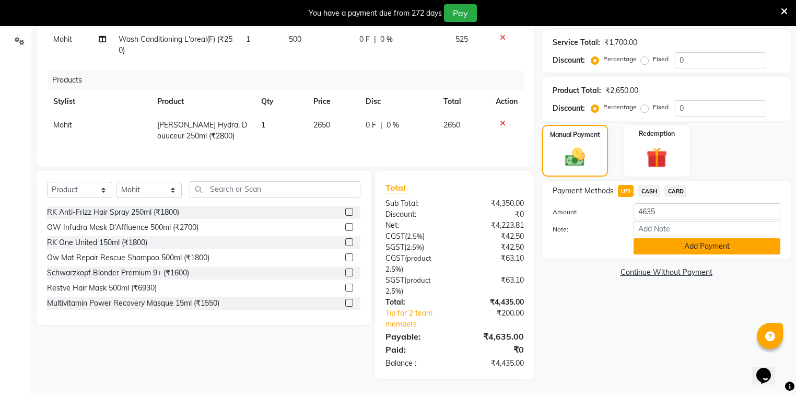
click at [668, 240] on button "Add Payment" at bounding box center [706, 246] width 147 height 16
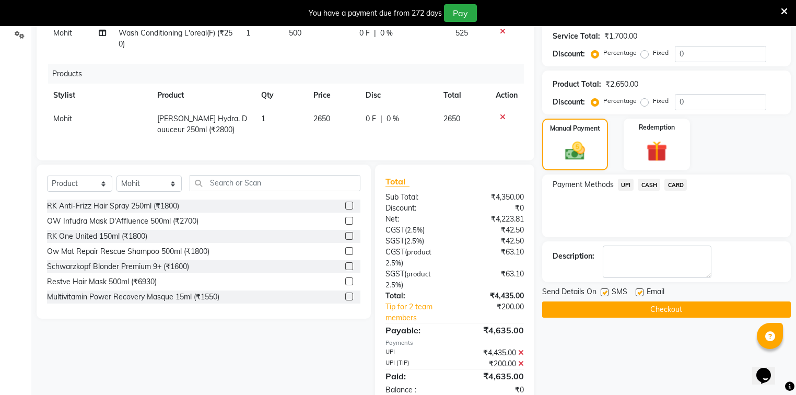
scroll to position [330, 0]
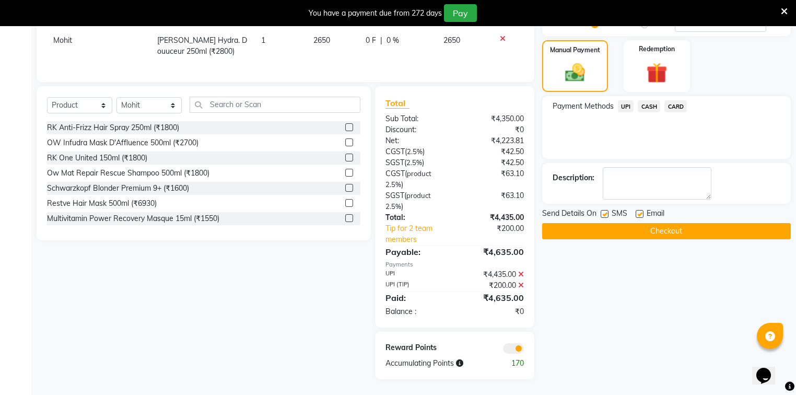
click at [667, 228] on button "Checkout" at bounding box center [666, 231] width 248 height 16
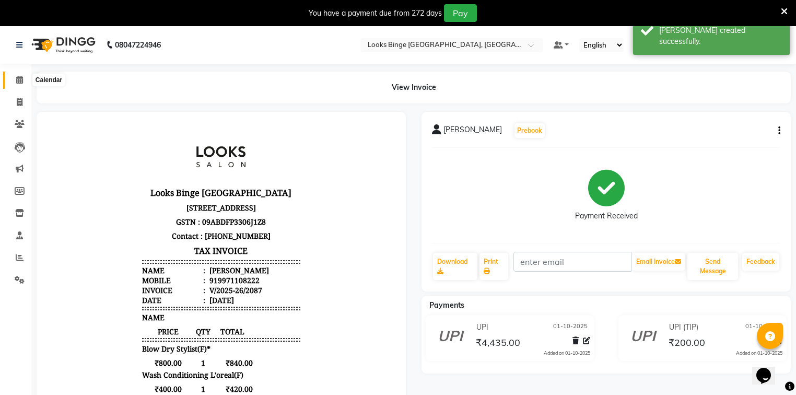
click at [20, 80] on icon at bounding box center [19, 80] width 7 height 8
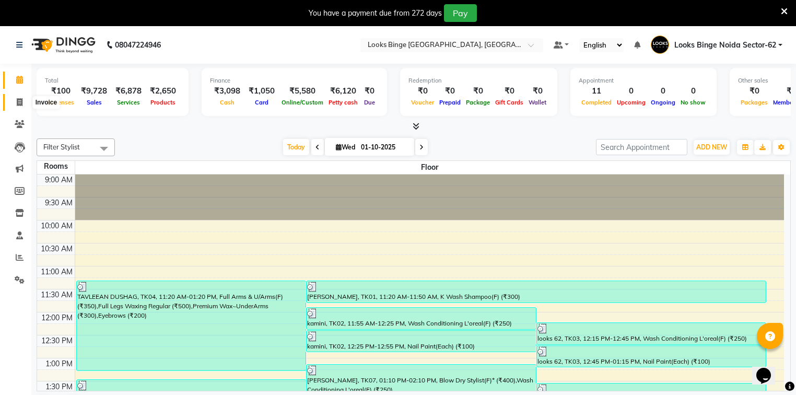
click at [17, 104] on icon at bounding box center [20, 102] width 6 height 8
select select "service"
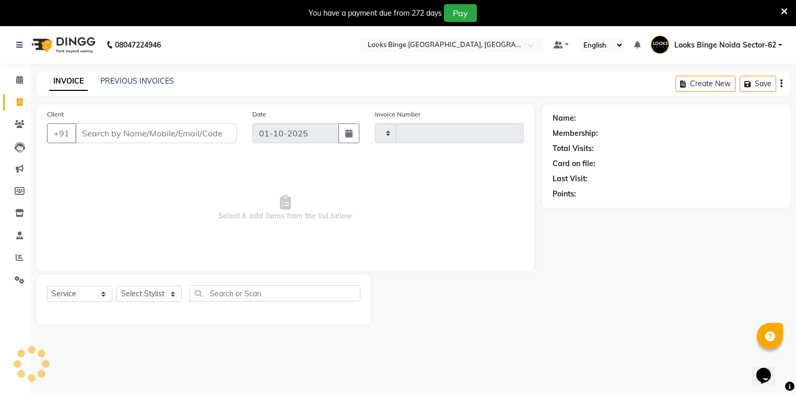
type input "2088"
select select "5378"
drag, startPoint x: 122, startPoint y: 137, endPoint x: 348, endPoint y: 172, distance: 228.7
click at [138, 133] on input "Client" at bounding box center [155, 133] width 161 height 20
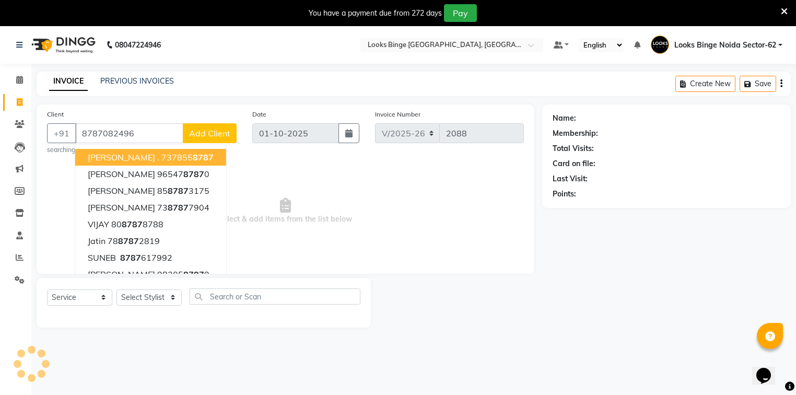
type input "8787082496"
select select "1: Object"
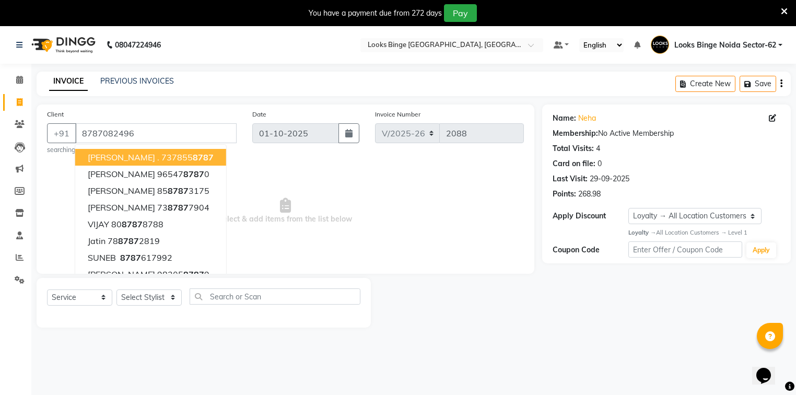
click at [395, 222] on span "Select & add items from the list below" at bounding box center [285, 211] width 477 height 104
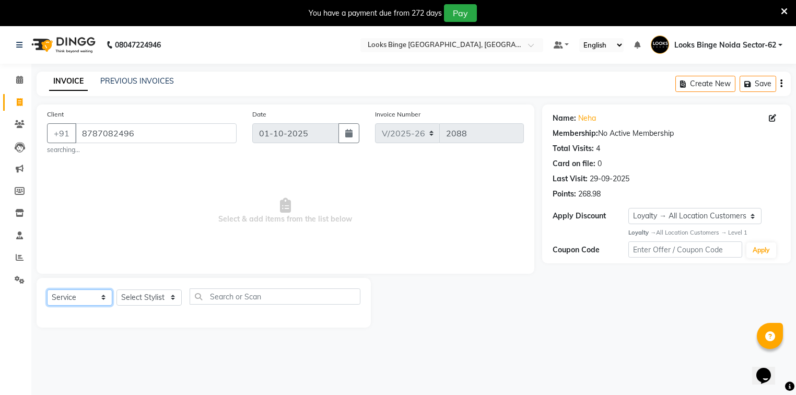
click at [71, 301] on select "Select Service Product Membership Package Voucher Prepaid Gift Card" at bounding box center [79, 297] width 65 height 16
select select "product"
click at [47, 290] on select "Select Service Product Membership Package Voucher Prepaid Gift Card" at bounding box center [79, 297] width 65 height 16
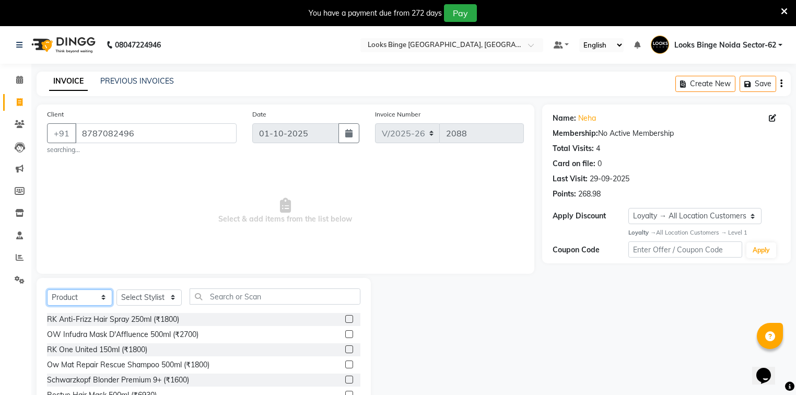
click at [87, 299] on select "Select Service Product Membership Package Voucher Prepaid Gift Card" at bounding box center [79, 297] width 65 height 16
click at [139, 189] on span "Select & add items from the list below" at bounding box center [285, 211] width 477 height 104
click at [71, 303] on select "Select Service Product Membership Package Voucher Prepaid Gift Card" at bounding box center [79, 297] width 65 height 16
click at [47, 290] on select "Select Service Product Membership Package Voucher Prepaid Gift Card" at bounding box center [79, 297] width 65 height 16
click at [155, 299] on select "Select Stylist ANJALI [PERSON_NAME] [PERSON_NAME] Counter_Sales Kasim Looks Bin…" at bounding box center [148, 297] width 65 height 16
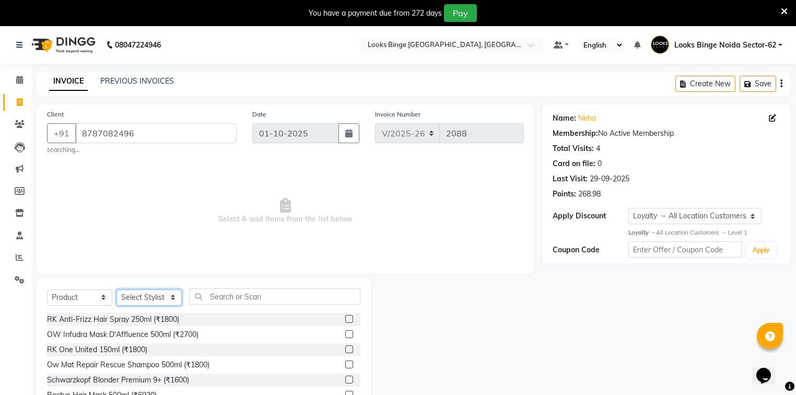
select select "71792"
click at [116, 290] on select "Select Stylist ANJALI [PERSON_NAME] [PERSON_NAME] Counter_Sales Kasim Looks Bin…" at bounding box center [148, 297] width 65 height 16
click at [270, 296] on input "text" at bounding box center [274, 296] width 171 height 16
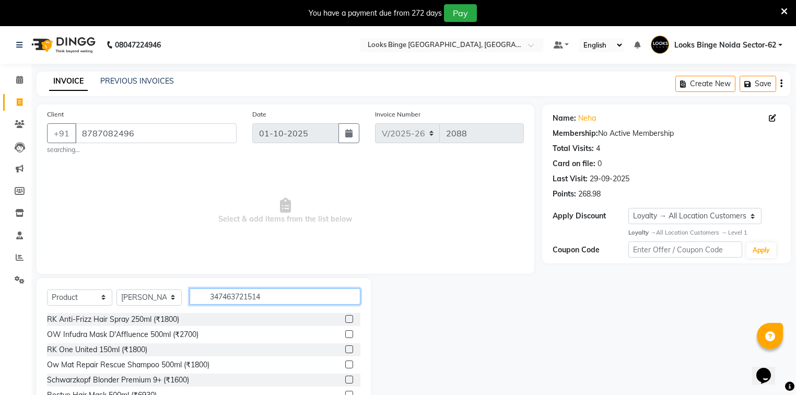
type input "3474637215149"
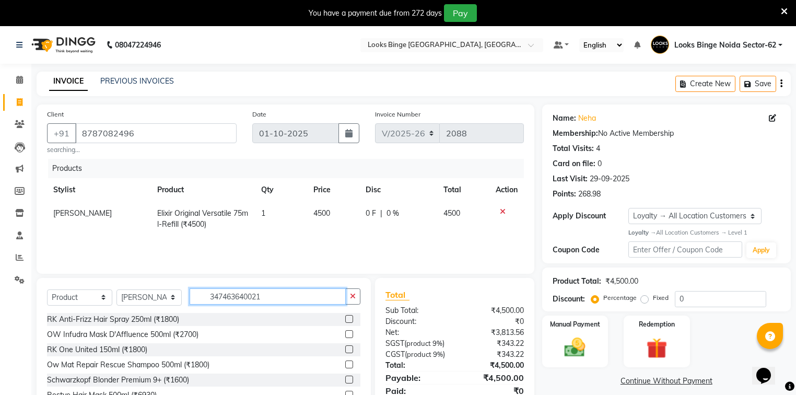
type input "3474636400218"
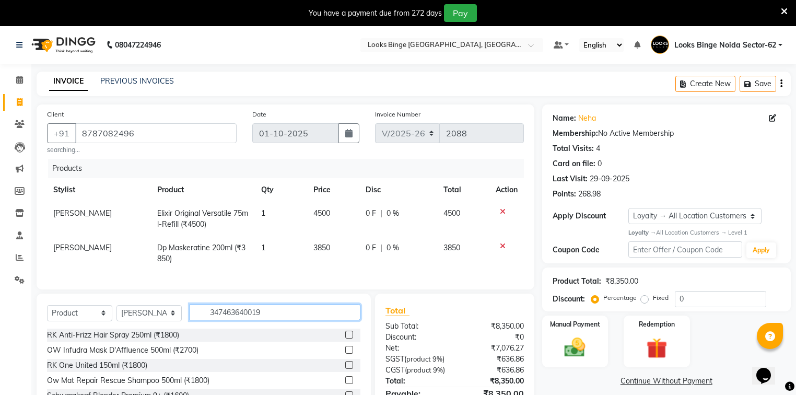
type input "3474636400195"
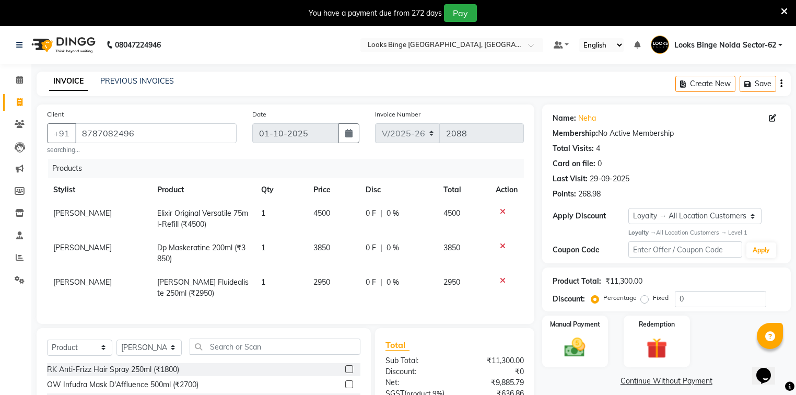
click at [336, 258] on td "3850" at bounding box center [333, 253] width 52 height 34
select select "71792"
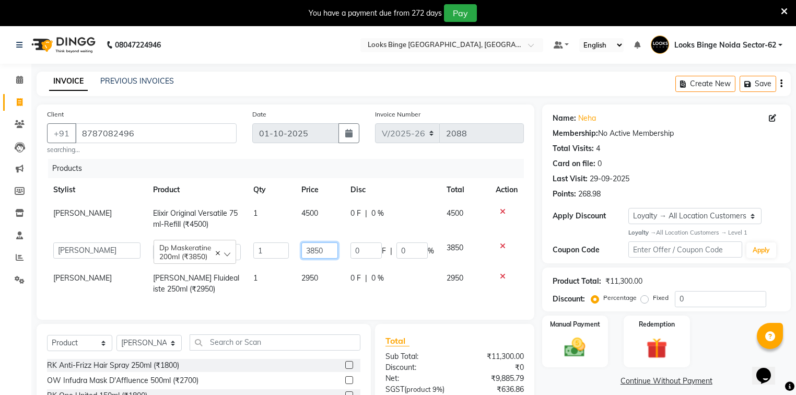
drag, startPoint x: 329, startPoint y: 253, endPoint x: 151, endPoint y: 261, distance: 178.7
click at [151, 261] on tr "ANJALI Annu Arhaan Khan Arun Counter_Sales Kasim Looks Binge Noida Sector-62 Mo…" at bounding box center [285, 251] width 477 height 30
type input "3750"
click at [322, 307] on div "Products Stylist Product Qty Price Disc Total Action Arhaan Khan Elixir Origina…" at bounding box center [285, 234] width 477 height 150
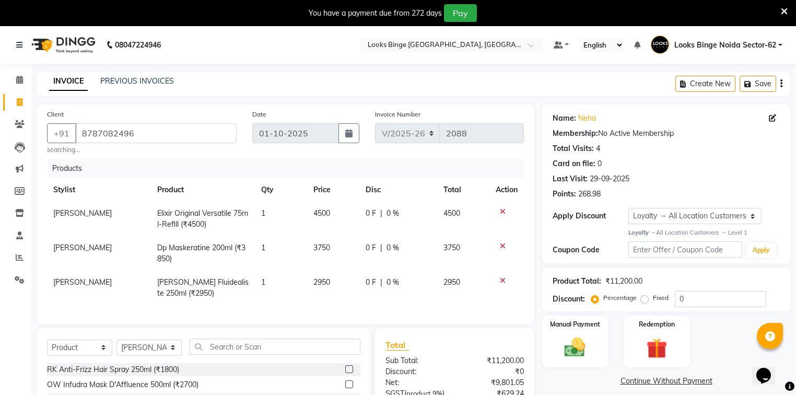
click at [338, 243] on td "3750" at bounding box center [333, 253] width 52 height 34
select select "71792"
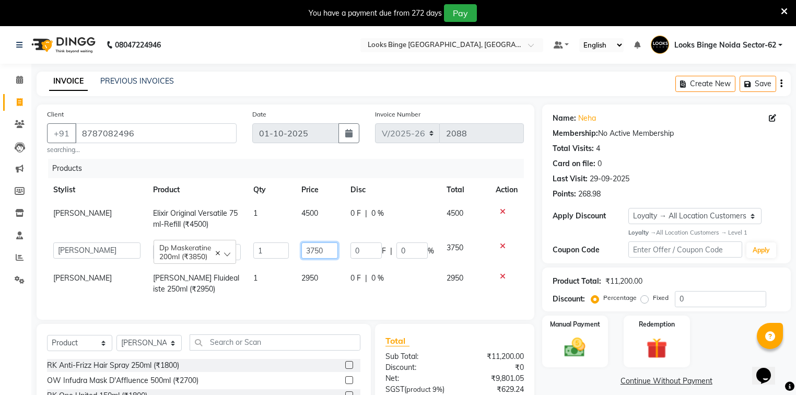
drag, startPoint x: 325, startPoint y: 254, endPoint x: 230, endPoint y: 254, distance: 95.0
click at [231, 254] on tr "ANJALI Annu Arhaan Khan Arun Counter_Sales Kasim Looks Binge Noida Sector-62 Mo…" at bounding box center [285, 251] width 477 height 30
type input "3850"
click at [324, 296] on td "2950" at bounding box center [319, 283] width 49 height 34
select select "71792"
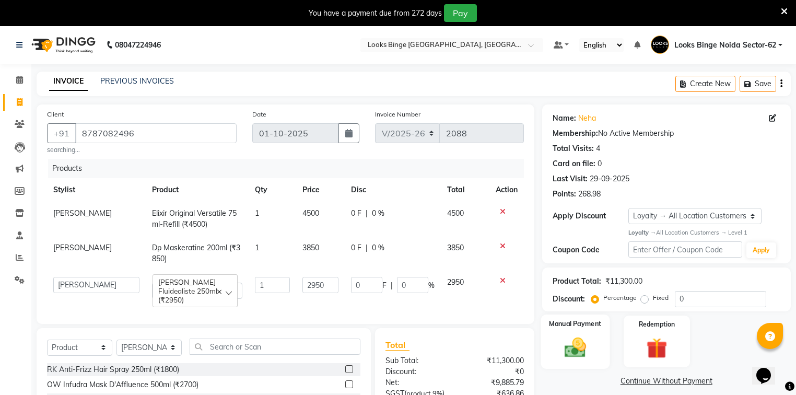
click at [576, 338] on img at bounding box center [574, 347] width 35 height 25
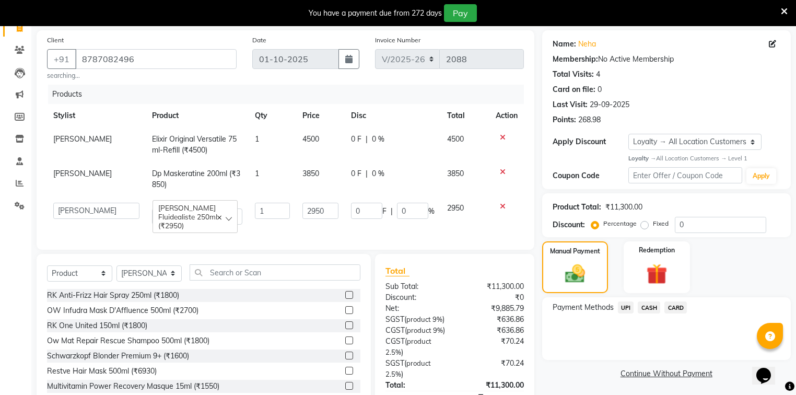
scroll to position [149, 0]
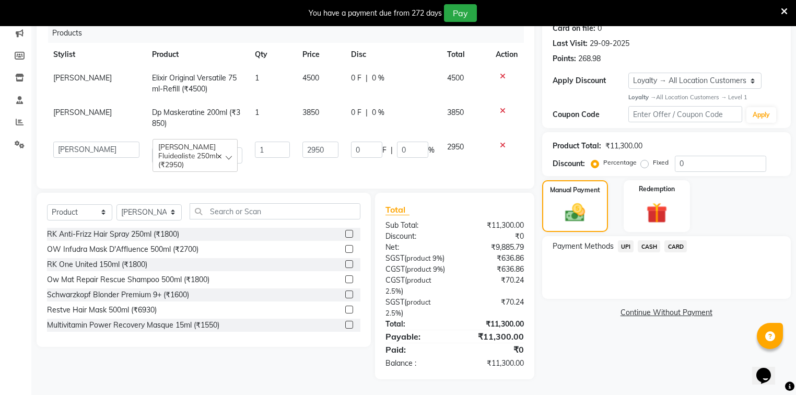
click at [623, 240] on span "UPI" at bounding box center [626, 246] width 16 height 12
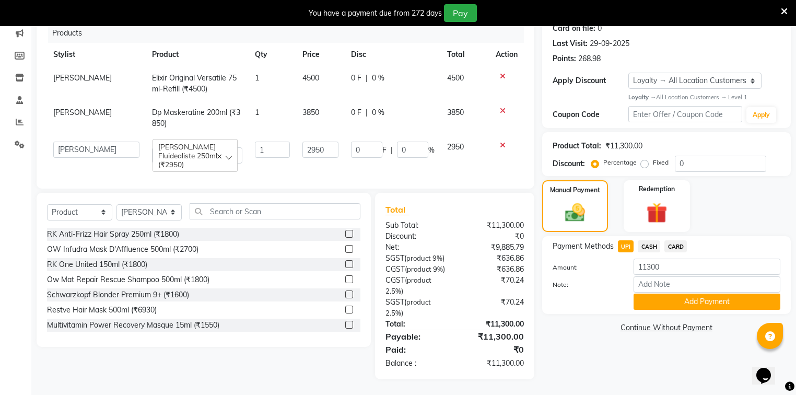
click at [684, 293] on button "Add Payment" at bounding box center [706, 301] width 147 height 16
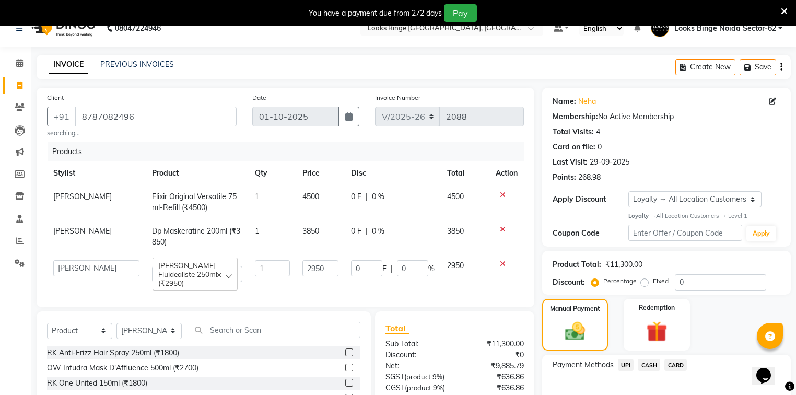
scroll to position [15, 0]
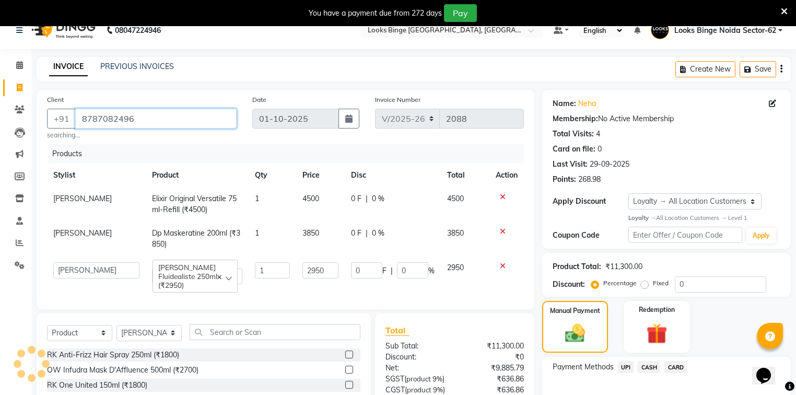
drag, startPoint x: 161, startPoint y: 120, endPoint x: 0, endPoint y: 114, distance: 161.4
click at [0, 114] on app-home "08047224946 Select Location × Looks Binge Central Noida, Sector-62, Noida Defau…" at bounding box center [398, 299] width 796 height 577
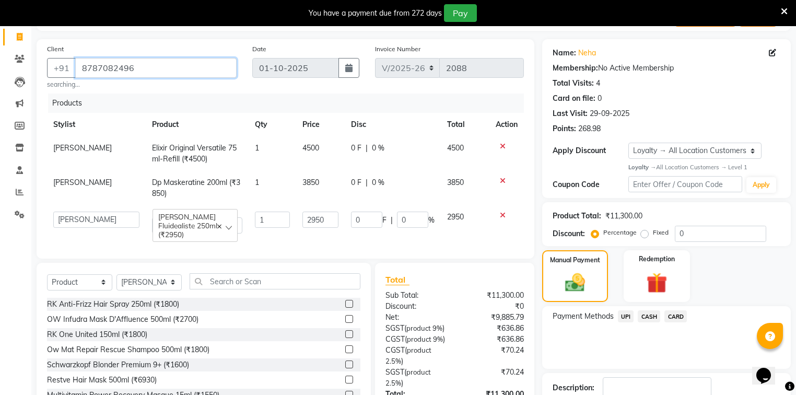
scroll to position [223, 0]
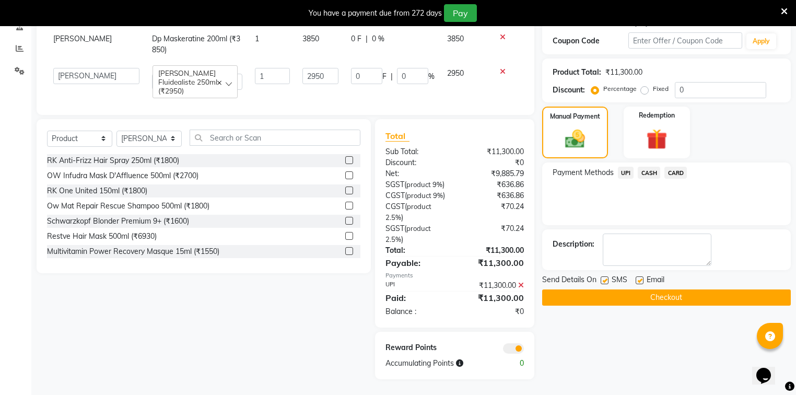
click at [628, 167] on span "UPI" at bounding box center [626, 173] width 16 height 12
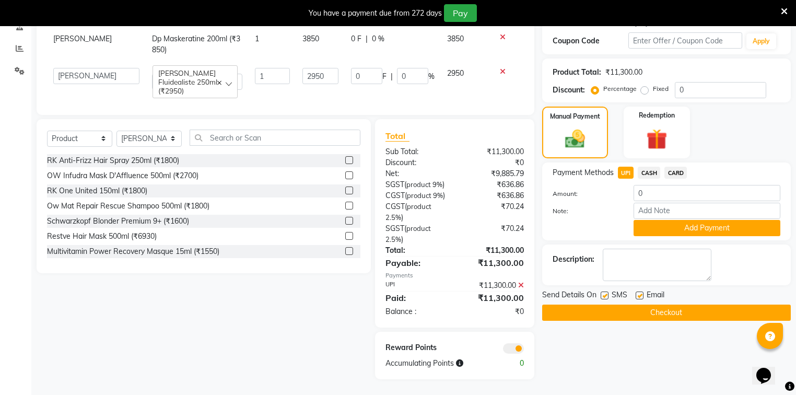
click at [520, 285] on icon at bounding box center [521, 284] width 6 height 7
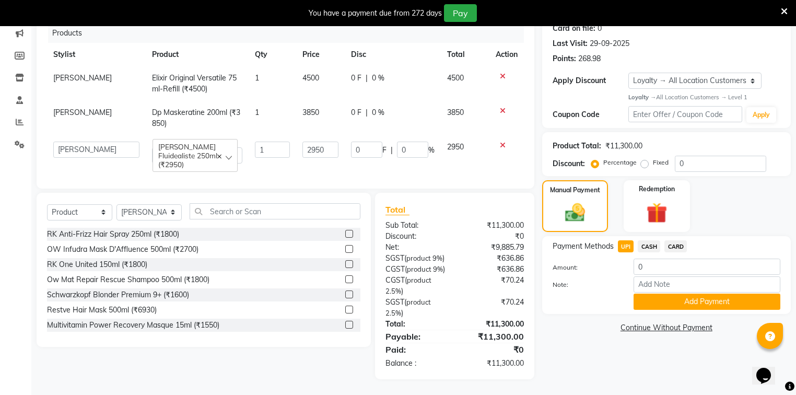
click at [621, 240] on span "UPI" at bounding box center [626, 246] width 16 height 12
type input "11300"
click at [656, 293] on button "Add Payment" at bounding box center [706, 301] width 147 height 16
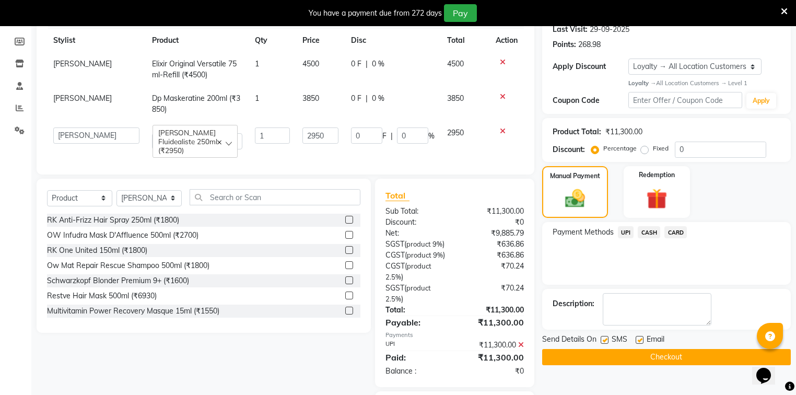
click at [643, 353] on button "Checkout" at bounding box center [666, 357] width 248 height 16
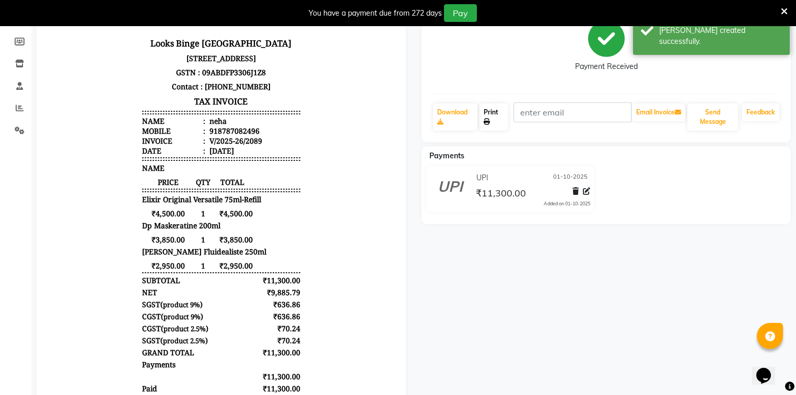
click at [497, 116] on link "Print" at bounding box center [493, 116] width 29 height 27
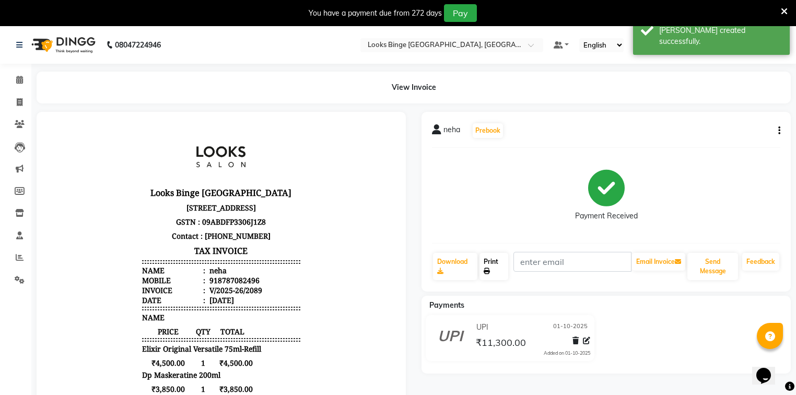
scroll to position [167, 0]
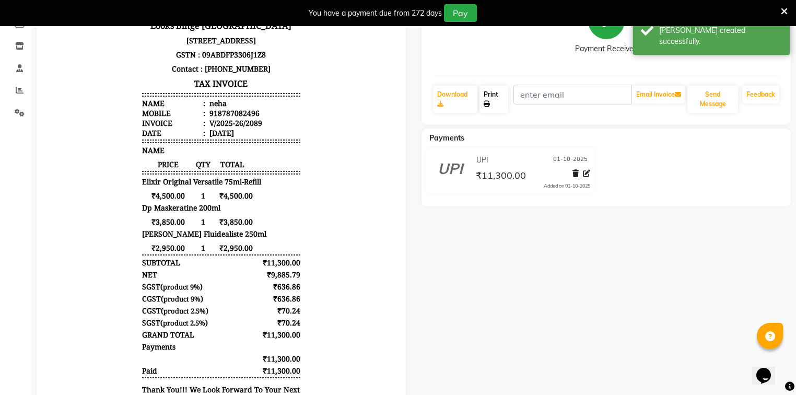
click at [491, 98] on link "Print" at bounding box center [493, 99] width 29 height 27
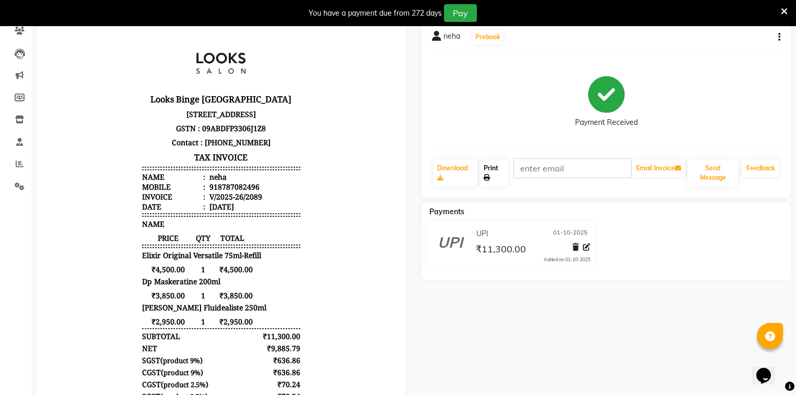
scroll to position [0, 0]
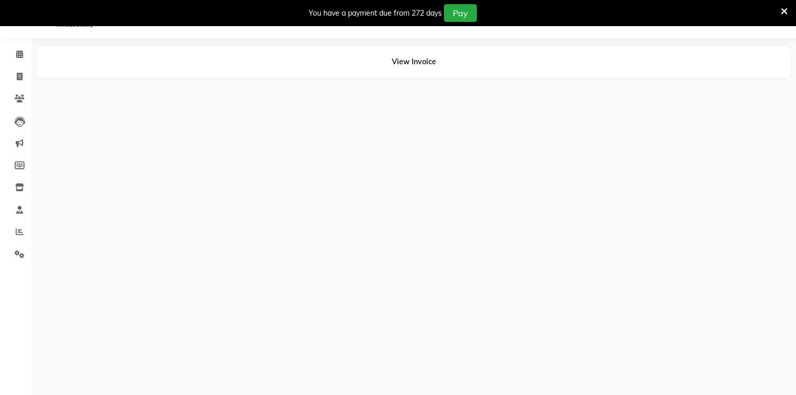
scroll to position [26, 0]
select select "en"
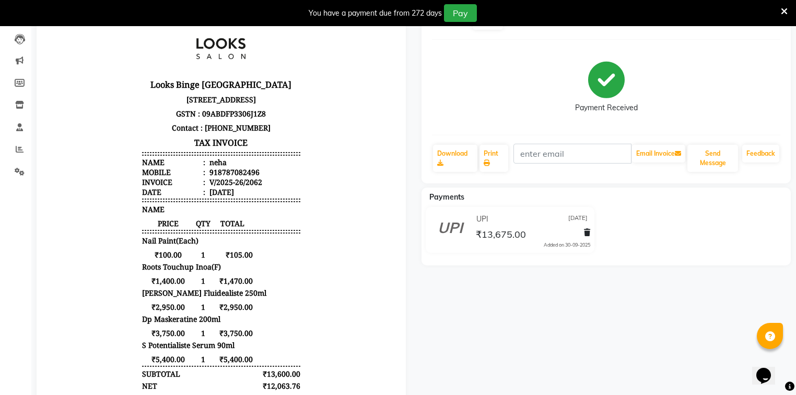
scroll to position [106, 0]
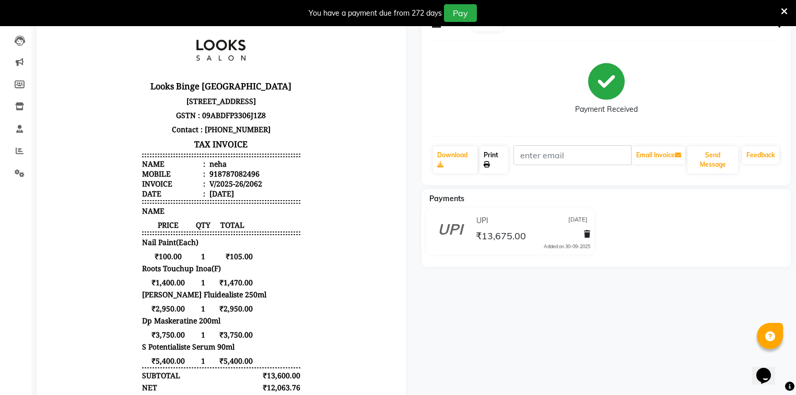
click at [495, 157] on link "Print" at bounding box center [493, 159] width 29 height 27
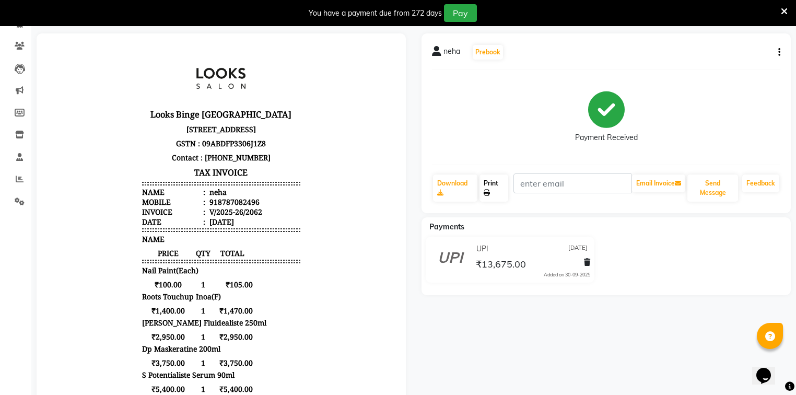
scroll to position [0, 0]
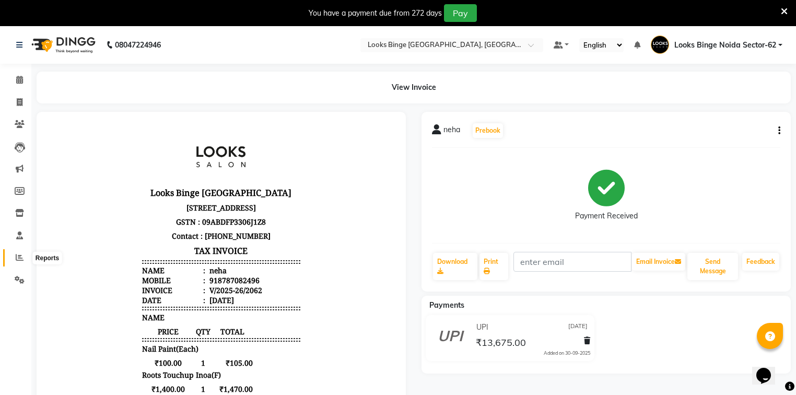
click at [18, 257] on icon at bounding box center [20, 257] width 8 height 8
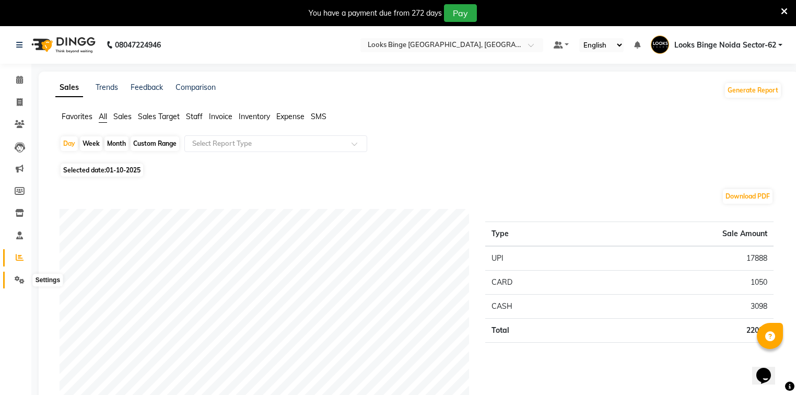
drag, startPoint x: 19, startPoint y: 279, endPoint x: 21, endPoint y: 274, distance: 5.8
click at [19, 279] on icon at bounding box center [20, 280] width 10 height 8
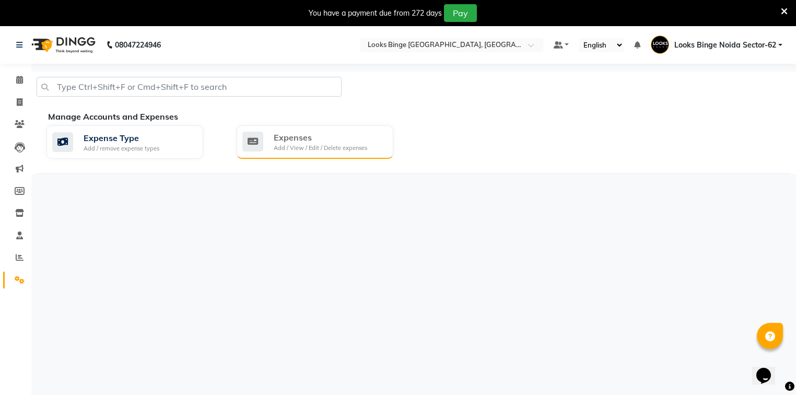
click at [314, 138] on div "Expenses" at bounding box center [320, 137] width 93 height 13
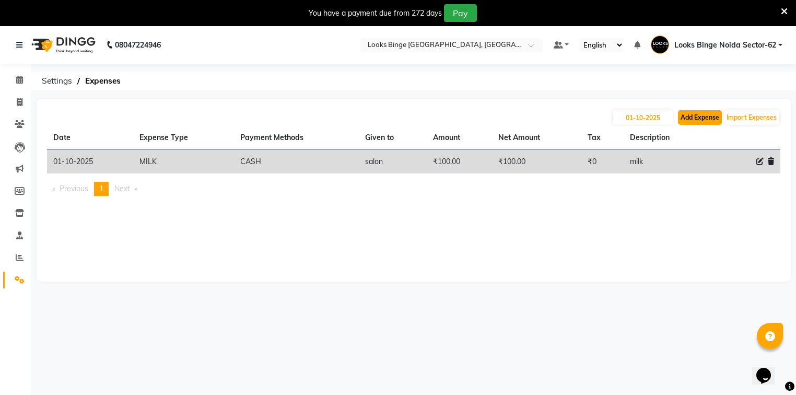
click at [699, 119] on button "Add Expense" at bounding box center [700, 117] width 44 height 15
select select "1"
select select "4305"
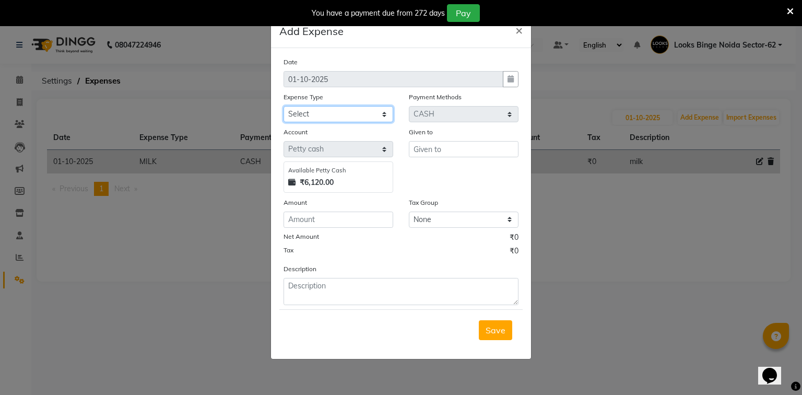
drag, startPoint x: 317, startPoint y: 115, endPoint x: 322, endPoint y: 108, distance: 8.9
click at [318, 114] on select "Select Accommodation Aesthetics Bank Deposit BLINKIT Cash Handover Client Refun…" at bounding box center [338, 114] width 110 height 16
select select "24034"
click at [283, 107] on select "Select Accommodation Aesthetics Bank Deposit BLINKIT Cash Handover Client Refun…" at bounding box center [338, 114] width 110 height 16
click at [453, 150] on input "text" at bounding box center [464, 149] width 110 height 16
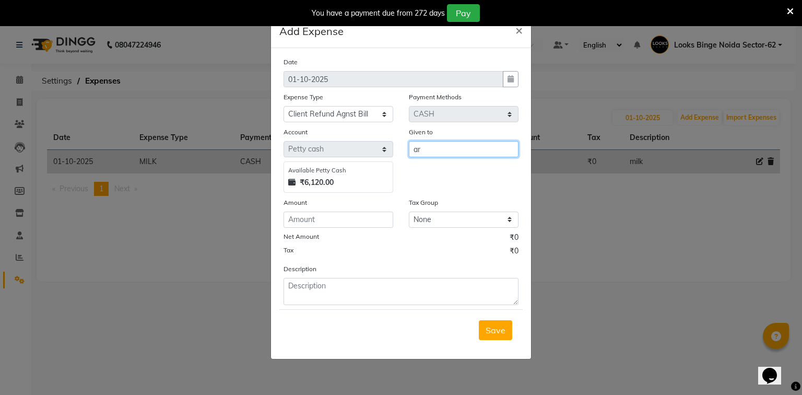
type input "a"
type input "salon"
click at [323, 218] on input "number" at bounding box center [338, 219] width 110 height 16
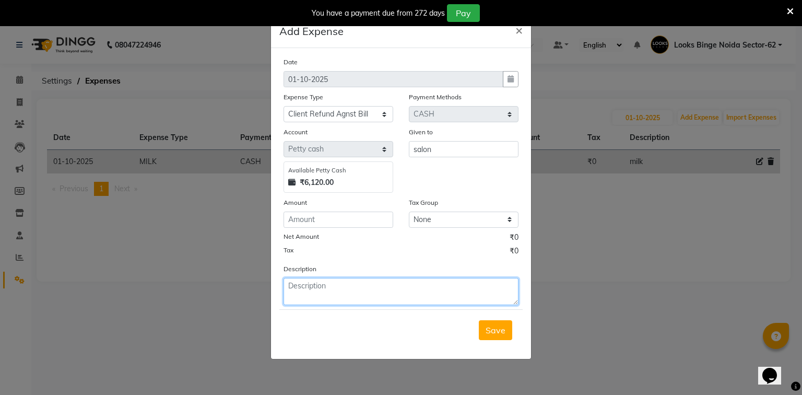
click at [305, 290] on textarea at bounding box center [400, 291] width 235 height 27
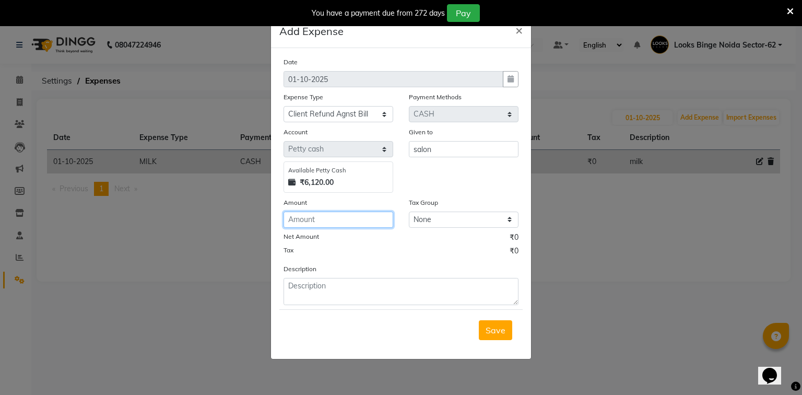
click at [360, 221] on input "number" at bounding box center [338, 219] width 110 height 16
type input "900"
click at [292, 278] on div "Description" at bounding box center [401, 284] width 251 height 42
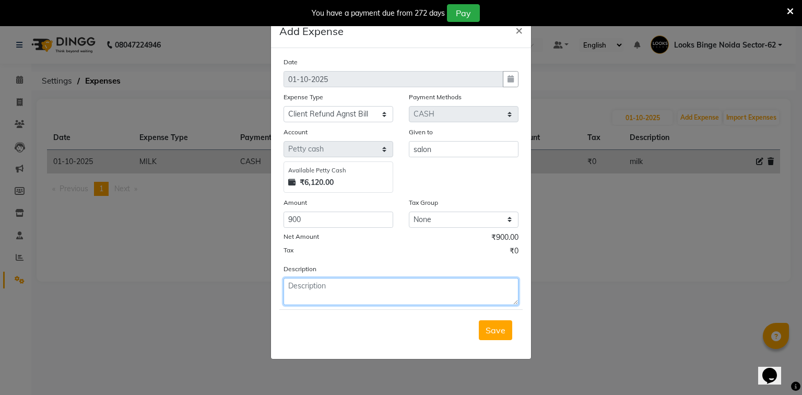
click at [325, 294] on textarea at bounding box center [400, 291] width 235 height 27
click at [334, 288] on textarea "client refunds bill miss punch" at bounding box center [400, 291] width 235 height 27
click at [418, 291] on textarea "client refunds cash bill miss punch" at bounding box center [400, 291] width 235 height 27
type textarea "client refunds [PERSON_NAME] miss punch [PERSON_NAME] no.2062 date [DATE]"
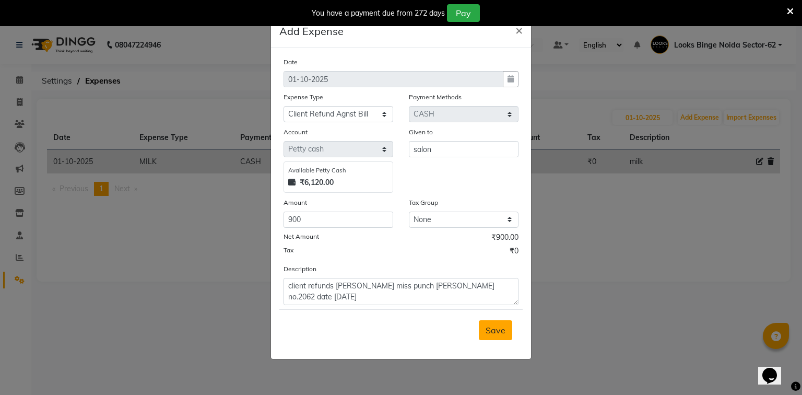
click at [492, 329] on span "Save" at bounding box center [495, 330] width 20 height 10
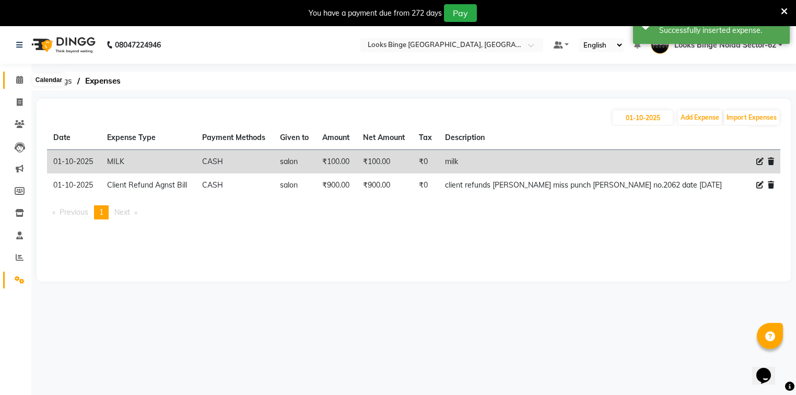
click at [23, 81] on span at bounding box center [19, 80] width 18 height 12
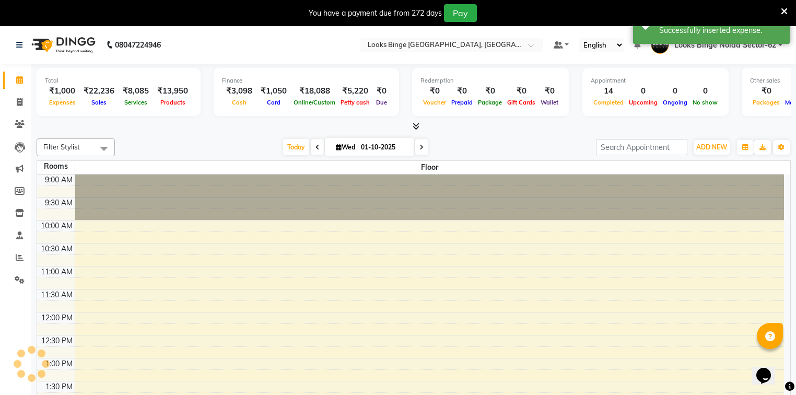
scroll to position [228, 0]
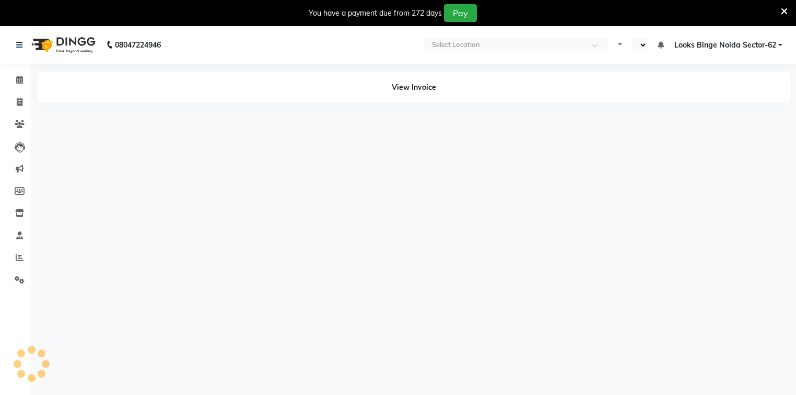
select select "en"
